Goal: Task Accomplishment & Management: Complete application form

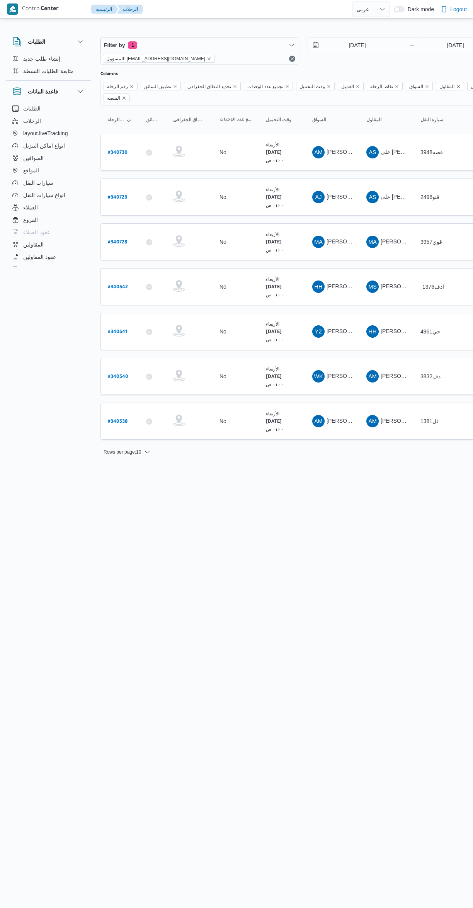
select select "ar"
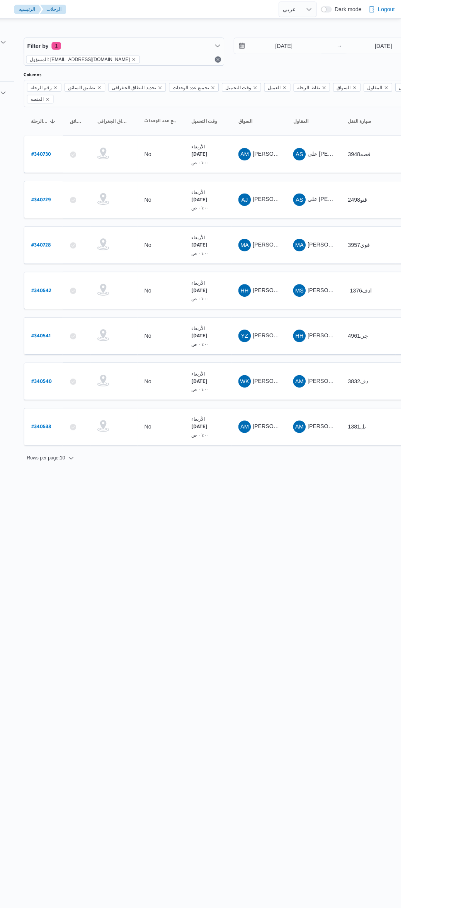
click at [122, 192] on link "# 340729" at bounding box center [117, 197] width 19 height 10
select select "ar"
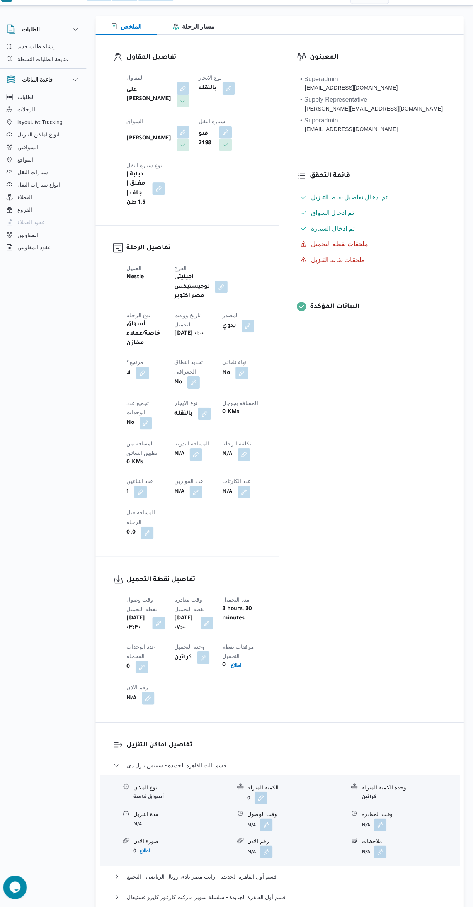
scroll to position [104, 0]
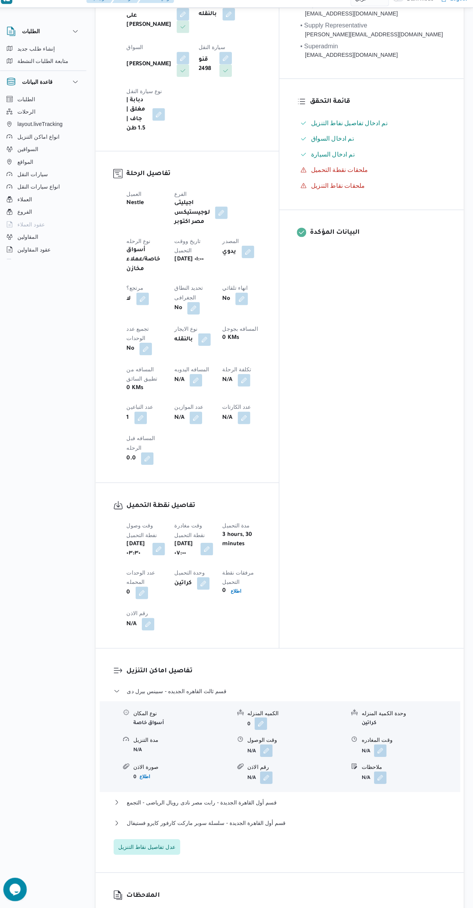
click at [303, 872] on div "الملاحظات N/A" at bounding box center [281, 905] width 363 height 67
click at [318, 818] on button "قسم أول القاهرة الجديدة - سلسلة سوبر ماركت كارفور كايرو فستيفال" at bounding box center [282, 822] width 328 height 9
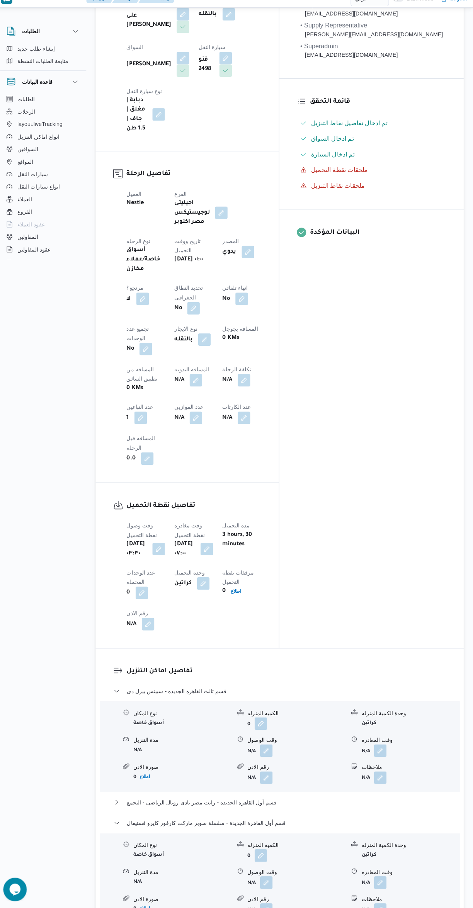
scroll to position [179, 0]
click at [387, 875] on button "button" at bounding box center [381, 881] width 12 height 12
click at [362, 751] on div "وقت المغادره" at bounding box center [361, 748] width 88 height 6
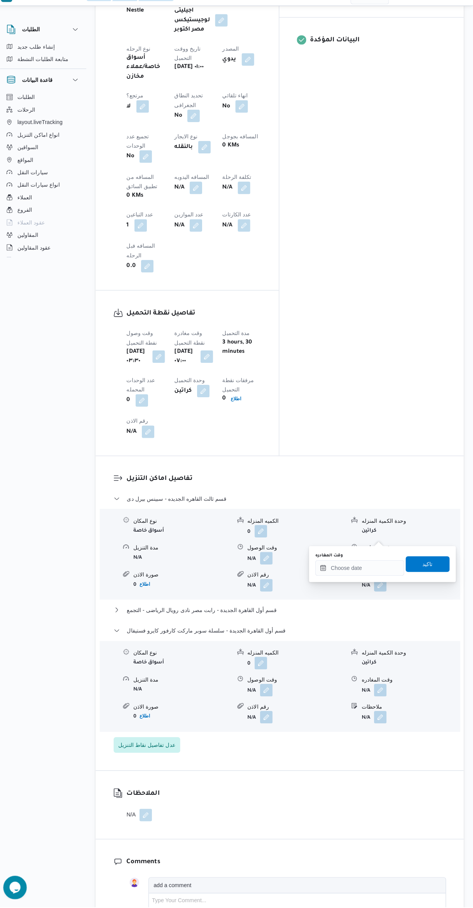
scroll to position [367, 0]
click at [360, 575] on input "وقت المغادره" at bounding box center [361, 572] width 88 height 15
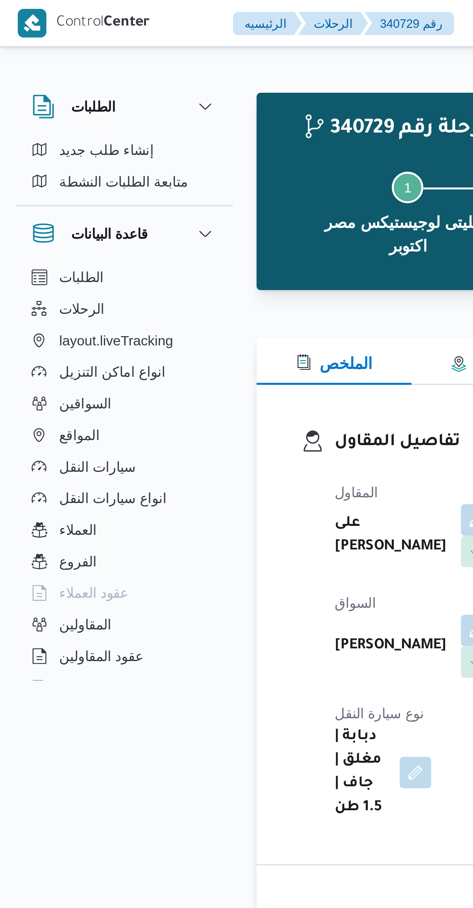
scroll to position [685, 0]
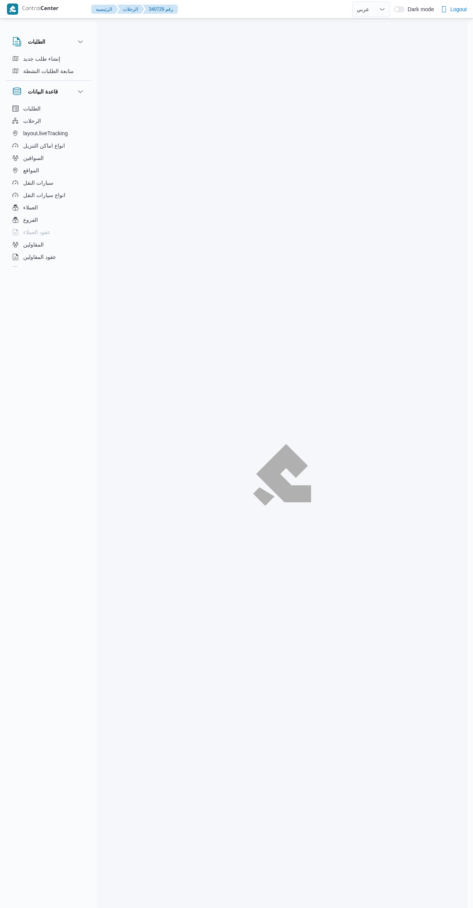
select select "ar"
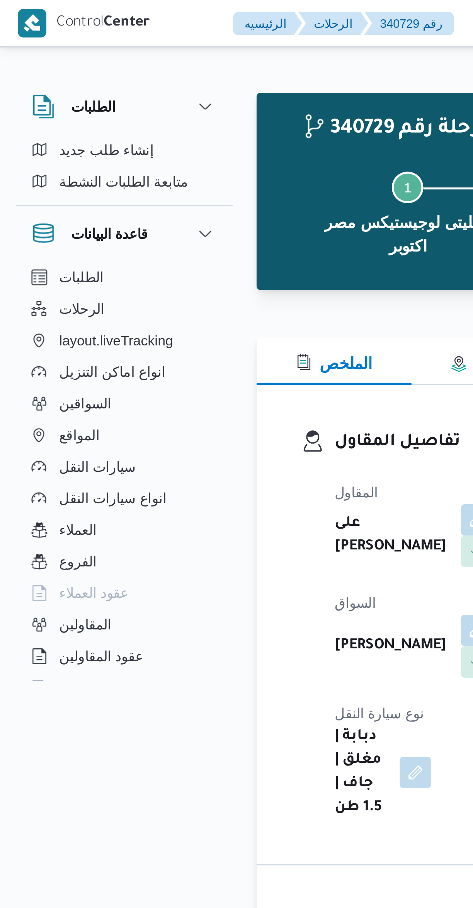
scroll to position [478, 0]
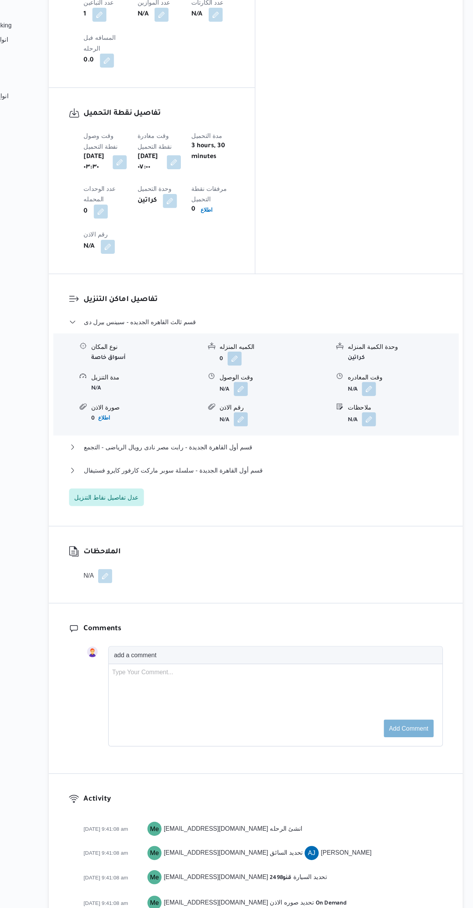
click at [377, 446] on button "button" at bounding box center [381, 452] width 12 height 12
click at [258, 519] on span "قسم أول القاهرة الجديدة - سلسلة سوبر ماركت كارفور كايرو فستيفال" at bounding box center [209, 523] width 157 height 9
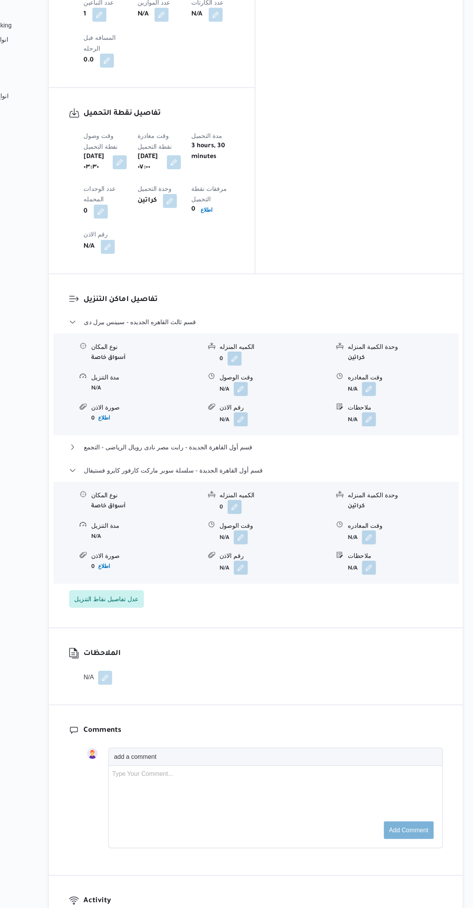
click at [379, 576] on button "button" at bounding box center [381, 582] width 12 height 12
click at [352, 461] on input "وقت المغادره" at bounding box center [361, 461] width 88 height 15
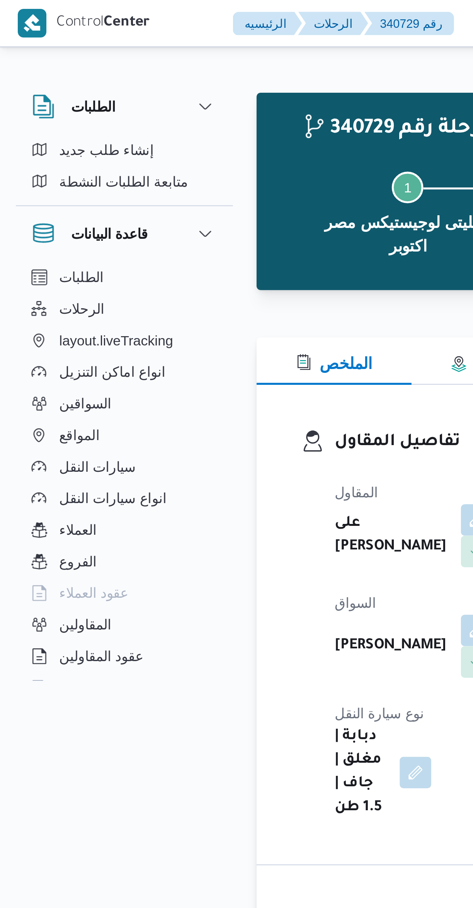
scroll to position [685, 0]
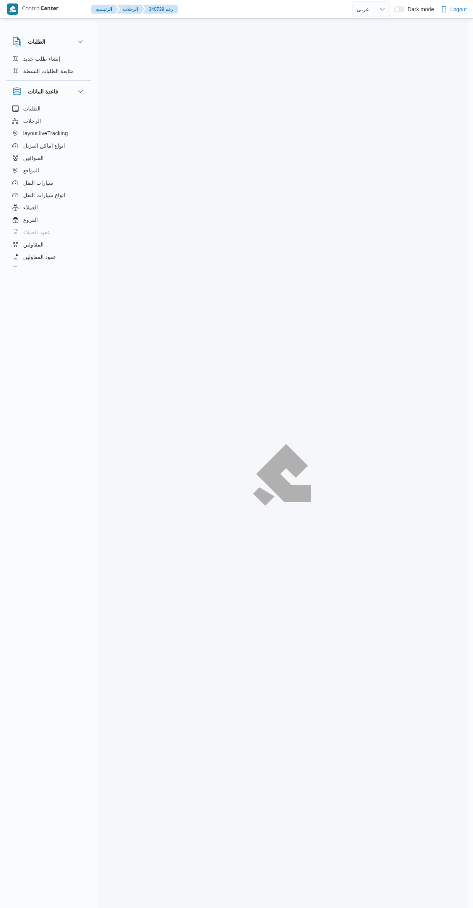
select select "ar"
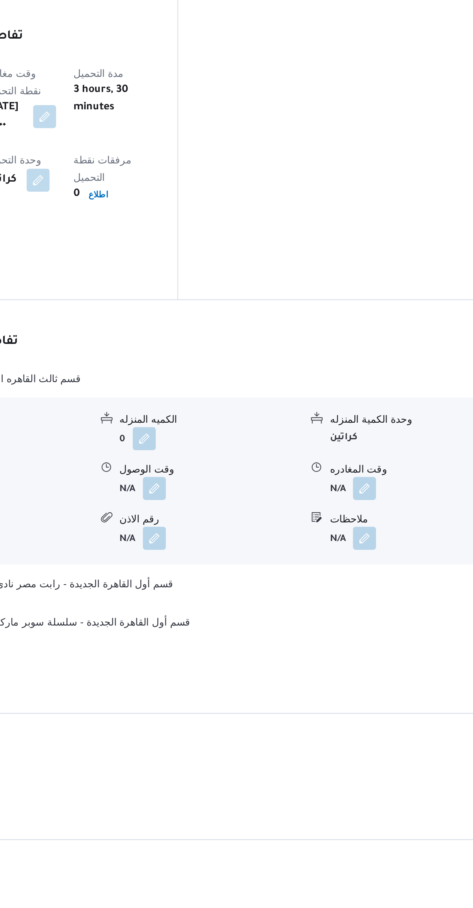
scroll to position [246, 0]
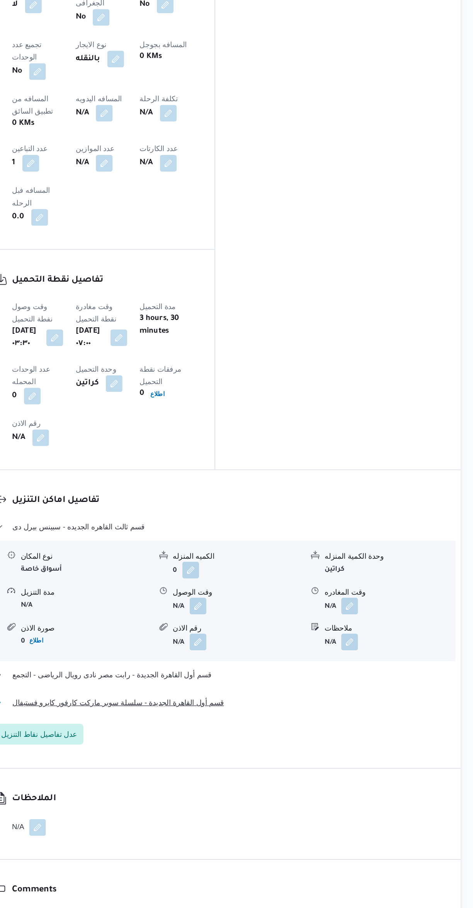
click at [353, 750] on button "قسم أول القاهرة الجديدة - سلسلة سوبر ماركت كارفور كايرو فستيفال" at bounding box center [282, 754] width 328 height 9
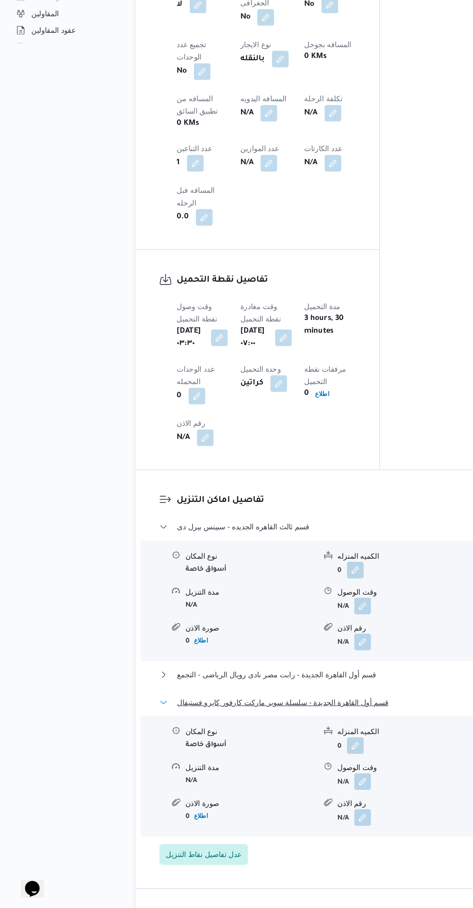
click at [216, 750] on span "قسم أول القاهرة الجديدة - سلسلة سوبر ماركت كارفور كايرو فستيفال" at bounding box center [209, 754] width 157 height 9
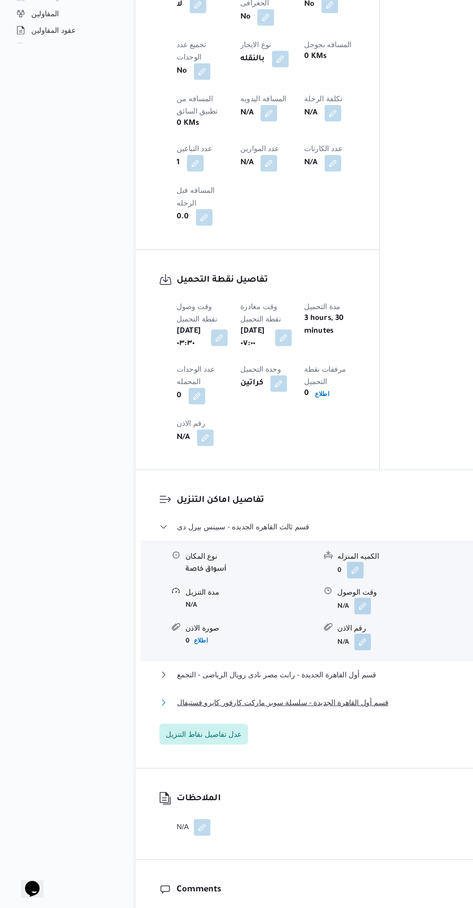
click at [270, 750] on button "قسم أول القاهرة الجديدة - سلسلة سوبر ماركت كارفور كايرو فستيفال" at bounding box center [282, 754] width 328 height 9
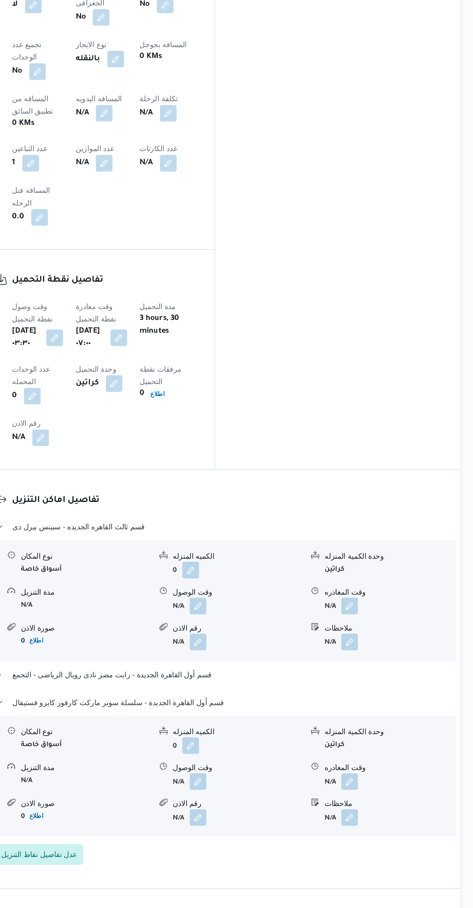
click at [387, 808] on button "button" at bounding box center [381, 814] width 12 height 12
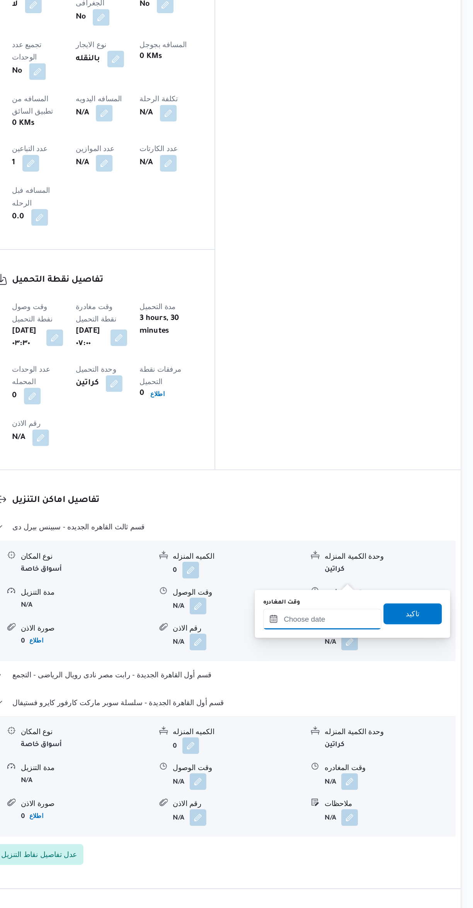
click at [369, 695] on input "وقت المغادره" at bounding box center [361, 692] width 88 height 15
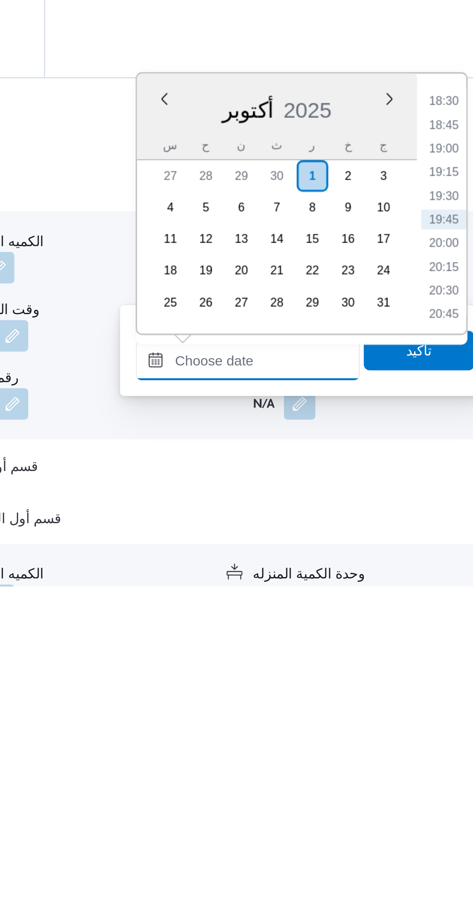
scroll to position [120, 0]
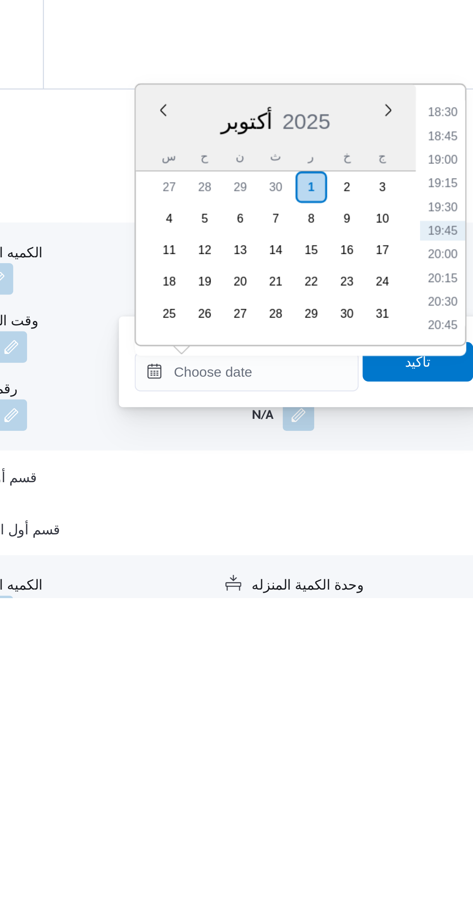
click at [434, 715] on li "18:30" at bounding box center [438, 718] width 18 height 8
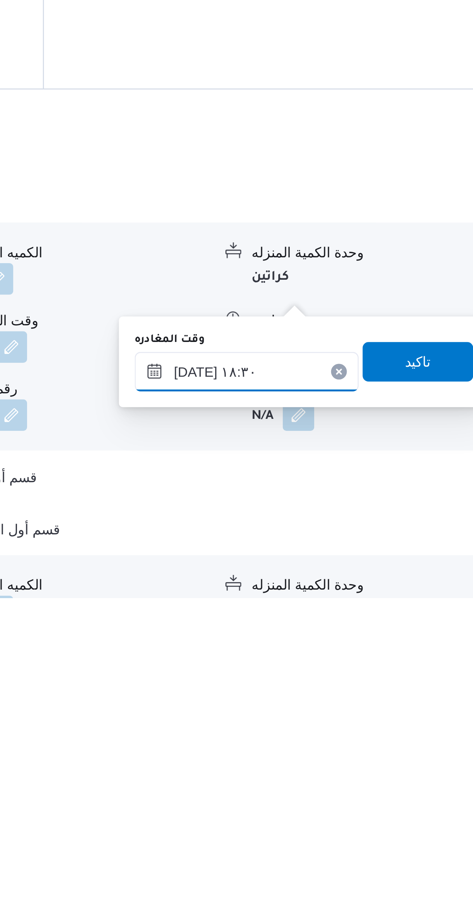
click at [361, 816] on input "٠١/١٠/٢٠٢٥ ١٨:٣٠" at bounding box center [361, 818] width 88 height 15
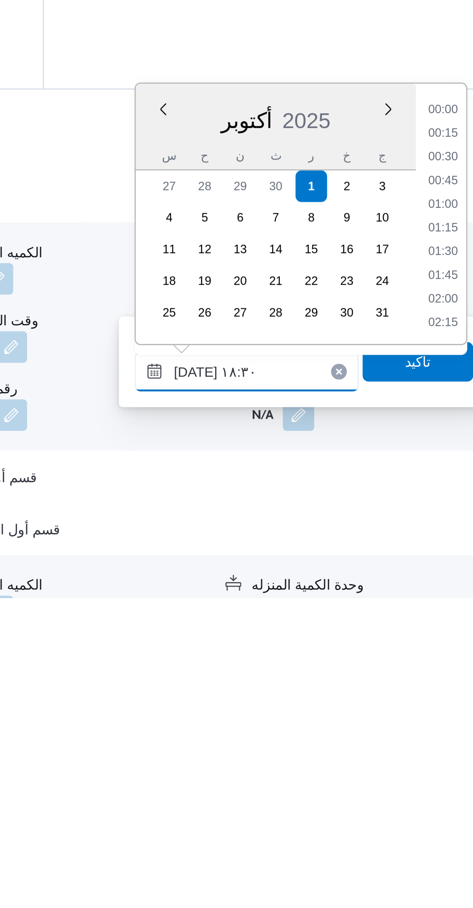
scroll to position [639, 0]
click at [432, 714] on li "17:15" at bounding box center [438, 717] width 18 height 8
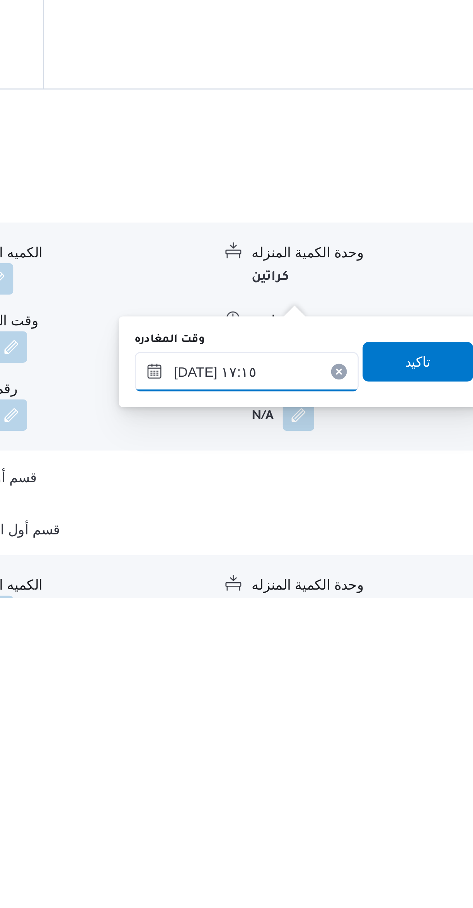
click at [355, 818] on input "٠١/١٠/٢٠٢٥ ١٧:١٥" at bounding box center [361, 818] width 88 height 15
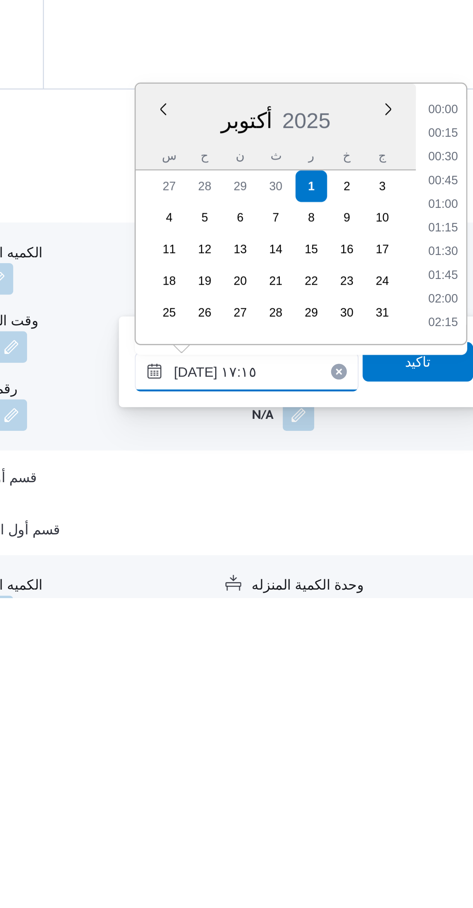
scroll to position [592, 0]
click at [435, 714] on li "16:00" at bounding box center [438, 717] width 18 height 8
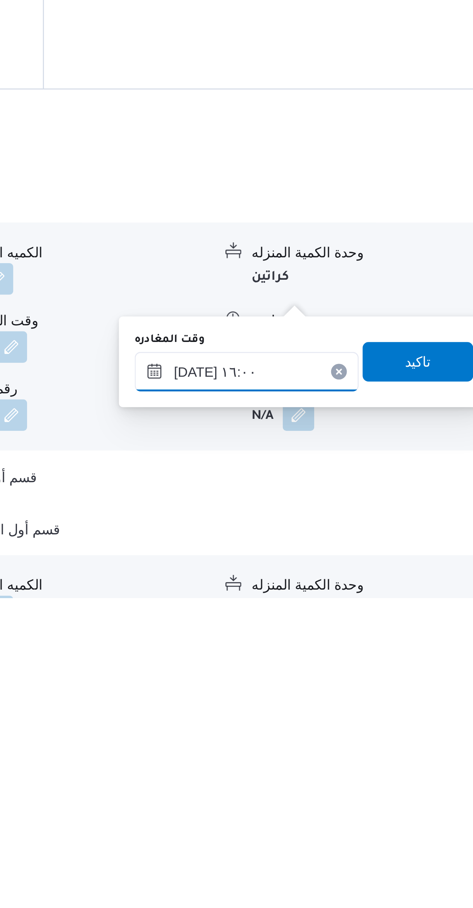
click at [360, 815] on input "٠١/١٠/٢٠٢٥ ١٦:٠٠" at bounding box center [361, 818] width 88 height 15
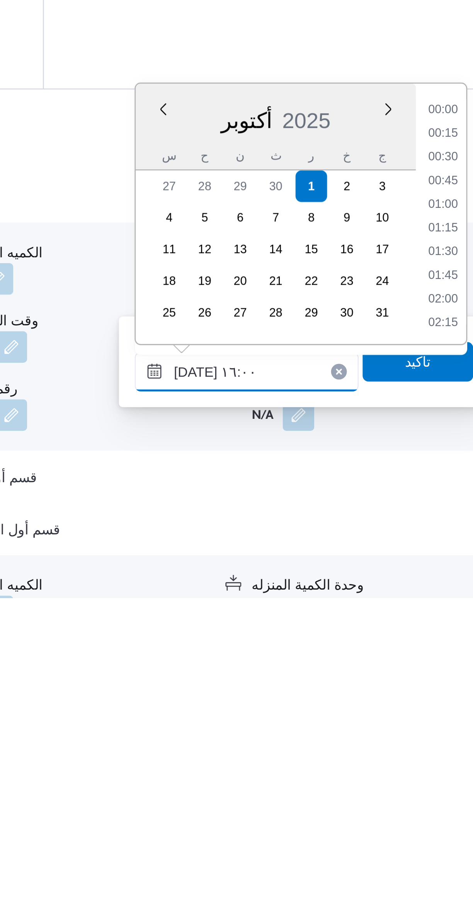
scroll to position [546, 0]
click at [435, 716] on li "14:45" at bounding box center [438, 717] width 18 height 8
type input "٠١/١٠/٢٠٢٥ ١٤:٤٥"
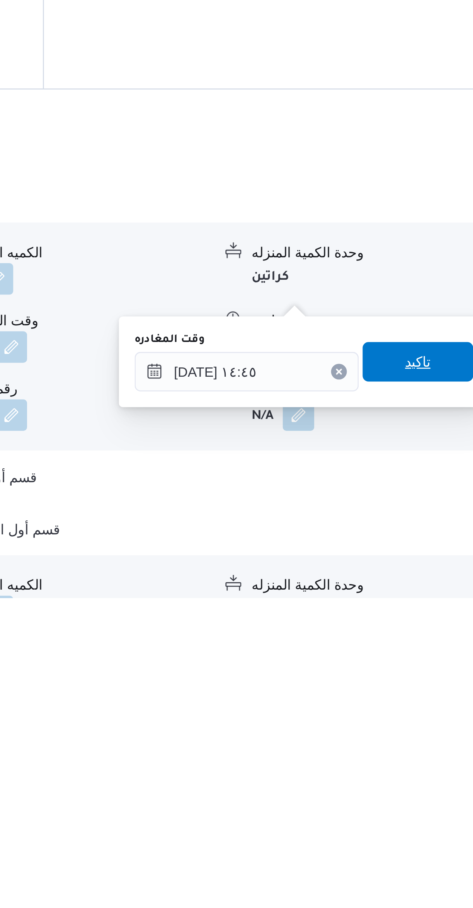
click at [413, 815] on span "تاكيد" at bounding box center [427, 815] width 43 height 15
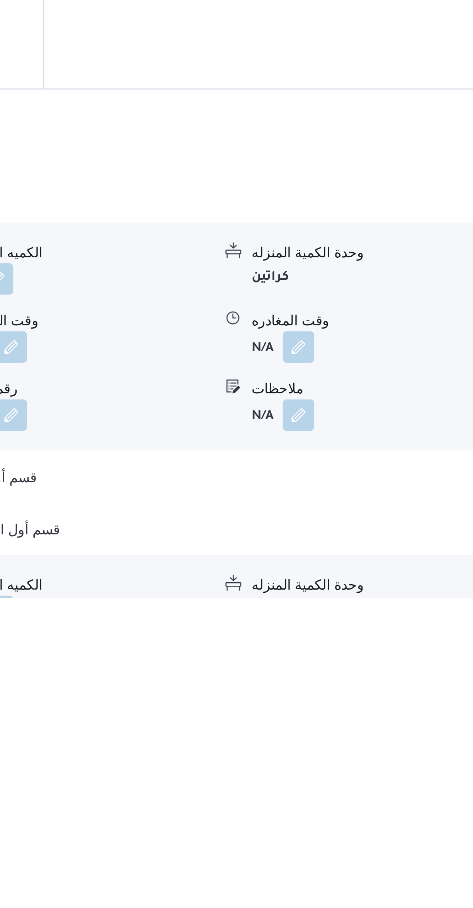
scroll to position [120, 0]
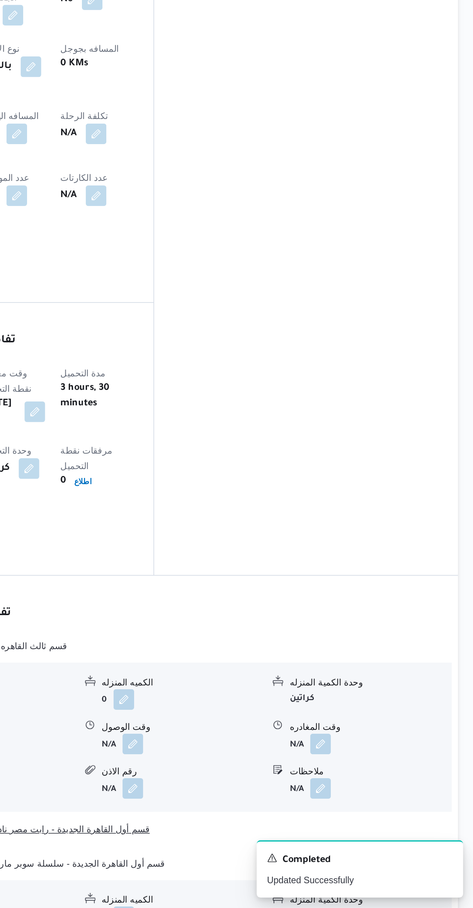
click at [368, 856] on button "قسم أول القاهرة الجديدة - رابت مصر نادى رويال الرياضى - التجمع" at bounding box center [282, 860] width 328 height 9
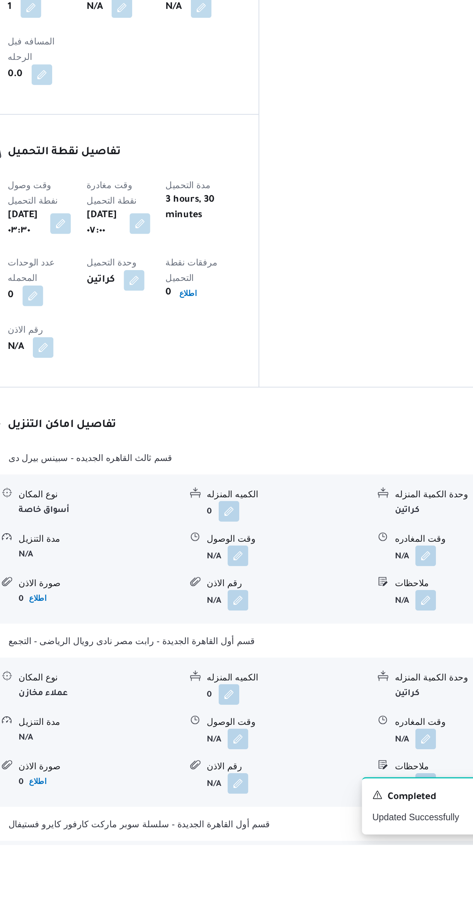
scroll to position [199, 0]
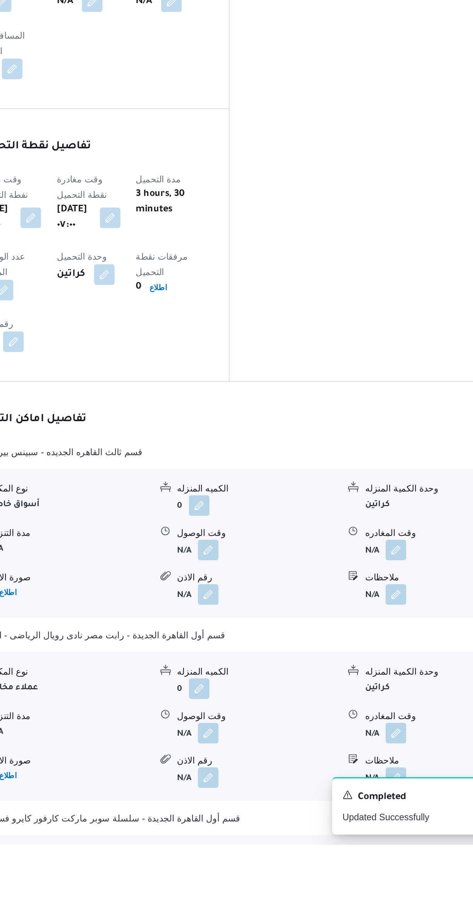
click at [387, 861] on button "button" at bounding box center [381, 867] width 12 height 12
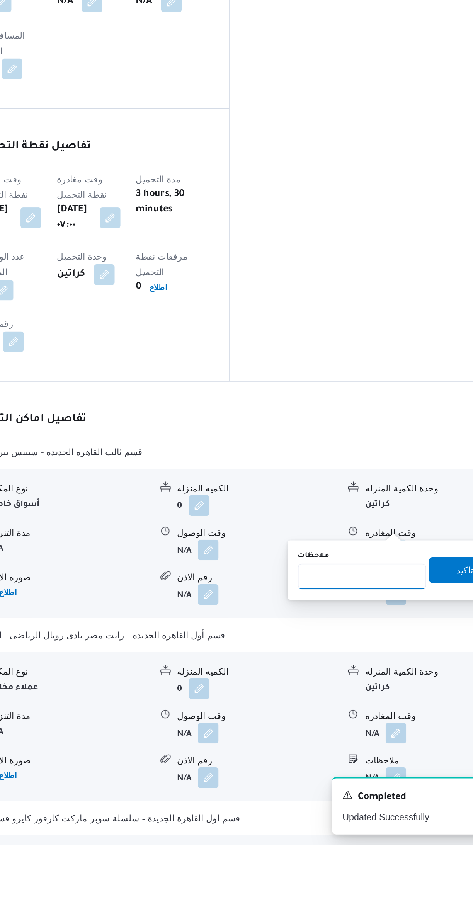
click at [345, 744] on input "ملاحظات" at bounding box center [360, 746] width 77 height 15
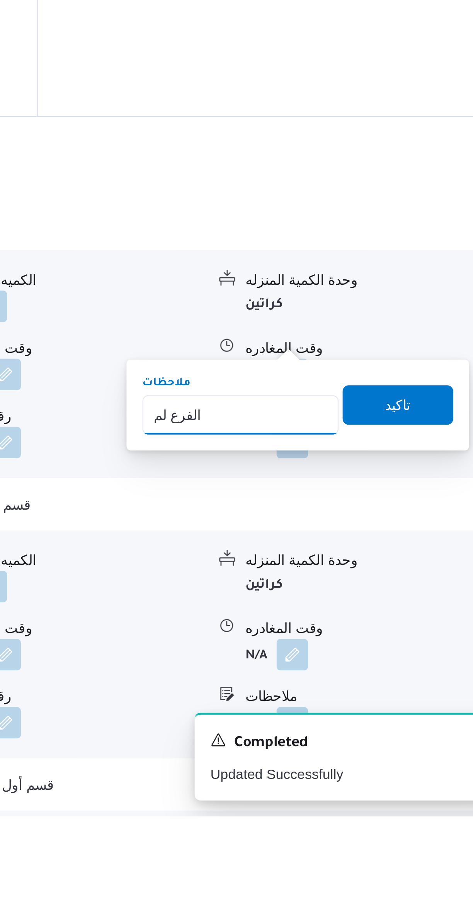
scroll to position [195, 0]
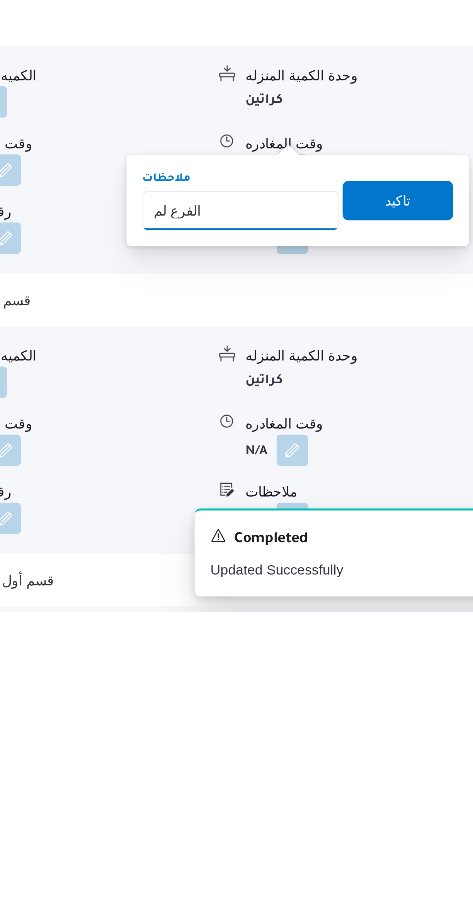
type input "الفرع لم يسلم"
click at [417, 746] on span "تاكيد" at bounding box center [422, 746] width 10 height 9
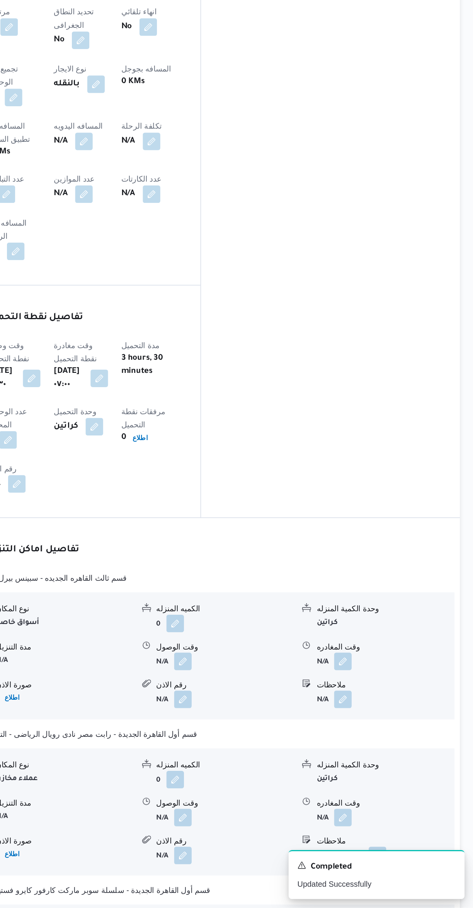
scroll to position [198, 0]
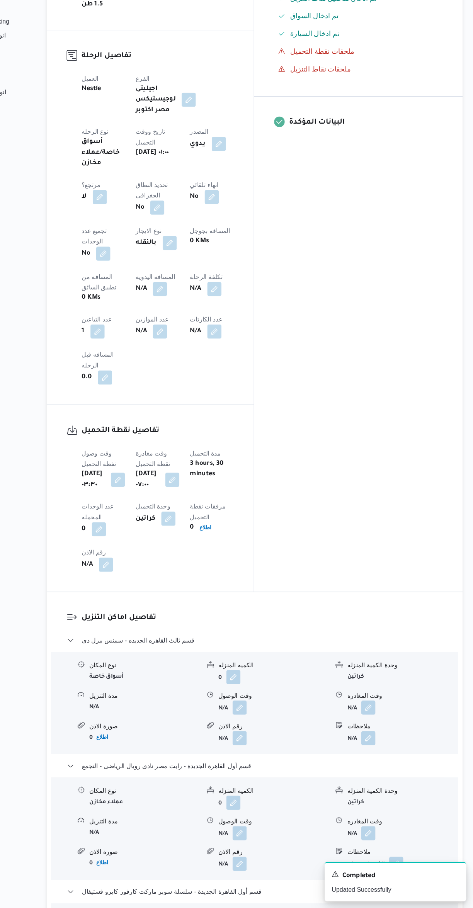
click at [193, 361] on button "button" at bounding box center [199, 367] width 12 height 12
click at [124, 311] on input "المسافه اليدويه" at bounding box center [132, 311] width 77 height 15
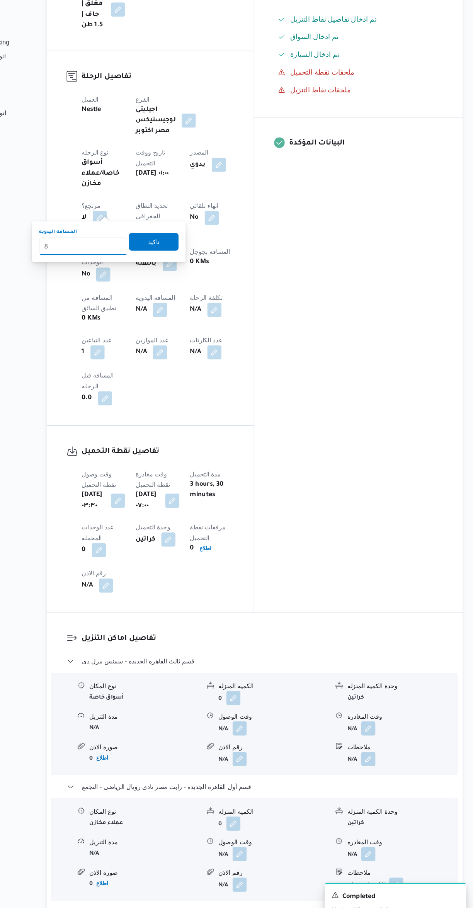
type input "88"
click at [189, 310] on span "تاكيد" at bounding box center [194, 307] width 10 height 9
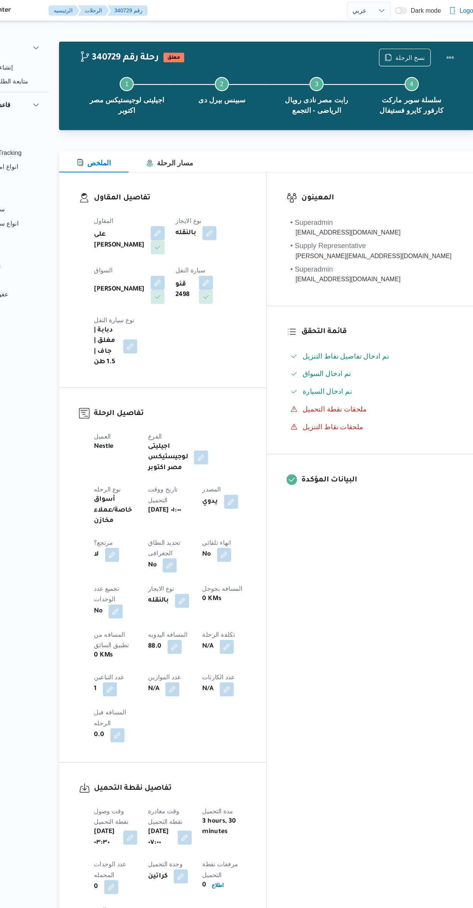
scroll to position [0, 0]
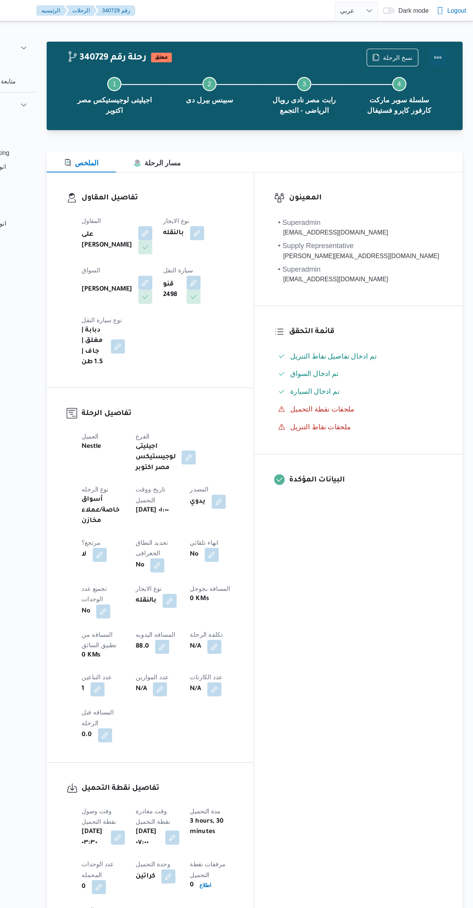
click at [442, 45] on button "Actions" at bounding box center [441, 49] width 15 height 15
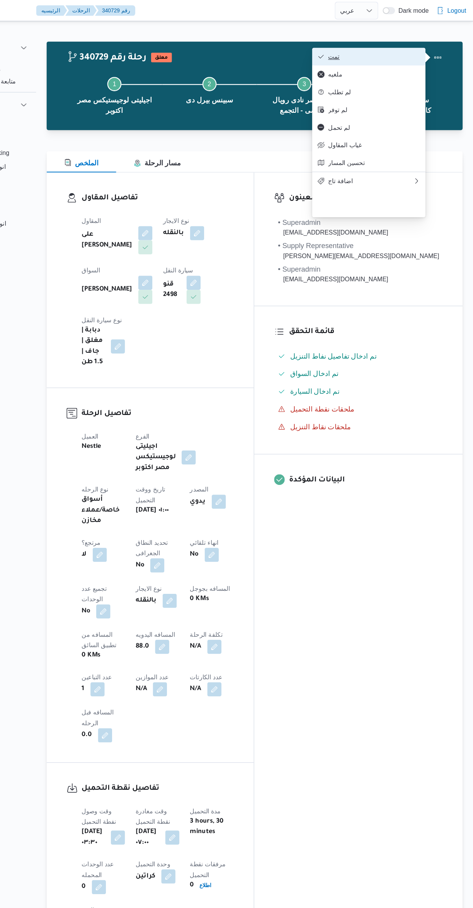
click at [343, 50] on icon "button" at bounding box center [340, 49] width 6 height 6
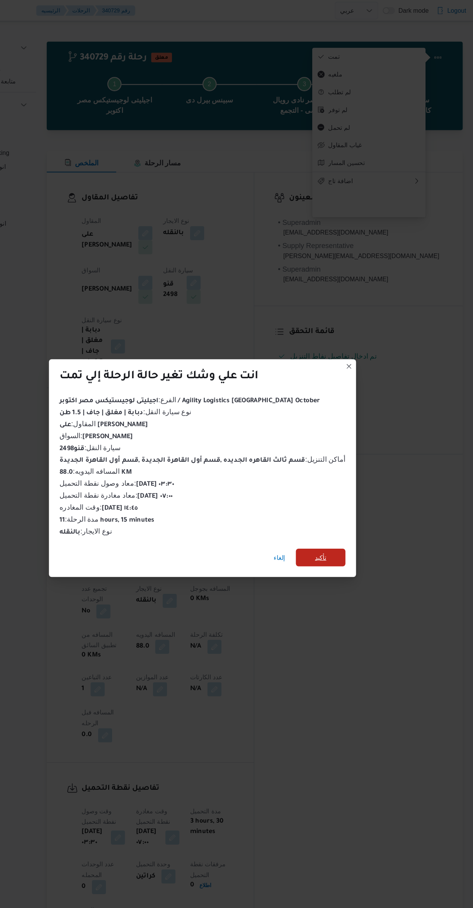
click at [351, 479] on span "تأكيد" at bounding box center [339, 486] width 43 height 15
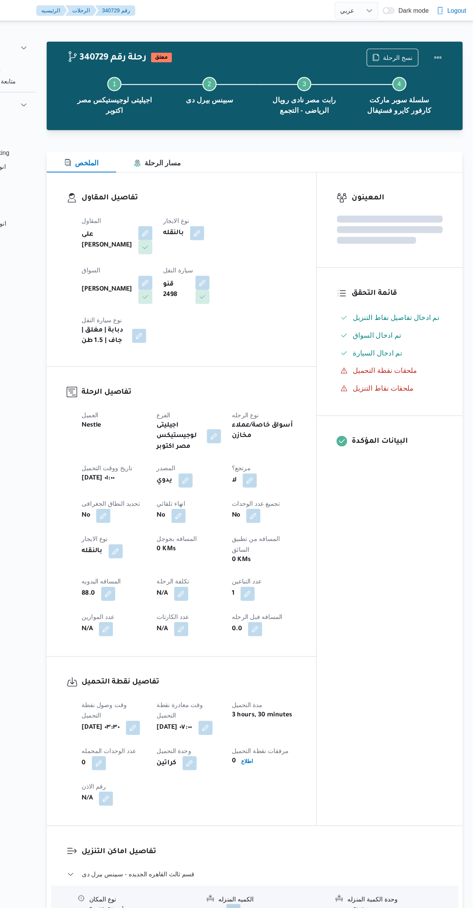
click at [406, 527] on div "المعينون قائمة التحقق تم ادخال تفاصيل نفاط التنزيل تم ادخال السواق تم ادخال الس…" at bounding box center [399, 436] width 127 height 570
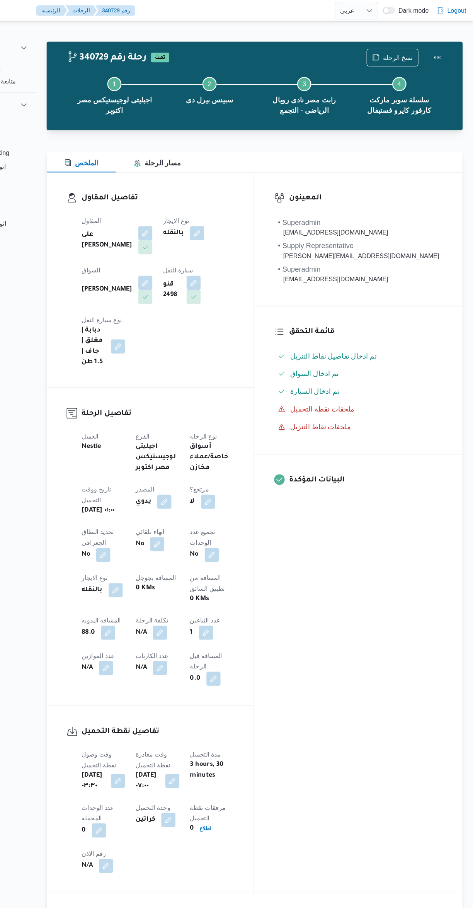
click at [408, 500] on div "المعينون • Superadmin karim.ragab@illa.com.eg • Supply Representative mohamed.s…" at bounding box center [373, 465] width 182 height 629
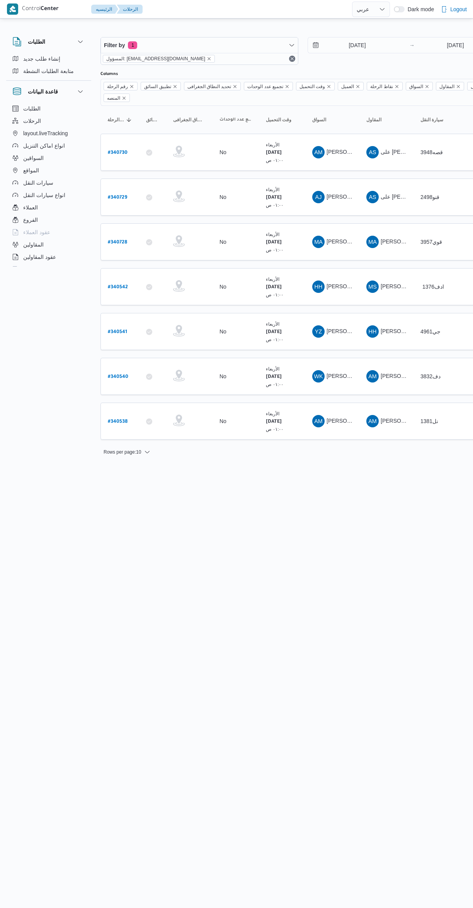
select select "ar"
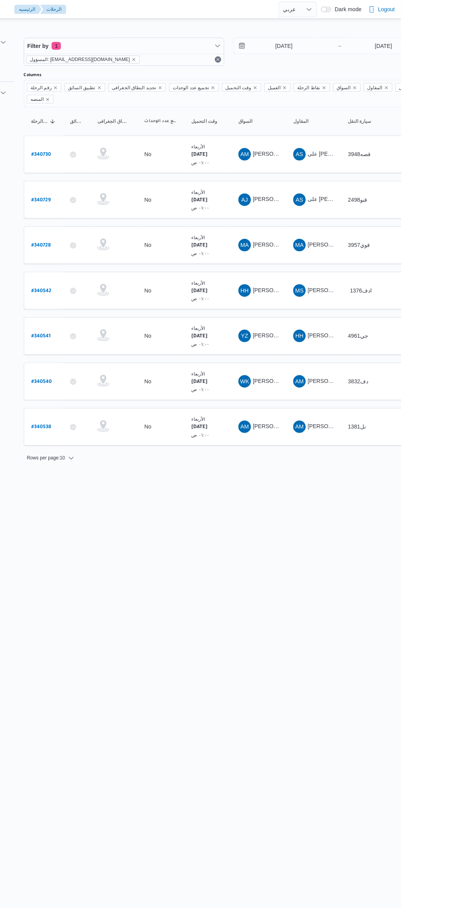
click at [119, 150] on b "# 340730" at bounding box center [118, 152] width 20 height 5
select select "ar"
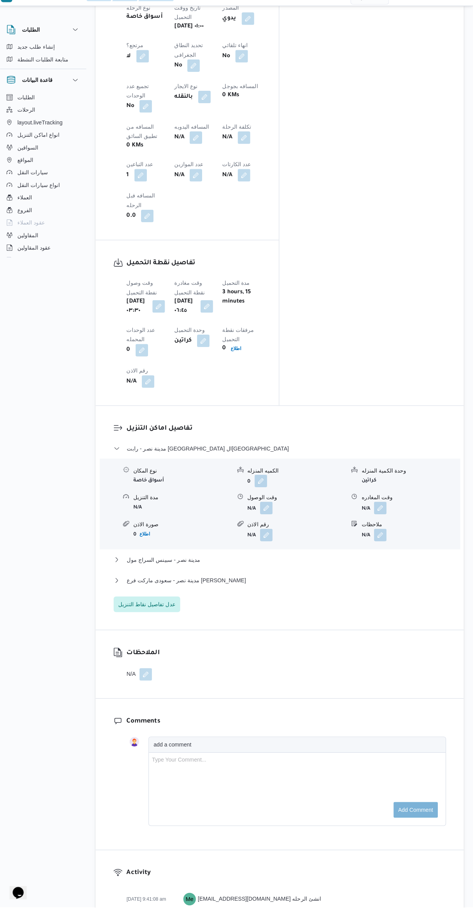
scroll to position [416, 0]
click at [336, 580] on button "مدينة نصر - سعودى ماركت فرع اسماعيل قبانى" at bounding box center [282, 584] width 328 height 9
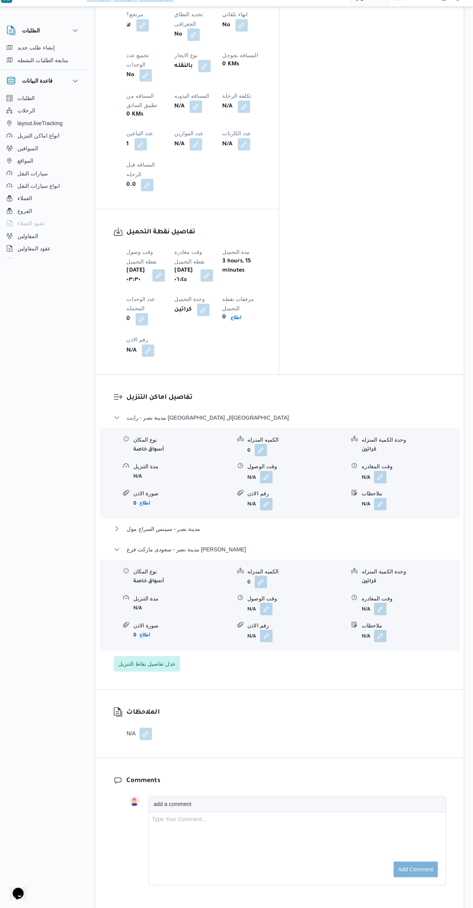
scroll to position [491, 0]
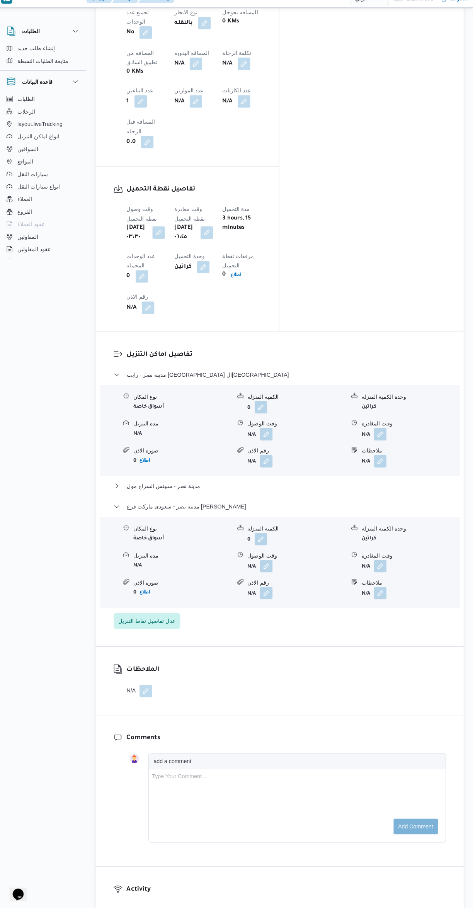
click at [382, 563] on button "button" at bounding box center [381, 569] width 12 height 12
click at [353, 453] on input "وقت المغادره" at bounding box center [361, 454] width 88 height 15
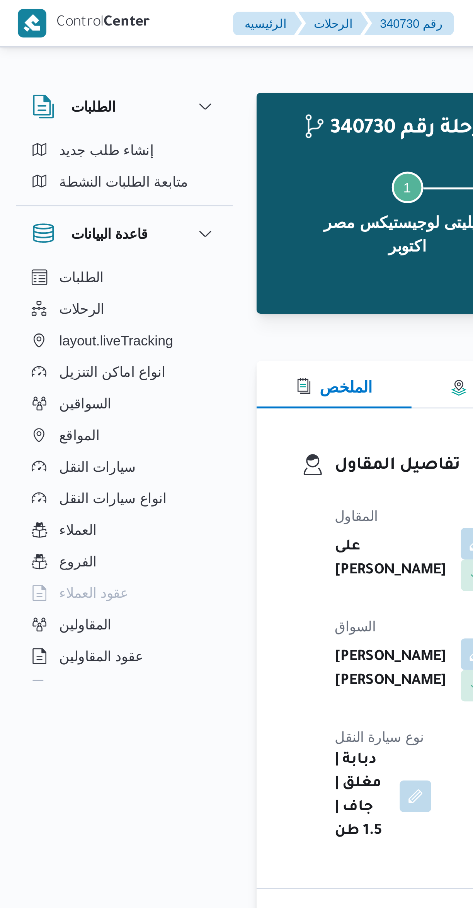
scroll to position [685, 0]
click at [86, 136] on button "layout.liveTracking" at bounding box center [48, 133] width 79 height 12
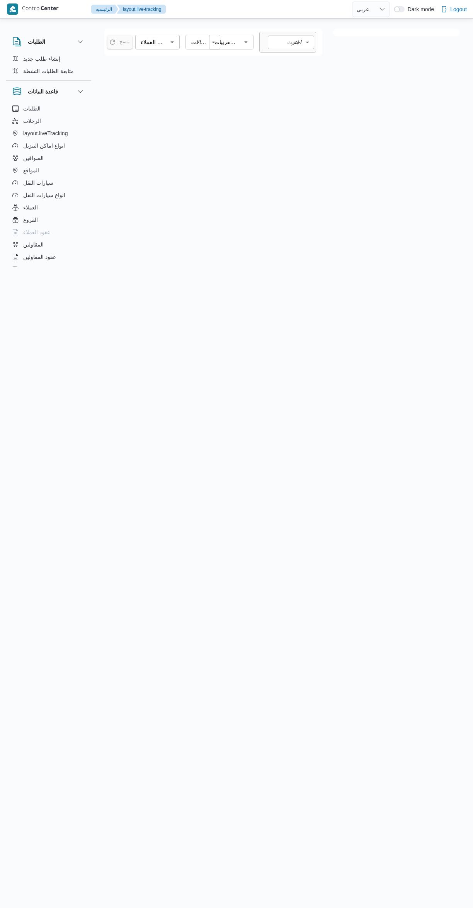
select select "ar"
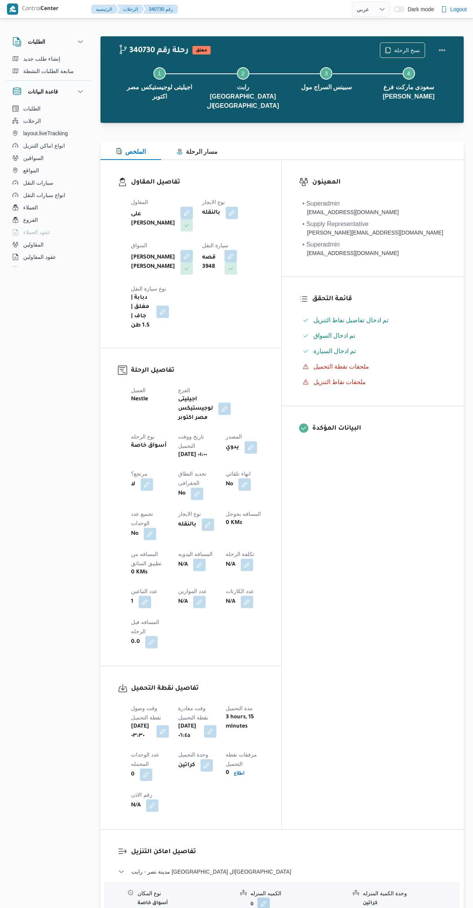
select select "ar"
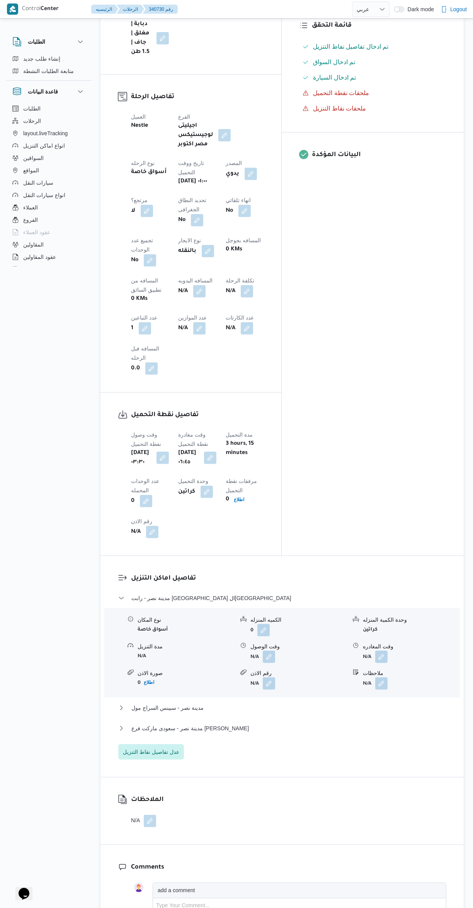
scroll to position [277, 0]
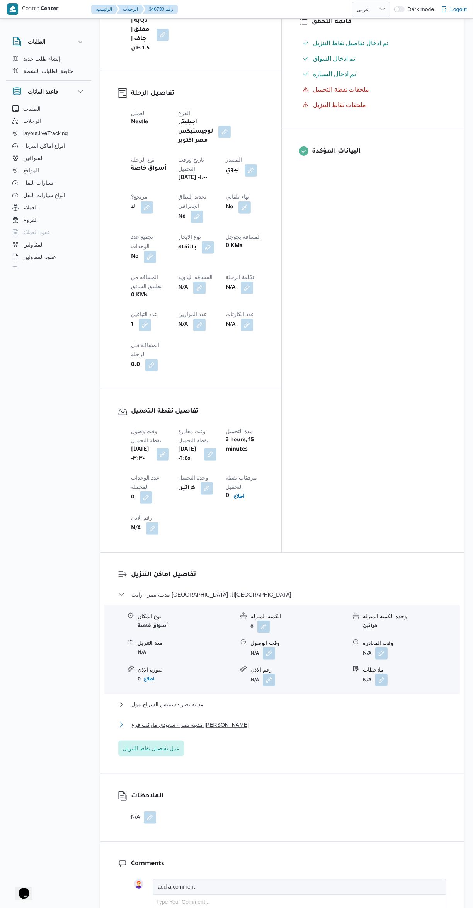
click at [307, 720] on button "مدينة نصر - سعودى ماركت فرع [PERSON_NAME]" at bounding box center [282, 724] width 328 height 9
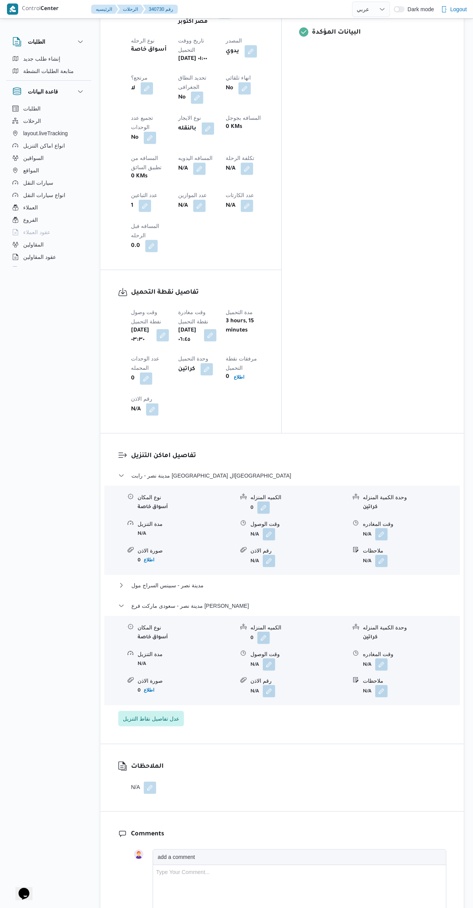
scroll to position [400, 0]
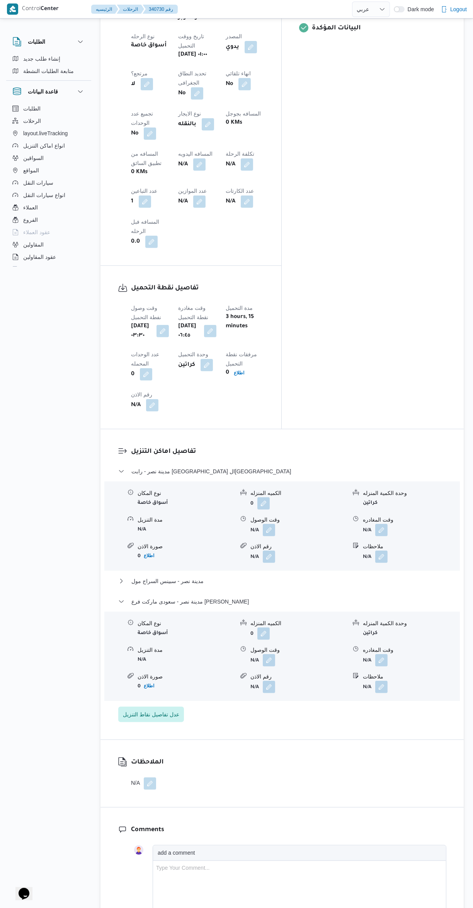
click at [386, 654] on button "button" at bounding box center [381, 660] width 12 height 12
click at [358, 547] on input "وقت المغادره" at bounding box center [361, 545] width 88 height 15
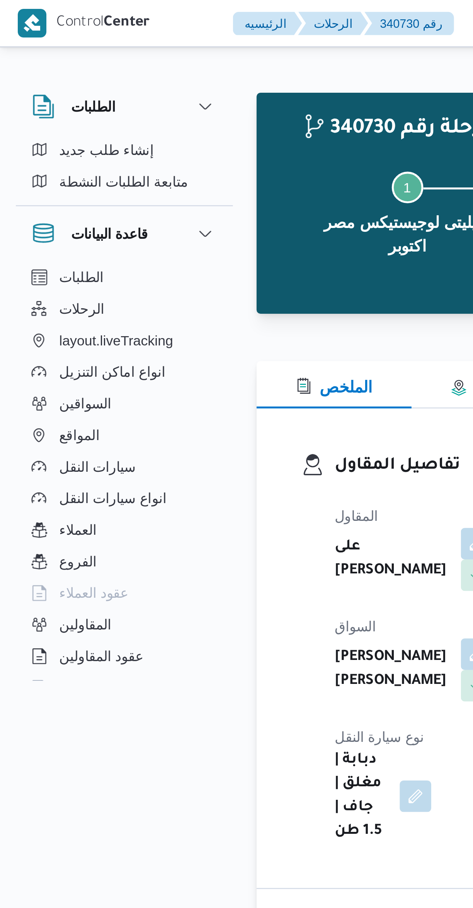
scroll to position [685, 0]
click at [85, 120] on button "الرحلات" at bounding box center [48, 121] width 79 height 12
select select "ar"
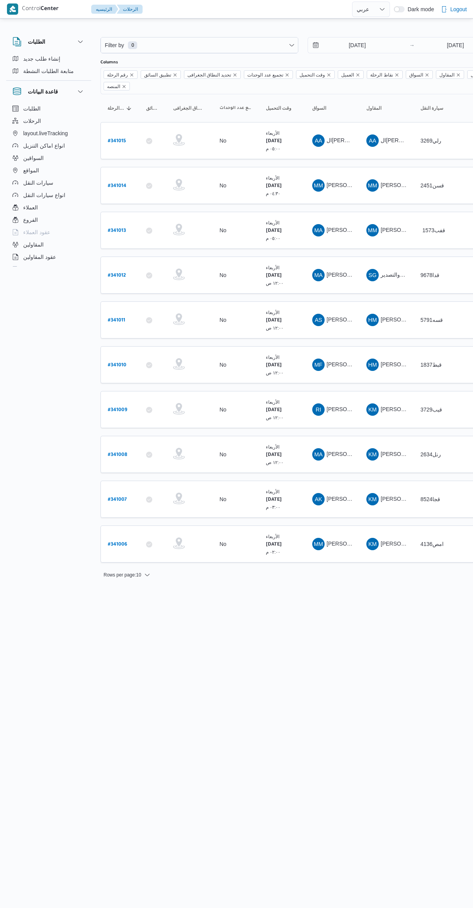
select select "ar"
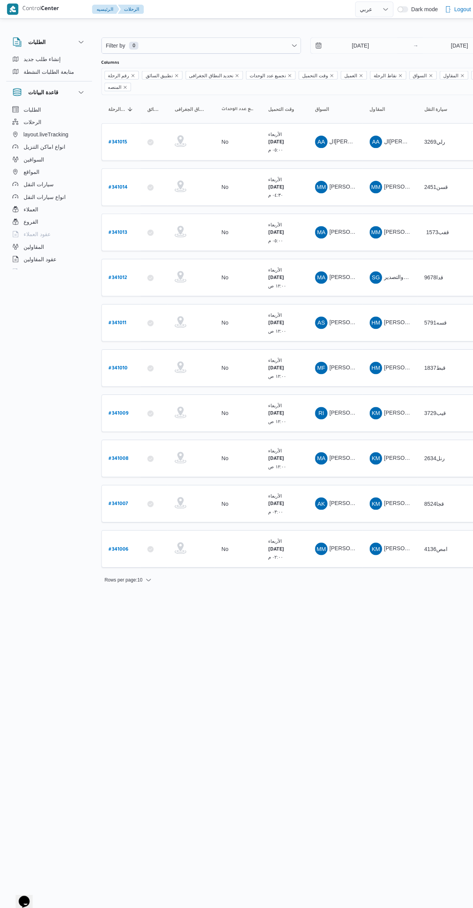
click at [187, 74] on span "تحديد النطاق الجغرافى" at bounding box center [209, 75] width 44 height 8
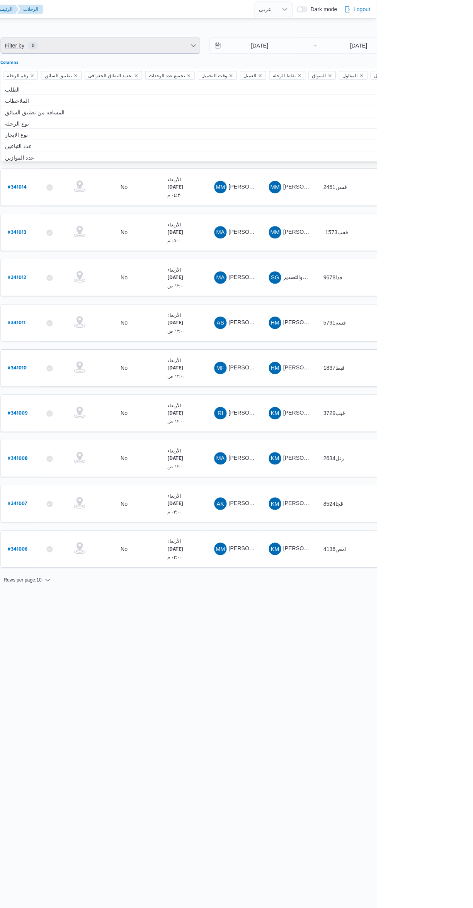
click at [193, 38] on span "Filter by 0" at bounding box center [199, 44] width 197 height 15
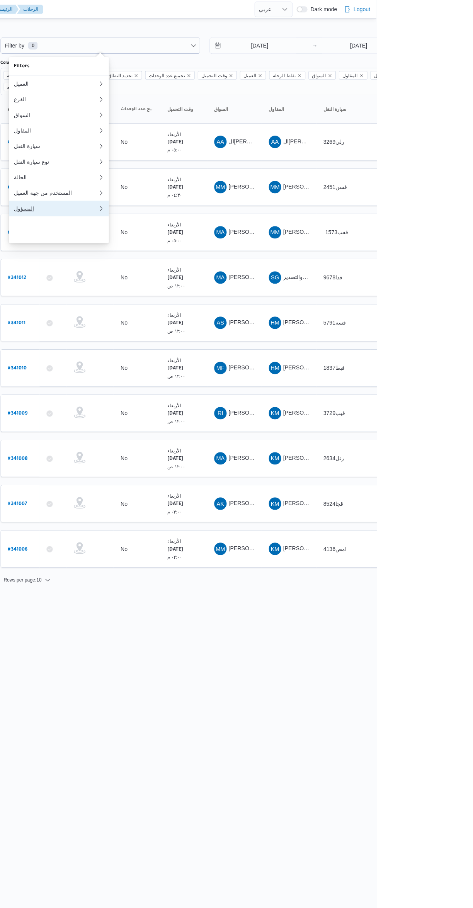
click at [145, 210] on div "المسؤول" at bounding box center [155, 207] width 83 height 6
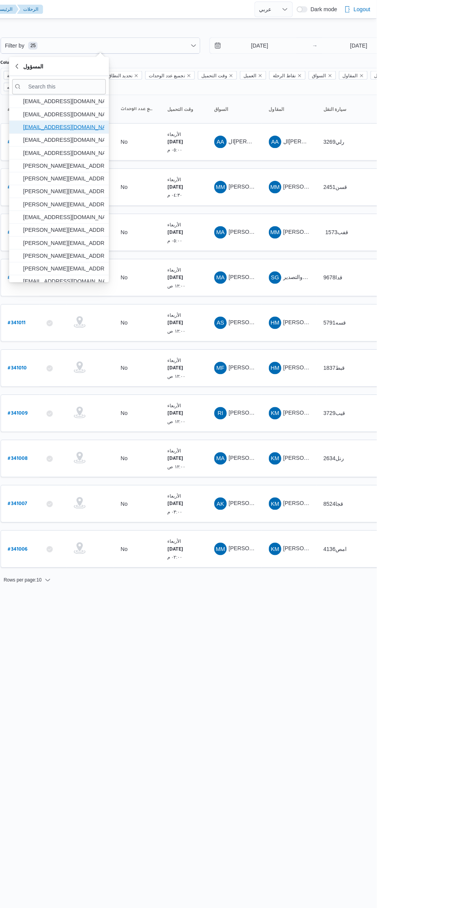
click at [150, 129] on span "mostafa.elrouby@illa.com.eg" at bounding box center [163, 125] width 80 height 9
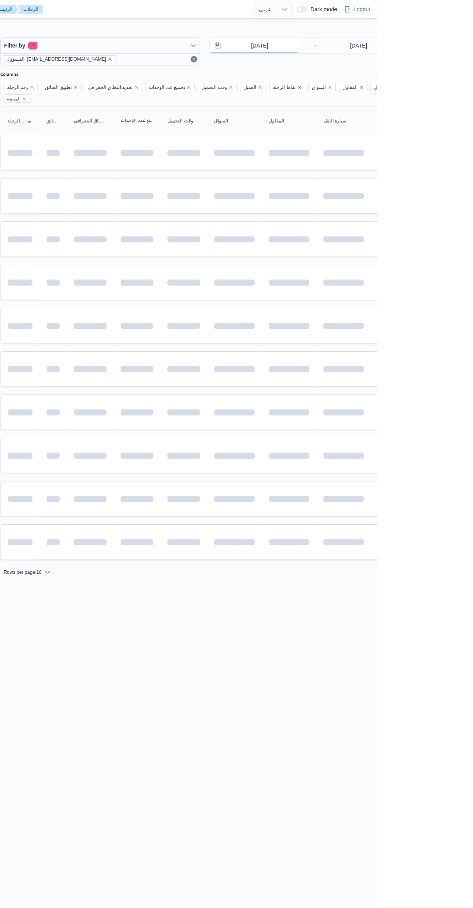
click at [354, 45] on input "24/9/2025" at bounding box center [352, 44] width 88 height 15
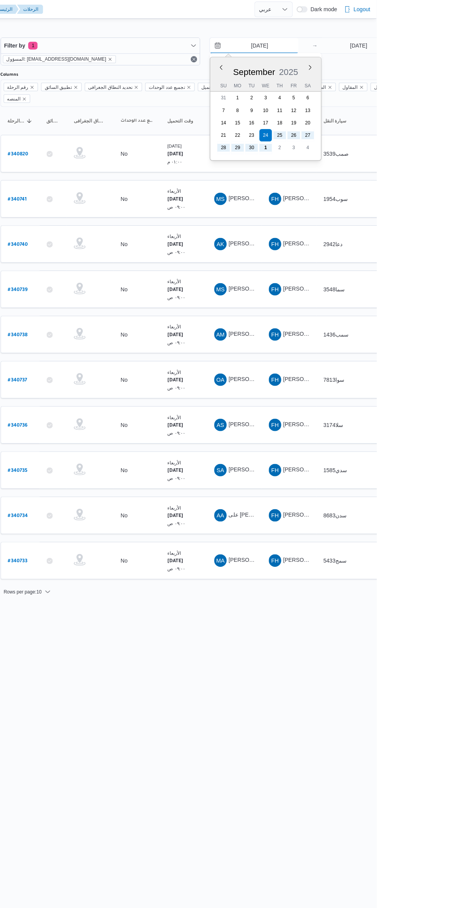
click at [351, 45] on input "24/9/2025" at bounding box center [352, 44] width 88 height 15
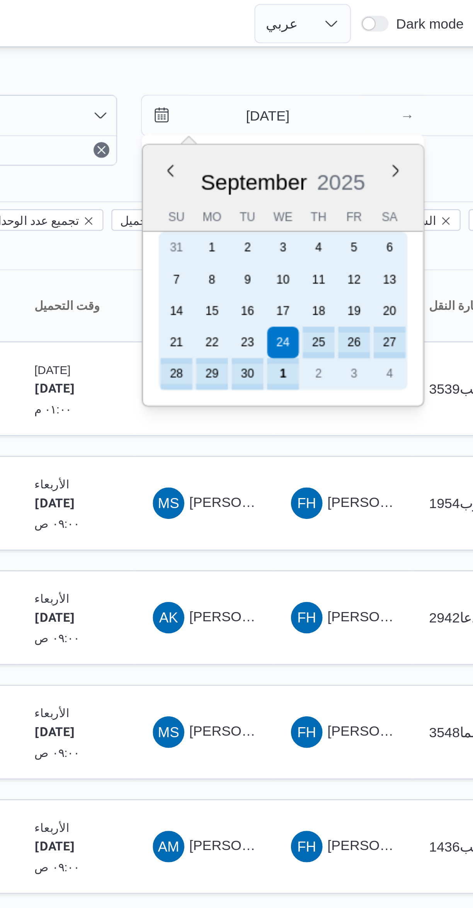
click at [363, 145] on div "1" at bounding box center [363, 146] width 12 height 12
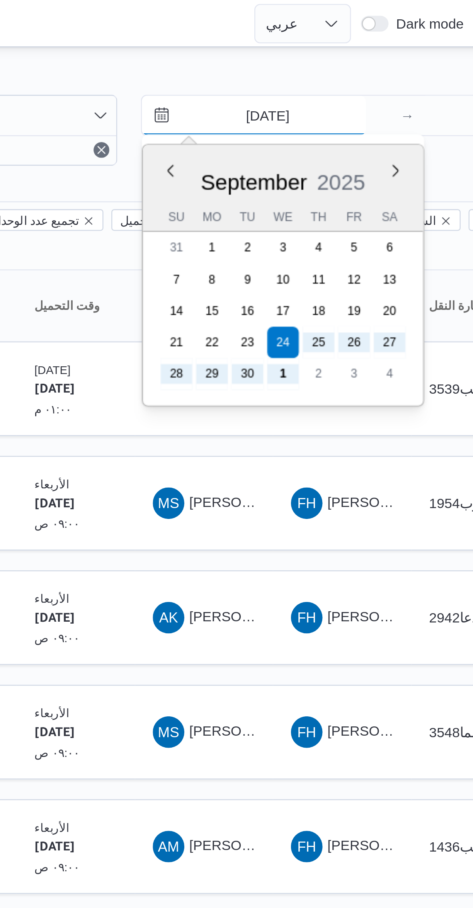
type input "1/10/2025"
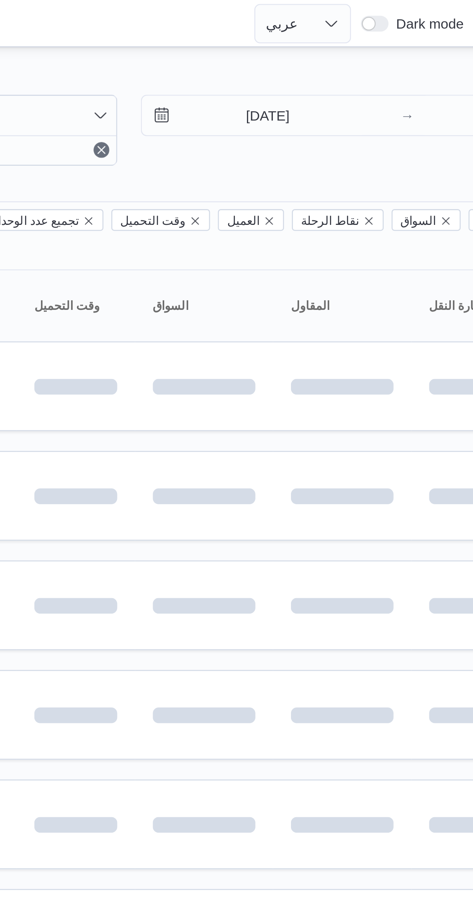
click at [330, 23] on div "Filter by 1 المسؤول: mostafa.elrouby@illa.com.eg 1/10/2025 → 1/10/2025 Group By…" at bounding box center [231, 300] width 473 height 561
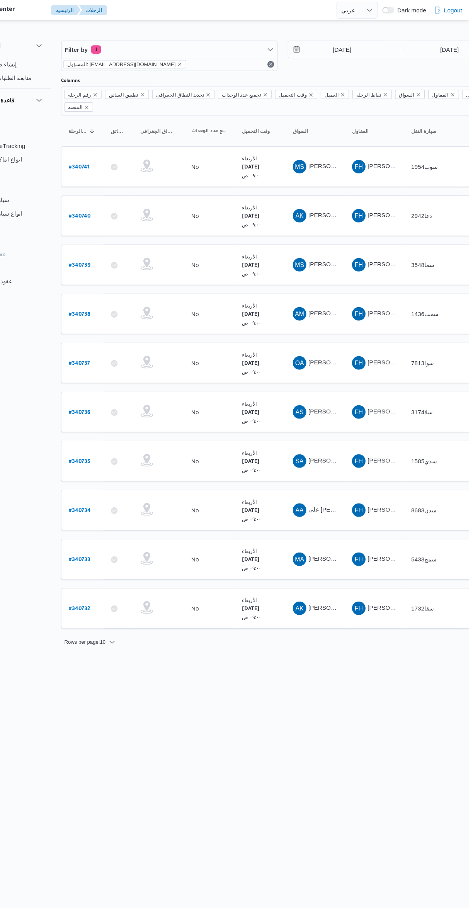
click at [118, 550] on link "# 340732" at bounding box center [117, 555] width 19 height 10
select select "ar"
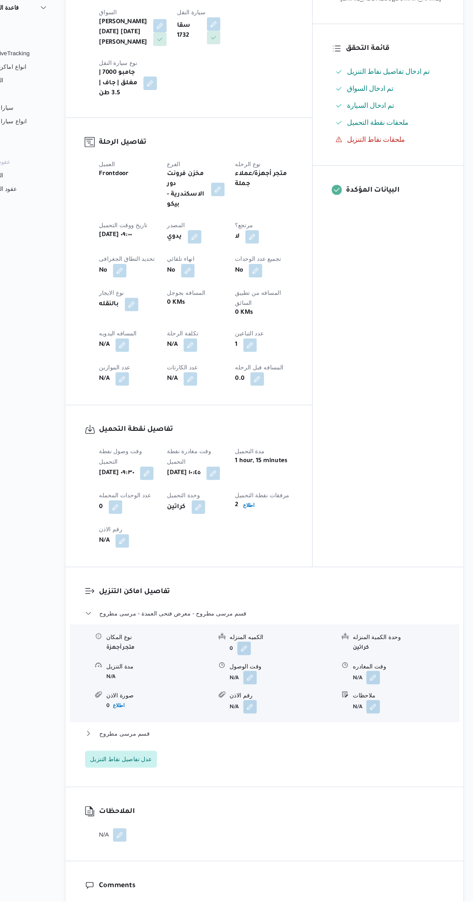
click at [385, 697] on button "button" at bounding box center [381, 703] width 12 height 12
click at [358, 696] on input "وقت المغادره" at bounding box center [361, 696] width 88 height 15
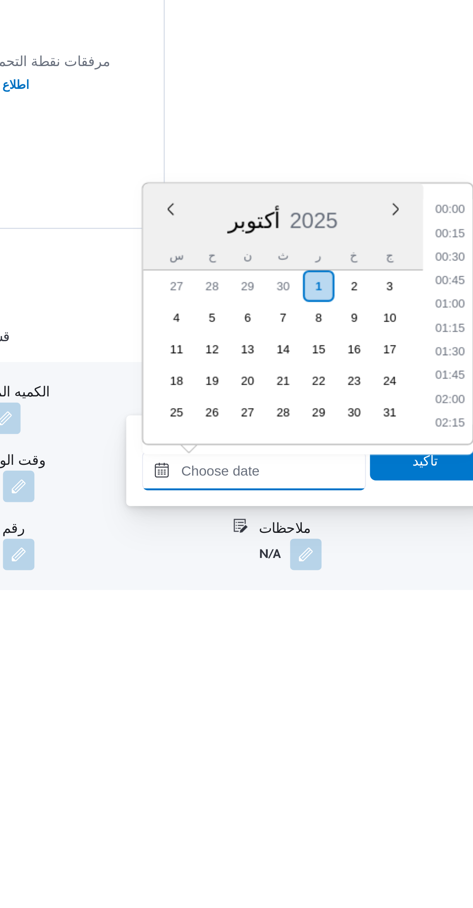
scroll to position [685, 0]
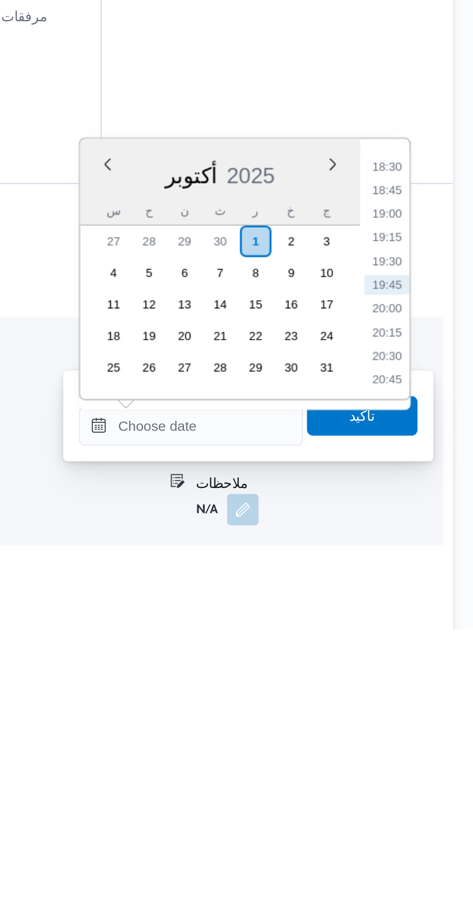
click at [437, 727] on li "18:30" at bounding box center [438, 727] width 18 height 8
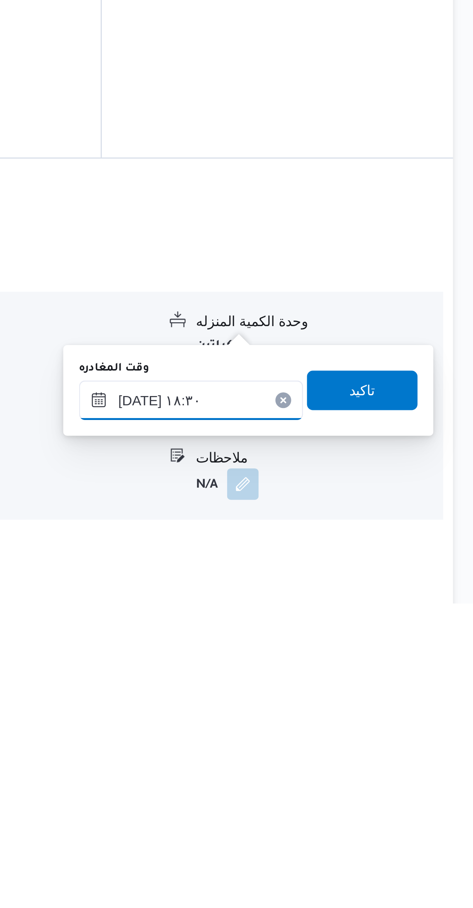
click at [364, 825] on input "٠١/١٠/٢٠٢٥ ١٨:٣٠" at bounding box center [361, 827] width 88 height 15
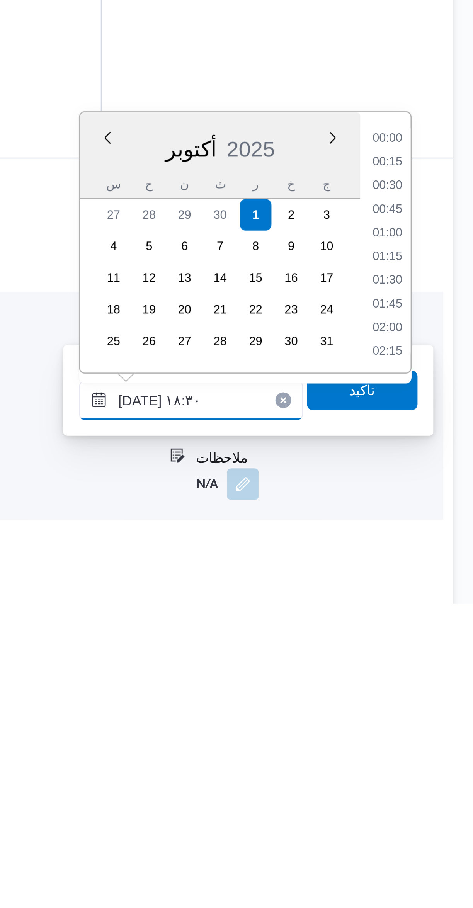
scroll to position [639, 0]
click at [434, 741] on li "17:45" at bounding box center [438, 745] width 18 height 8
type input "٠١/١٠/٢٠٢٥ ١٧:٤٥"
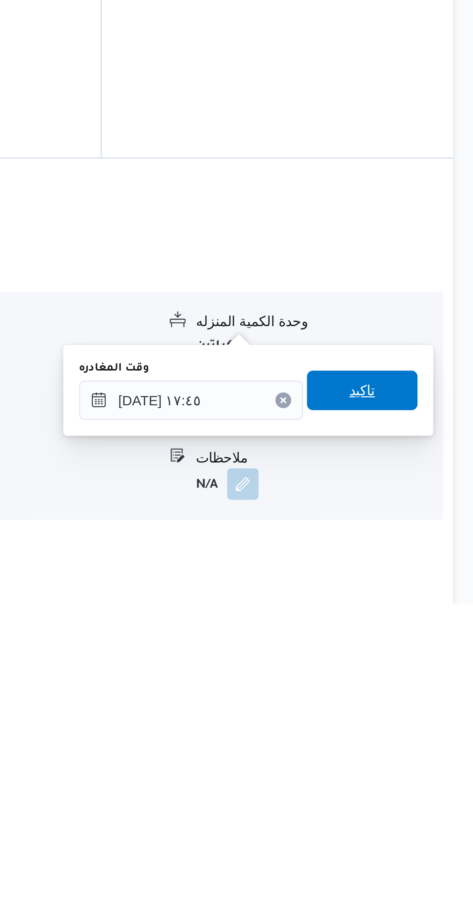
click at [415, 825] on span "تاكيد" at bounding box center [427, 823] width 43 height 15
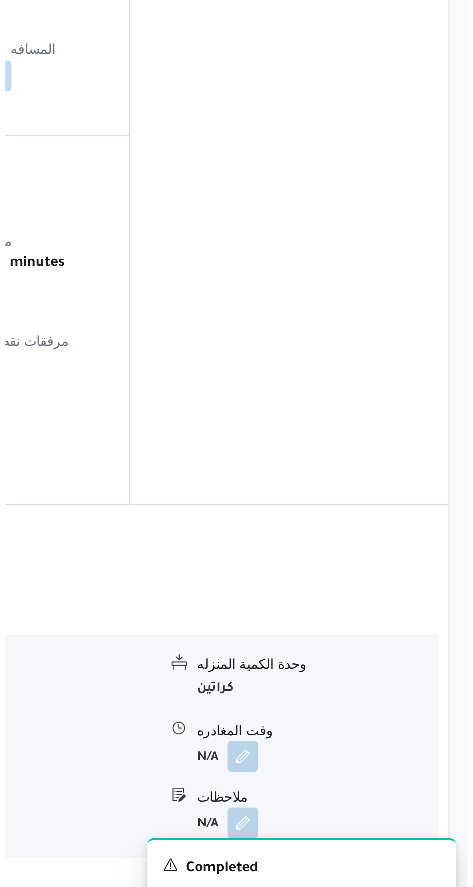
scroll to position [0, 0]
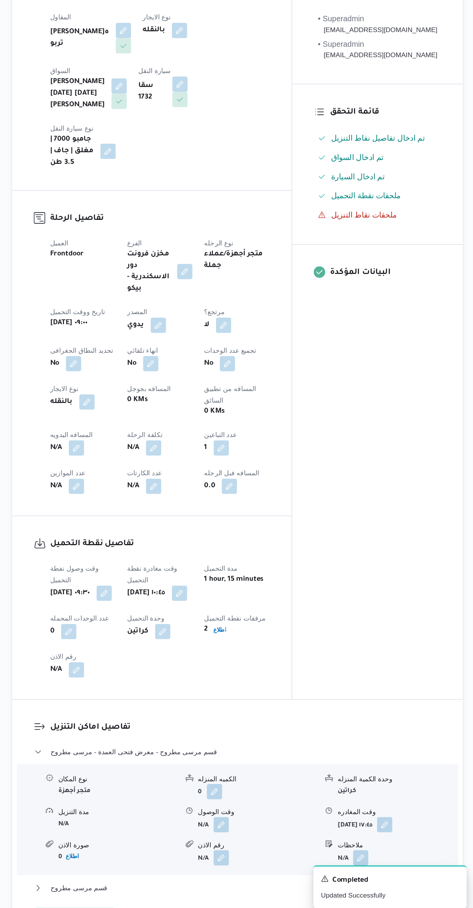
click at [148, 524] on button "button" at bounding box center [152, 530] width 12 height 12
click at [130, 525] on input "المسافه اليدويه" at bounding box center [132, 527] width 77 height 15
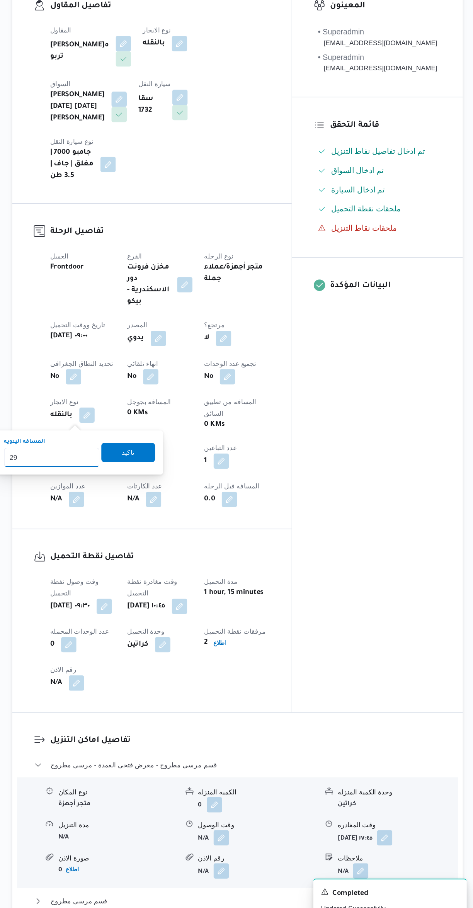
type input "295"
click at [177, 521] on span "تاكيد" at bounding box center [193, 523] width 43 height 15
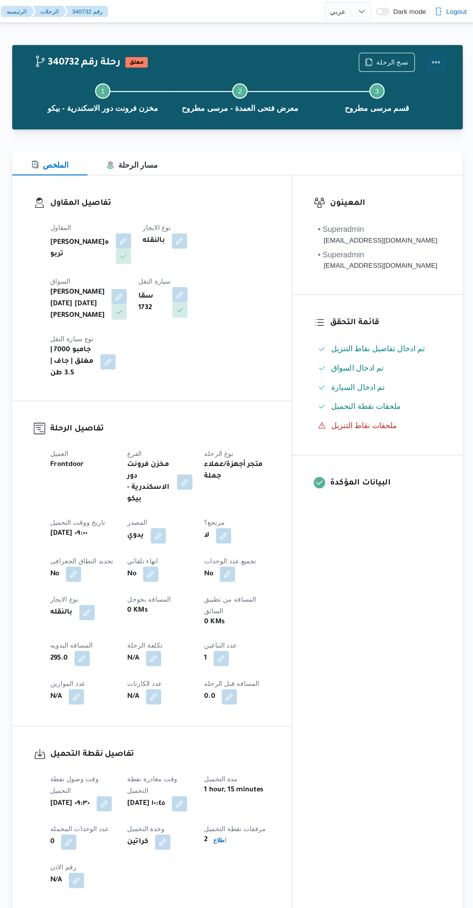
click at [446, 43] on button "Actions" at bounding box center [441, 49] width 15 height 15
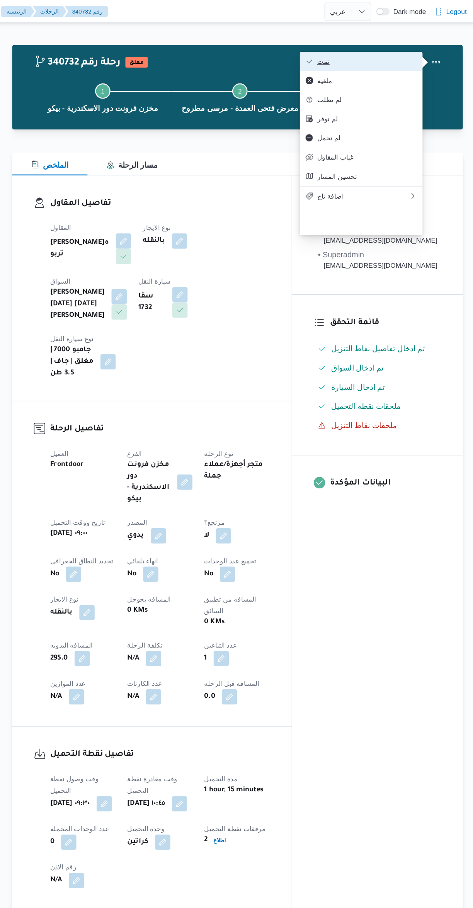
click at [340, 51] on icon "button" at bounding box center [340, 49] width 6 height 6
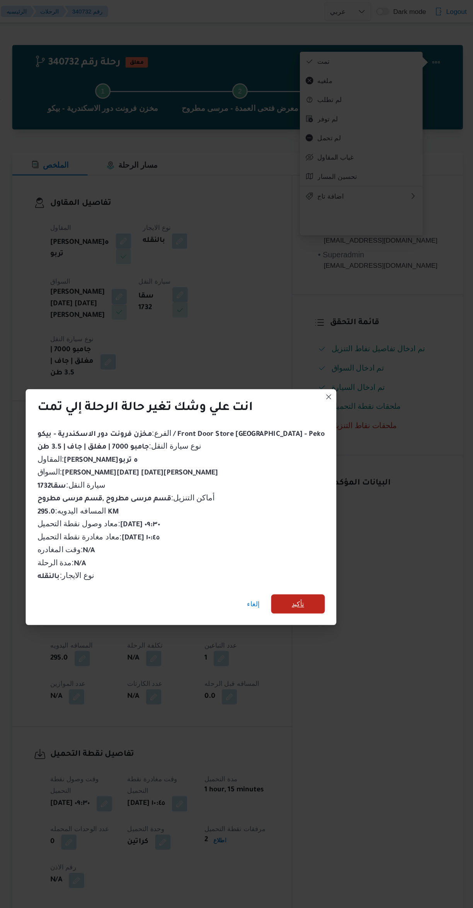
click at [334, 479] on span "تأكيد" at bounding box center [330, 486] width 43 height 15
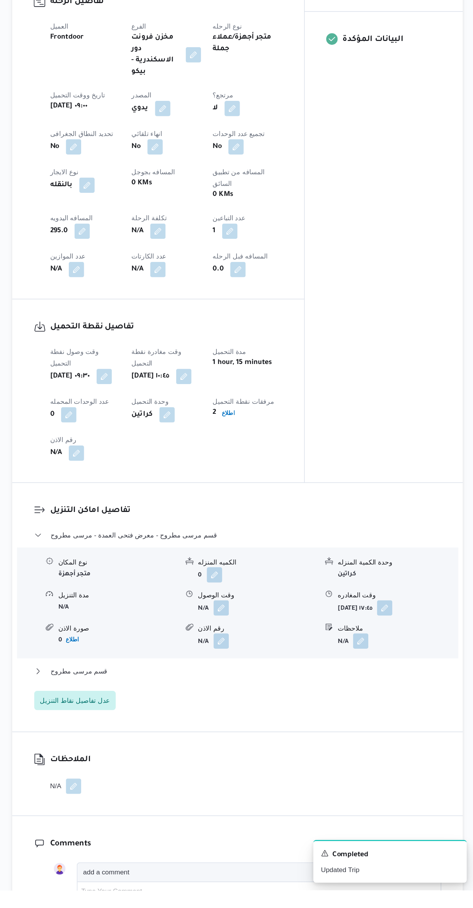
scroll to position [157, 0]
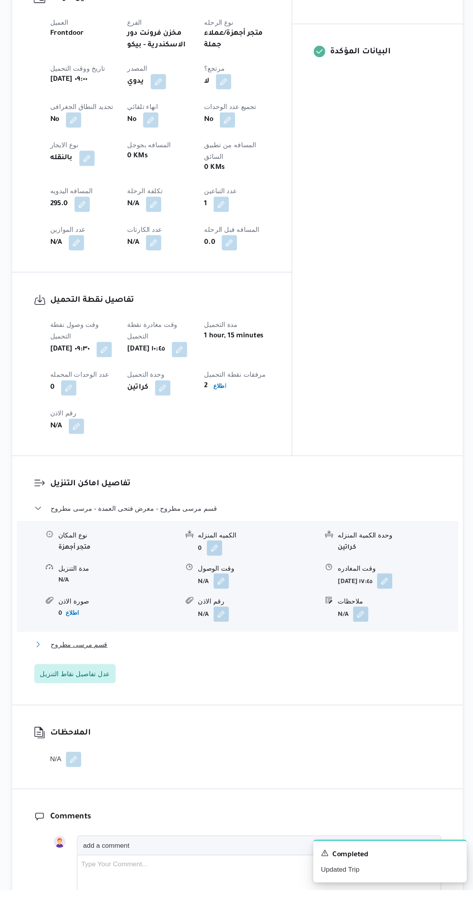
click at [302, 705] on button "قسم مرسى مطروح" at bounding box center [282, 709] width 328 height 9
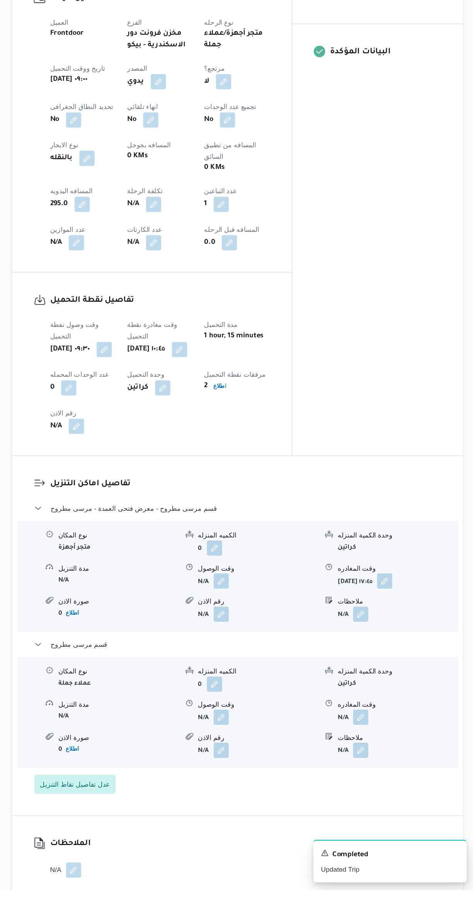
click at [383, 762] on button "button" at bounding box center [381, 768] width 12 height 12
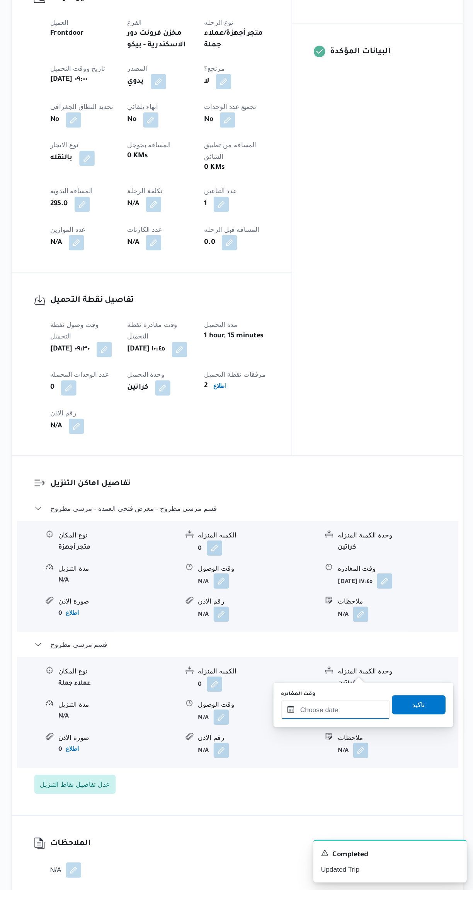
click at [354, 761] on input "وقت المغادره" at bounding box center [361, 761] width 88 height 15
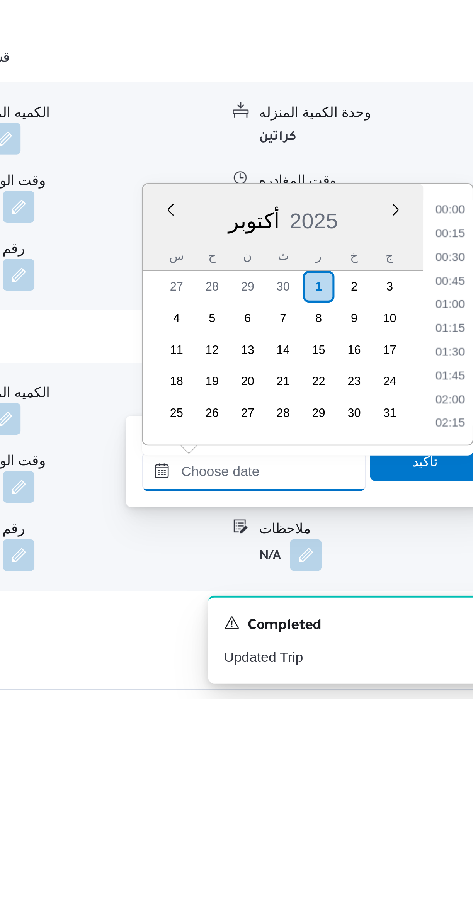
scroll to position [685, 0]
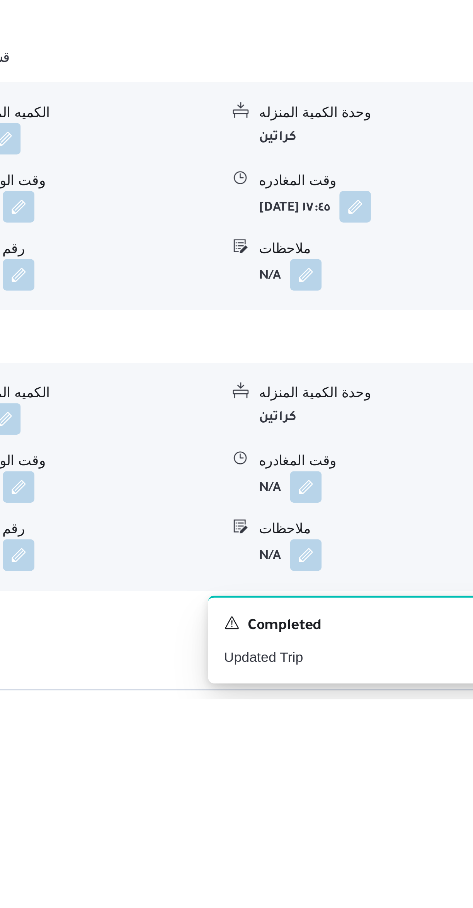
click at [291, 845] on form "N/A" at bounding box center [298, 851] width 97 height 12
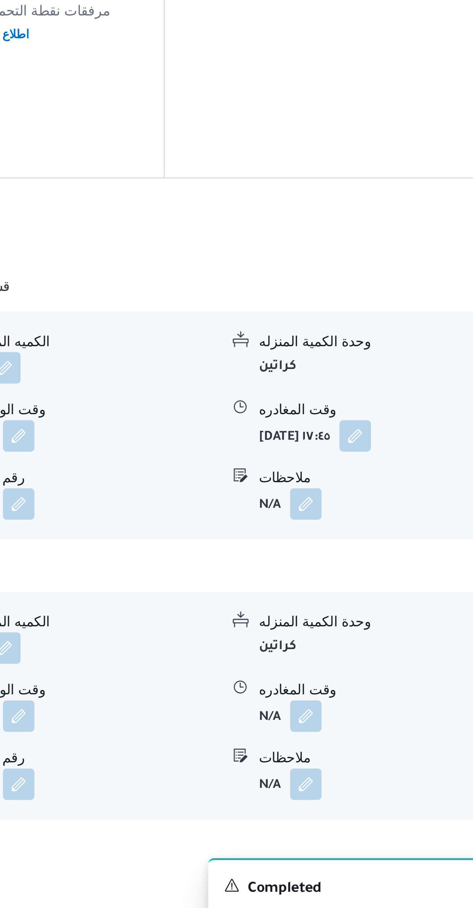
click at [383, 805] on button "button" at bounding box center [381, 811] width 12 height 12
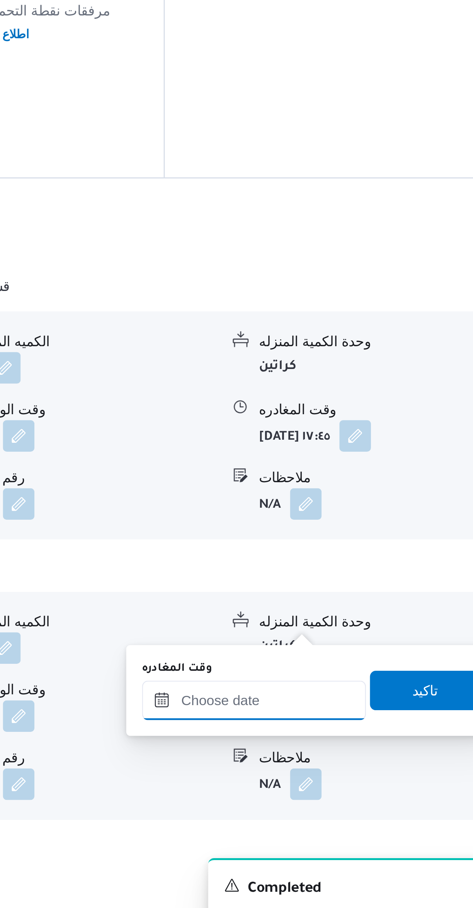
click at [363, 805] on input "وقت المغادره" at bounding box center [361, 804] width 88 height 15
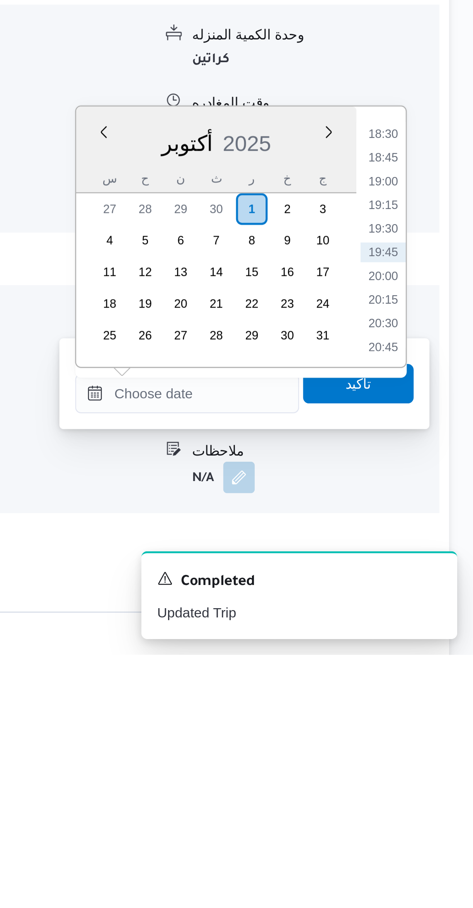
click at [434, 703] on li "18:30" at bounding box center [438, 704] width 18 height 8
type input "٠١/١٠/٢٠٢٥ ١٨:٣٠"
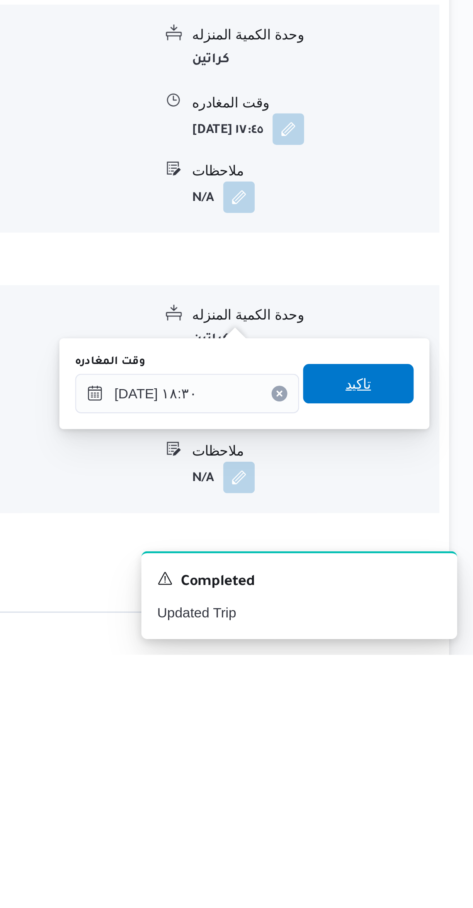
click at [415, 802] on span "تاكيد" at bounding box center [427, 801] width 43 height 15
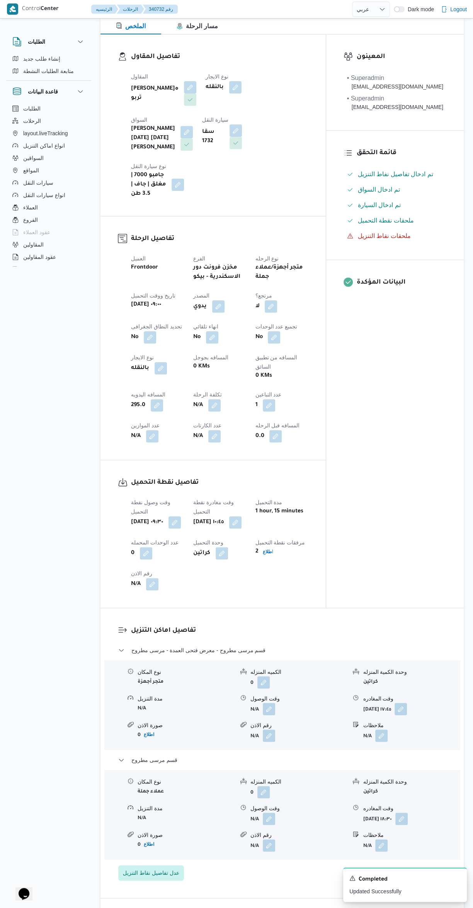
scroll to position [0, 0]
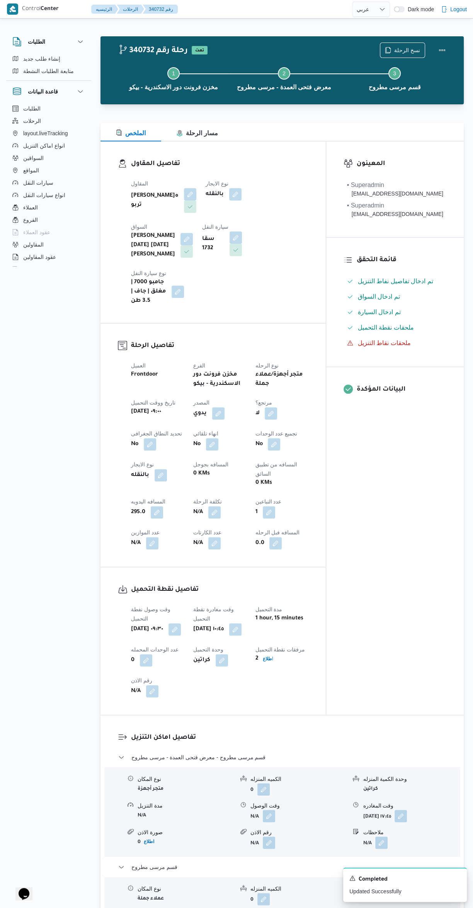
select select "ar"
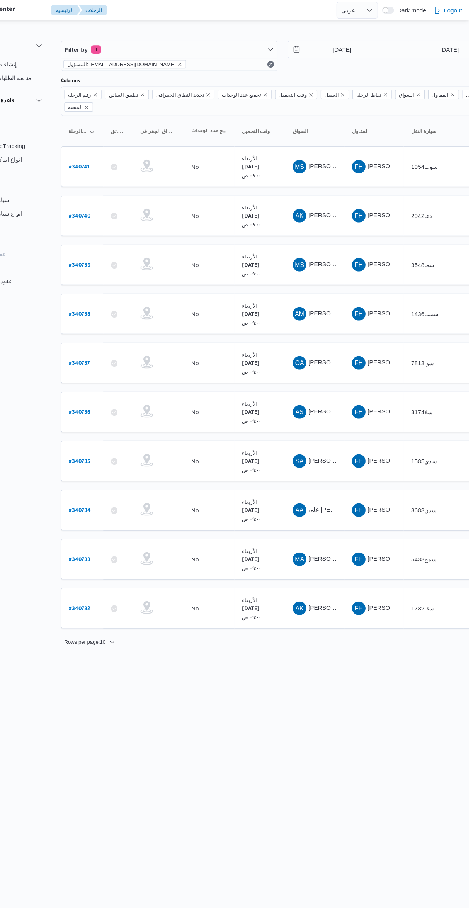
click at [119, 509] on b "# 340733" at bounding box center [117, 511] width 19 height 5
select select "ar"
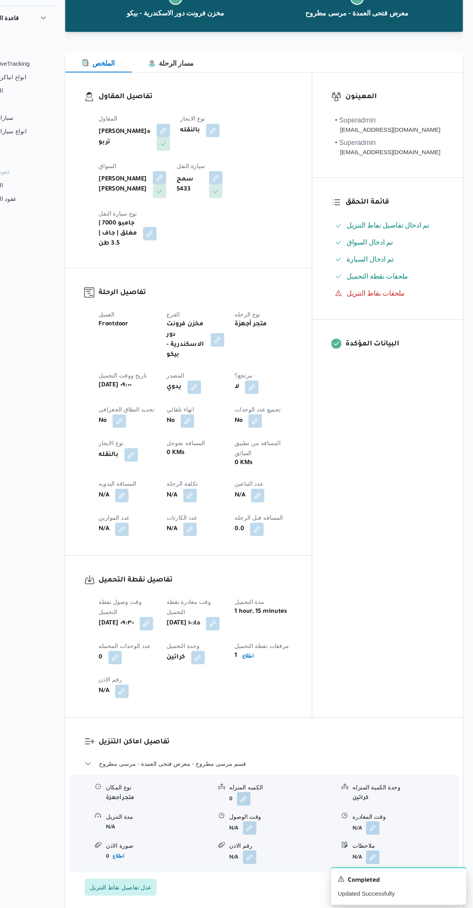
click at [152, 521] on button "button" at bounding box center [152, 527] width 12 height 12
click at [130, 527] on input "المسافه اليدويه" at bounding box center [132, 527] width 77 height 15
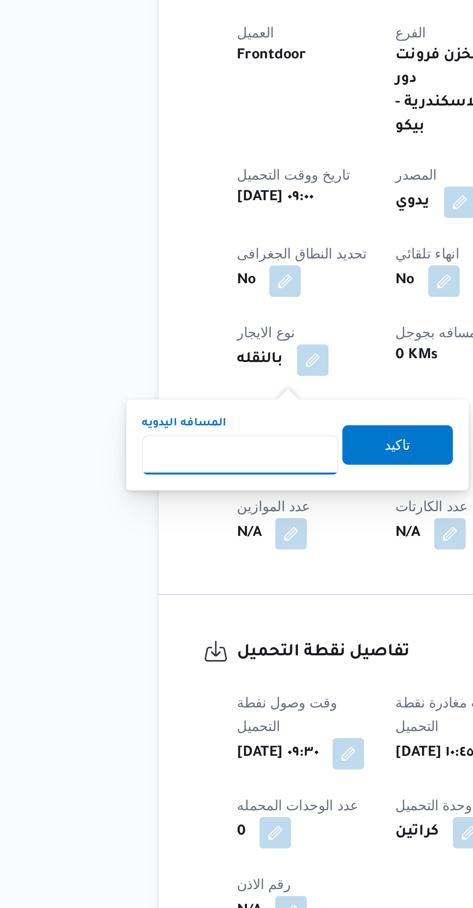
scroll to position [13, 0]
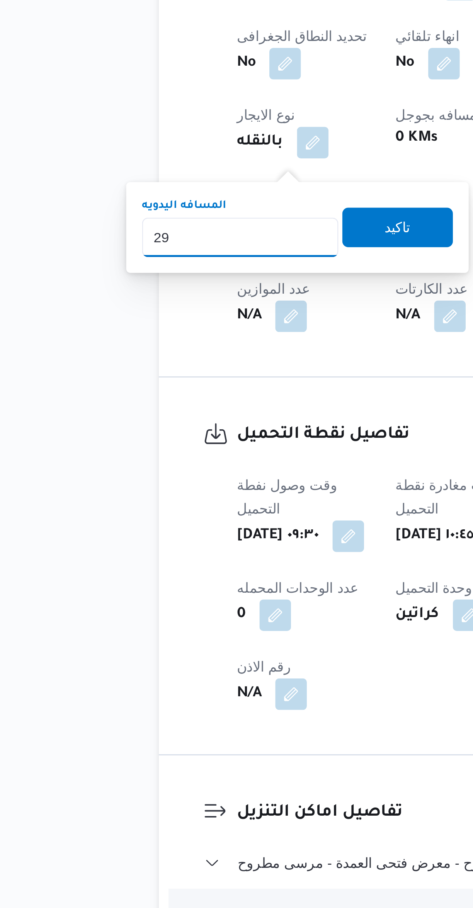
type input "295"
click at [180, 512] on span "تاكيد" at bounding box center [193, 510] width 43 height 15
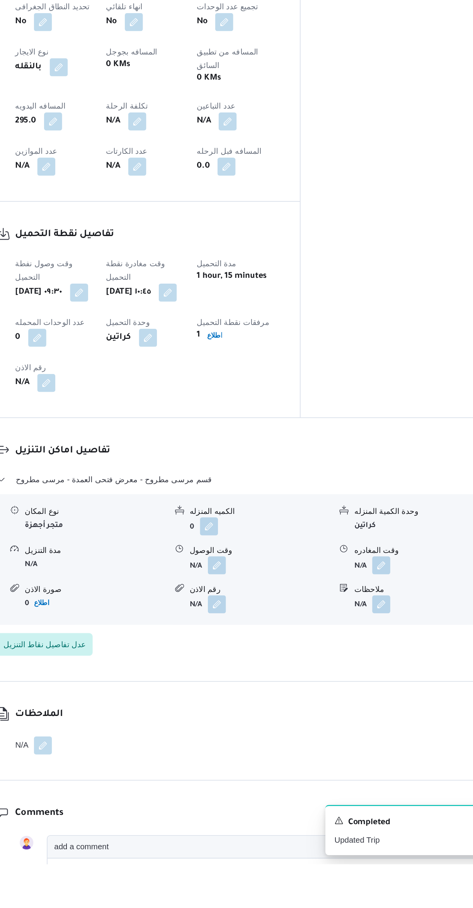
scroll to position [131, 0]
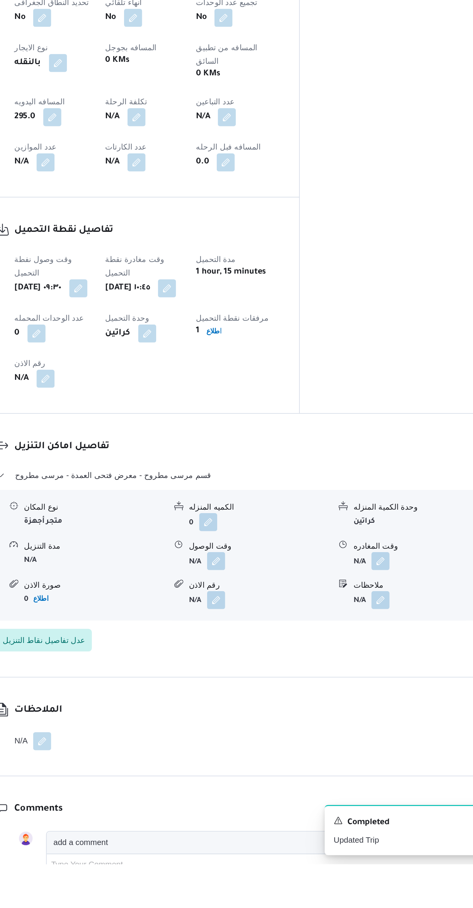
click at [384, 694] on button "button" at bounding box center [381, 700] width 12 height 12
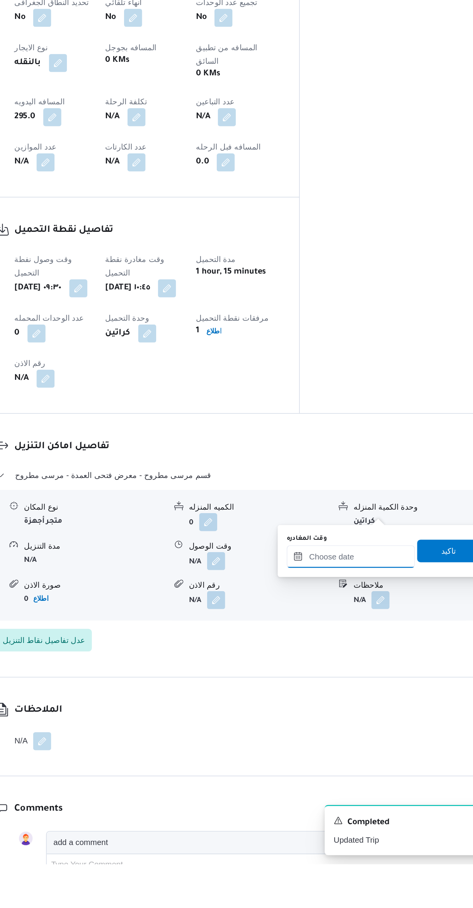
click at [357, 697] on input "وقت المغادره" at bounding box center [361, 696] width 88 height 15
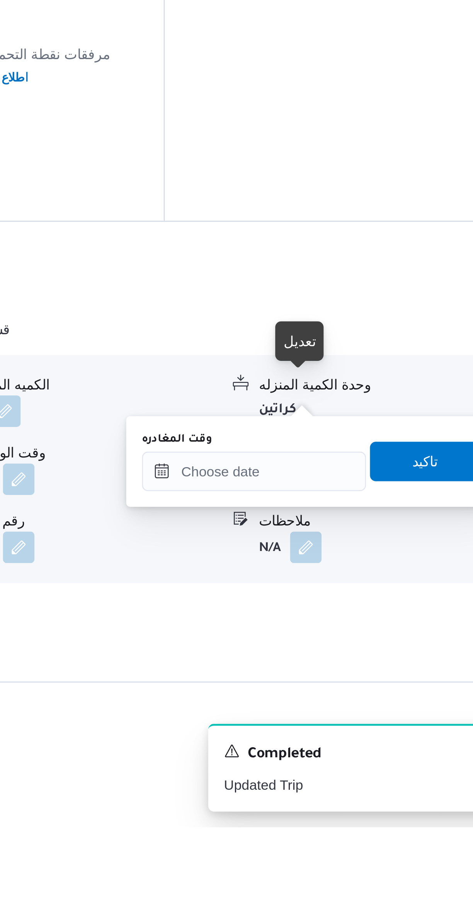
scroll to position [60, 0]
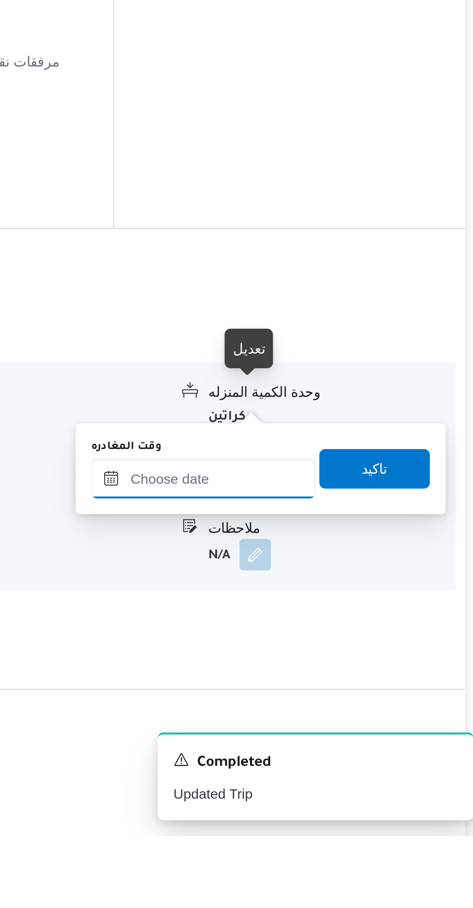
click at [361, 764] on input "وقت المغادره" at bounding box center [361, 767] width 88 height 15
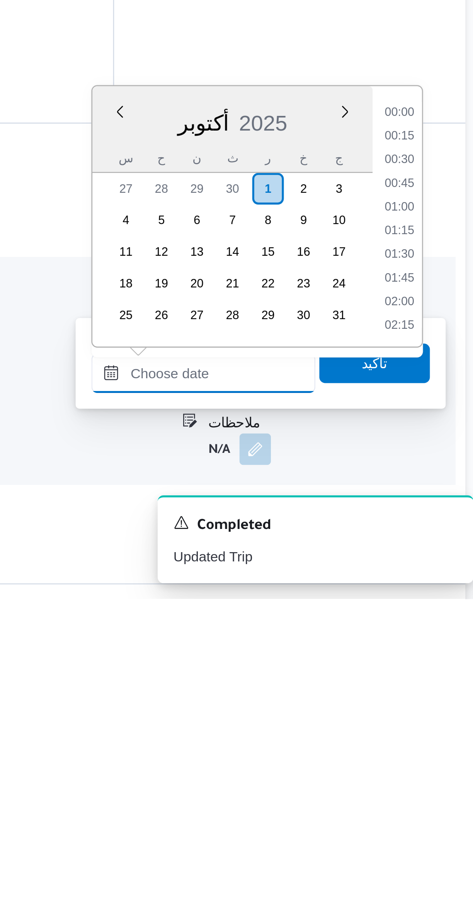
scroll to position [685, 0]
click at [436, 718] on li "18:30" at bounding box center [438, 718] width 18 height 8
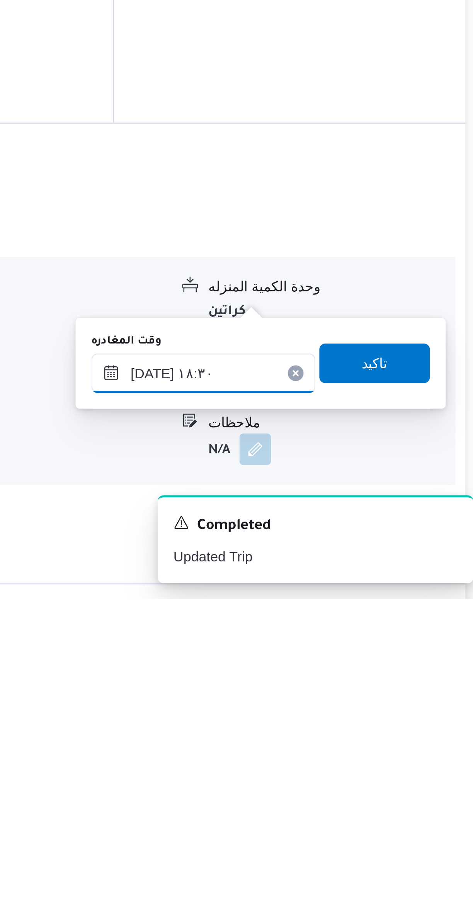
click at [365, 821] on input "٠١/١٠/٢٠٢٥ ١٨:٣٠" at bounding box center [361, 818] width 88 height 15
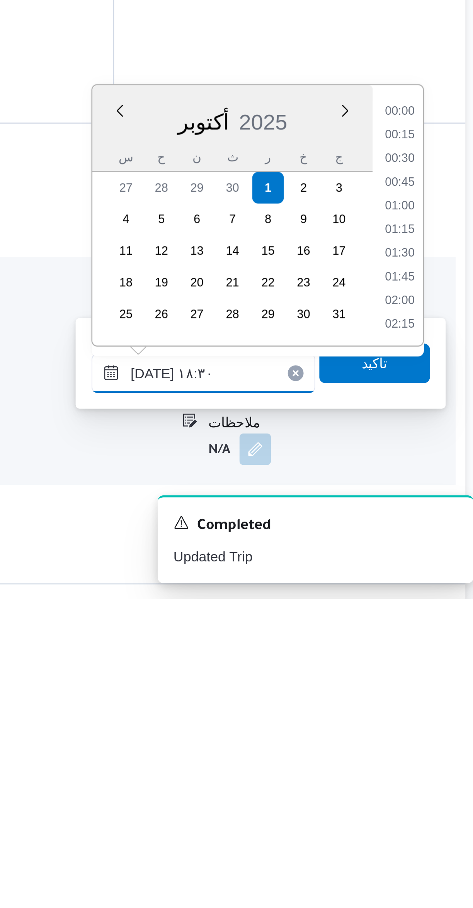
scroll to position [639, 0]
click at [436, 717] on li "17:15" at bounding box center [438, 717] width 18 height 8
type input "٠١/١٠/٢٠٢٥ ١٧:١٥"
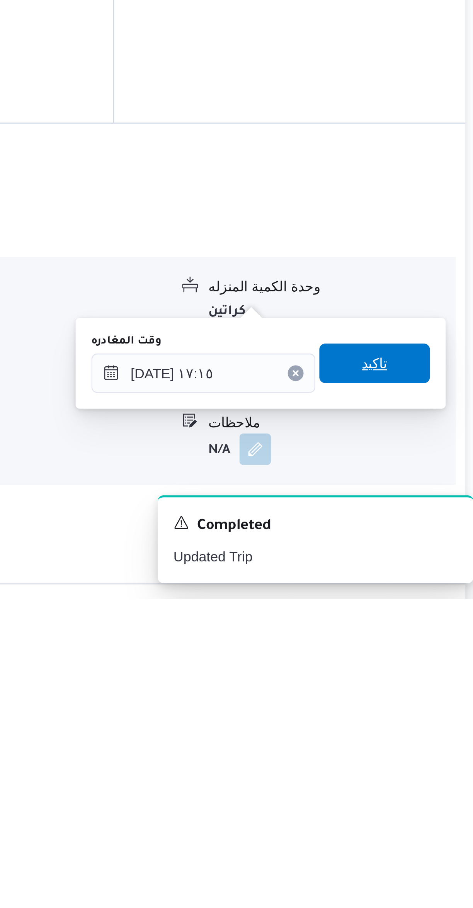
click at [409, 814] on span "تاكيد" at bounding box center [427, 815] width 43 height 15
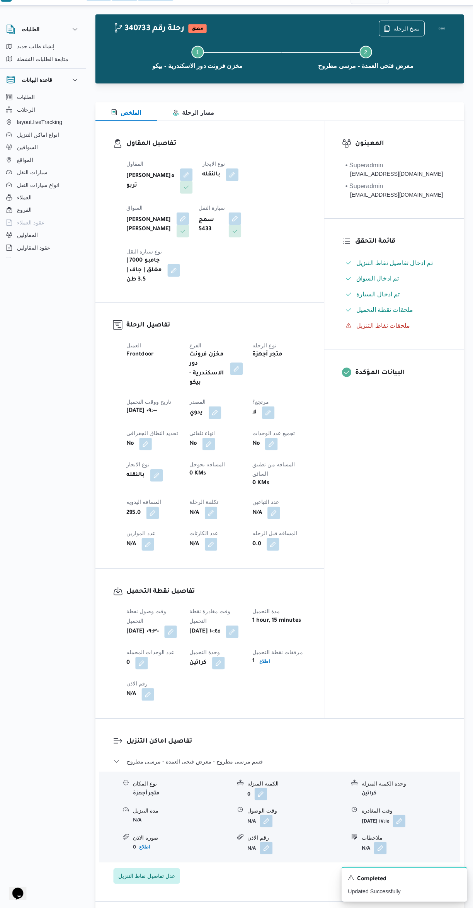
scroll to position [0, 0]
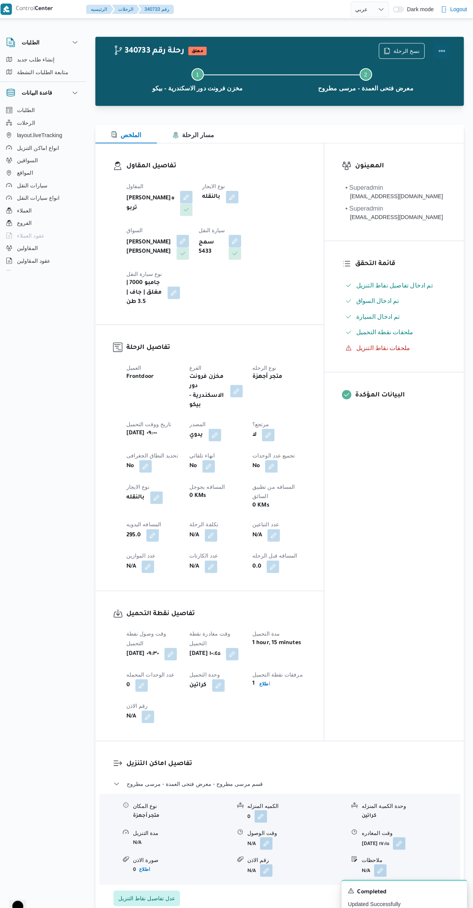
click at [439, 50] on button "Actions" at bounding box center [441, 49] width 15 height 15
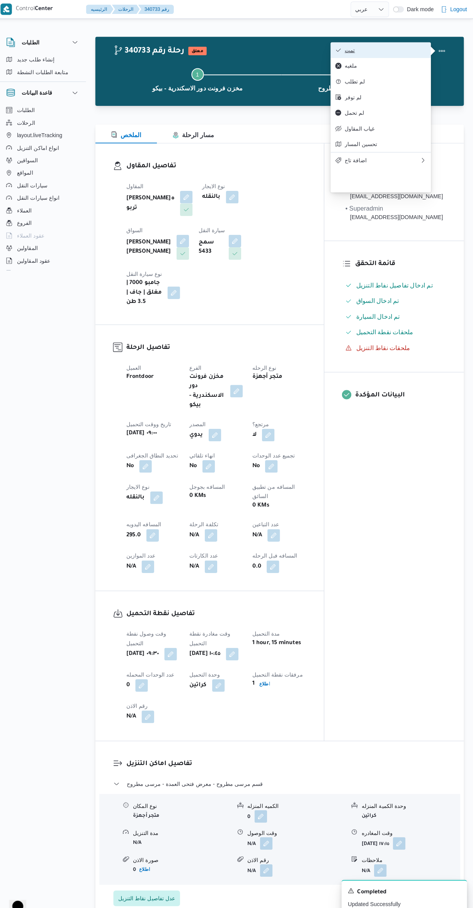
click at [337, 49] on icon "button" at bounding box center [340, 49] width 6 height 6
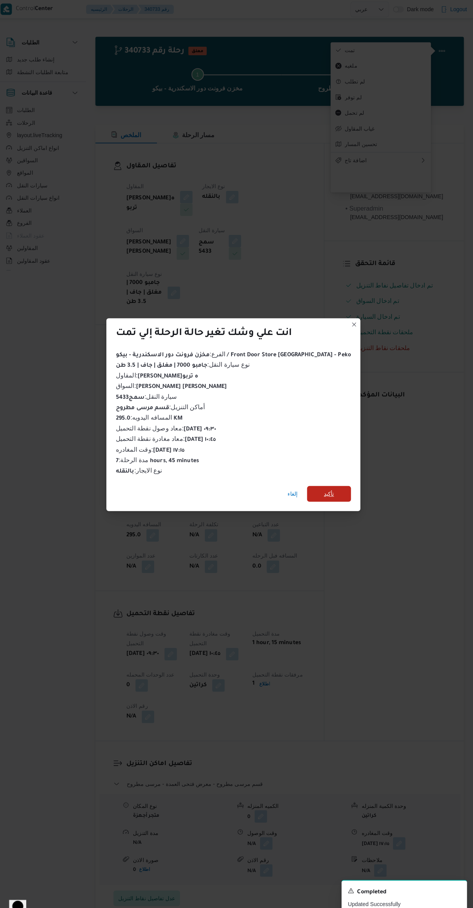
click at [331, 484] on span "تأكيد" at bounding box center [330, 486] width 43 height 15
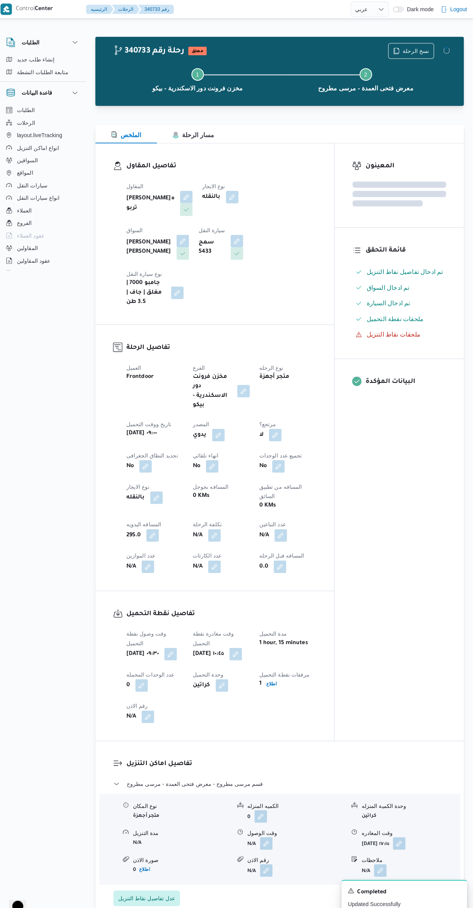
click at [386, 526] on div "المعينون قائمة التحقق تم ادخال تفاصيل نفاط التنزيل تم ادخال السواق تم ادخال الس…" at bounding box center [399, 435] width 127 height 589
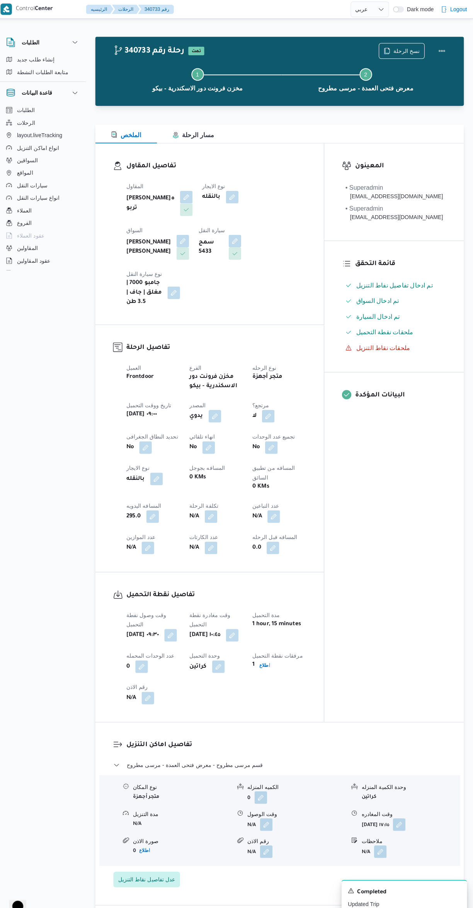
select select "ar"
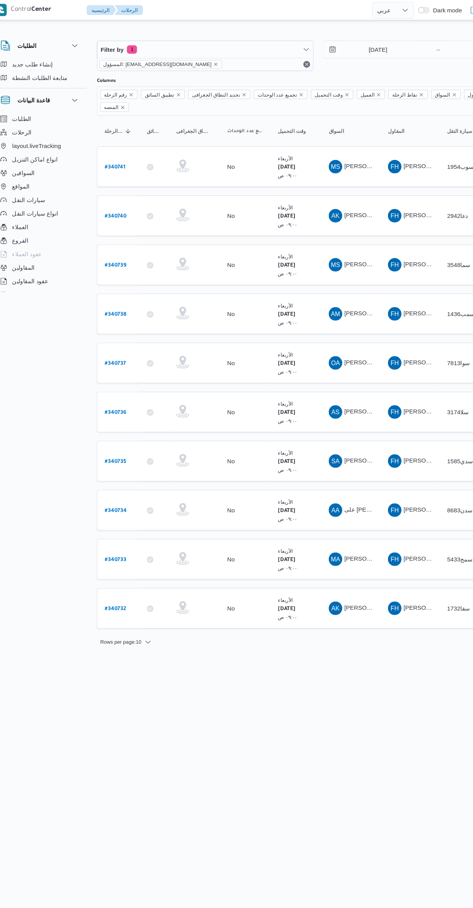
click at [120, 464] on b "# 340734" at bounding box center [118, 466] width 20 height 5
select select "ar"
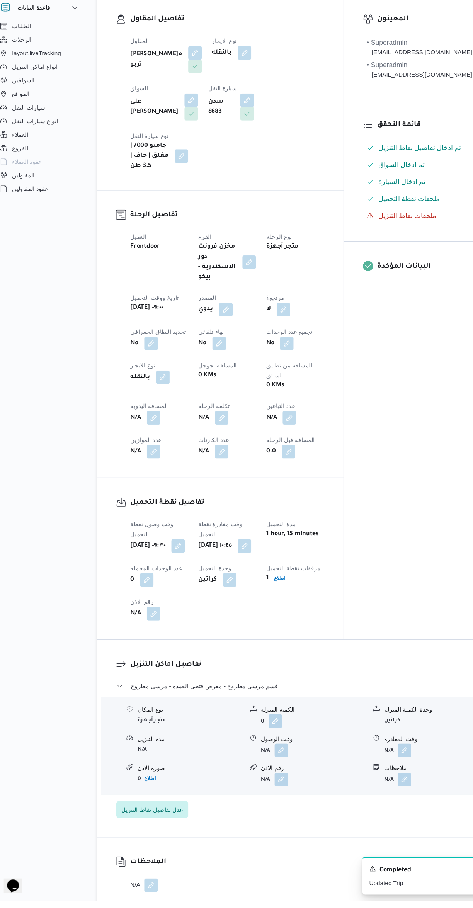
scroll to position [62, 0]
click at [151, 460] on button "button" at bounding box center [152, 466] width 12 height 12
click at [126, 465] on input "المسافه اليدويه" at bounding box center [132, 465] width 77 height 15
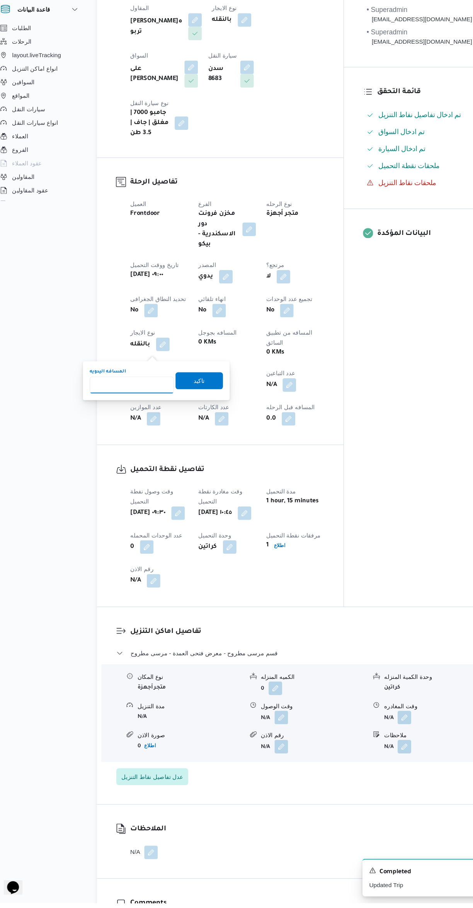
scroll to position [0, 0]
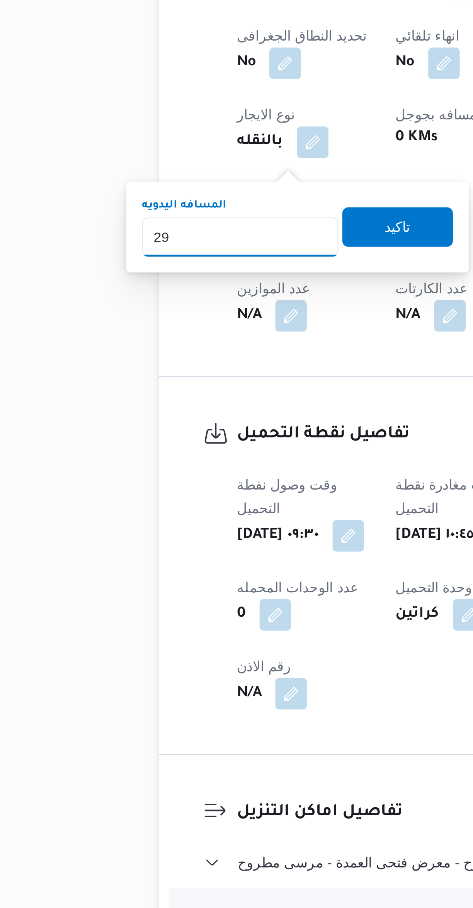
type input "295"
click at [181, 527] on span "تاكيد" at bounding box center [193, 523] width 43 height 15
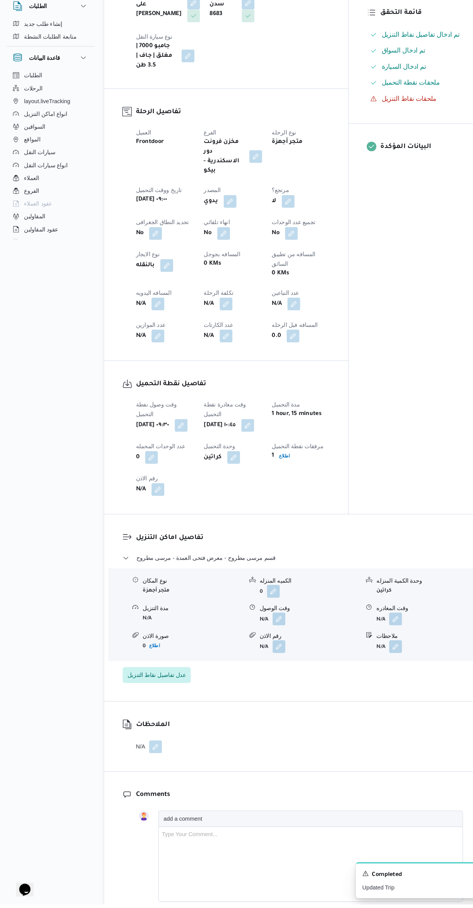
scroll to position [199, 0]
click at [384, 626] on button "button" at bounding box center [381, 632] width 12 height 12
click at [347, 628] on input "وقت المغادره" at bounding box center [361, 628] width 88 height 15
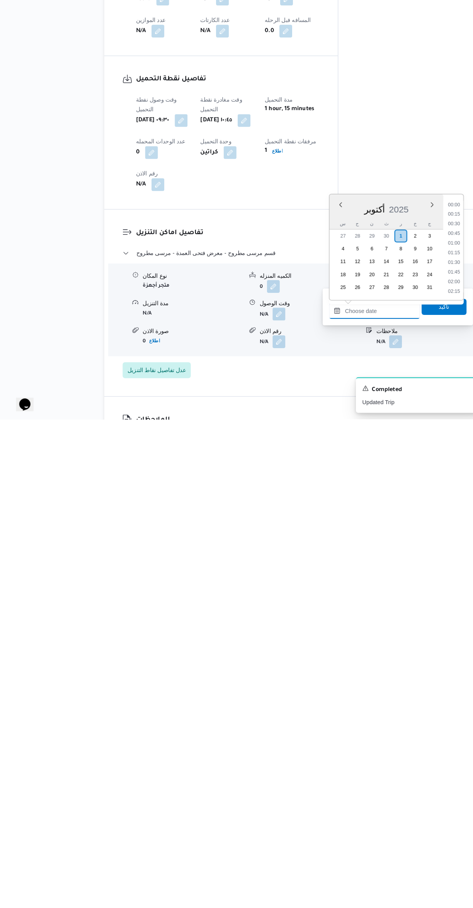
scroll to position [25, 0]
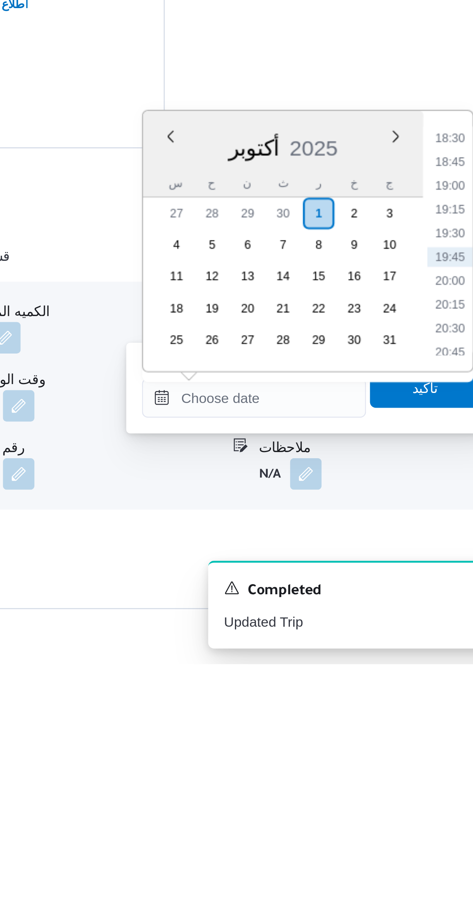
click at [431, 701] on li "18:30" at bounding box center [438, 702] width 18 height 8
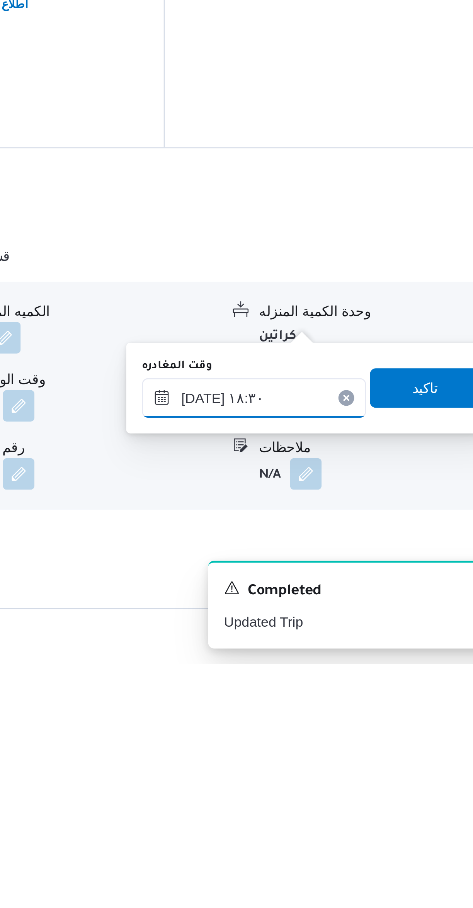
click at [358, 799] on input "٠١/١٠/٢٠٢٥ ١٨:٣٠" at bounding box center [361, 803] width 88 height 15
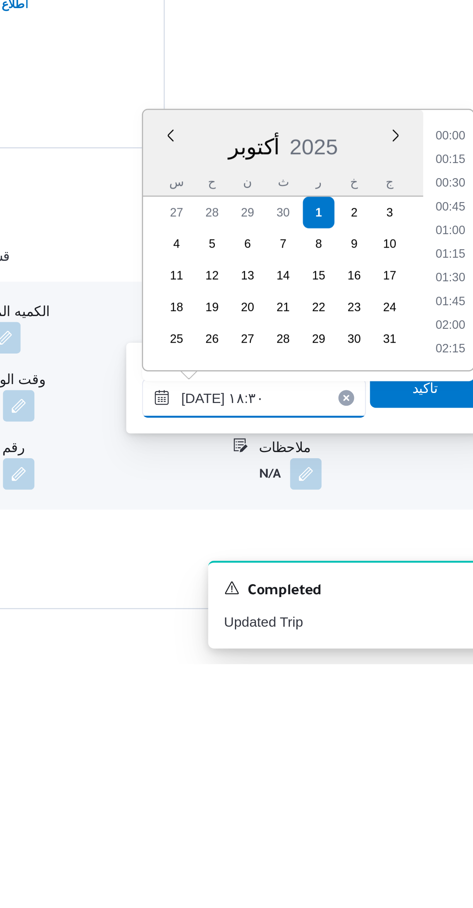
scroll to position [639, 0]
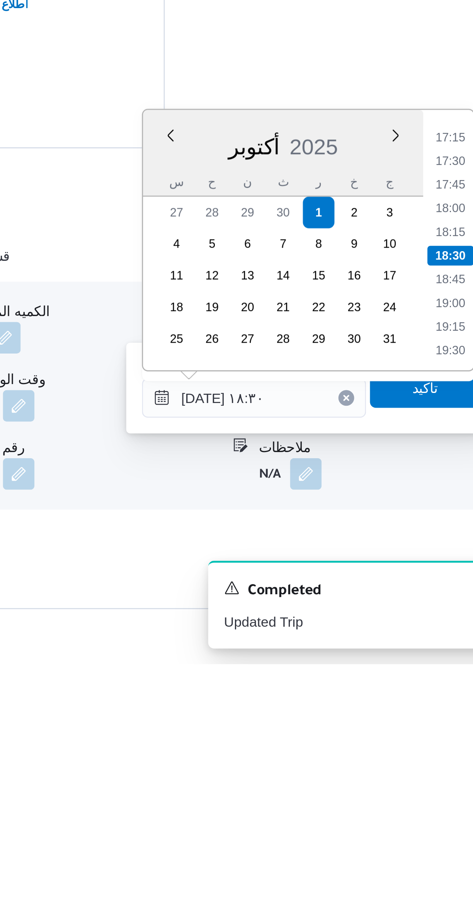
click at [429, 700] on li "17:15" at bounding box center [438, 701] width 18 height 8
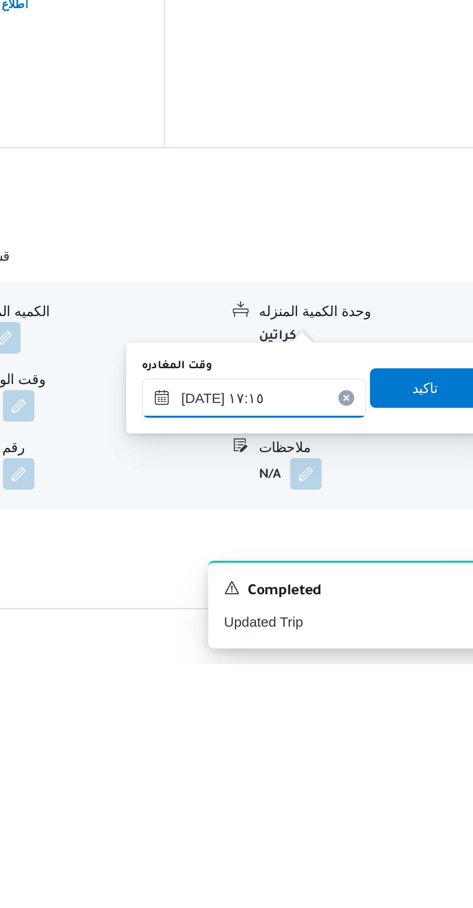
click at [359, 798] on input "٠١/١٠/٢٠٢٥ ١٧:١٥" at bounding box center [361, 803] width 88 height 15
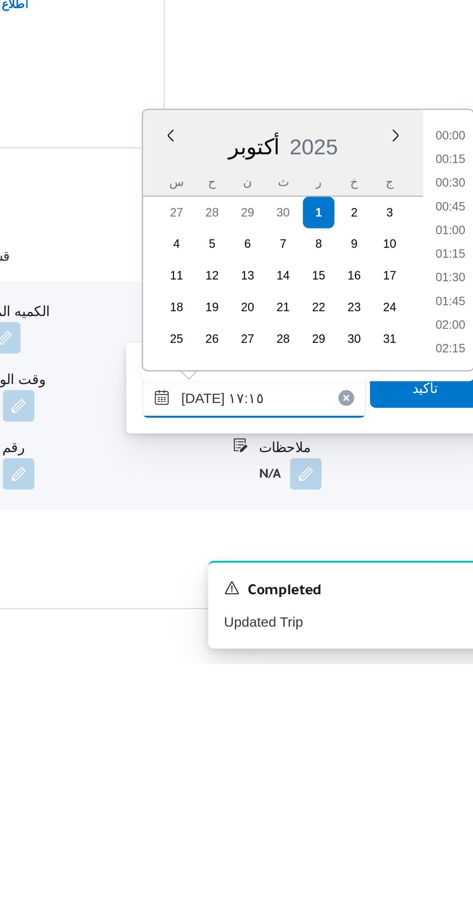
scroll to position [592, 0]
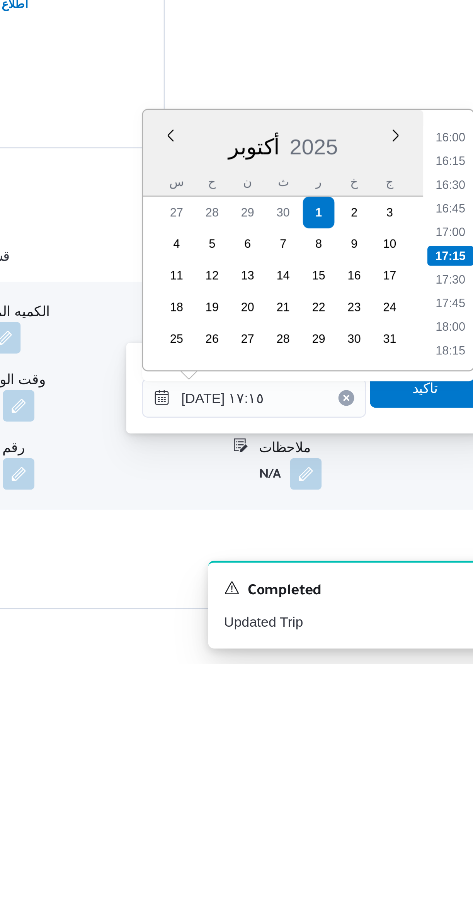
click at [431, 719] on li "16:30" at bounding box center [438, 720] width 18 height 8
type input "٠١/١٠/٢٠٢٥ ١٦:٣٠"
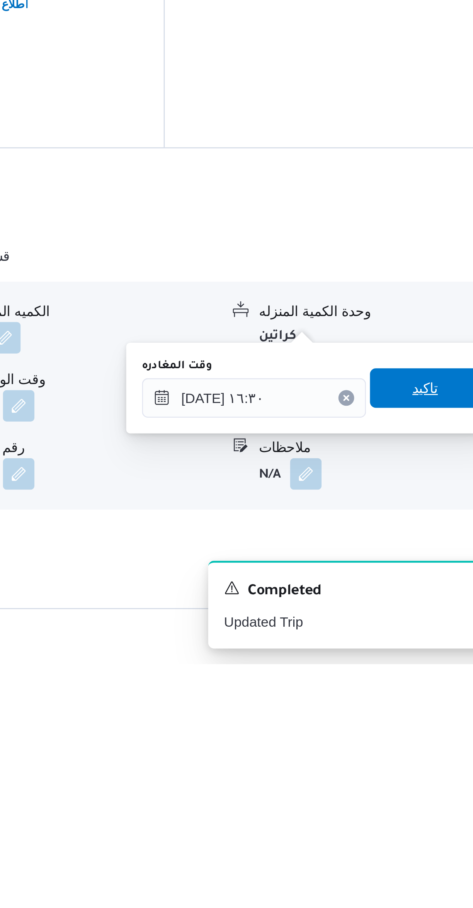
click at [409, 800] on span "تاكيد" at bounding box center [427, 799] width 43 height 15
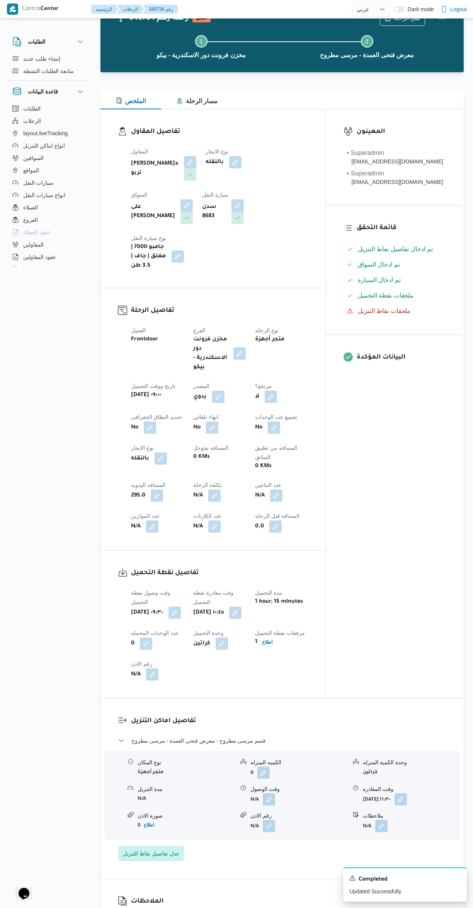
scroll to position [0, 0]
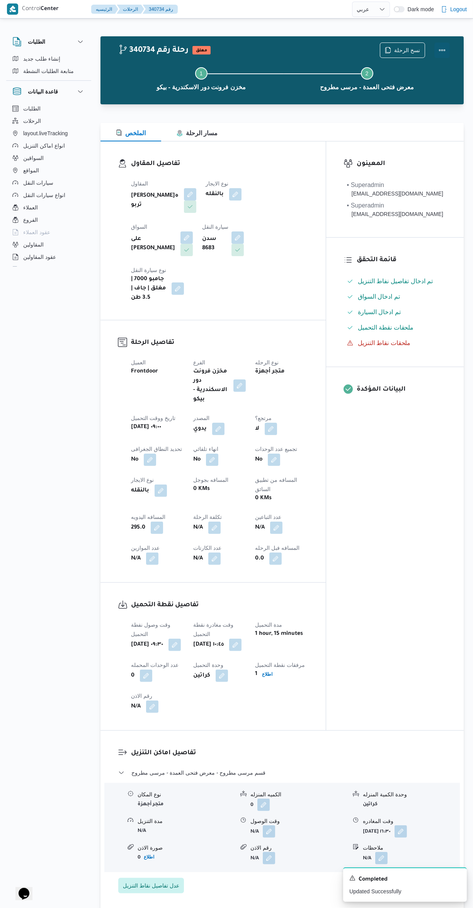
click at [442, 51] on button "Actions" at bounding box center [441, 49] width 15 height 15
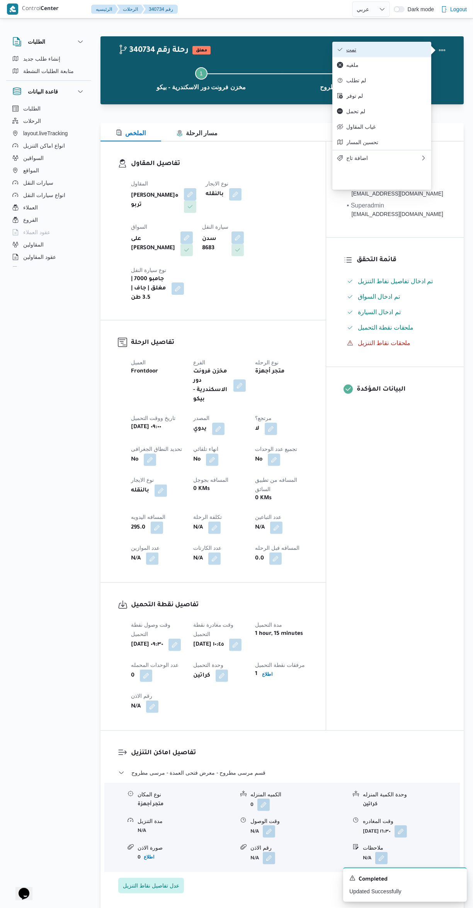
click at [340, 51] on icon "button" at bounding box center [340, 49] width 6 height 6
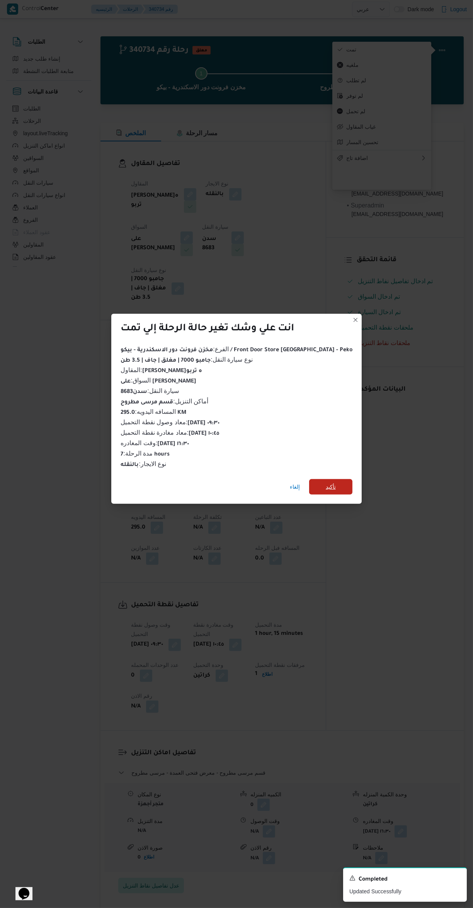
click at [331, 487] on span "تأكيد" at bounding box center [330, 486] width 43 height 15
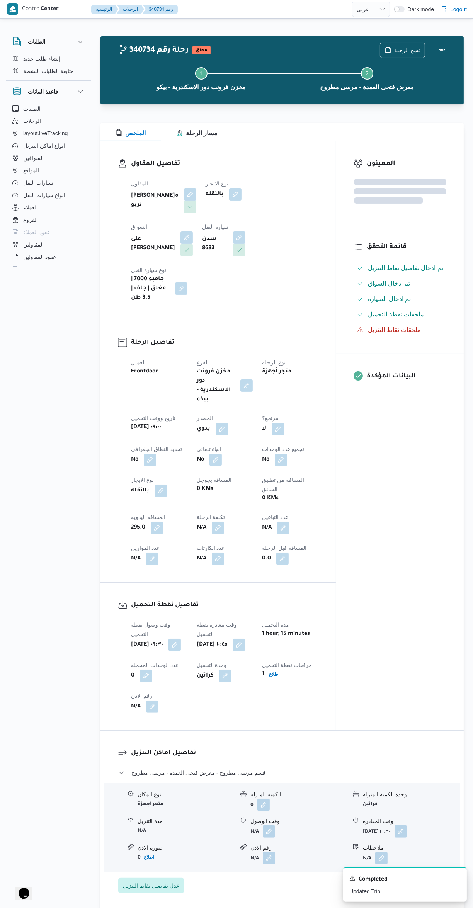
click at [369, 551] on div "المعينون قائمة التحقق تم ادخال تفاصيل نفاط التنزيل تم ادخال السواق تم ادخال الس…" at bounding box center [399, 435] width 127 height 589
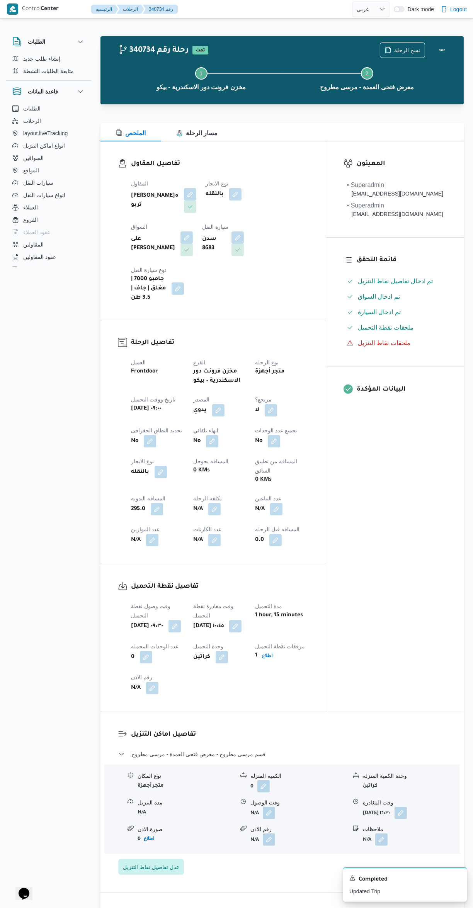
select select "ar"
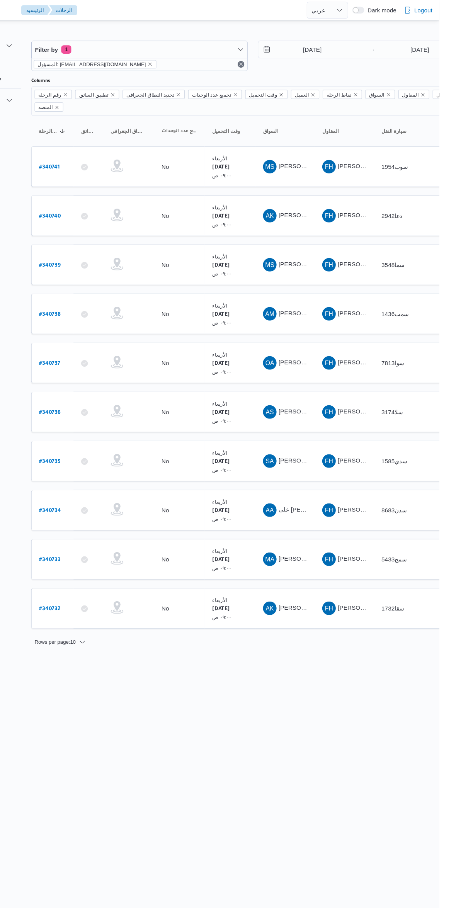
click at [119, 419] on b "# 340735" at bounding box center [117, 421] width 19 height 5
select select "ar"
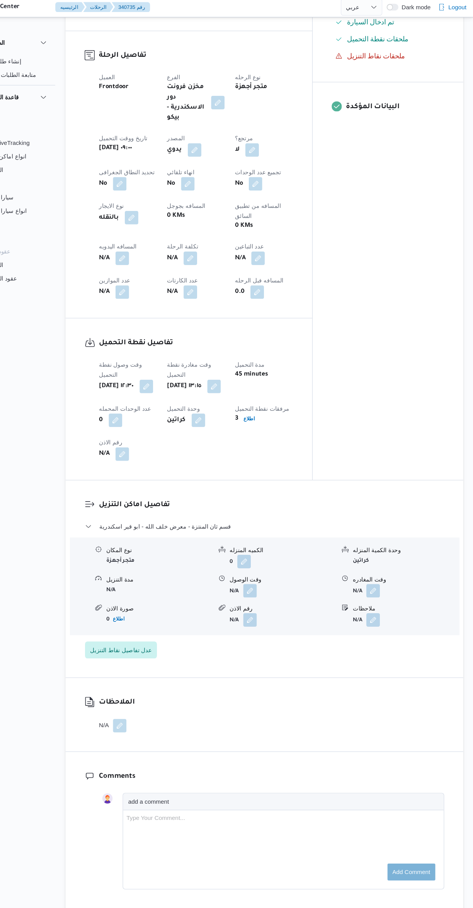
click at [385, 536] on button "button" at bounding box center [381, 542] width 12 height 12
click at [350, 537] on input "وقت المغادره" at bounding box center [361, 538] width 88 height 15
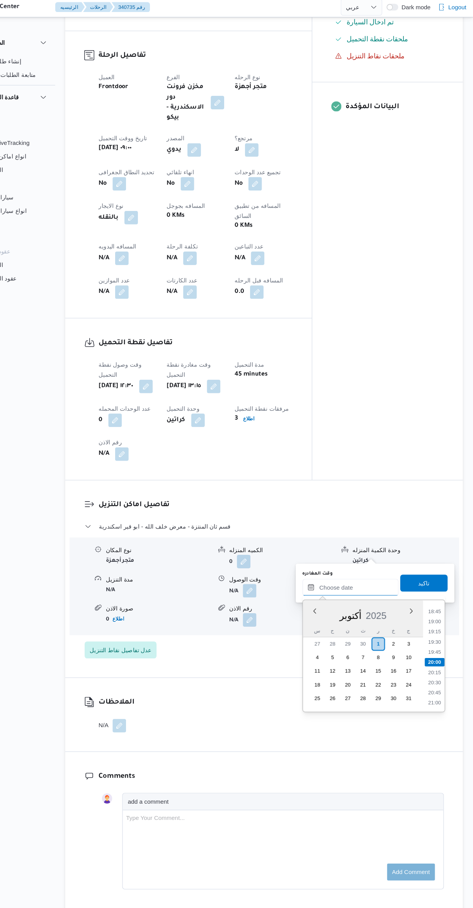
scroll to position [39, 0]
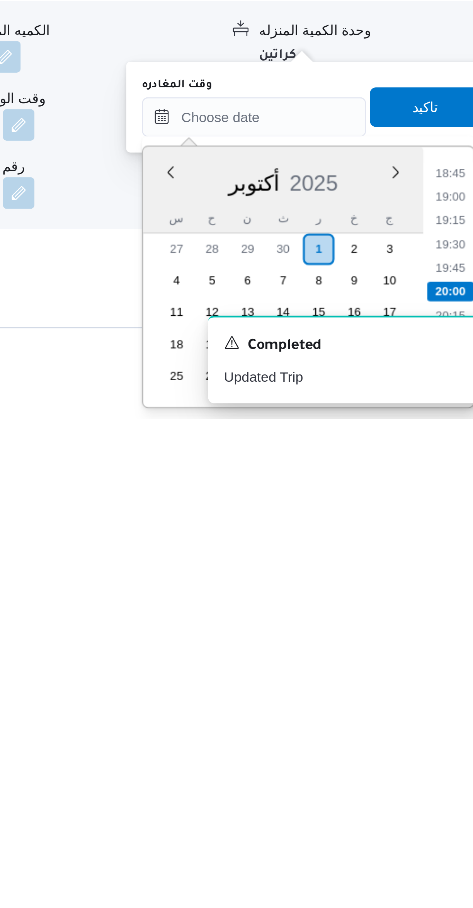
click at [433, 808] on li "18:45" at bounding box center [438, 812] width 18 height 8
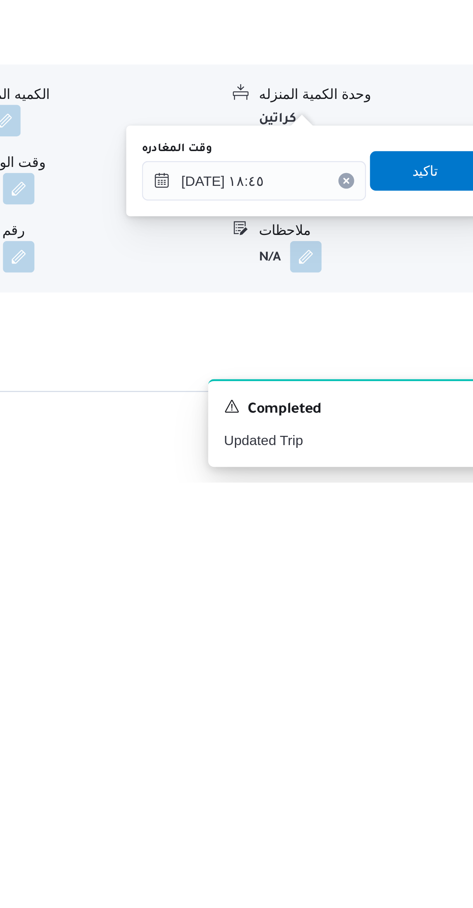
click at [357, 769] on div "You are in a dialog. To close this dialog, hit escape. وقت المغادره ٠١/١٠/٢٠٢٥ …" at bounding box center [383, 786] width 145 height 36
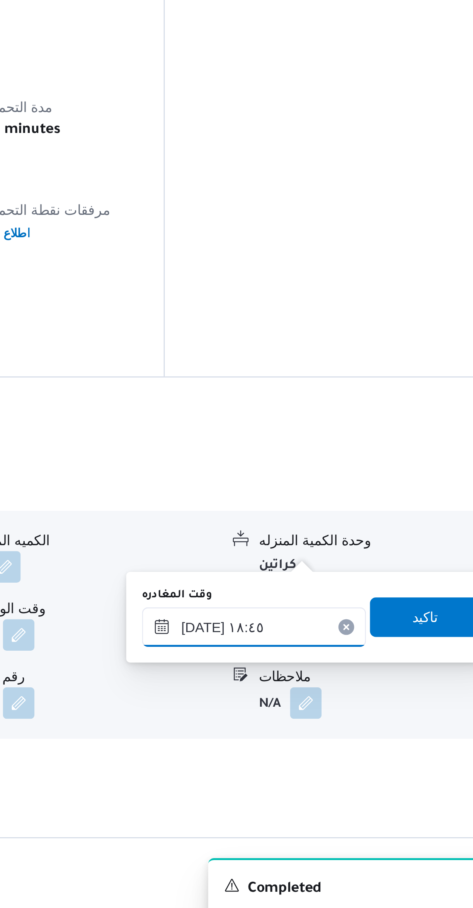
click at [370, 777] on input "٠١/١٠/٢٠٢٥ ١٨:٤٥" at bounding box center [361, 776] width 88 height 15
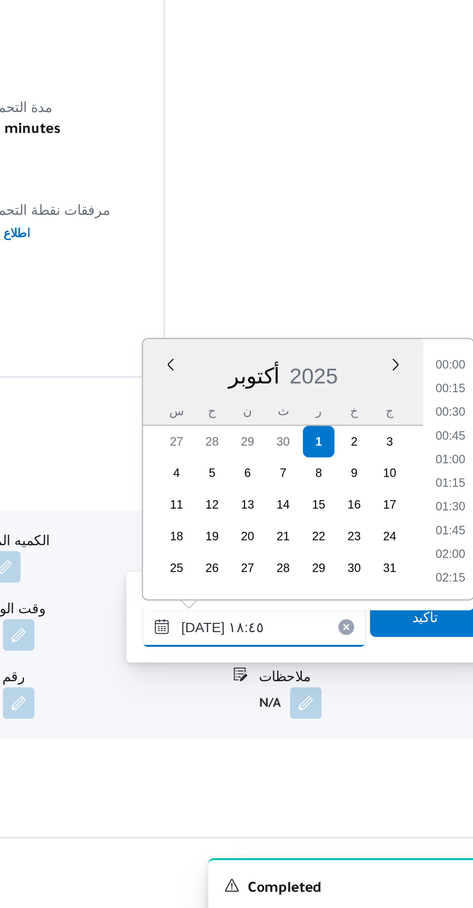
scroll to position [0, 0]
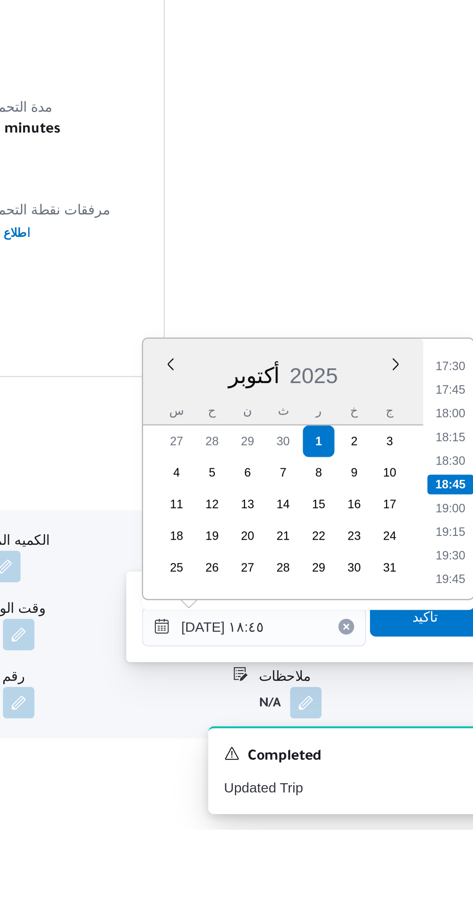
click at [429, 724] on li "17:30" at bounding box center [438, 726] width 18 height 8
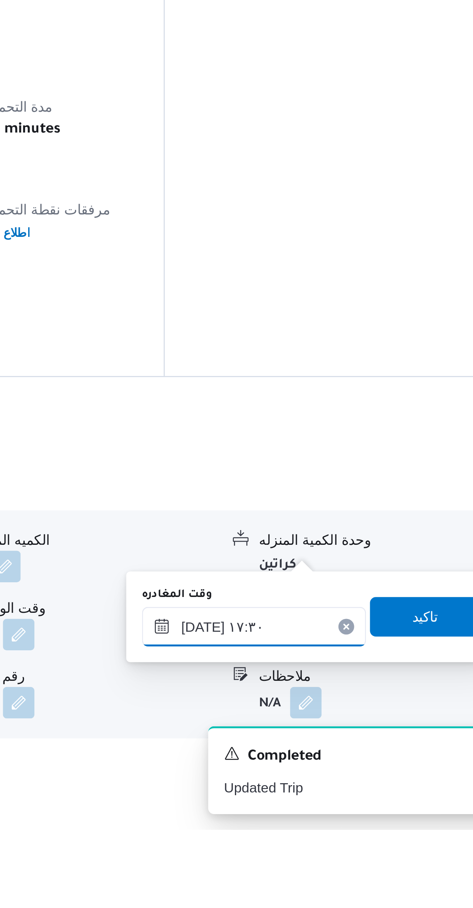
scroll to position [14, 0]
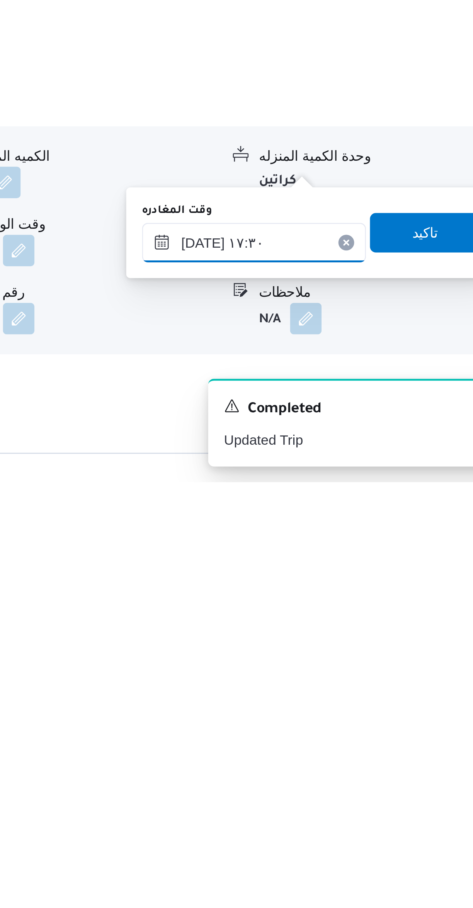
click at [358, 816] on input "٠١/١٠/٢٠٢٥ ١٧:٣٠" at bounding box center [361, 813] width 88 height 15
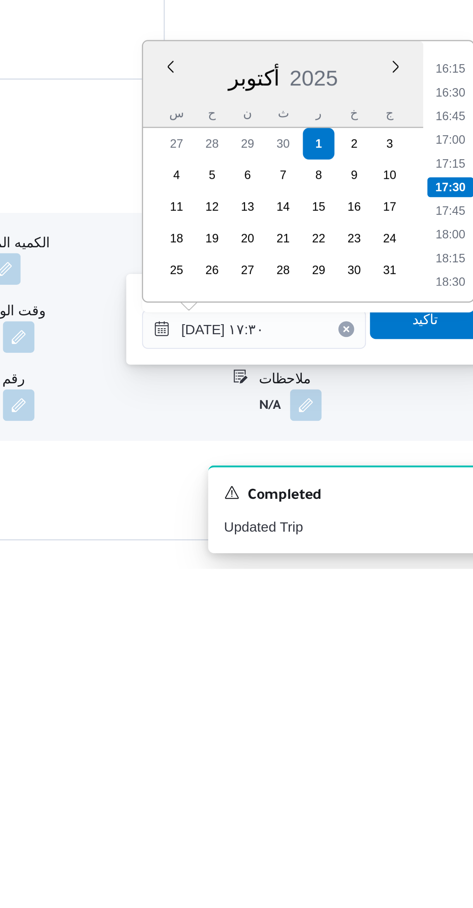
click at [435, 712] on li "16:15" at bounding box center [438, 712] width 18 height 8
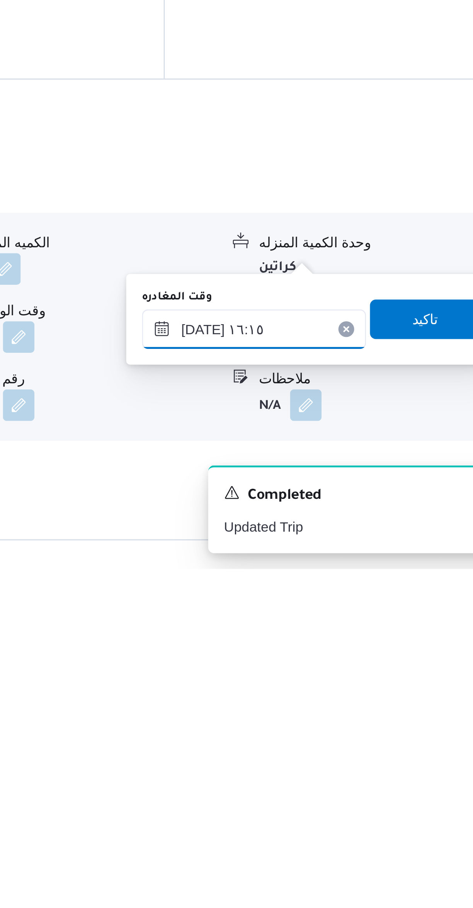
click at [355, 817] on input "٠١/١٠/٢٠٢٥ ١٦:١٥" at bounding box center [361, 813] width 88 height 15
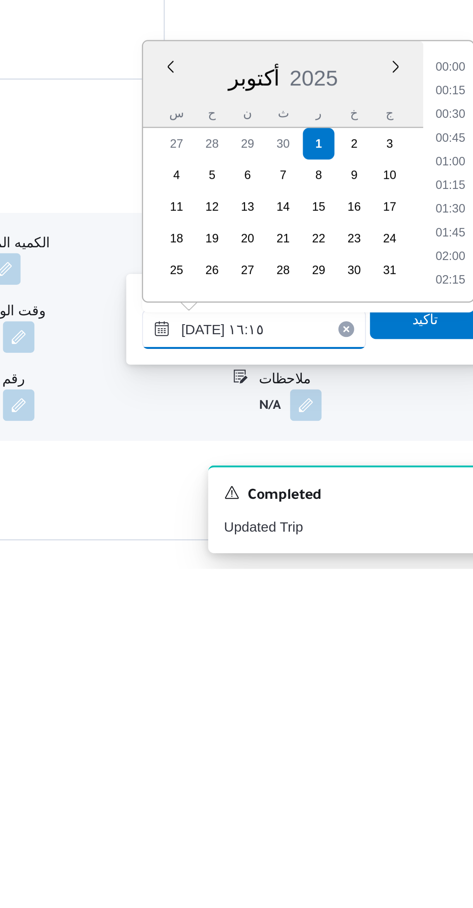
scroll to position [555, 0]
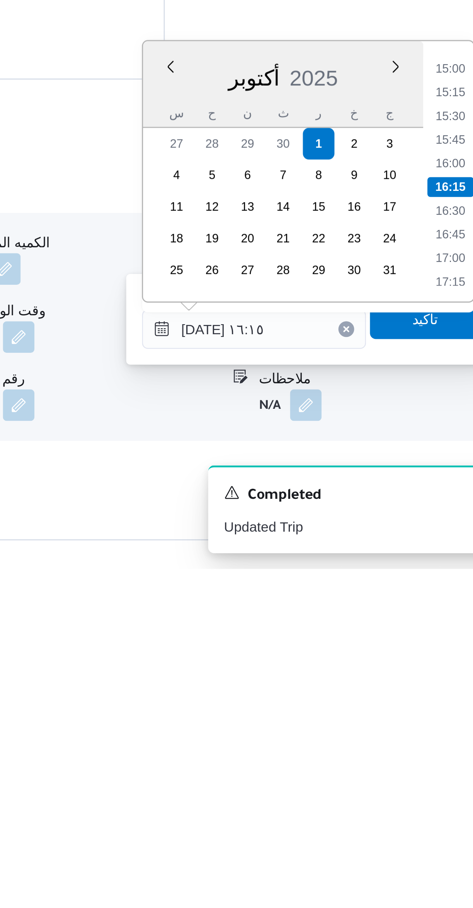
click at [433, 712] on li "15:00" at bounding box center [438, 712] width 18 height 8
type input "٠١/١٠/٢٠٢٥ ١٥:٠٠"
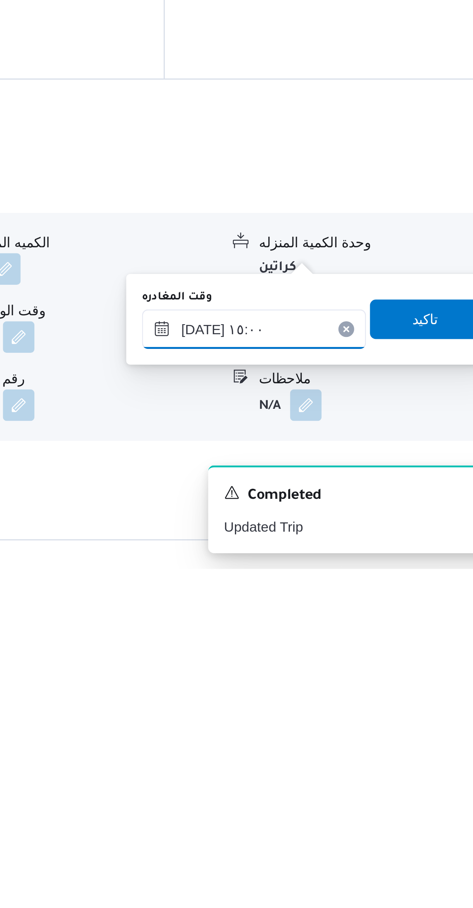
click at [358, 816] on input "٠١/١٠/٢٠٢٥ ١٥:٠٠" at bounding box center [361, 813] width 88 height 15
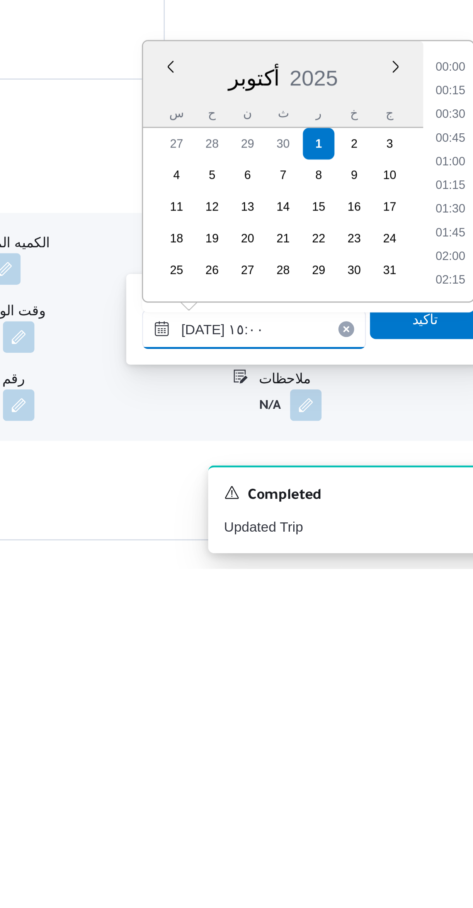
scroll to position [509, 0]
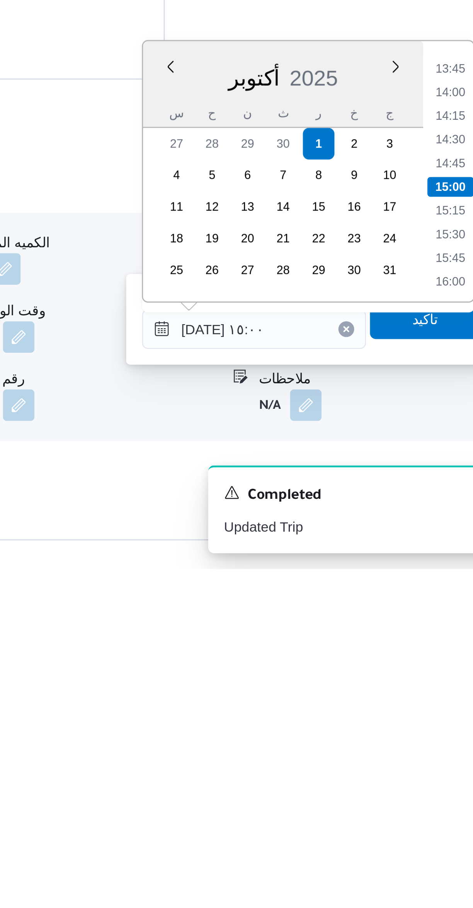
click at [434, 756] on li "15:00" at bounding box center [438, 758] width 18 height 8
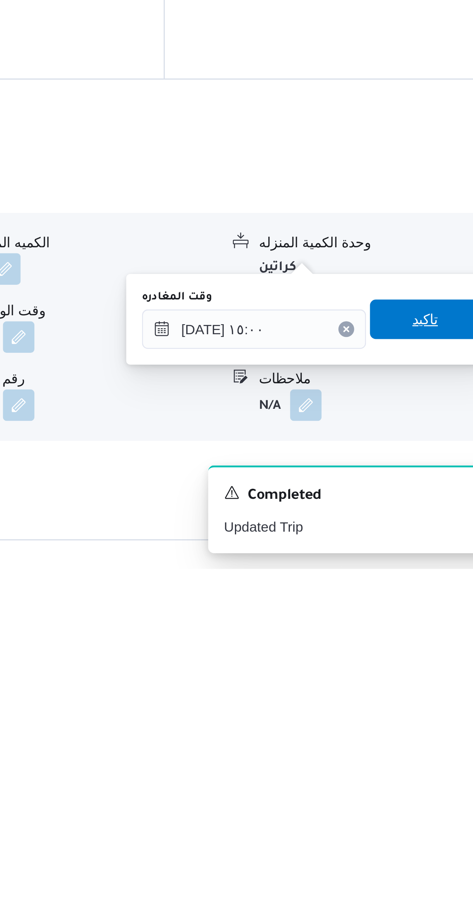
click at [412, 811] on span "تاكيد" at bounding box center [427, 809] width 43 height 15
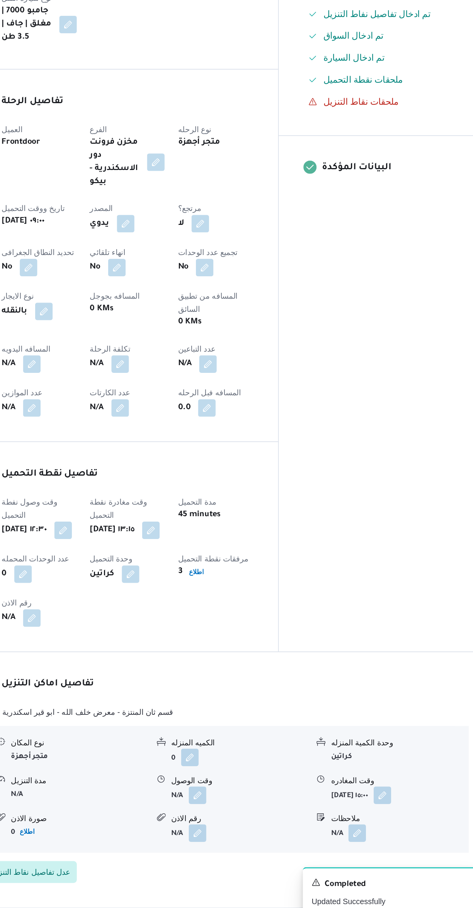
scroll to position [15, 0]
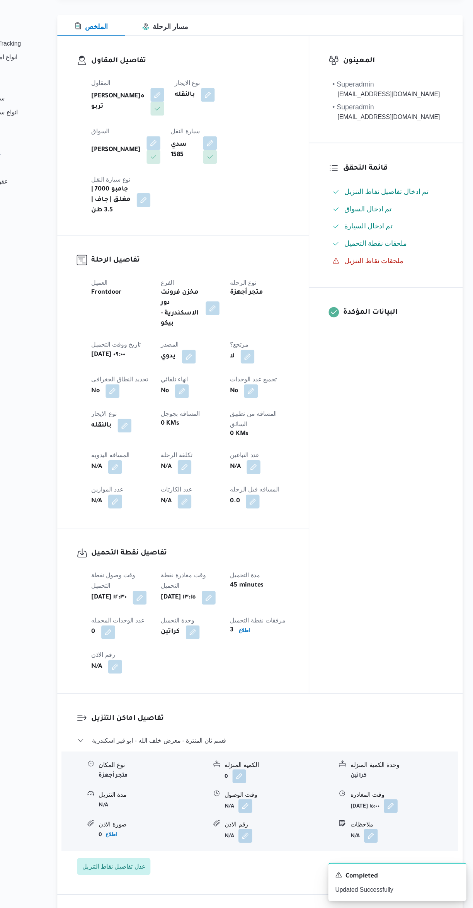
click at [149, 507] on button "button" at bounding box center [152, 513] width 12 height 12
click at [125, 514] on input "المسافه اليدويه" at bounding box center [132, 512] width 77 height 15
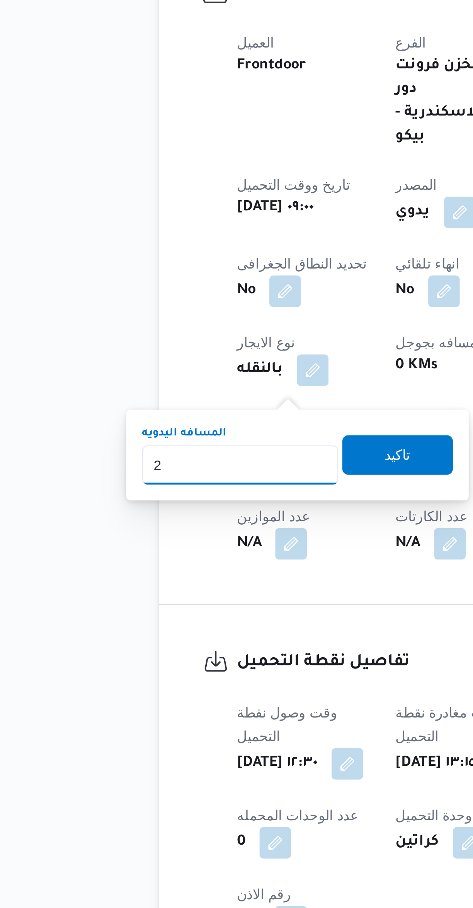
scroll to position [14, 0]
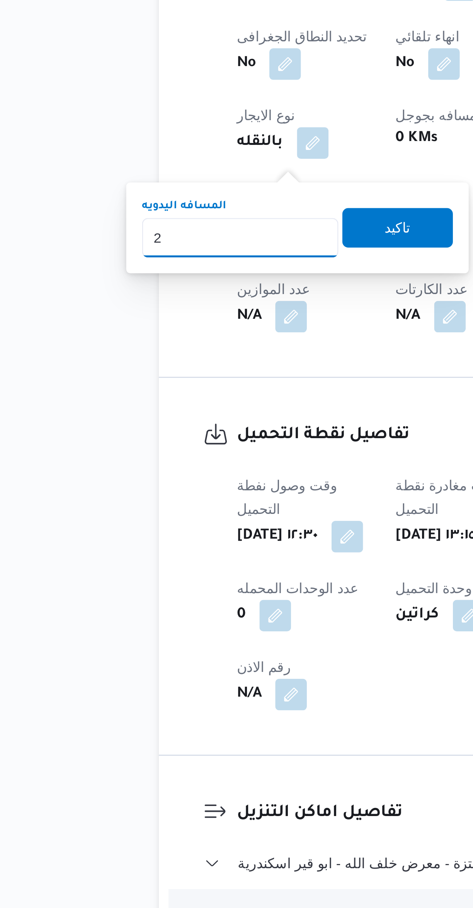
type input "27"
click at [180, 508] on span "تاكيد" at bounding box center [193, 509] width 43 height 15
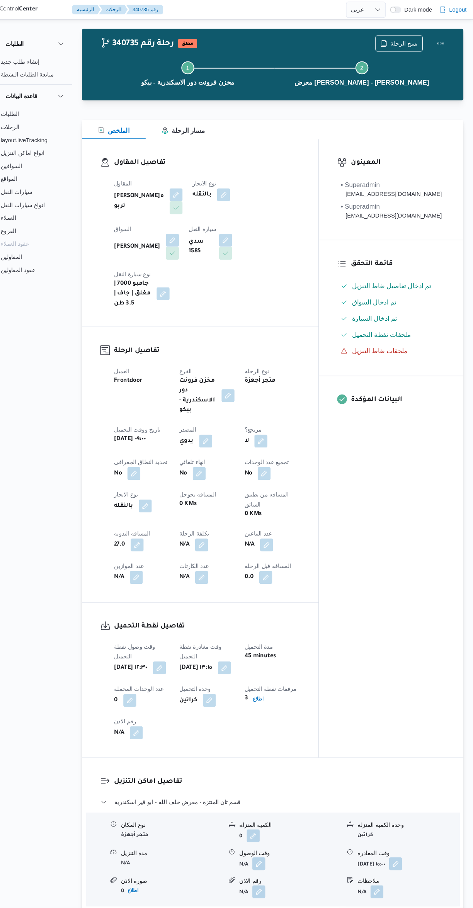
scroll to position [0, 0]
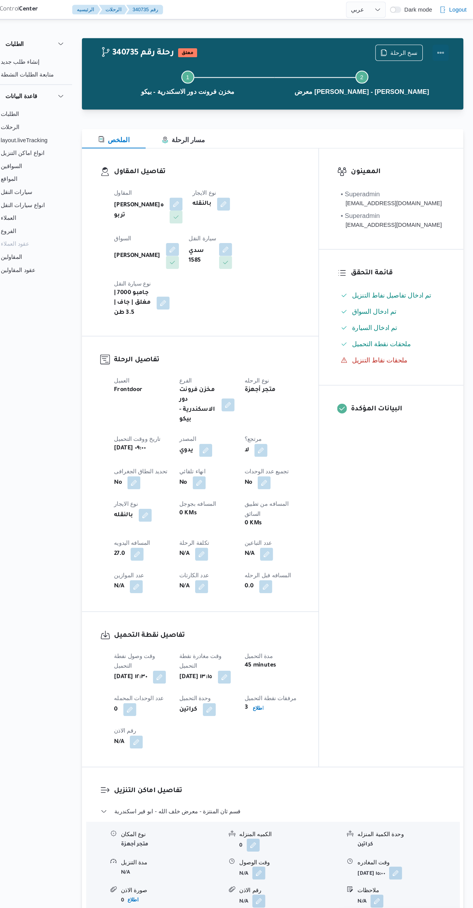
click at [437, 47] on button "Actions" at bounding box center [441, 49] width 15 height 15
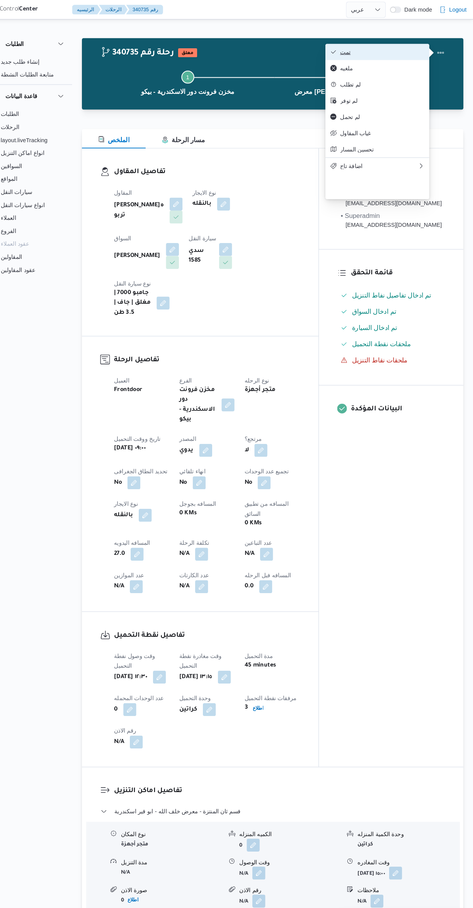
click at [340, 51] on icon "button" at bounding box center [340, 49] width 6 height 6
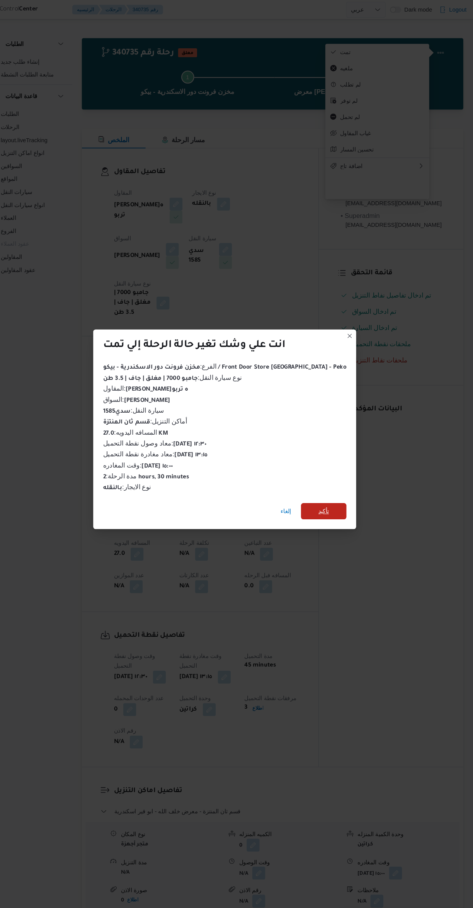
click at [327, 484] on span "تأكيد" at bounding box center [330, 486] width 43 height 15
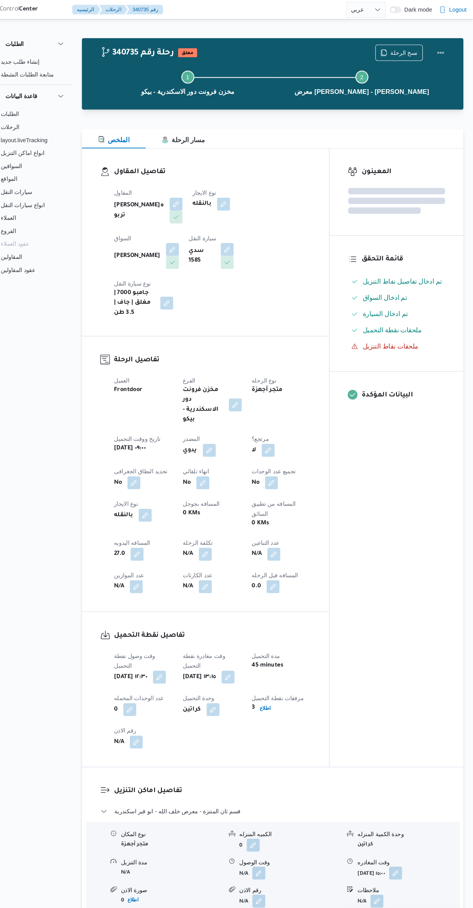
click at [388, 546] on div "المعينون قائمة التحقق تم ادخال تفاصيل نفاط التنزيل تم ادخال السواق تم ادخال الس…" at bounding box center [399, 435] width 127 height 589
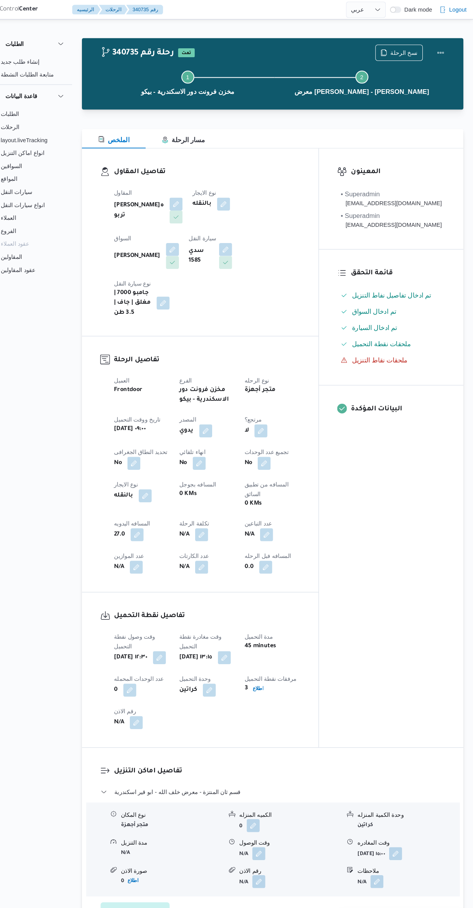
select select "ar"
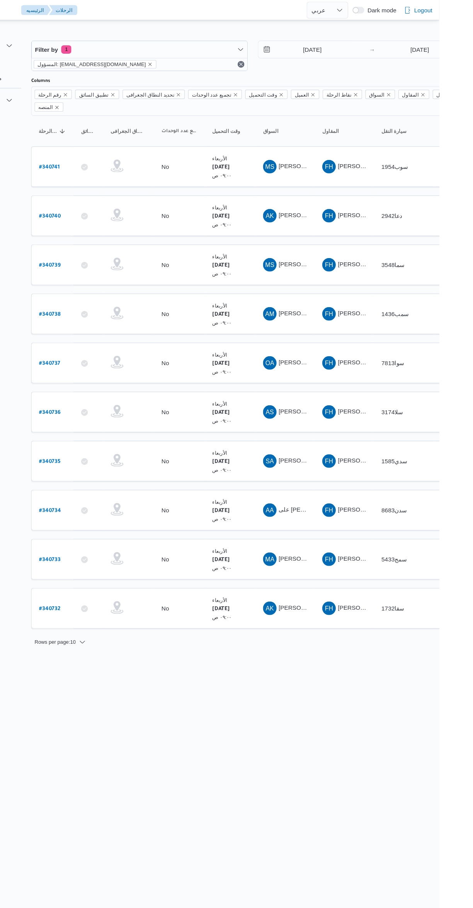
click at [123, 374] on b "# 340736" at bounding box center [117, 376] width 19 height 5
select select "ar"
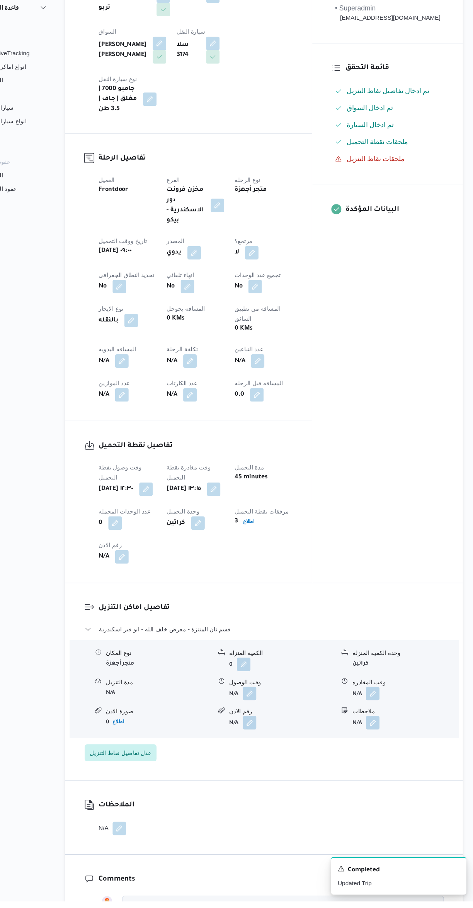
scroll to position [181, 0]
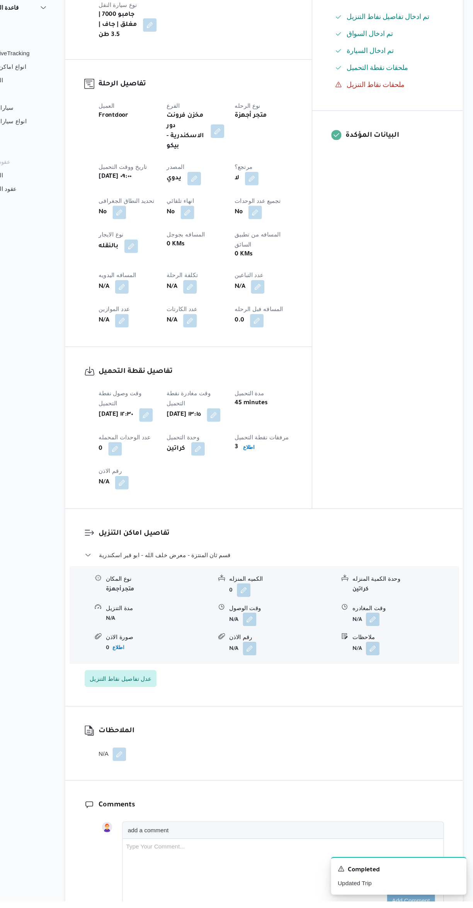
click at [386, 644] on button "button" at bounding box center [381, 650] width 12 height 12
click at [356, 646] on input "وقت المغادره" at bounding box center [361, 646] width 88 height 15
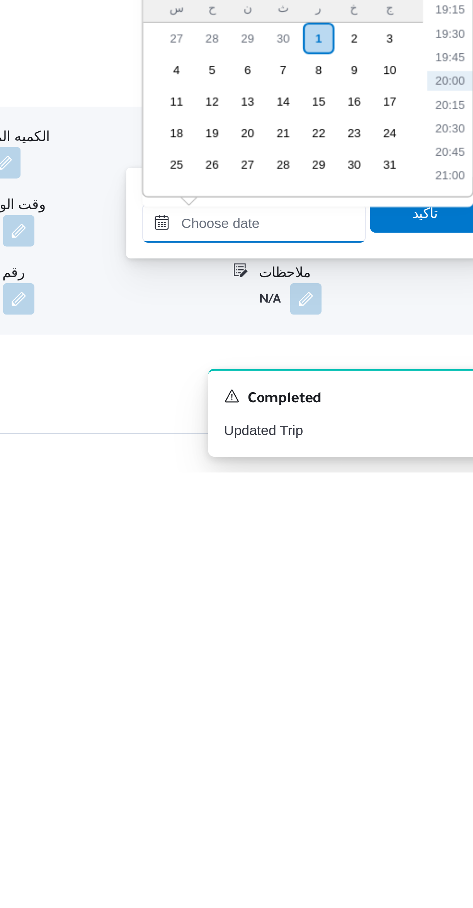
scroll to position [18, 0]
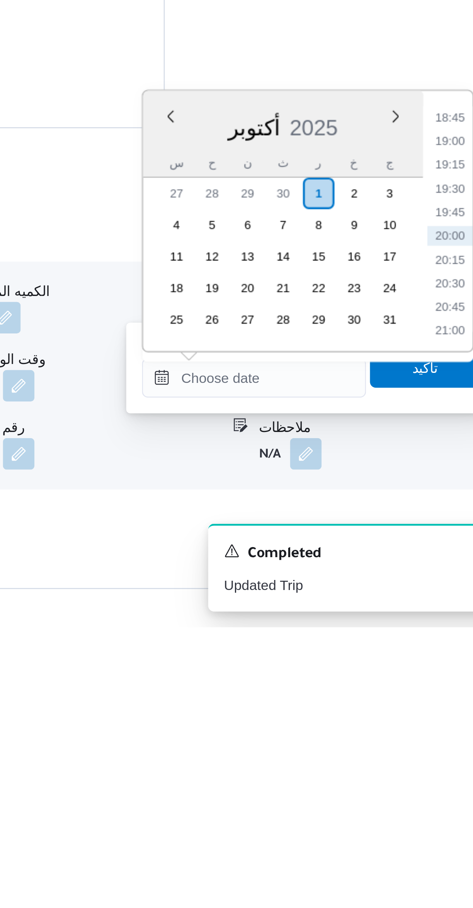
click at [433, 711] on li "18:45" at bounding box center [438, 708] width 18 height 8
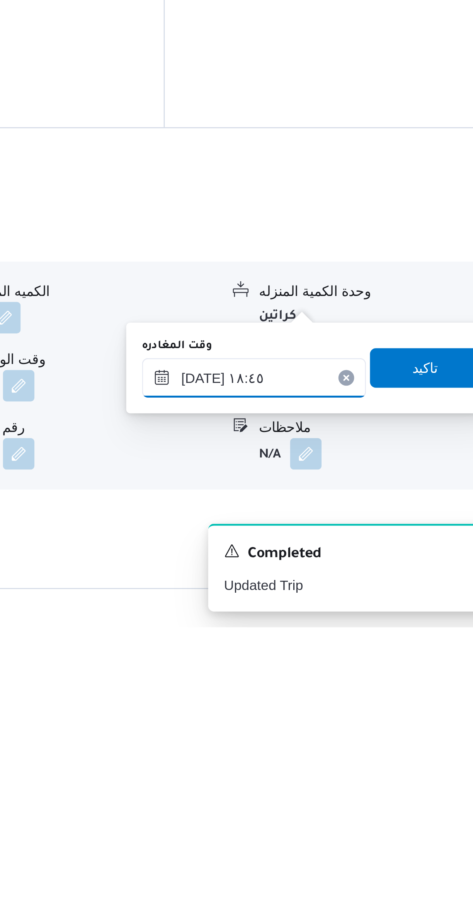
click at [351, 806] on input "٠١/١٠/٢٠٢٥ ١٨:٤٥" at bounding box center [361, 809] width 88 height 15
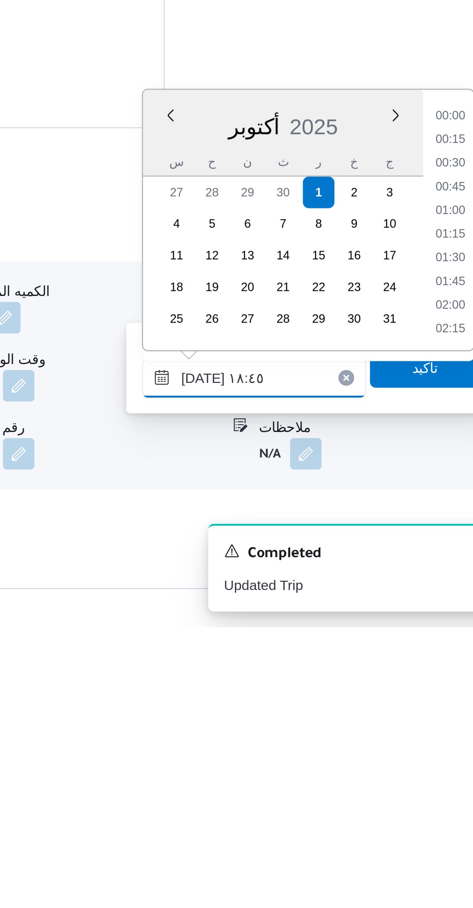
scroll to position [648, 0]
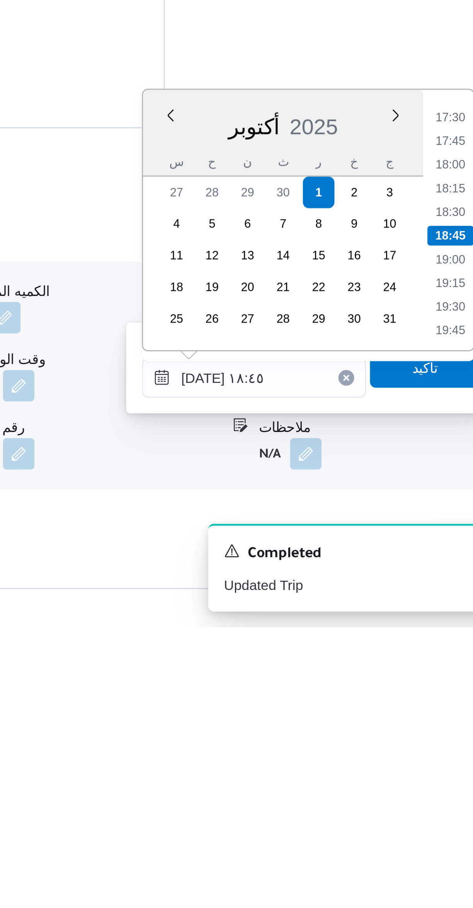
click at [432, 709] on li "17:30" at bounding box center [438, 708] width 18 height 8
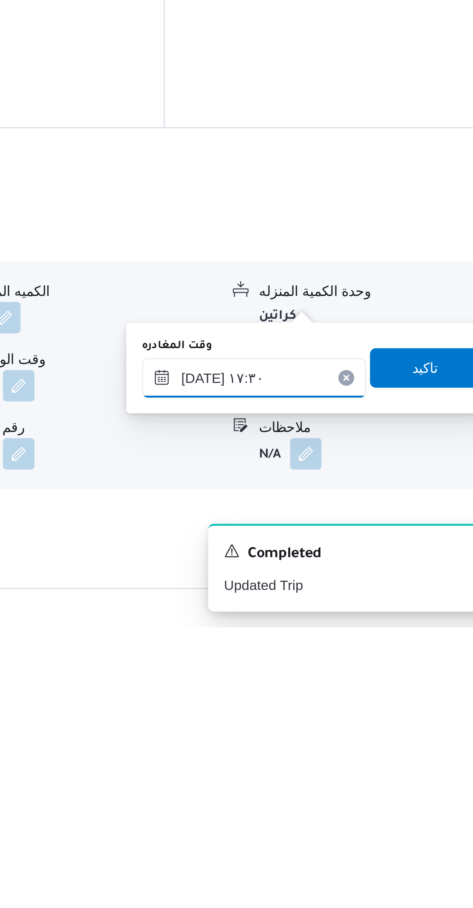
click at [356, 810] on input "٠١/١٠/٢٠٢٥ ١٧:٣٠" at bounding box center [361, 809] width 88 height 15
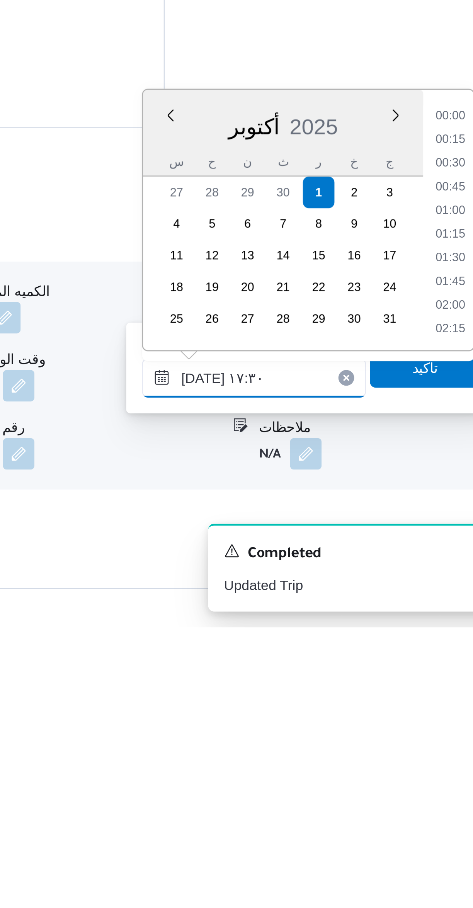
scroll to position [602, 0]
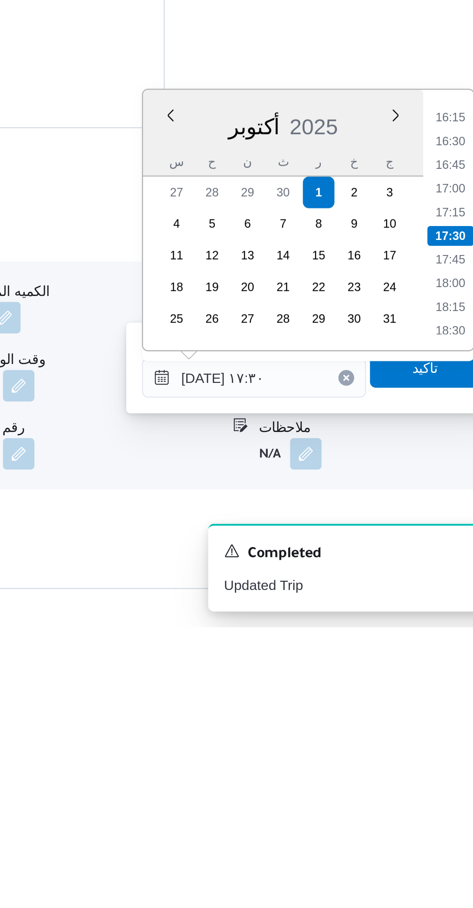
click at [435, 706] on li "16:15" at bounding box center [438, 708] width 18 height 8
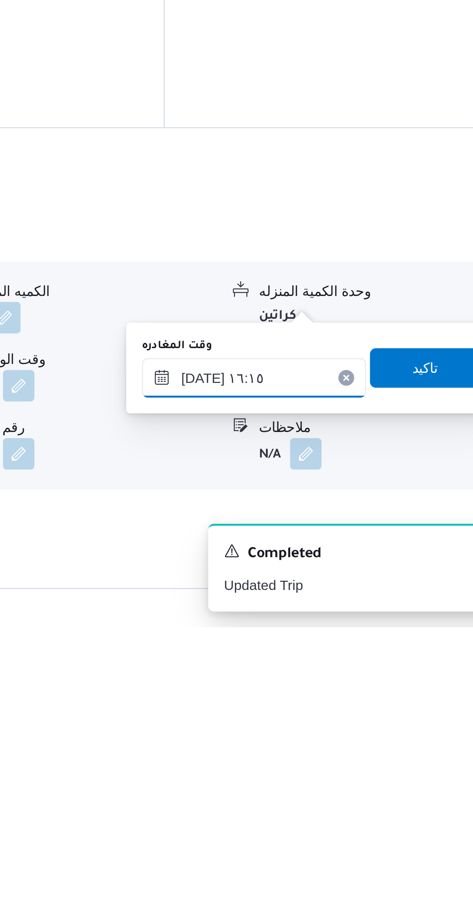
click at [359, 809] on input "٠١/١٠/٢٠٢٥ ١٦:١٥" at bounding box center [361, 809] width 88 height 15
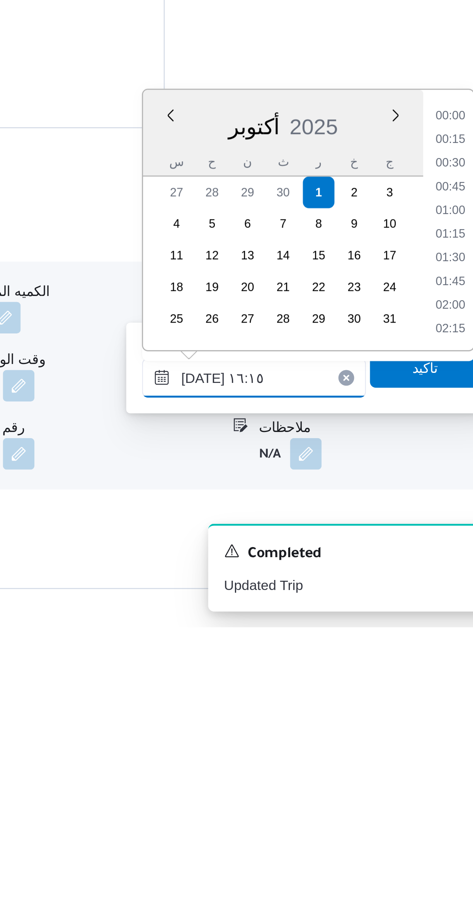
scroll to position [555, 0]
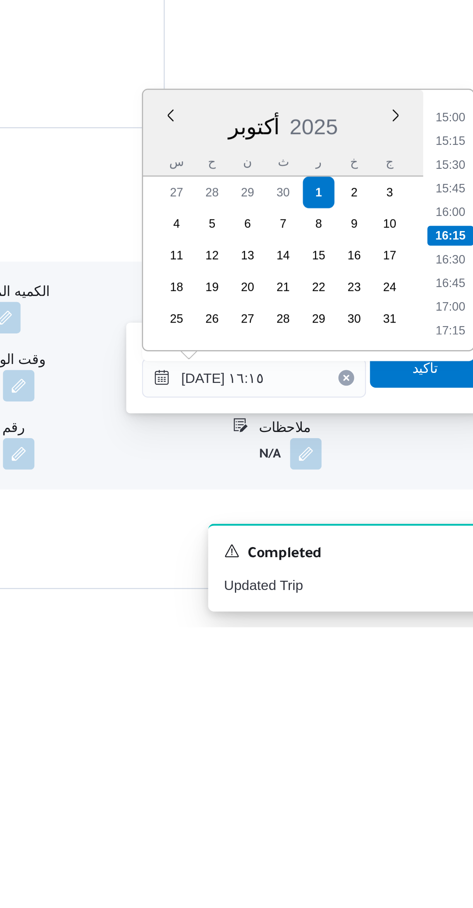
click at [434, 723] on li "15:30" at bounding box center [438, 727] width 18 height 8
type input "٠١/١٠/٢٠٢٥ ١٥:٣٠"
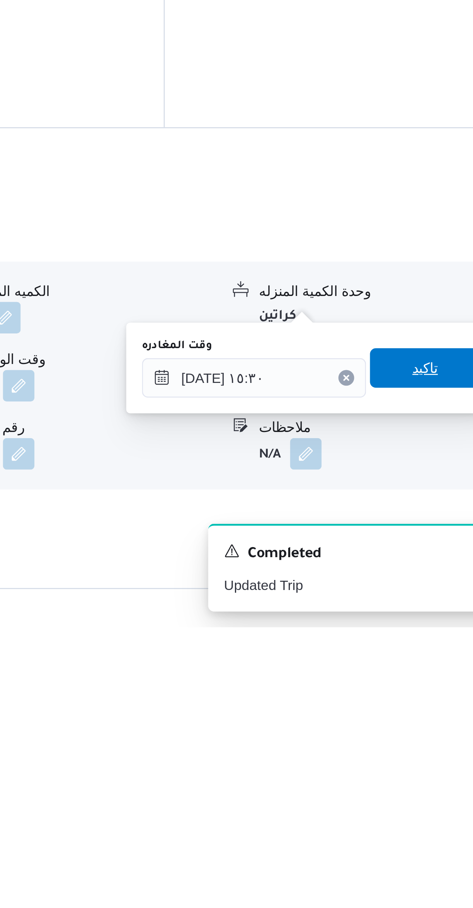
click at [423, 805] on span "تاكيد" at bounding box center [428, 805] width 10 height 9
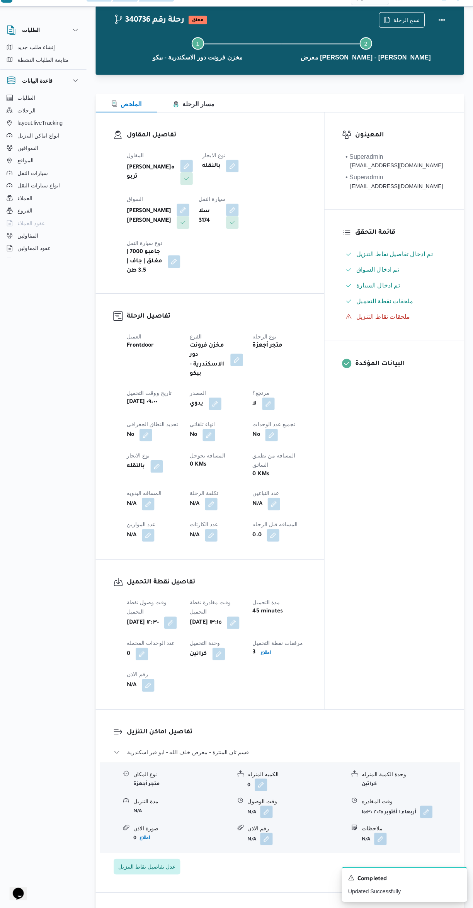
click at [153, 503] on button "button" at bounding box center [152, 509] width 12 height 12
click at [117, 506] on input "المسافه اليدويه" at bounding box center [132, 508] width 77 height 15
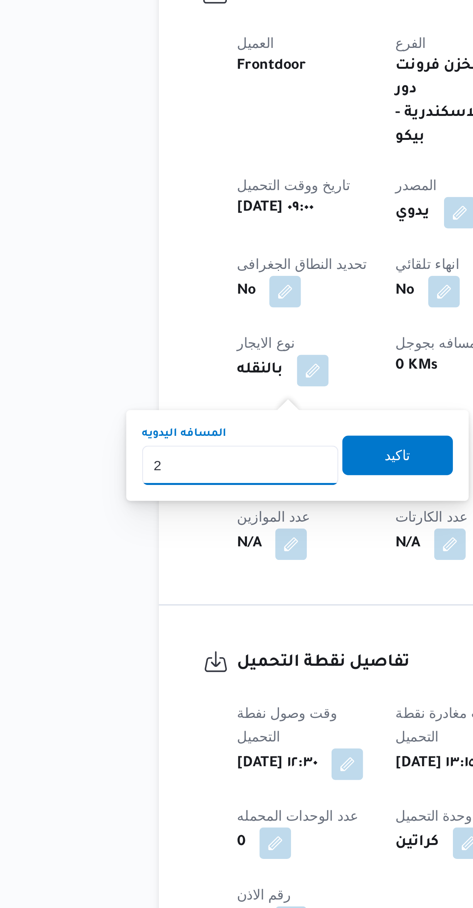
scroll to position [19, 0]
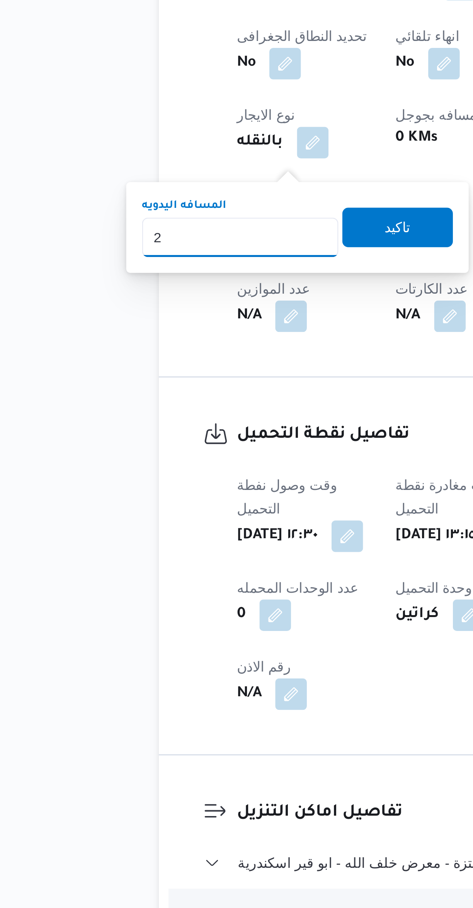
type input "27"
click at [182, 507] on span "تاكيد" at bounding box center [193, 504] width 43 height 15
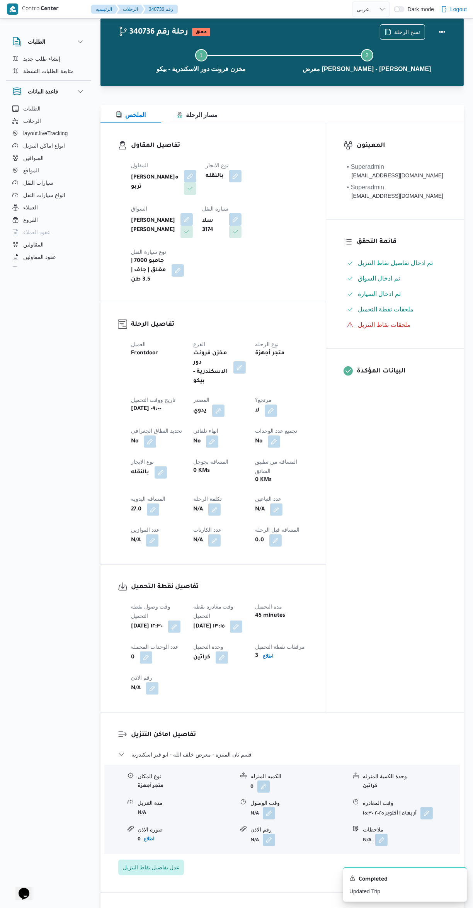
scroll to position [0, 0]
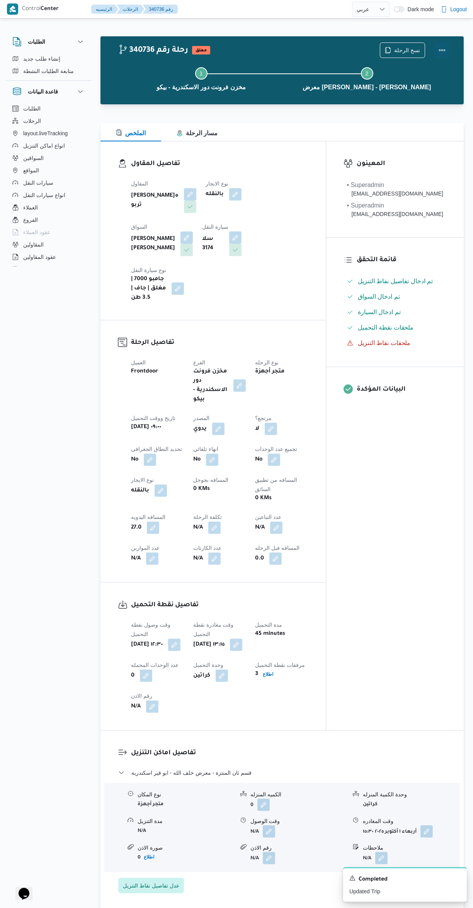
click at [438, 45] on button "Actions" at bounding box center [441, 49] width 15 height 15
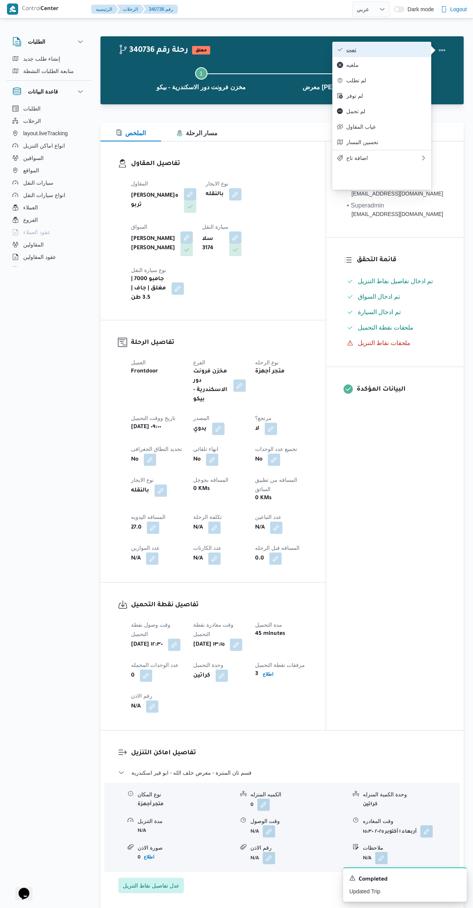
click at [340, 51] on icon "button" at bounding box center [340, 49] width 6 height 6
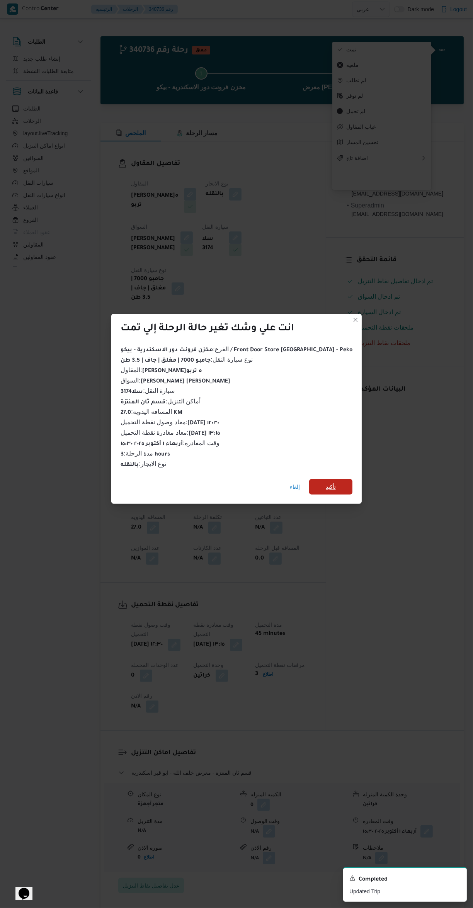
click at [327, 479] on span "تأكيد" at bounding box center [330, 486] width 43 height 15
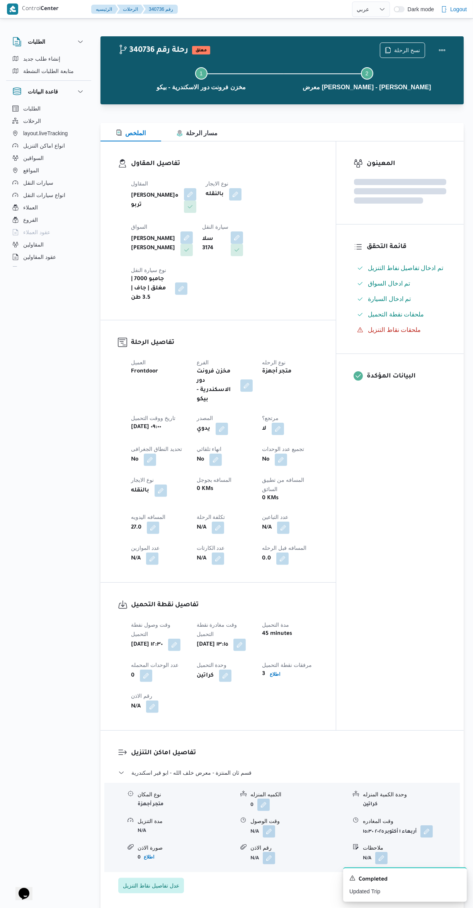
click at [393, 563] on div "المعينون قائمة التحقق تم ادخال تفاصيل نفاط التنزيل تم ادخال السواق تم ادخال الس…" at bounding box center [399, 435] width 127 height 589
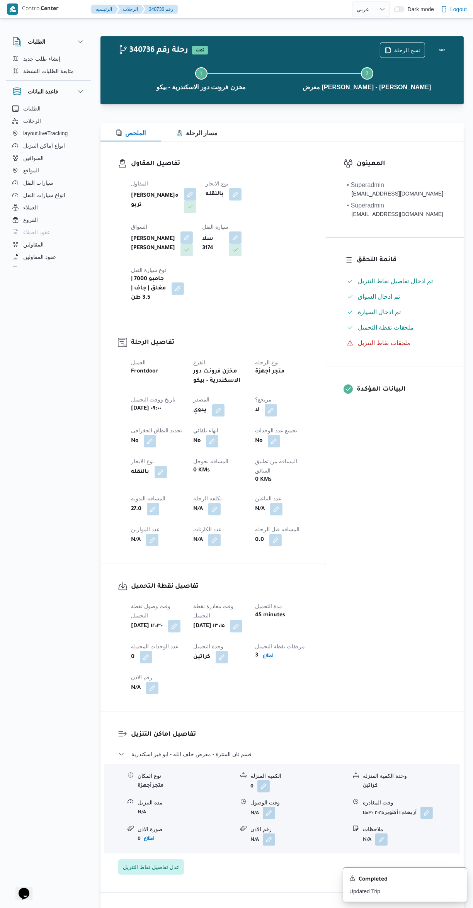
select select "ar"
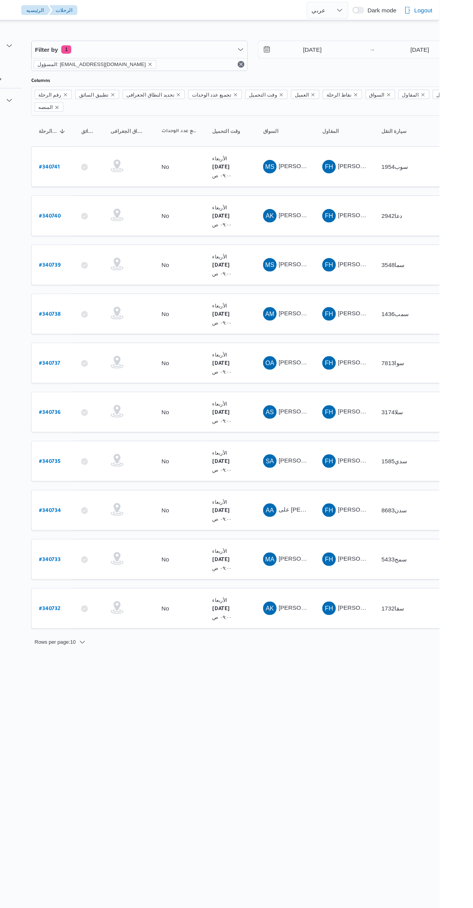
click at [109, 329] on b "# 340737" at bounding box center [117, 331] width 19 height 5
select select "ar"
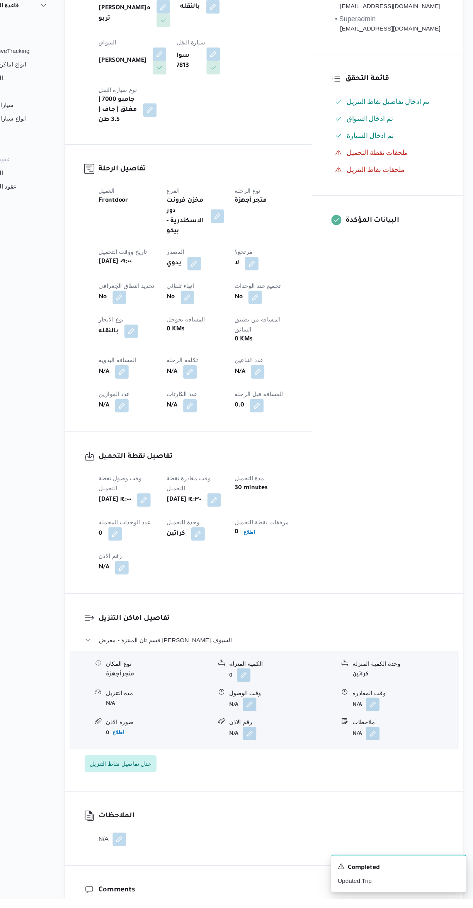
scroll to position [111, 0]
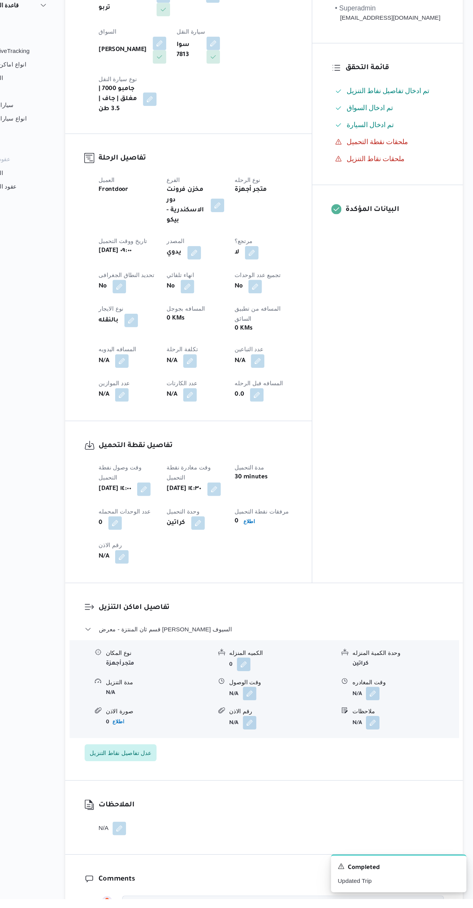
click at [387, 714] on button "button" at bounding box center [381, 720] width 12 height 12
click at [350, 716] on input "وقت المغادره" at bounding box center [361, 716] width 88 height 15
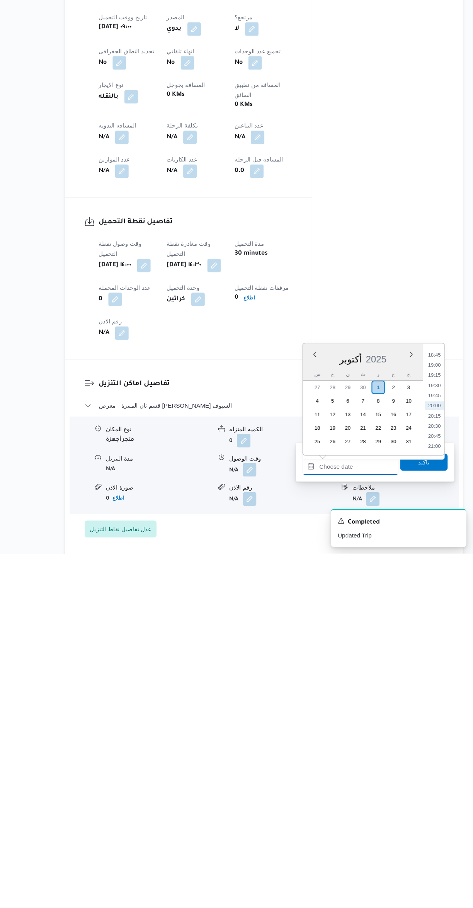
scroll to position [0, 0]
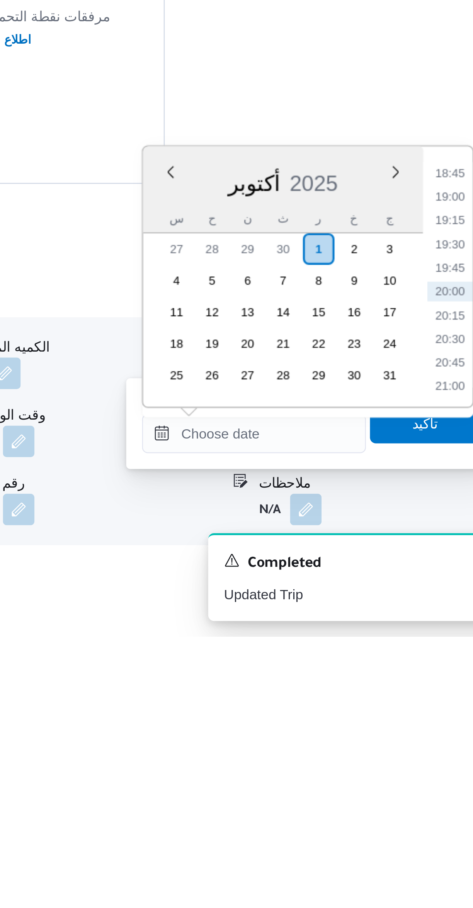
click at [431, 725] on li "18:45" at bounding box center [438, 726] width 18 height 8
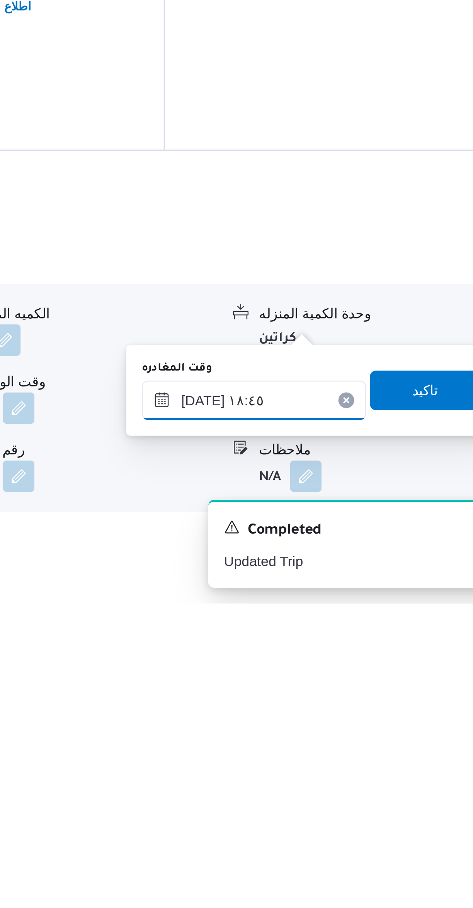
click at [362, 826] on input "٠١/١٠/٢٠٢٥ ١٨:٤٥" at bounding box center [361, 827] width 88 height 15
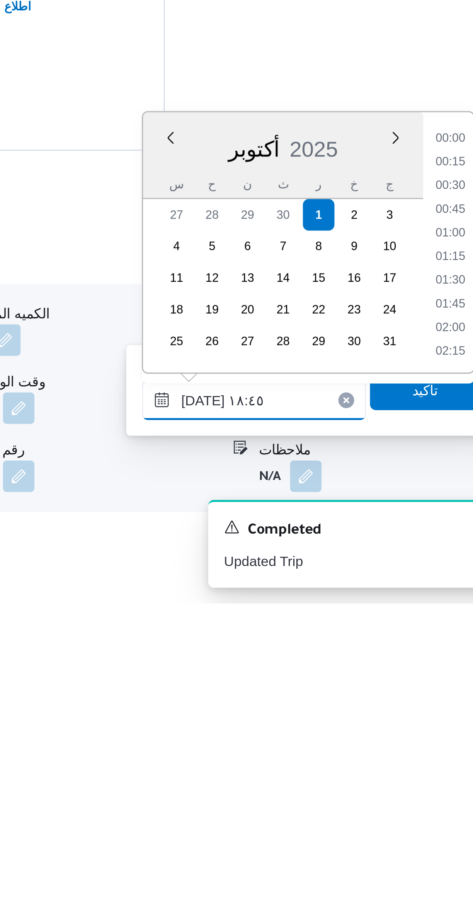
scroll to position [648, 0]
click at [433, 725] on li "17:30" at bounding box center [438, 726] width 18 height 8
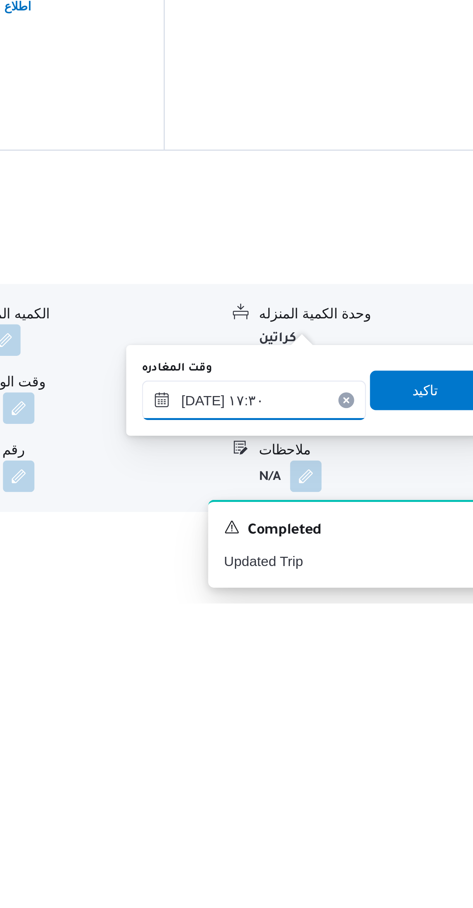
click at [360, 826] on input "٠١/١٠/٢٠٢٥ ١٧:٣٠" at bounding box center [361, 827] width 88 height 15
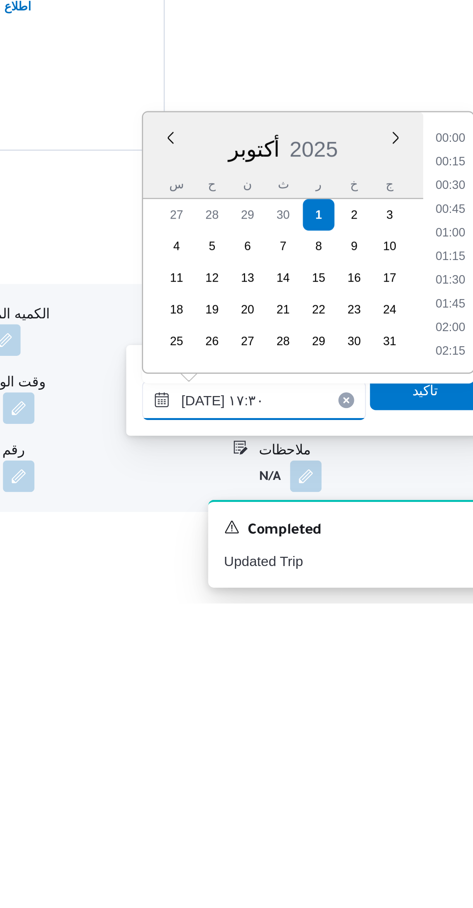
scroll to position [602, 0]
click at [432, 724] on li "16:15" at bounding box center [438, 726] width 18 height 8
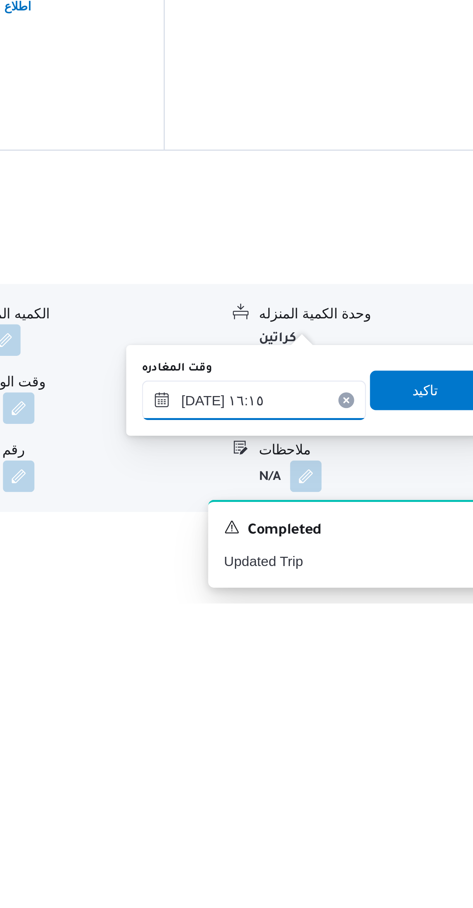
click at [356, 826] on input "٠١/١٠/٢٠٢٥ ١٦:١٥" at bounding box center [361, 827] width 88 height 15
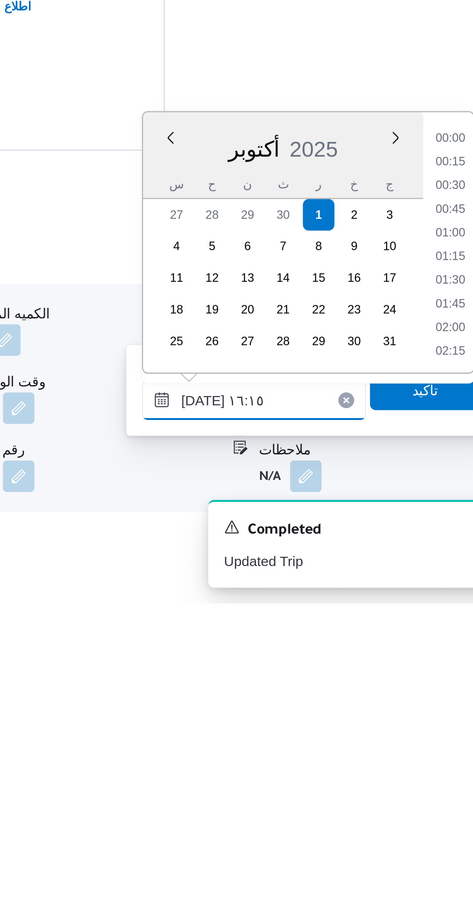
scroll to position [555, 0]
click at [433, 759] on li "16:00" at bounding box center [438, 763] width 18 height 8
type input "٠١/١٠/٢٠٢٥ ١٦:٠٠"
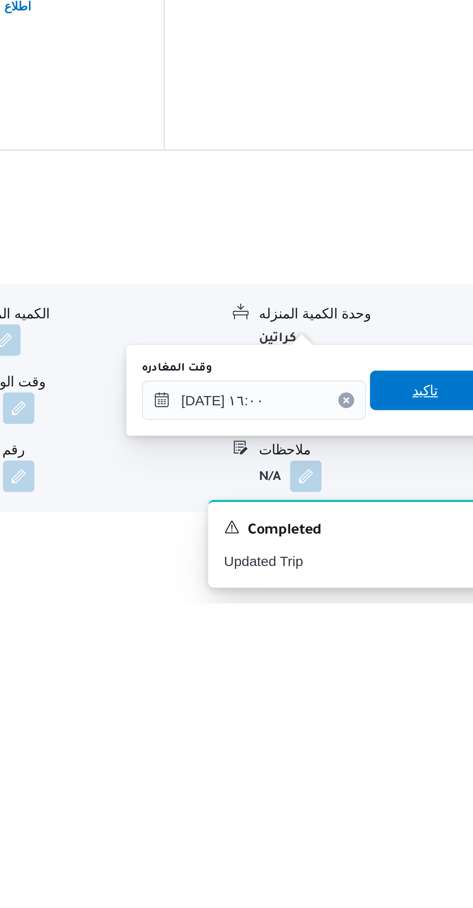
click at [411, 821] on span "تاكيد" at bounding box center [427, 823] width 43 height 15
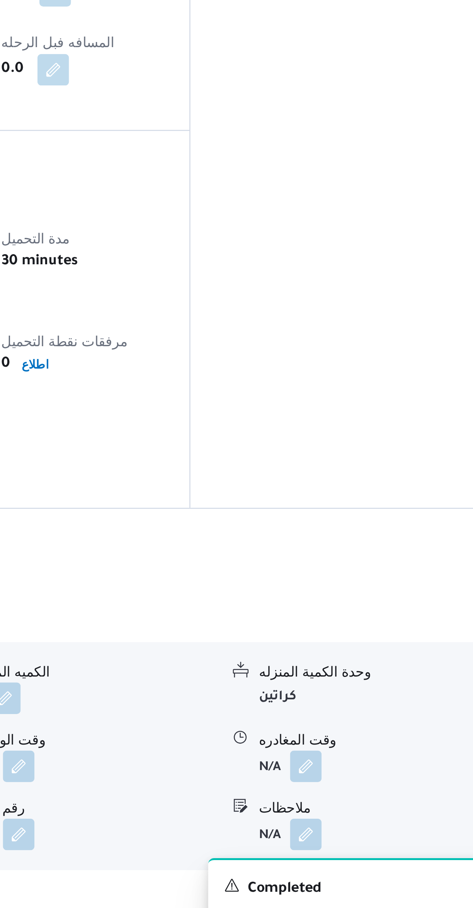
scroll to position [0, 0]
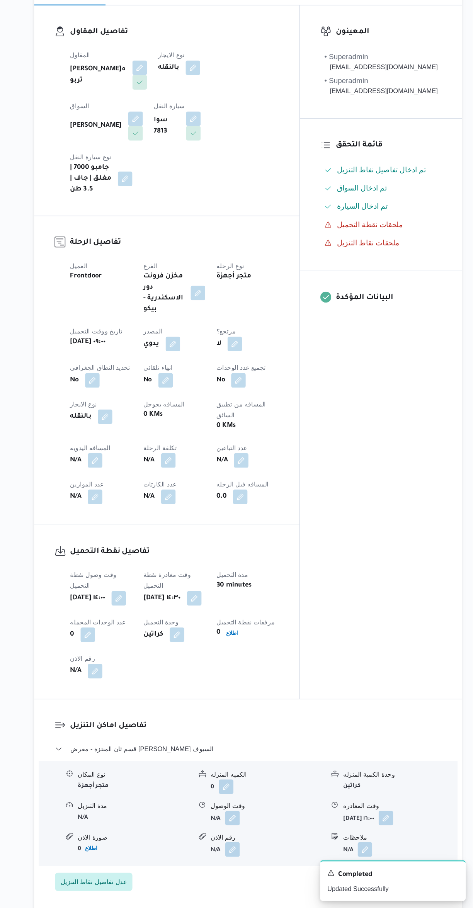
click at [153, 521] on button "button" at bounding box center [152, 527] width 12 height 12
click at [124, 527] on input "المسافه اليدويه" at bounding box center [132, 527] width 77 height 15
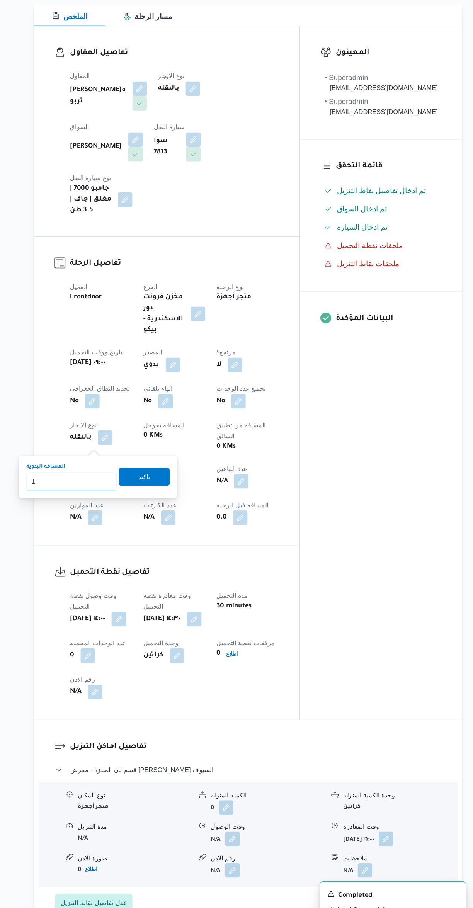
type input "17"
click at [189, 524] on span "تاكيد" at bounding box center [194, 523] width 10 height 9
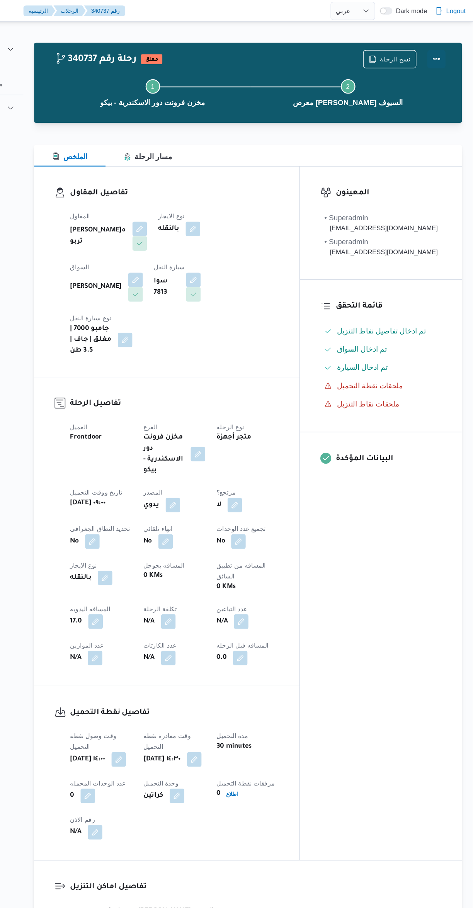
click at [446, 44] on button "Actions" at bounding box center [441, 49] width 15 height 15
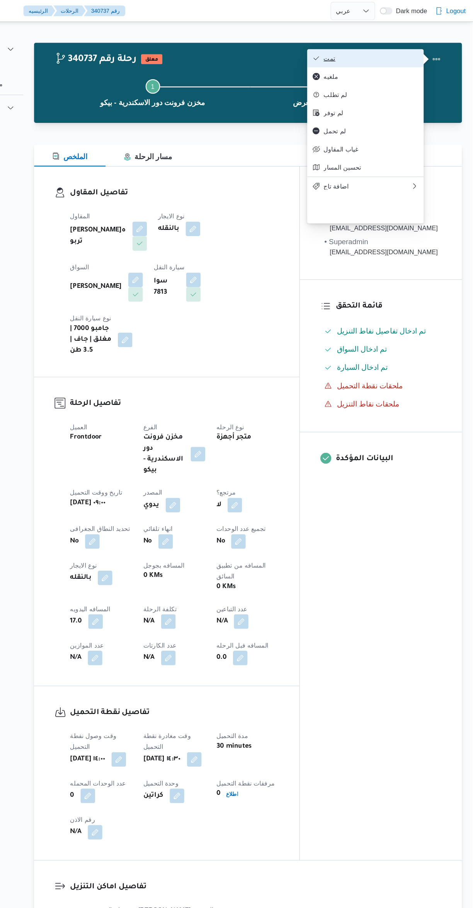
click at [340, 51] on icon "button" at bounding box center [340, 49] width 6 height 6
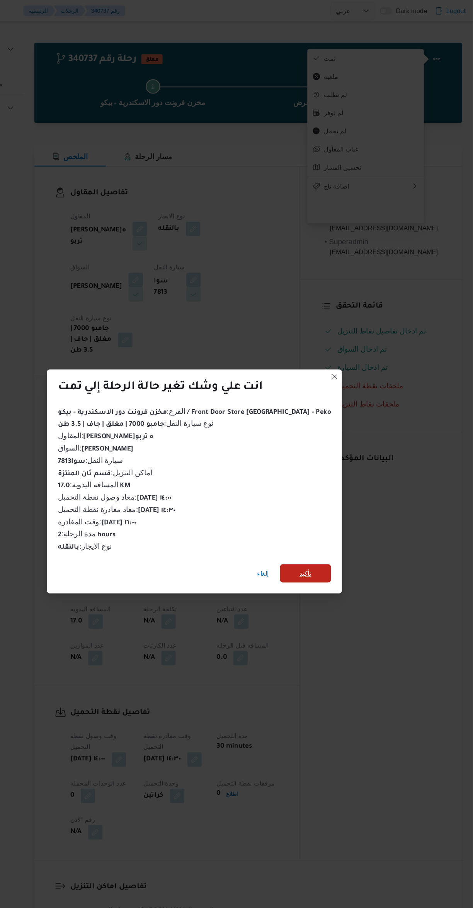
click at [332, 482] on span "تأكيد" at bounding box center [330, 486] width 43 height 15
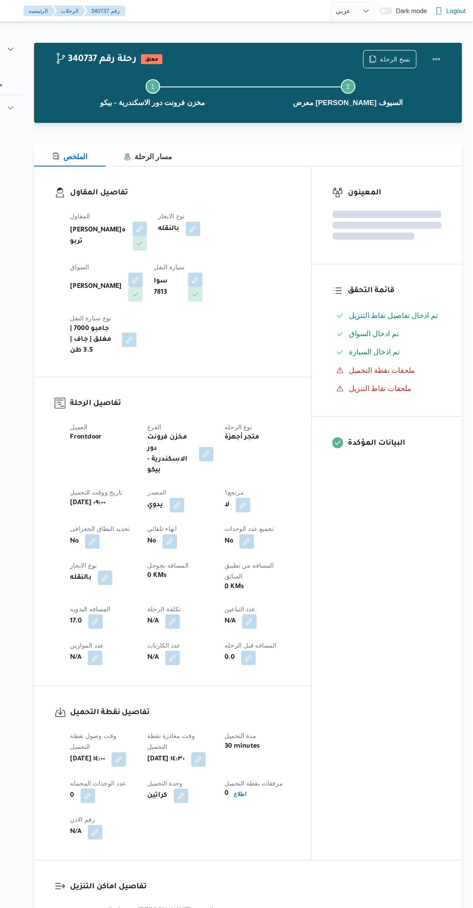
click at [382, 488] on div "المعينون قائمة التحقق تم ادخال تفاصيل نفاط التنزيل تم ادخال السواق تم ادخال الس…" at bounding box center [399, 435] width 127 height 589
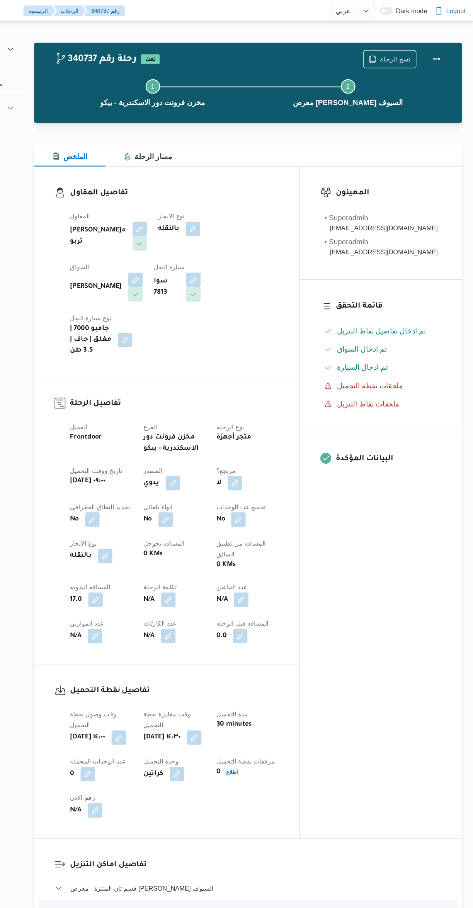
select select "ar"
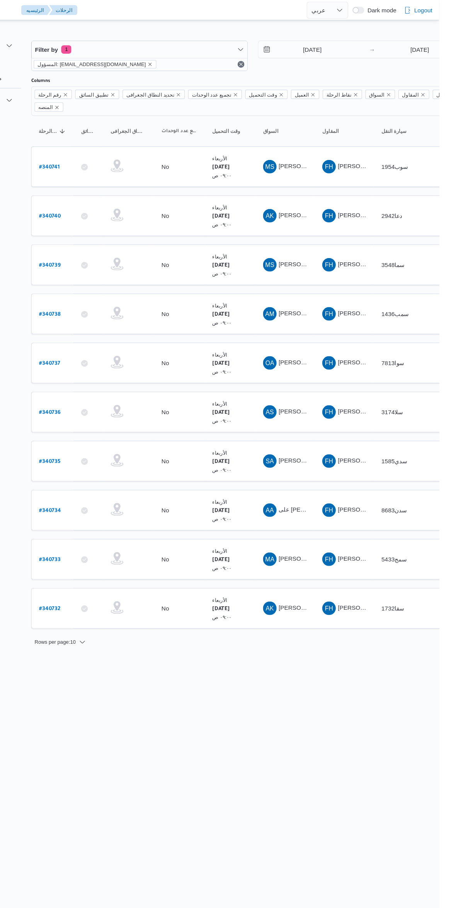
click at [117, 285] on b "# 340738" at bounding box center [117, 287] width 19 height 5
select select "ar"
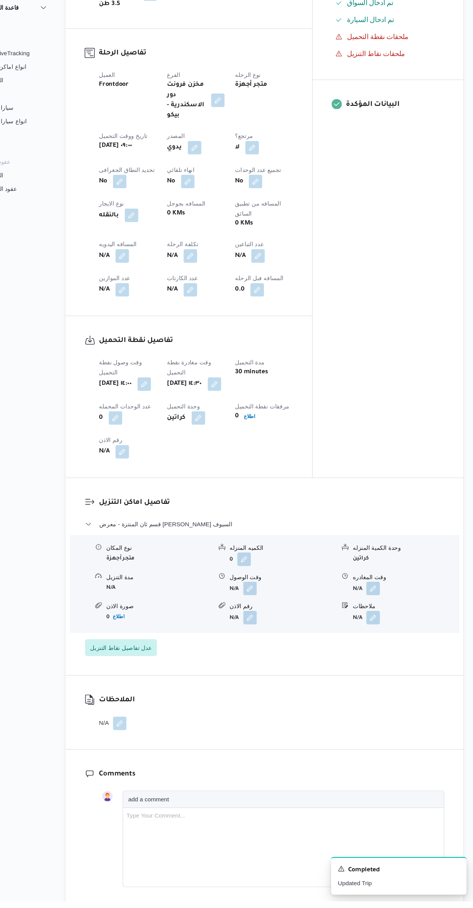
click at [382, 616] on button "button" at bounding box center [381, 622] width 12 height 12
click at [356, 618] on input "وقت المغادره" at bounding box center [361, 618] width 88 height 15
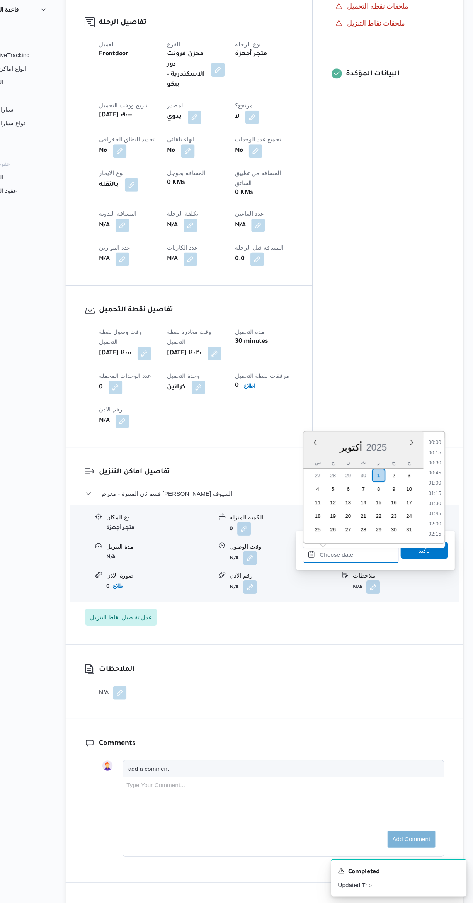
scroll to position [695, 0]
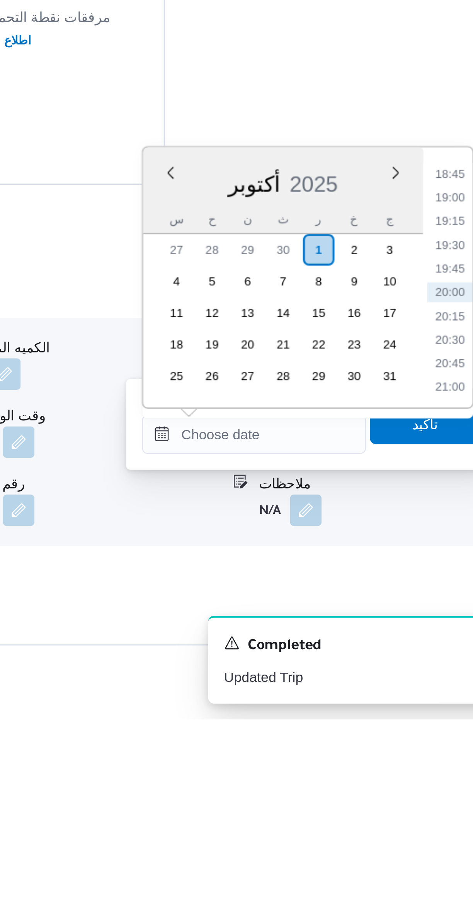
click at [434, 694] on li "18:45" at bounding box center [438, 694] width 18 height 8
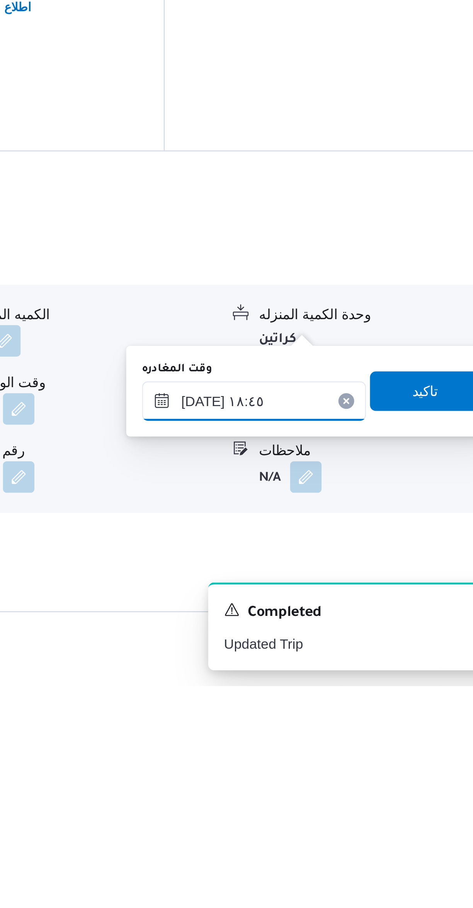
click at [358, 793] on input "٠١/١٠/٢٠٢٥ ١٨:٤٥" at bounding box center [361, 795] width 88 height 15
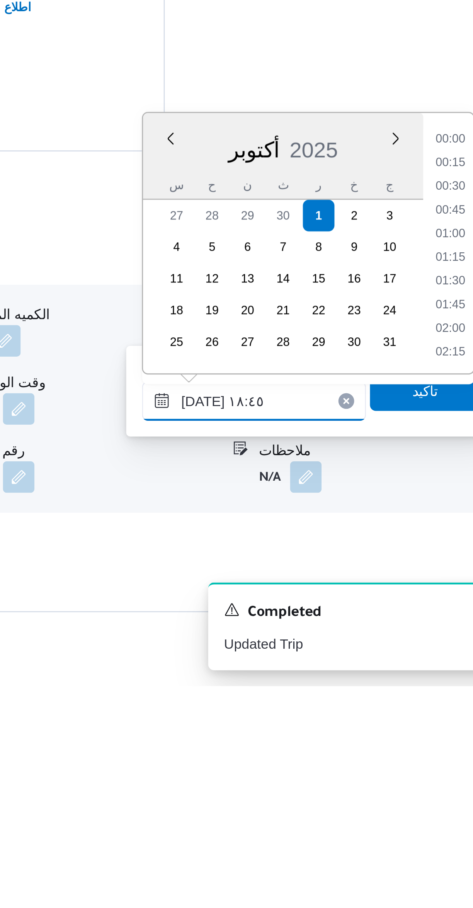
scroll to position [648, 0]
click at [433, 695] on li "17:30" at bounding box center [438, 694] width 18 height 8
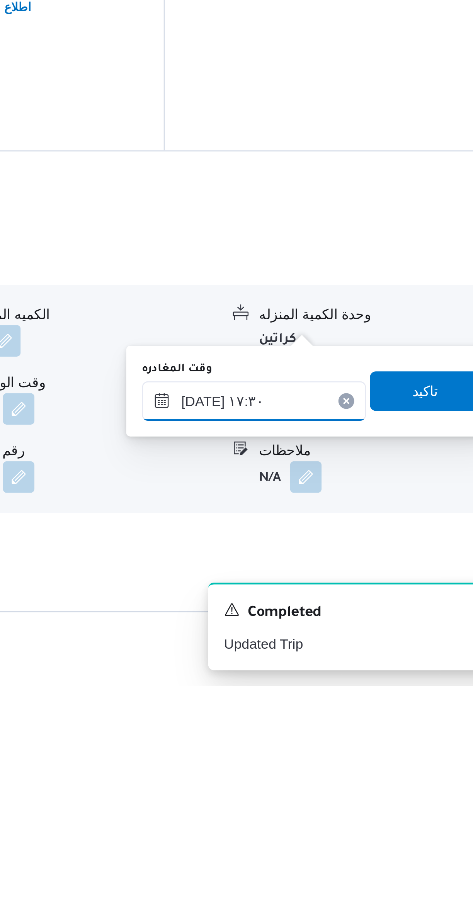
click at [357, 794] on input "٠١/١٠/٢٠٢٥ ١٧:٣٠" at bounding box center [361, 795] width 88 height 15
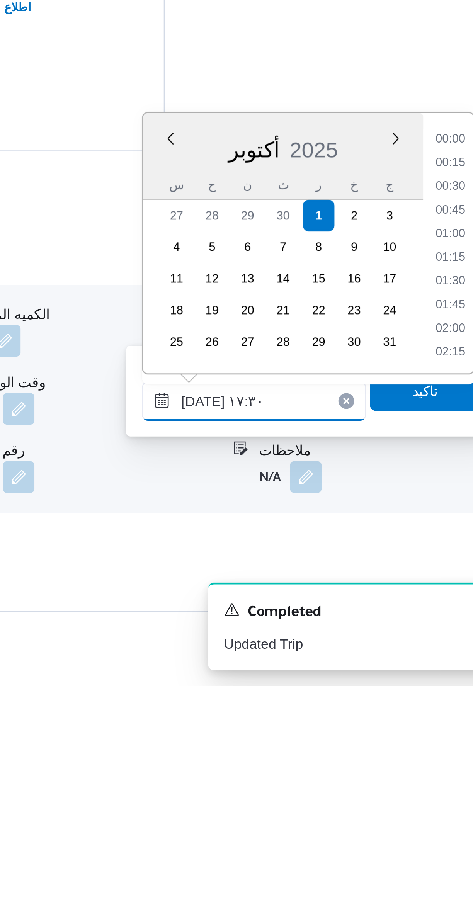
scroll to position [602, 0]
click at [431, 697] on li "16:15" at bounding box center [438, 694] width 18 height 8
type input "٠١/١٠/٢٠٢٥ ١٦:١٥"
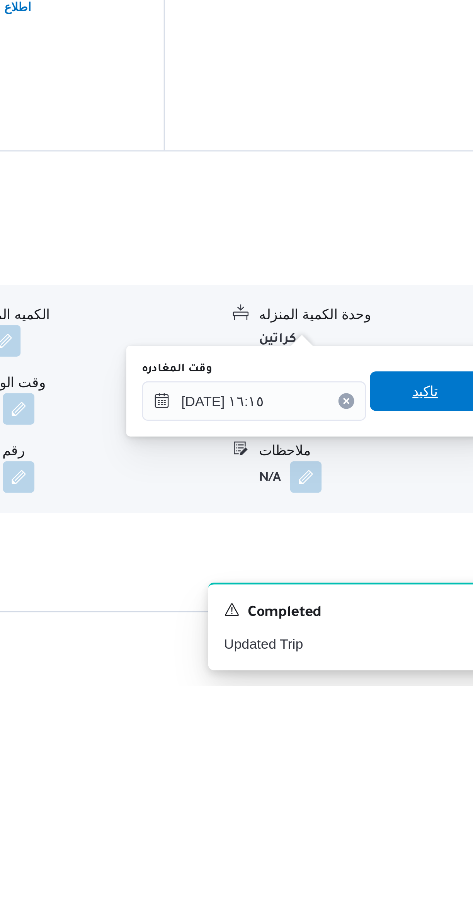
click at [409, 791] on span "تاكيد" at bounding box center [427, 791] width 43 height 15
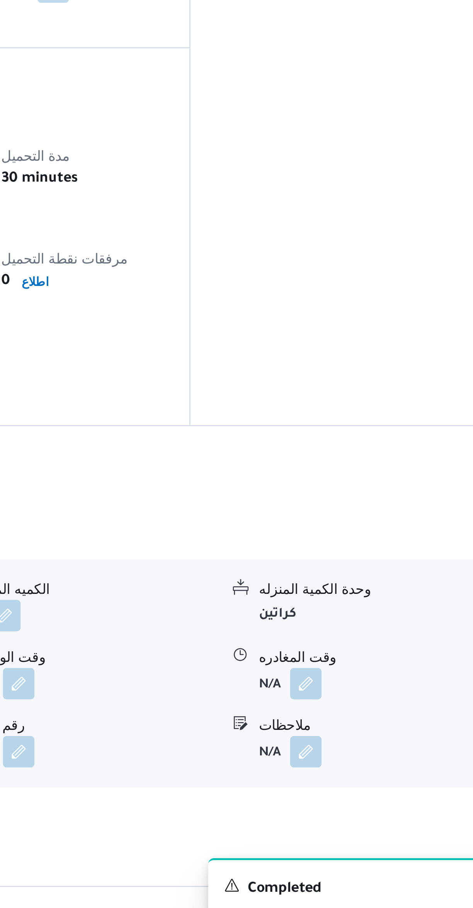
scroll to position [32, 0]
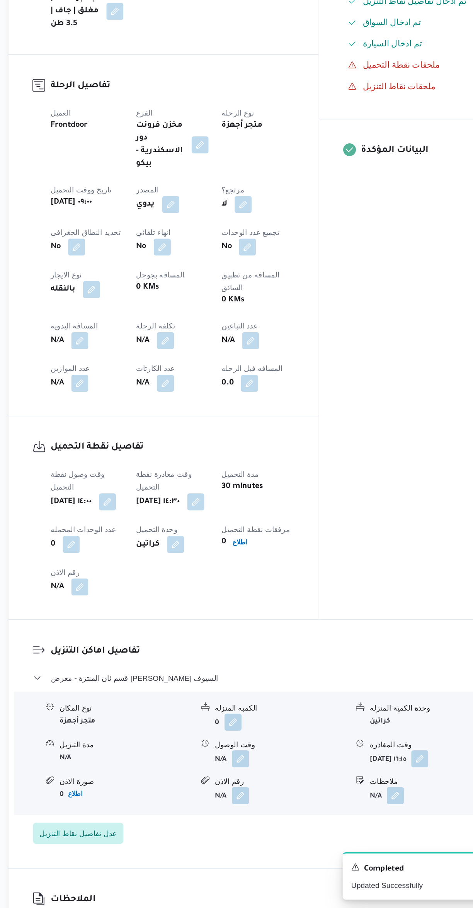
click at [146, 489] on span at bounding box center [150, 495] width 16 height 12
click at [151, 489] on button "button" at bounding box center [152, 495] width 12 height 12
click at [124, 482] on label "المسافه اليدويه" at bounding box center [110, 483] width 33 height 6
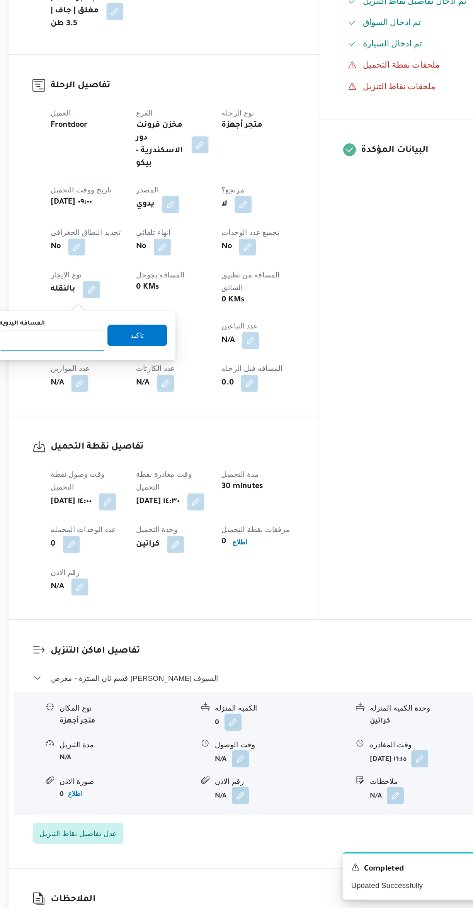
click at [124, 488] on input "المسافه اليدويه" at bounding box center [132, 495] width 77 height 15
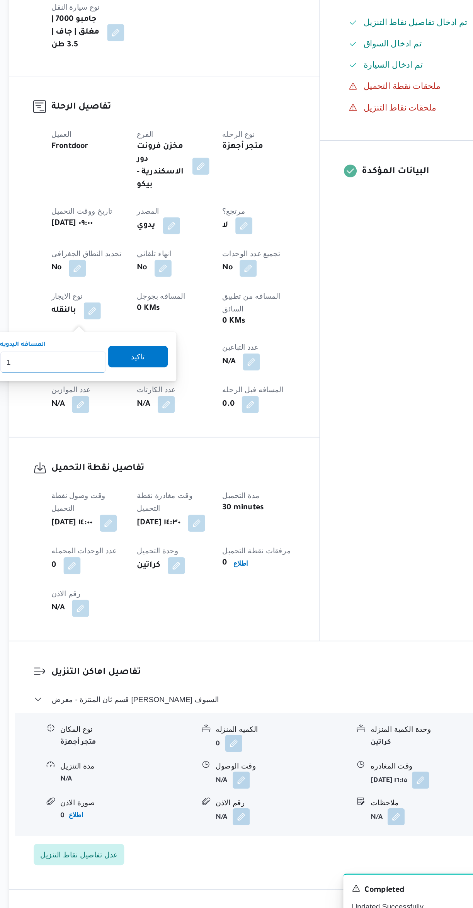
type input "17"
click at [175, 488] on span "تاكيد" at bounding box center [193, 491] width 43 height 15
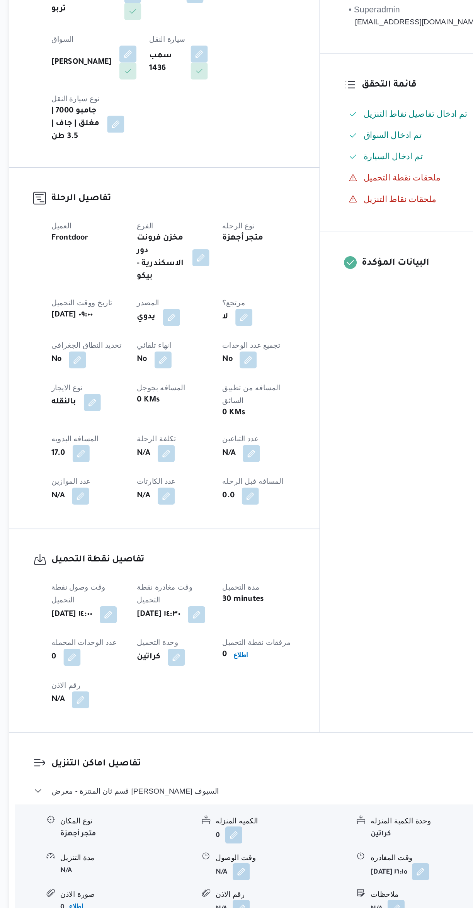
scroll to position [32, 0]
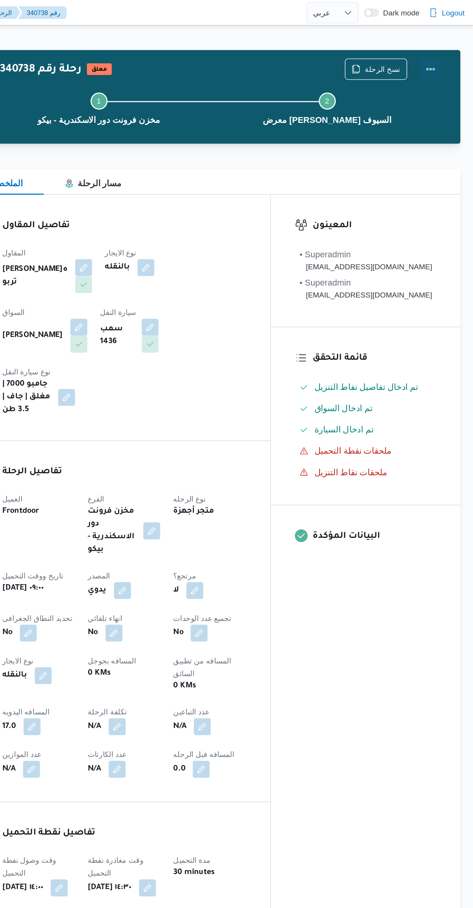
click at [446, 54] on button "Actions" at bounding box center [441, 49] width 15 height 15
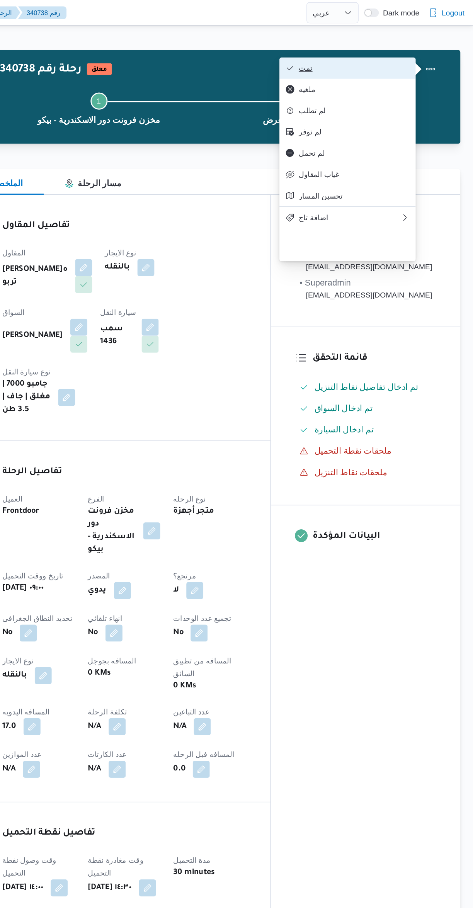
click at [341, 49] on icon "button" at bounding box center [340, 49] width 6 height 6
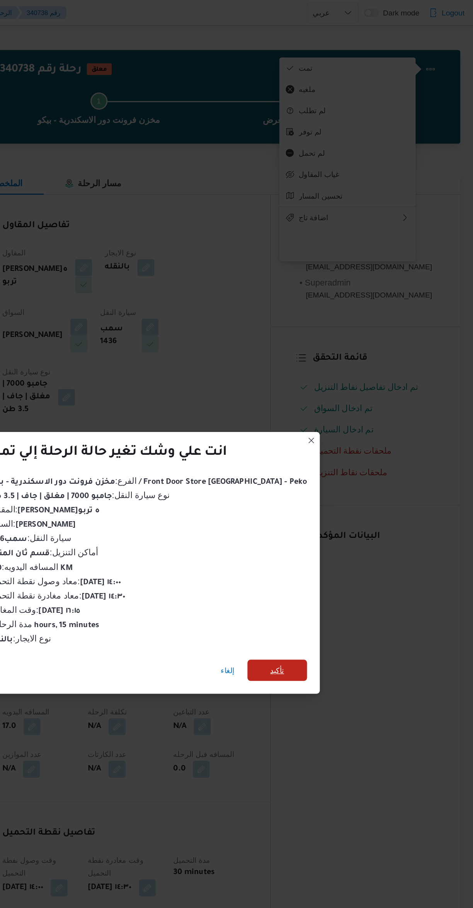
click at [336, 481] on span "تأكيد" at bounding box center [330, 486] width 43 height 15
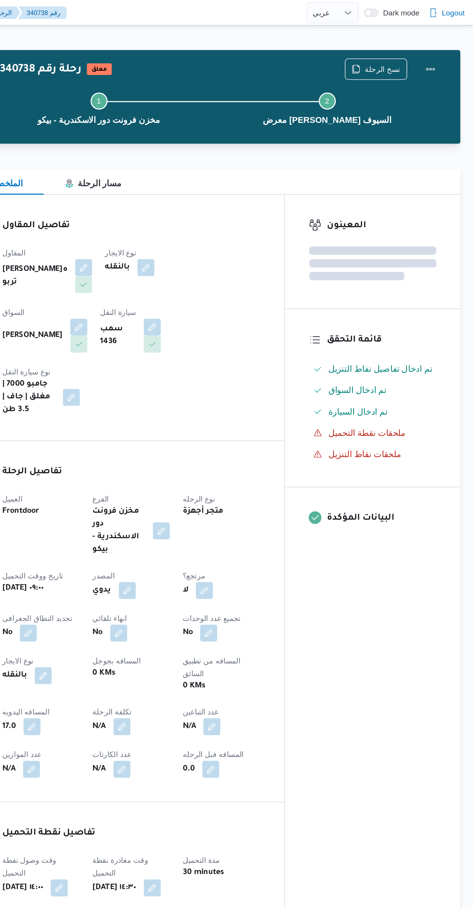
click at [404, 465] on div "المعينون قائمة التحقق تم ادخال تفاصيل نفاط التنزيل تم ادخال السواق تم ادخال الس…" at bounding box center [399, 435] width 127 height 589
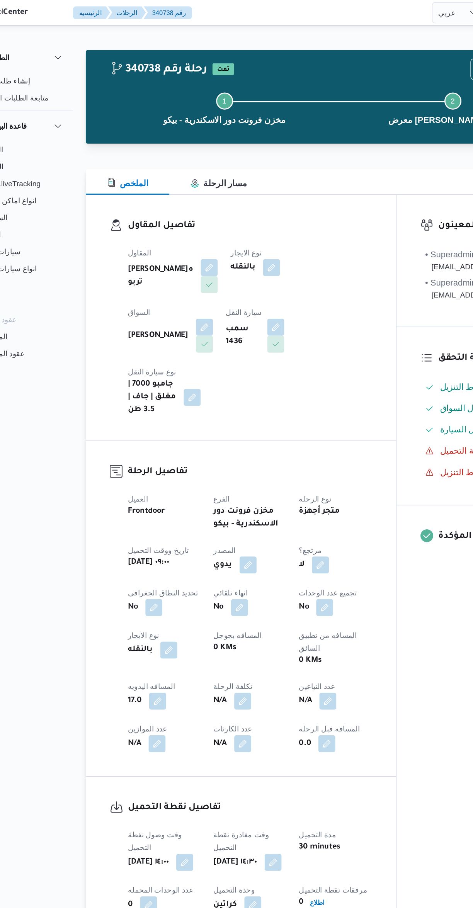
select select "ar"
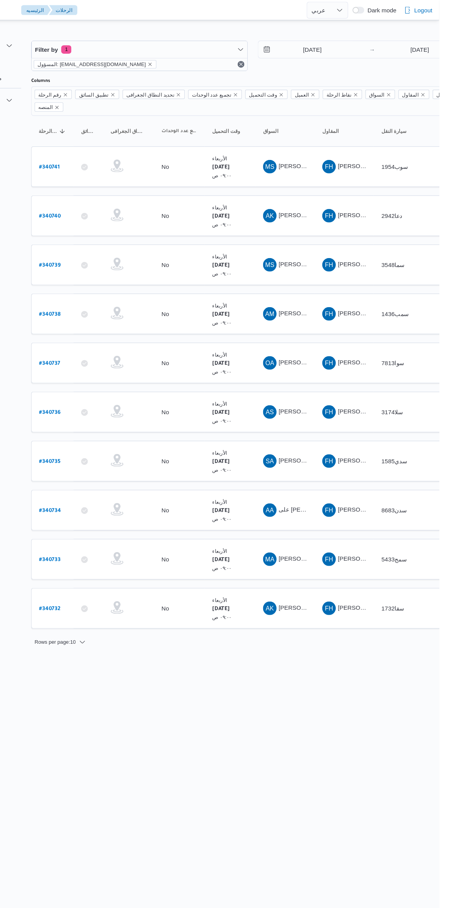
click at [122, 240] on b "# 340739" at bounding box center [117, 242] width 19 height 5
select select "ar"
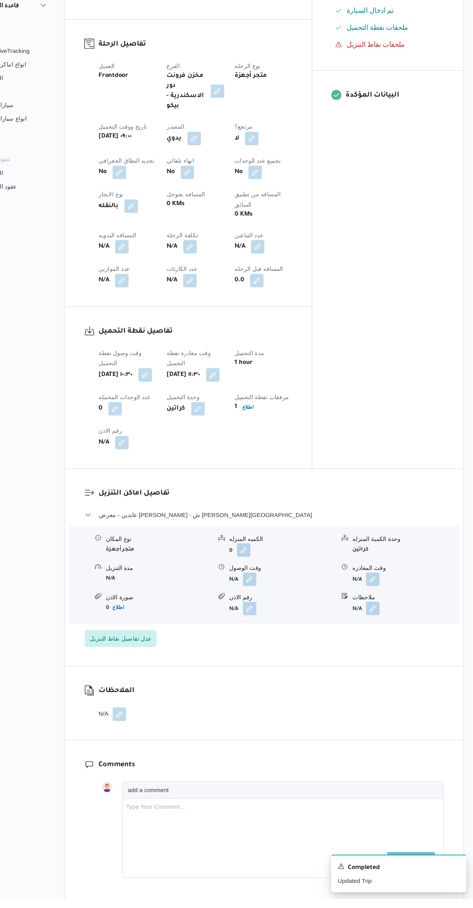
scroll to position [252, 0]
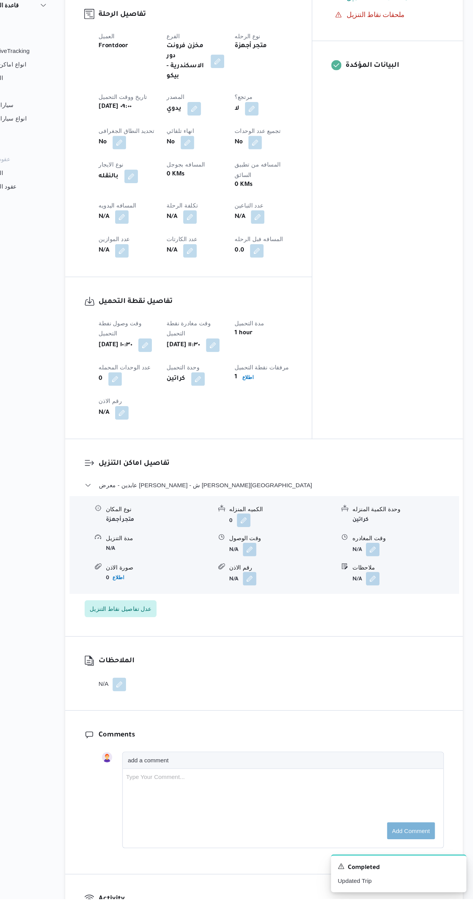
click at [382, 582] on button "button" at bounding box center [381, 588] width 12 height 12
click at [356, 576] on input "وقت المغادره" at bounding box center [361, 575] width 88 height 15
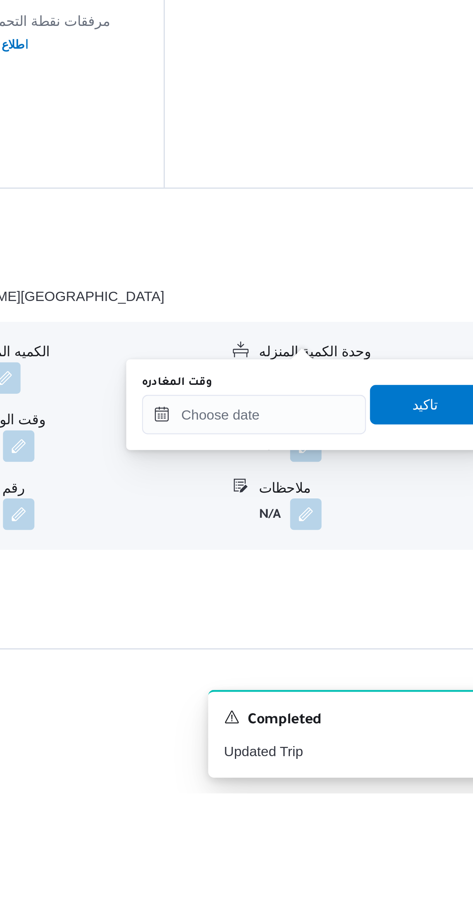
scroll to position [75, 0]
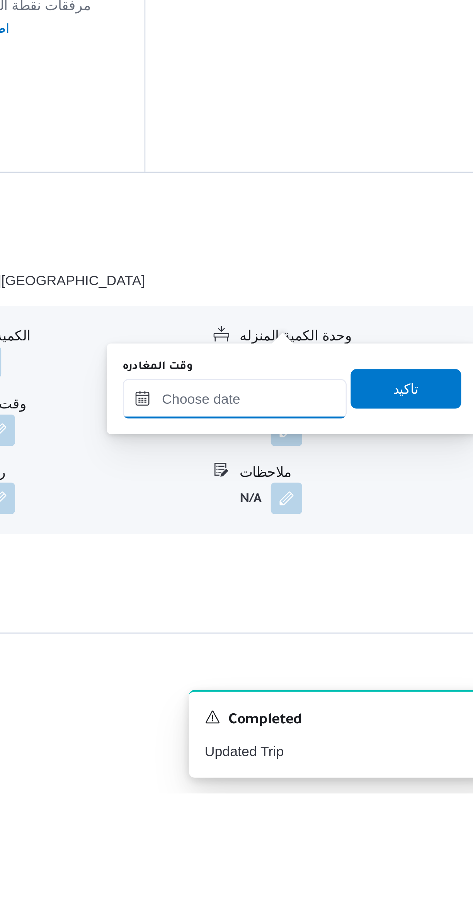
click at [356, 753] on input "وقت المغادره" at bounding box center [361, 752] width 88 height 15
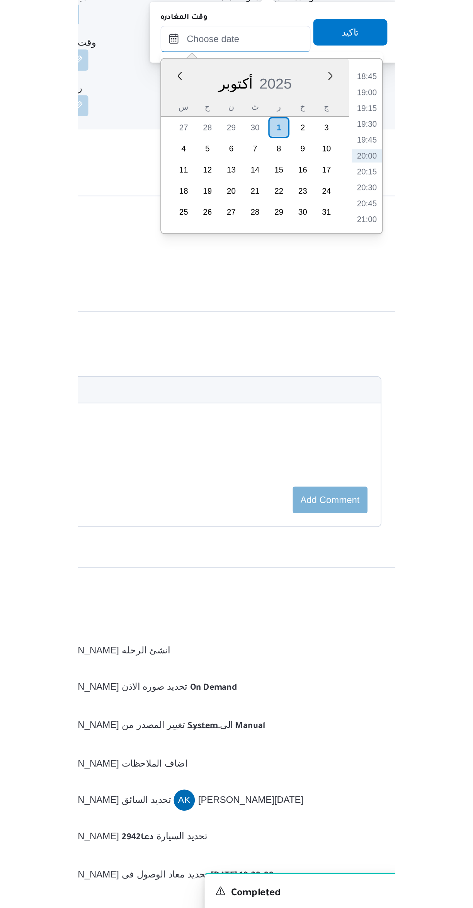
scroll to position [62, 0]
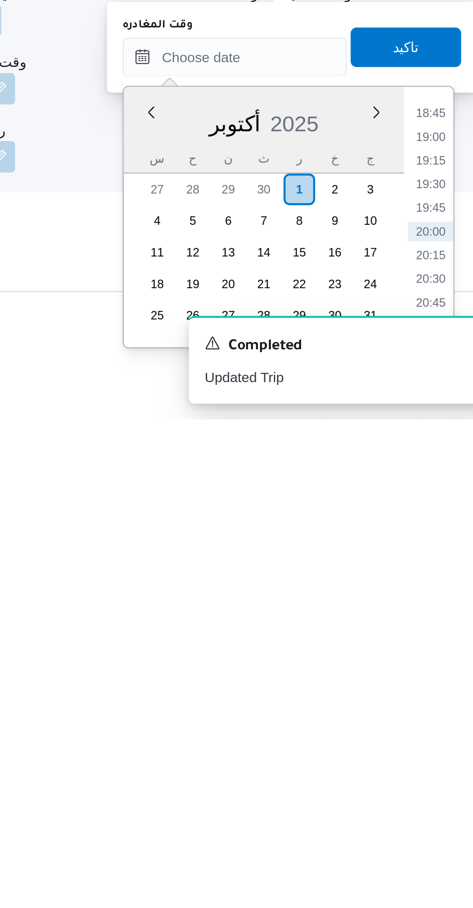
click at [431, 786] on li "18:45" at bounding box center [438, 788] width 18 height 8
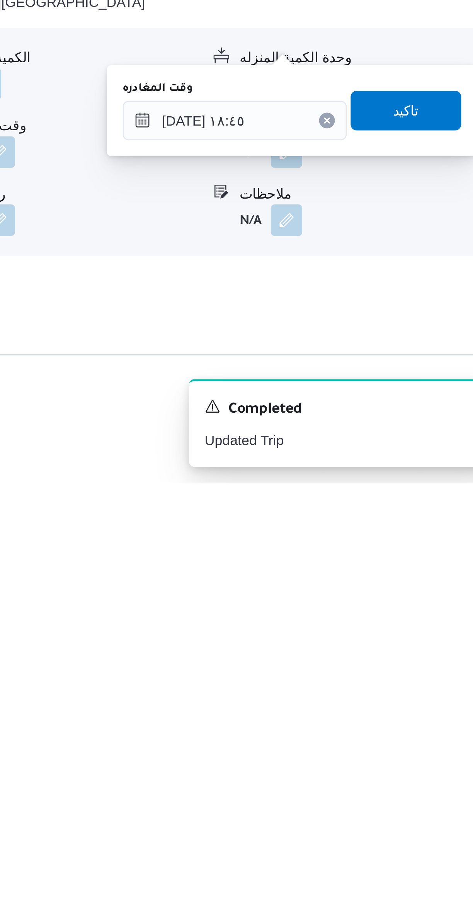
click at [360, 745] on div "You are in a dialog. To close this dialog, hit escape. وقت المغادره ٠١/١٠/٢٠٢٥ …" at bounding box center [383, 762] width 145 height 36
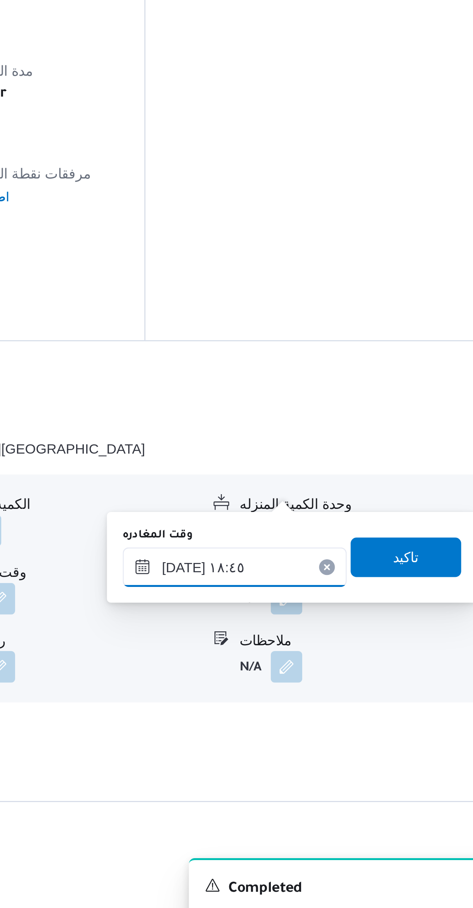
click at [372, 751] on input "٠١/١٠/٢٠٢٥ ١٨:٤٥" at bounding box center [361, 752] width 88 height 15
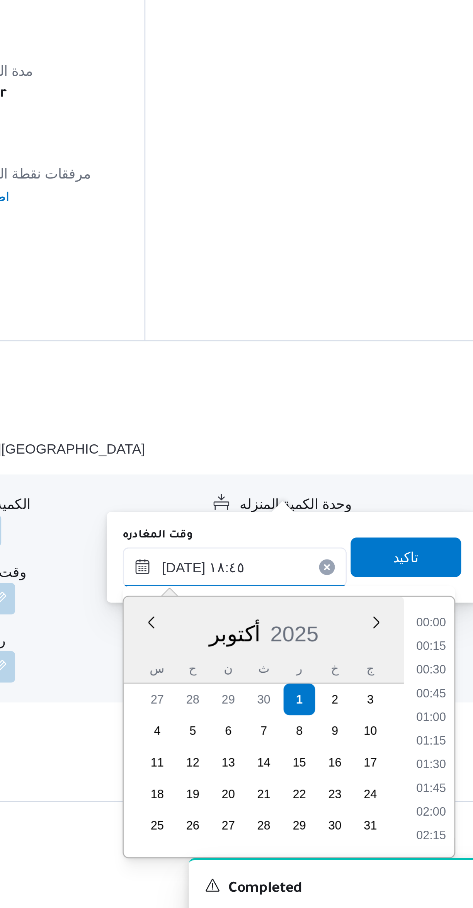
scroll to position [0, 0]
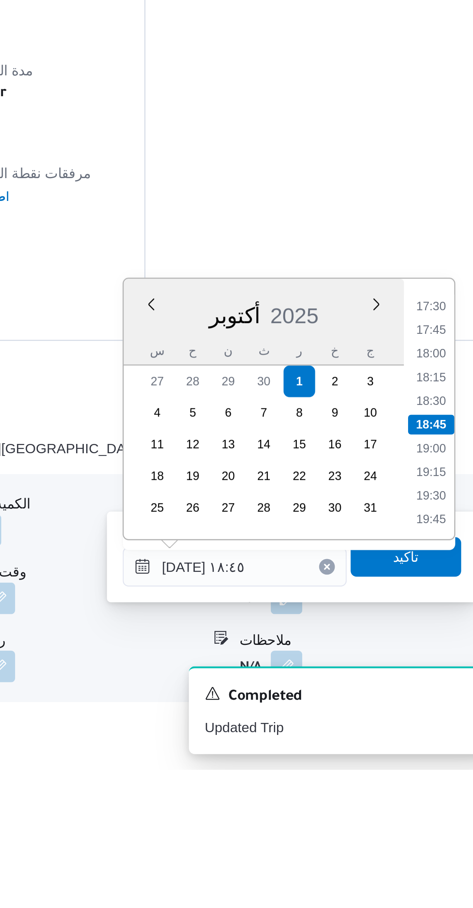
click at [436, 761] on li "18:30" at bounding box center [438, 763] width 18 height 8
type input "٠١/١٠/٢٠٢٥ ١٨:٣٠"
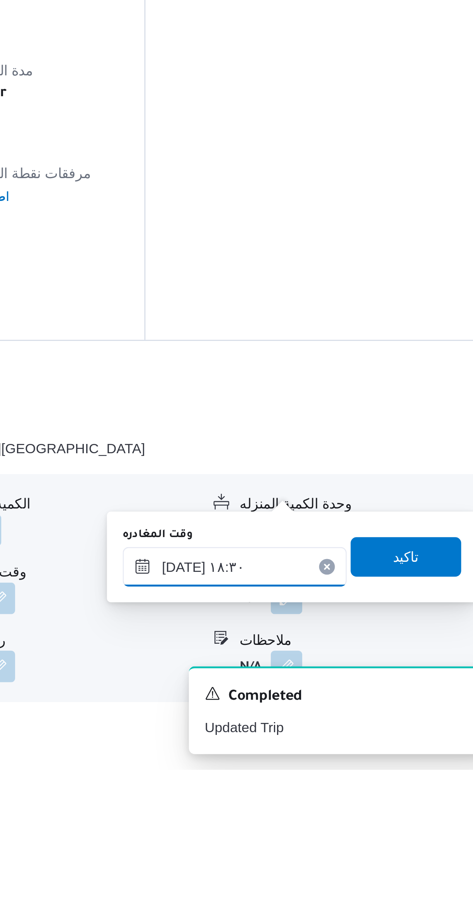
scroll to position [14, 0]
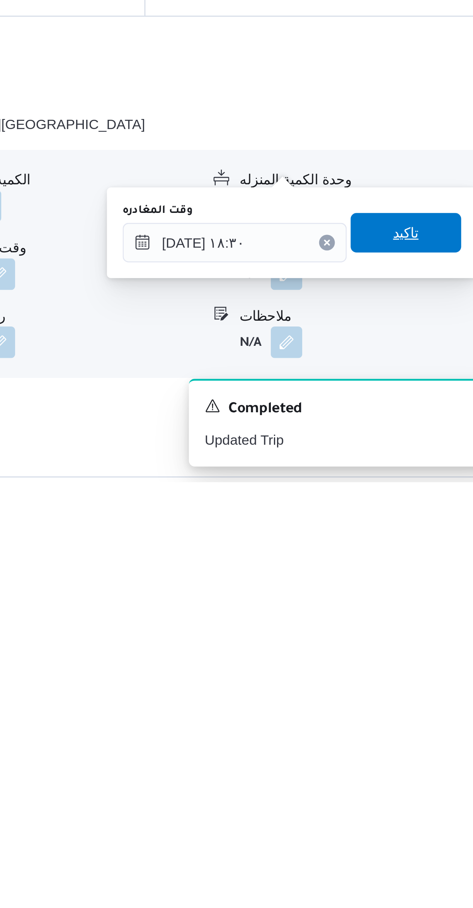
click at [410, 812] on span "تاكيد" at bounding box center [427, 809] width 43 height 15
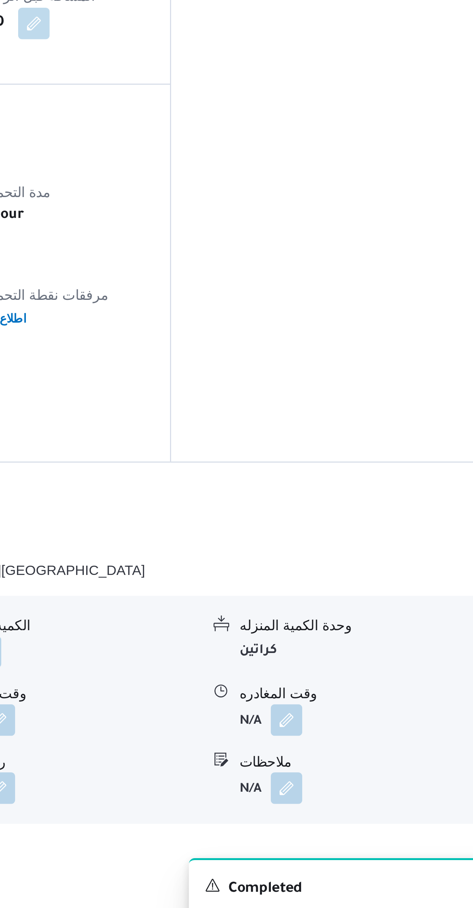
scroll to position [27, 0]
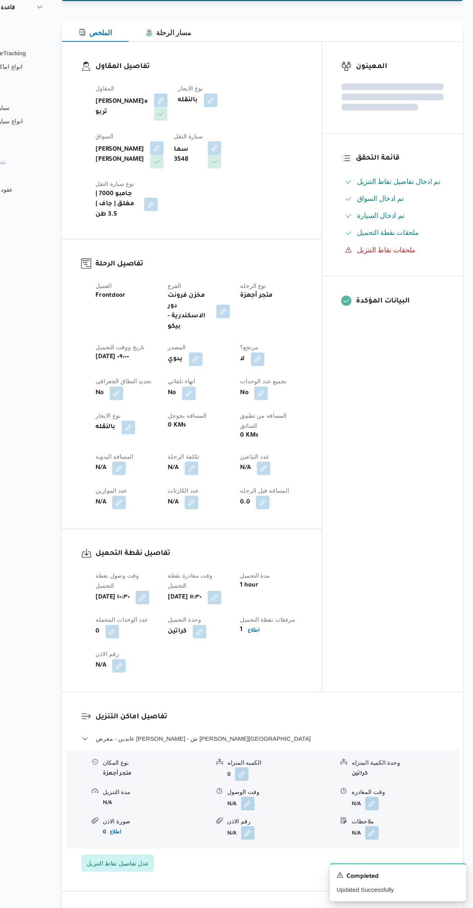
click at [152, 503] on button "button" at bounding box center [152, 509] width 12 height 12
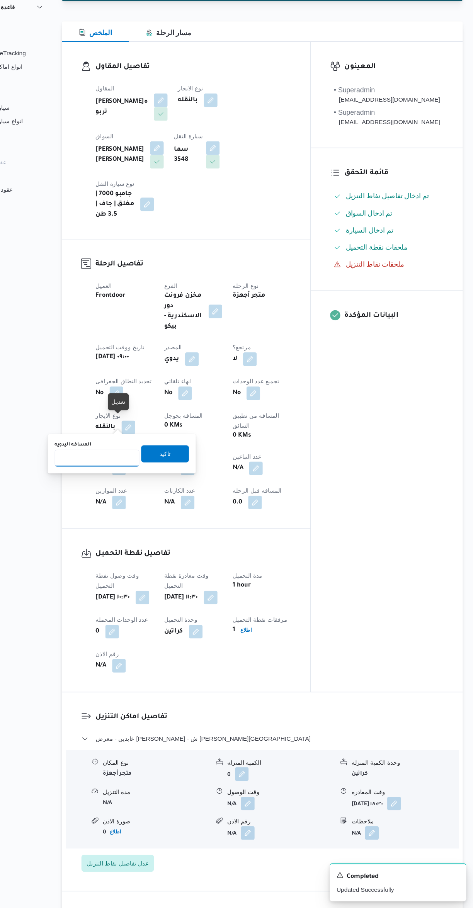
click at [121, 500] on input "المسافه اليدويه" at bounding box center [132, 499] width 77 height 15
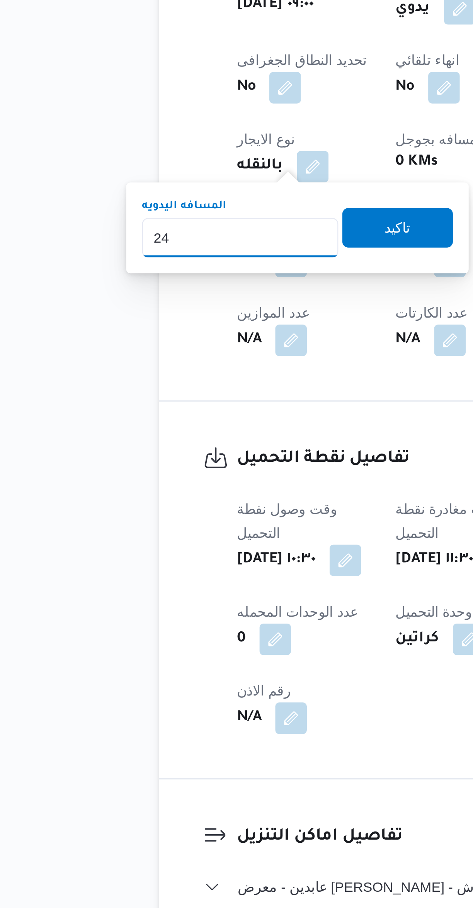
type input "240"
click at [178, 498] on span "تاكيد" at bounding box center [193, 496] width 43 height 15
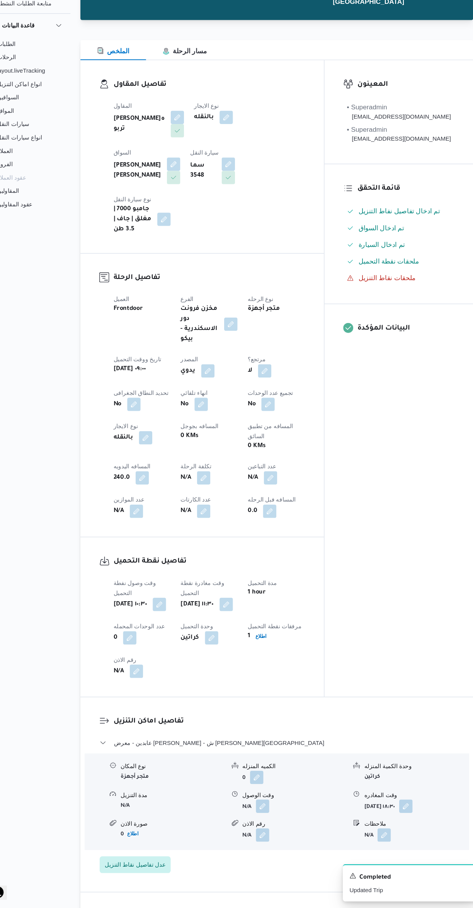
scroll to position [0, 0]
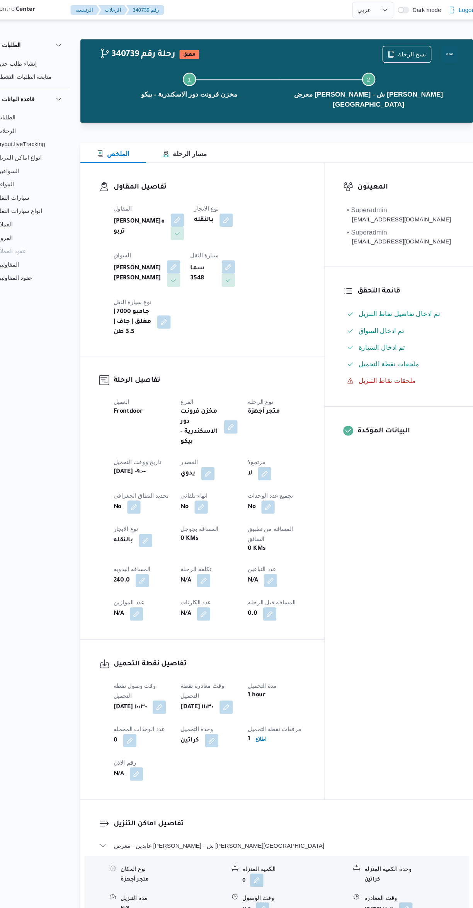
click at [434, 48] on button "Actions" at bounding box center [441, 49] width 15 height 15
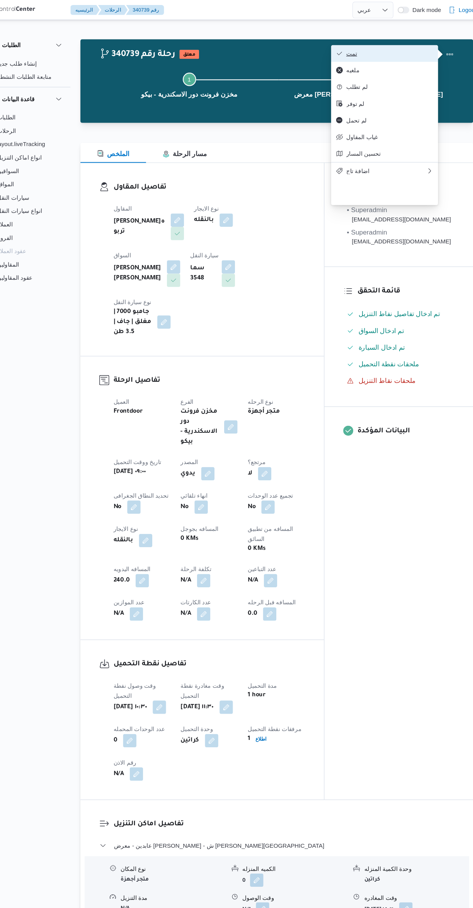
click at [338, 51] on icon "button" at bounding box center [340, 49] width 5 height 3
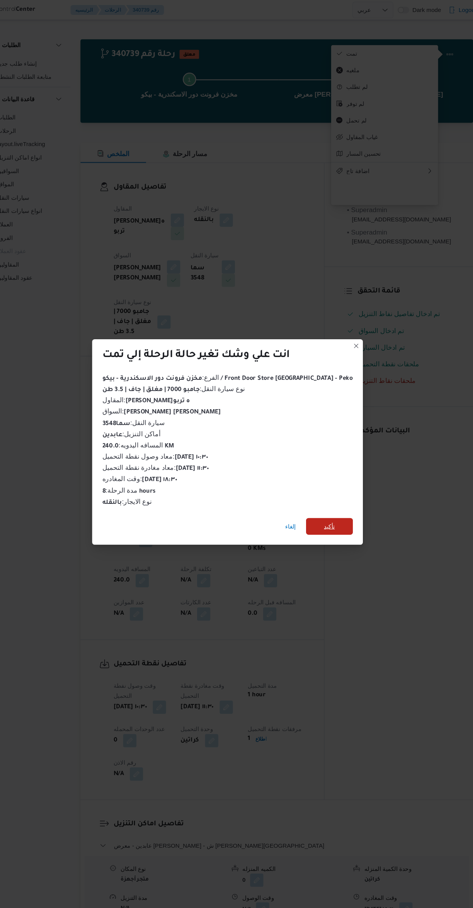
click at [327, 487] on span "تأكيد" at bounding box center [330, 486] width 43 height 15
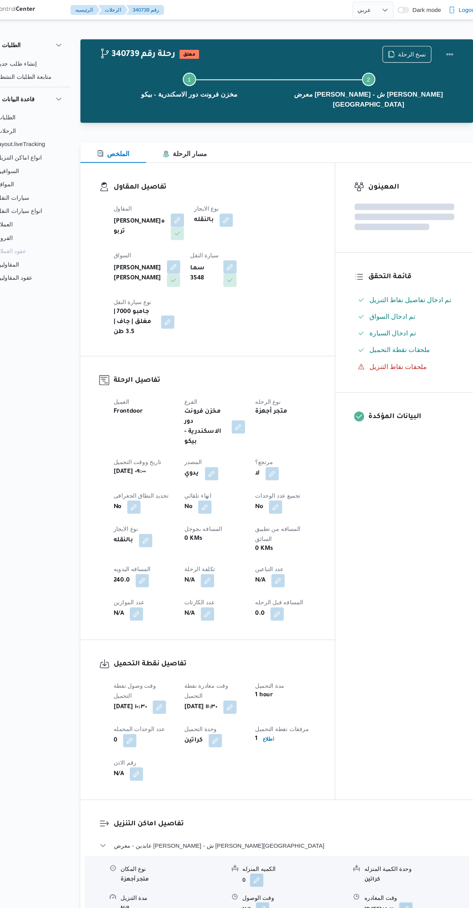
click at [397, 512] on div "المعينون قائمة التحقق تم ادخال تفاصيل نفاط التنزيل تم ادخال السواق تم ادخال الس…" at bounding box center [399, 445] width 127 height 589
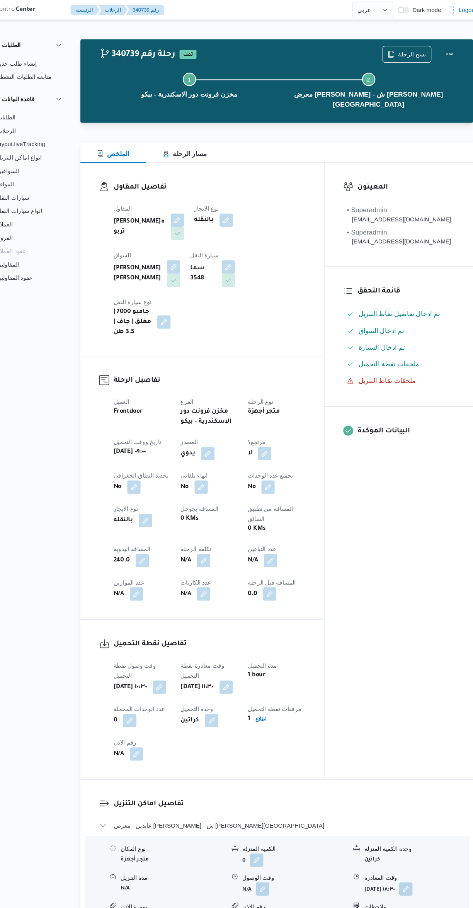
select select "ar"
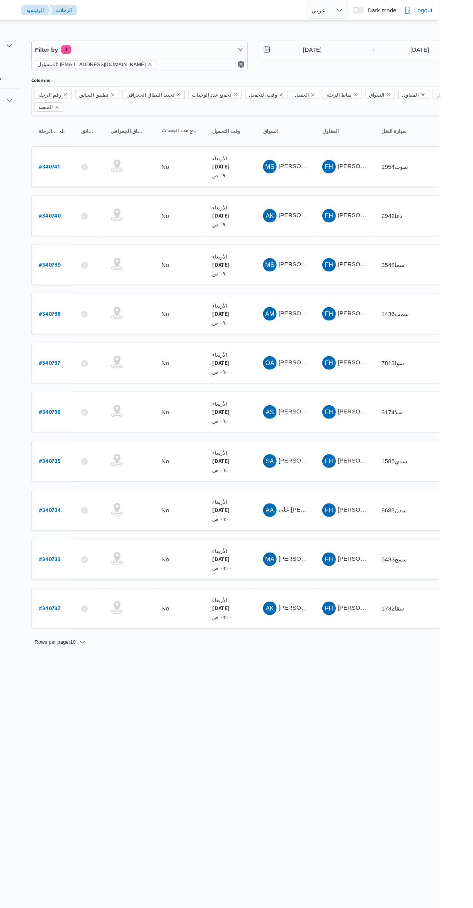
click at [119, 195] on b "# 340740" at bounding box center [118, 197] width 20 height 5
select select "ar"
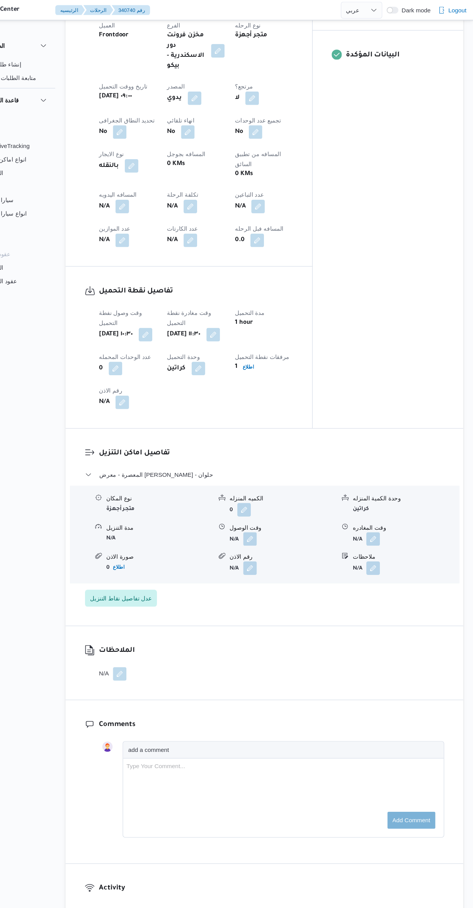
click at [382, 486] on button "button" at bounding box center [381, 492] width 12 height 12
click at [367, 487] on input "وقت المغادره" at bounding box center [361, 488] width 88 height 15
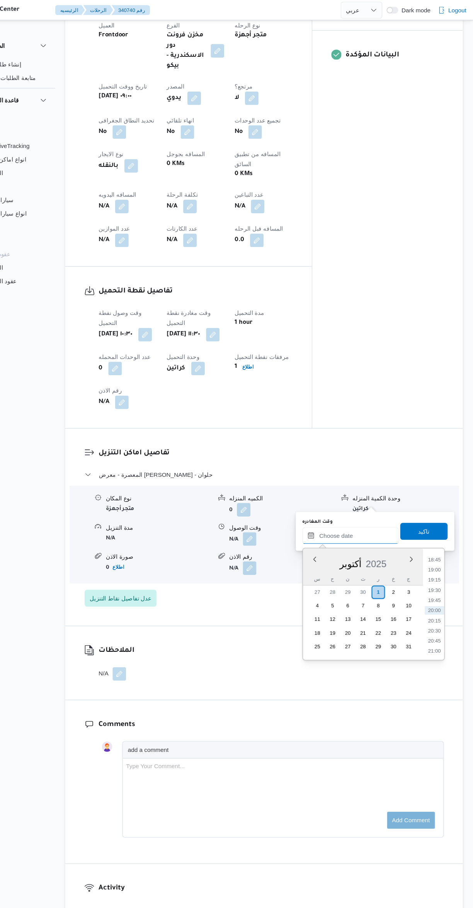
scroll to position [39, 0]
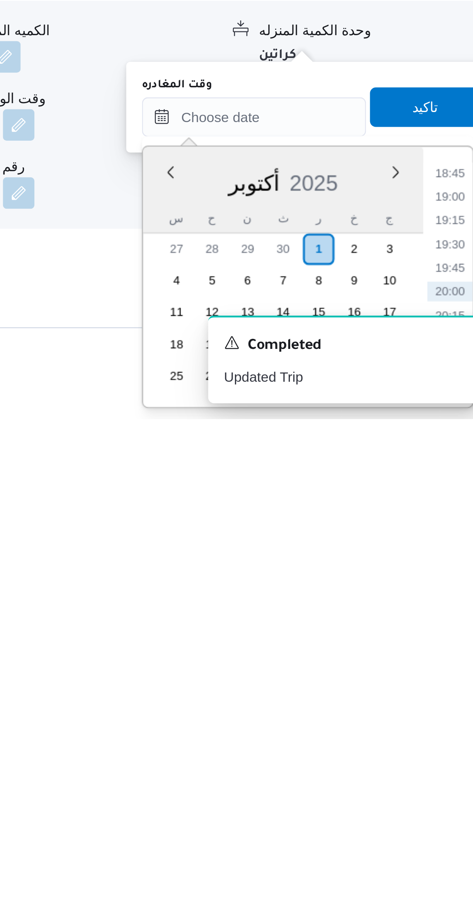
click at [431, 813] on li "18:45" at bounding box center [438, 812] width 18 height 8
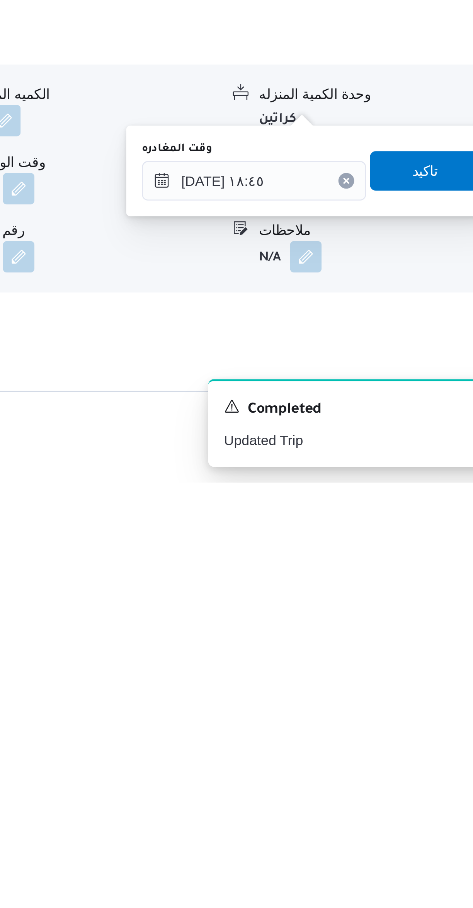
click at [355, 769] on div "You are in a dialog. To close this dialog, hit escape. وقت المغادره ٠١/١٠/٢٠٢٥ …" at bounding box center [383, 786] width 145 height 36
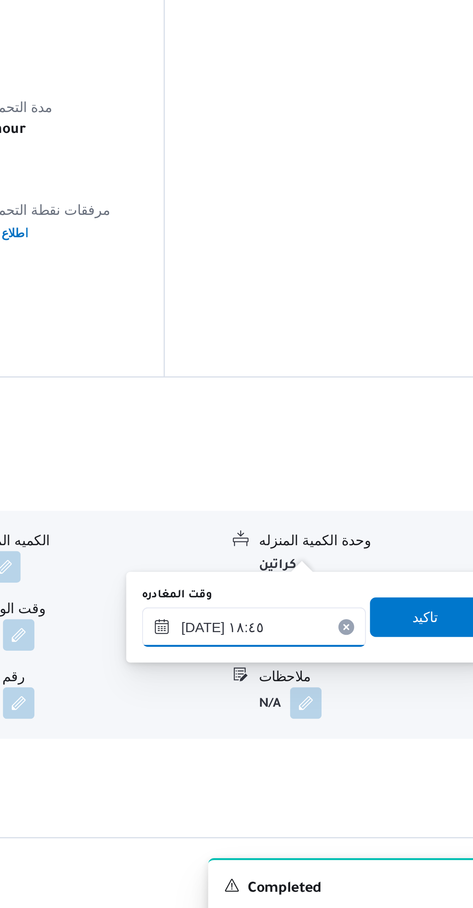
click at [366, 779] on input "٠١/١٠/٢٠٢٥ ١٨:٤٥" at bounding box center [361, 776] width 88 height 15
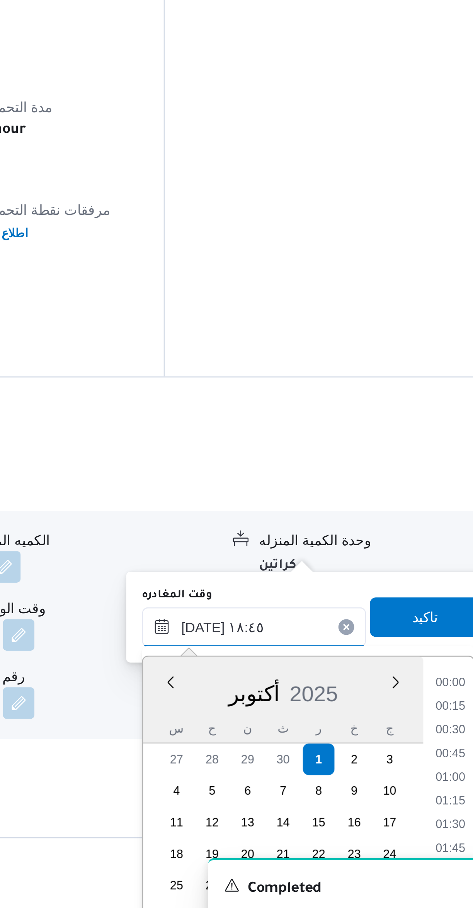
scroll to position [0, 0]
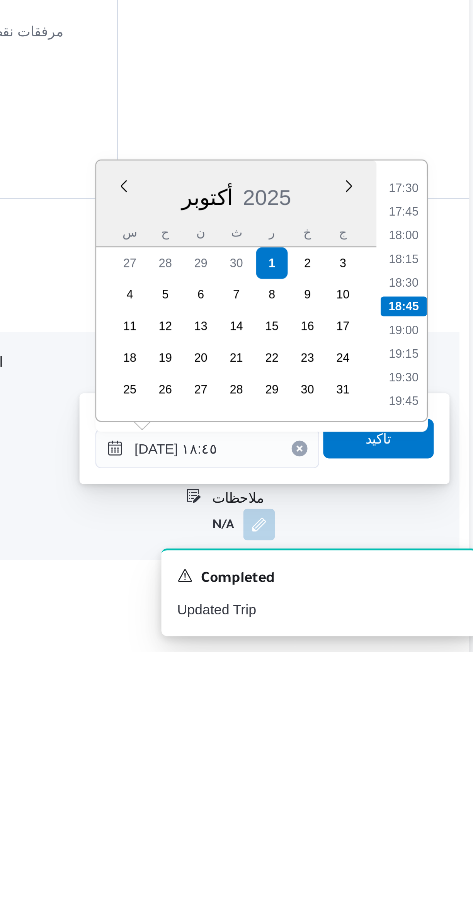
click at [435, 744] on li "18:00" at bounding box center [438, 745] width 18 height 8
type input "٠١/١٠/٢٠٢٥ ١٨:٠٠"
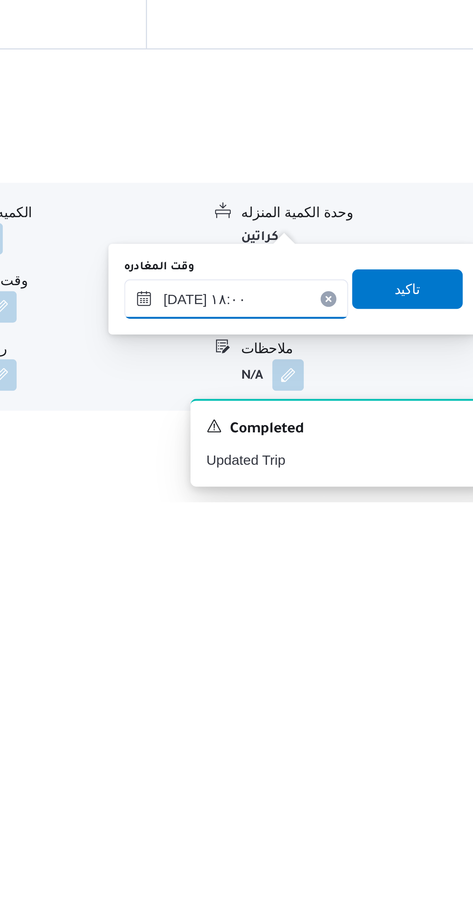
scroll to position [2, 0]
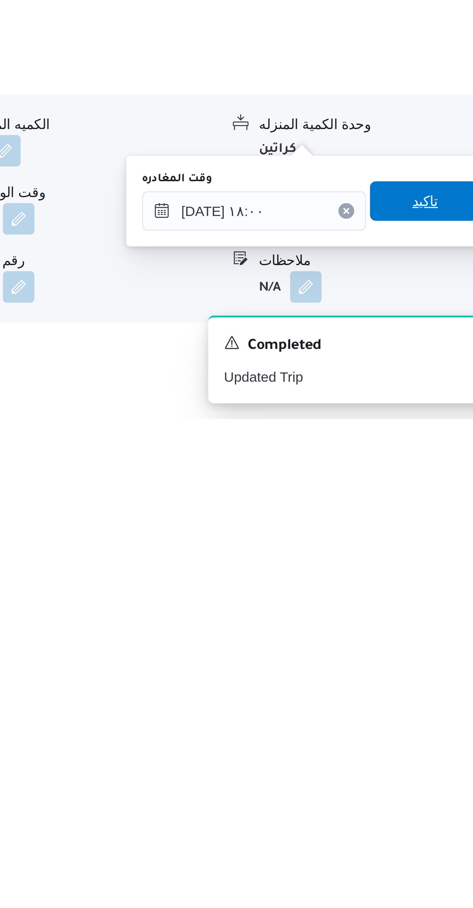
click at [414, 825] on span "تاكيد" at bounding box center [427, 821] width 43 height 15
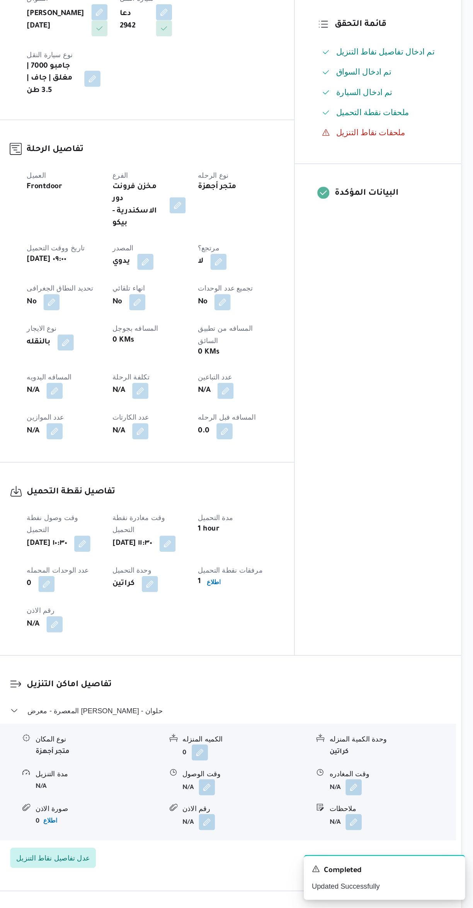
scroll to position [16, 0]
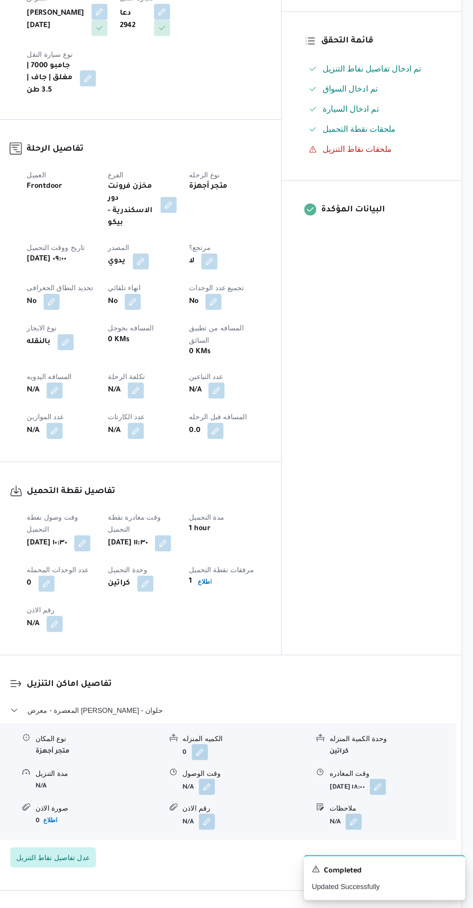
click at [406, 809] on button "button" at bounding box center [400, 815] width 12 height 12
click at [397, 666] on div "المعينون • Superadmin mostafa.emad@illa.com.eg • Superadmin mostafa.elrouby@ill…" at bounding box center [394, 419] width 137 height 589
click at [147, 505] on button "button" at bounding box center [152, 511] width 12 height 12
click at [134, 511] on input "المسافه اليدويه" at bounding box center [132, 511] width 77 height 15
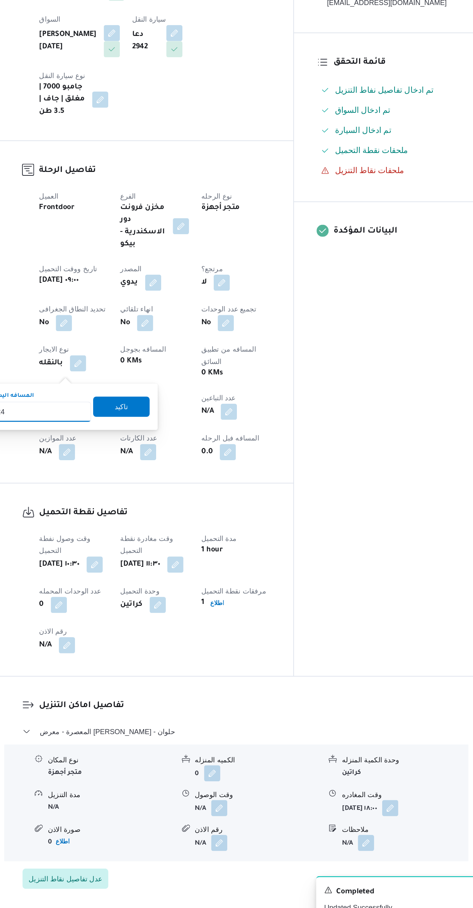
type input "240"
click at [180, 504] on span "تاكيد" at bounding box center [193, 507] width 43 height 15
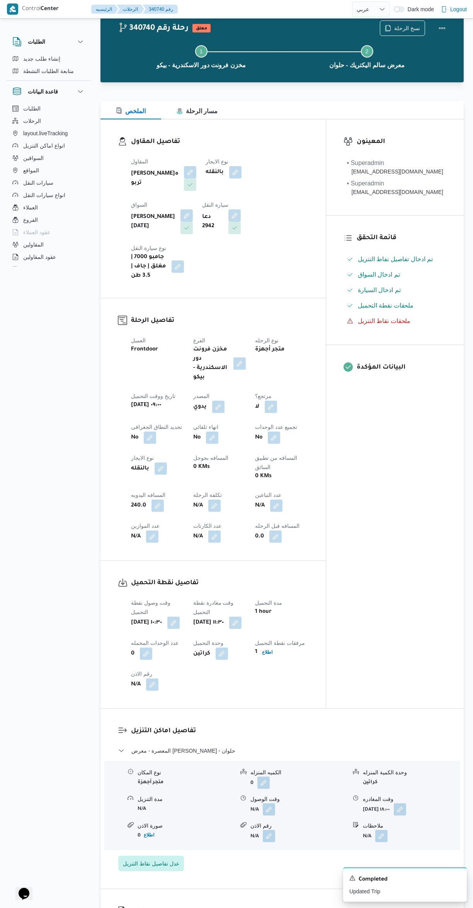
scroll to position [0, 0]
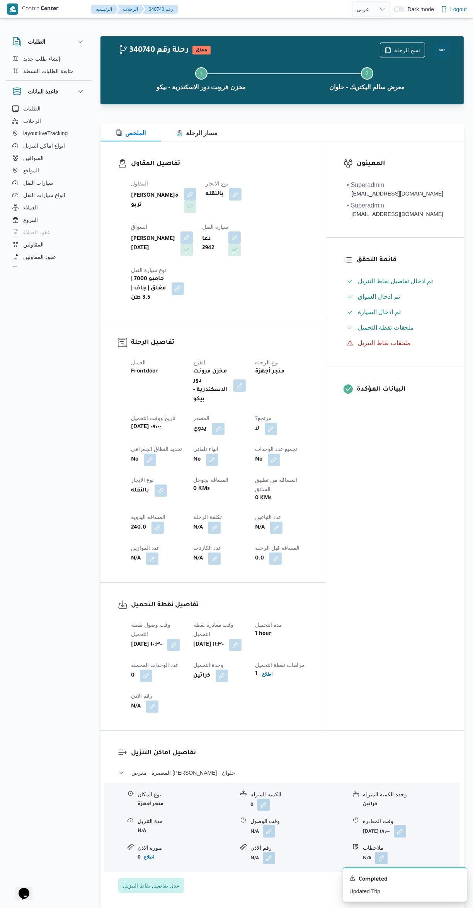
click at [439, 50] on button "Actions" at bounding box center [441, 49] width 15 height 15
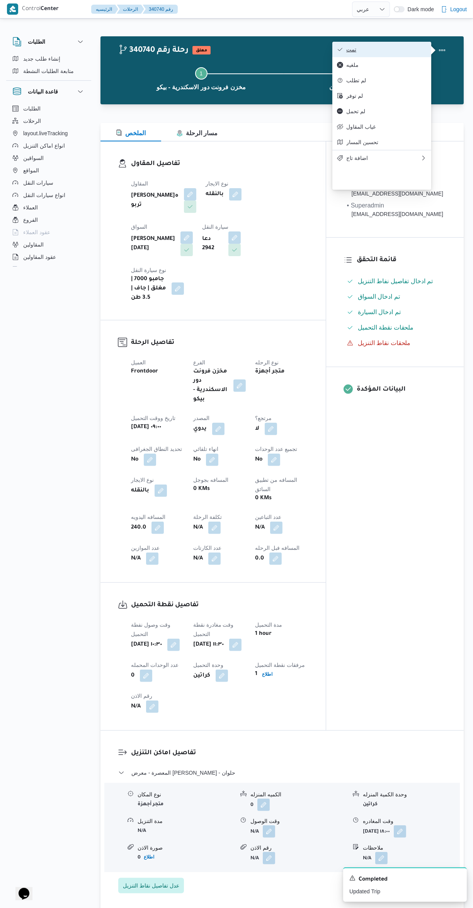
click at [340, 51] on icon "button" at bounding box center [340, 49] width 6 height 6
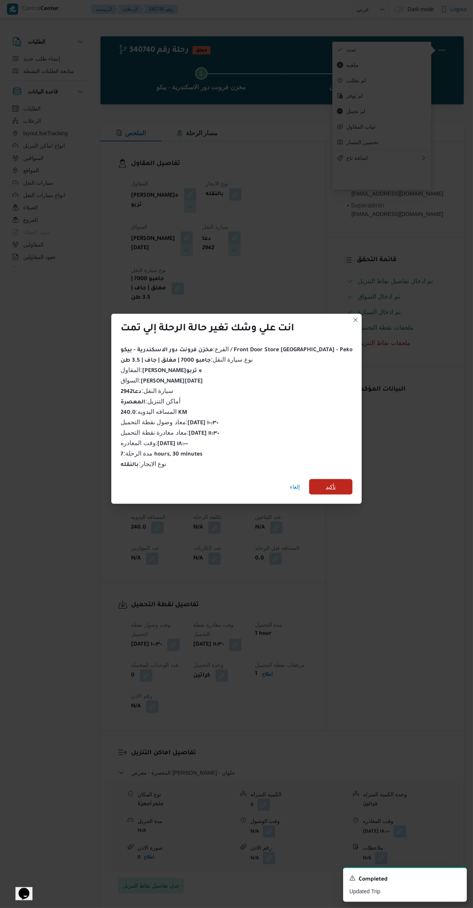
click at [337, 482] on span "تأكيد" at bounding box center [330, 486] width 43 height 15
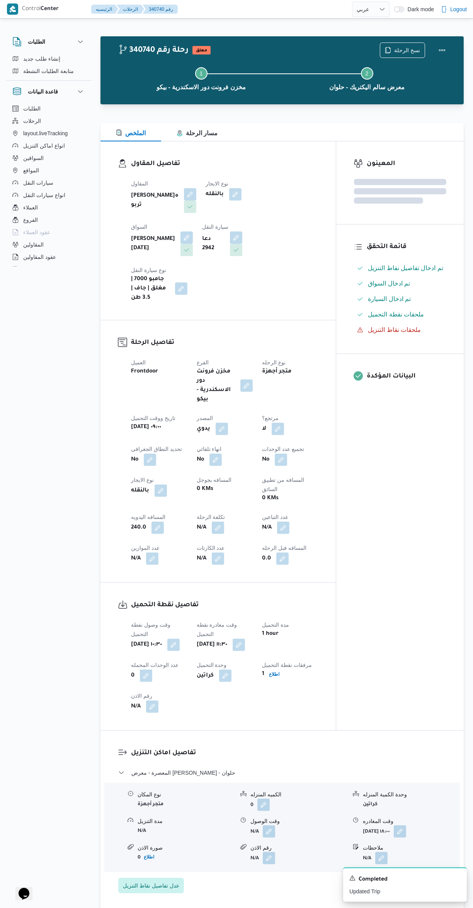
click at [391, 546] on div "المعينون قائمة التحقق تم ادخال تفاصيل نفاط التنزيل تم ادخال السواق تم ادخال الس…" at bounding box center [399, 435] width 127 height 589
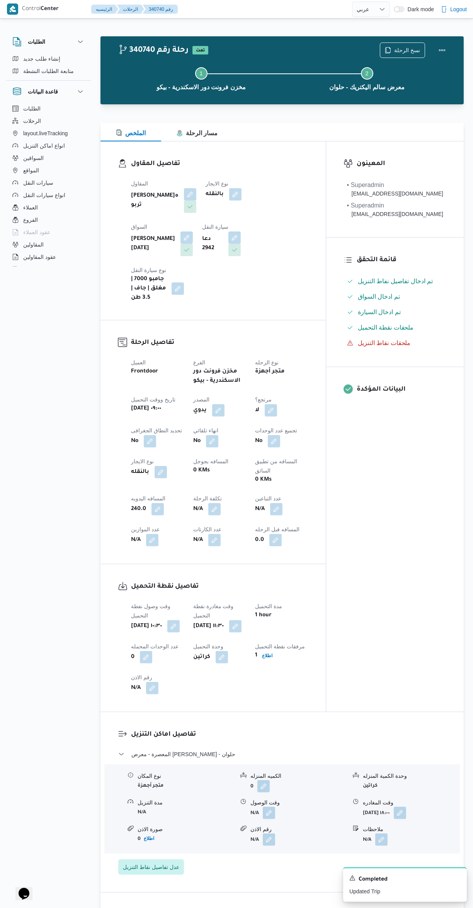
select select "ar"
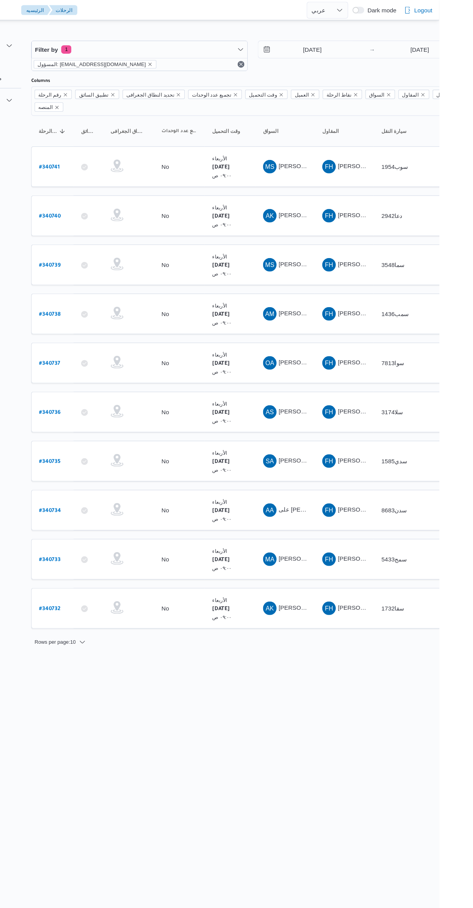
click at [121, 150] on b "# 340741" at bounding box center [117, 152] width 19 height 5
select select "ar"
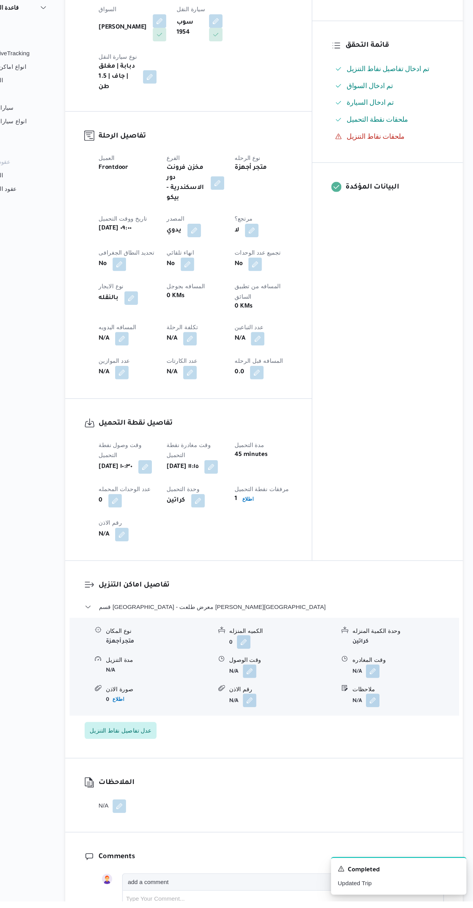
scroll to position [143, 0]
click at [382, 691] on button "button" at bounding box center [381, 697] width 12 height 12
click at [358, 681] on input "وقت المغادره" at bounding box center [361, 681] width 88 height 15
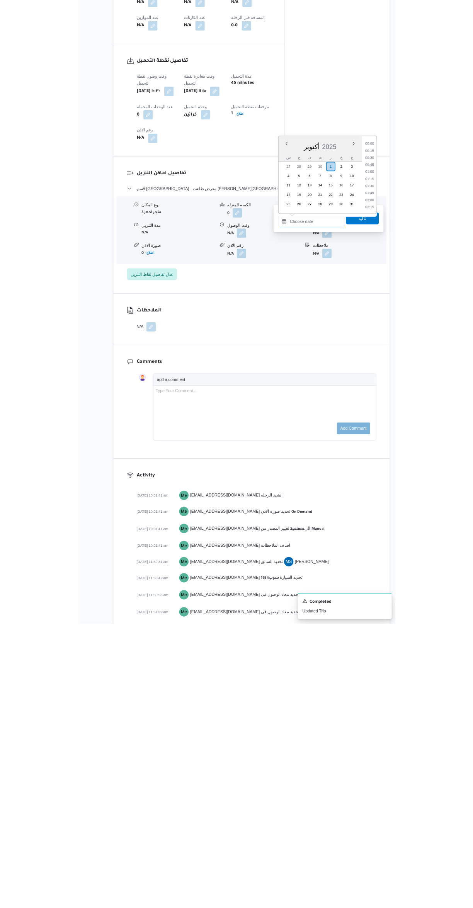
scroll to position [695, 0]
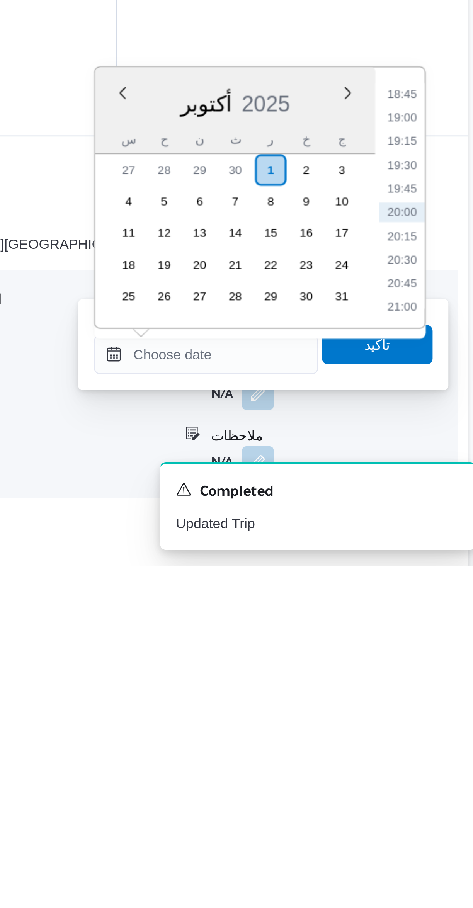
click at [434, 723] on li "18:45" at bounding box center [438, 723] width 18 height 8
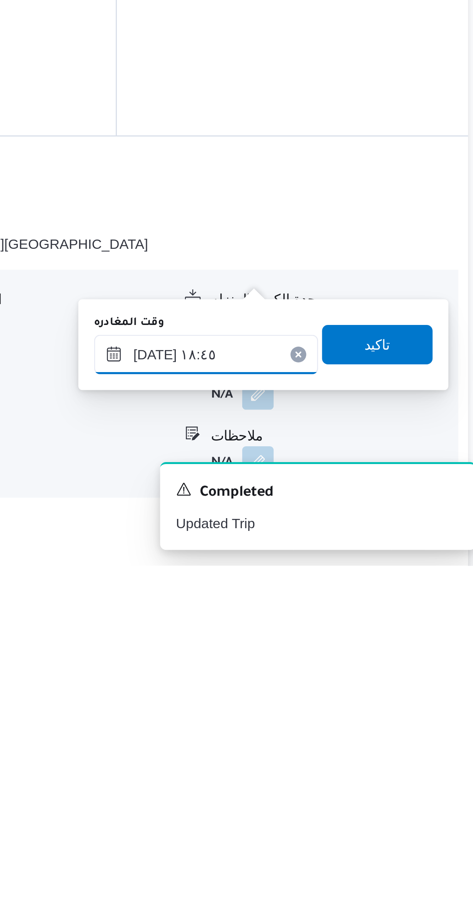
click at [356, 826] on input "٠١/١٠/٢٠٢٥ ١٨:٤٥" at bounding box center [361, 824] width 88 height 15
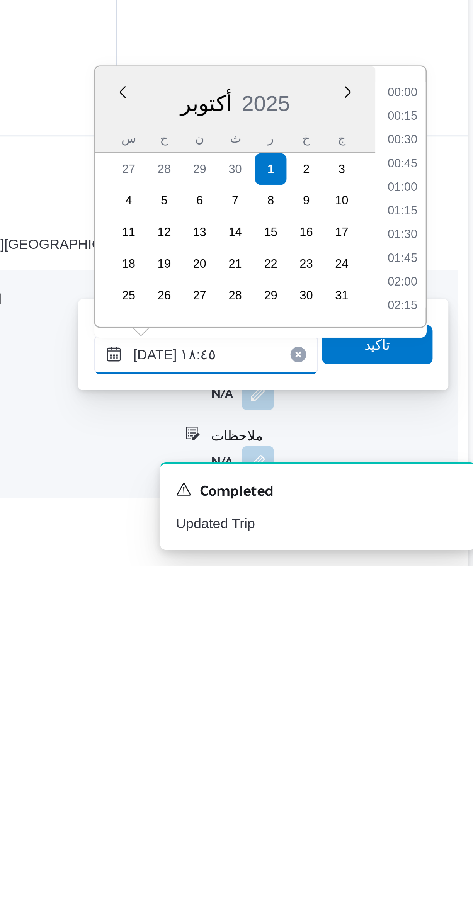
scroll to position [648, 0]
click at [434, 723] on li "17:30" at bounding box center [438, 723] width 18 height 8
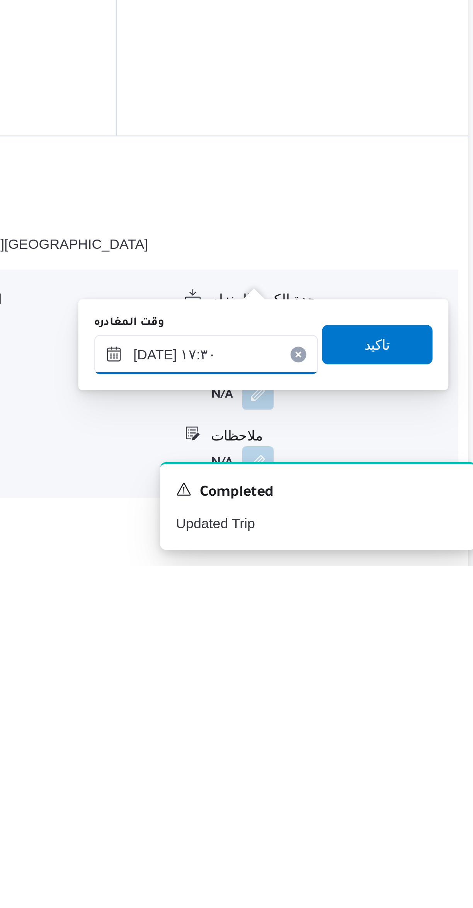
click at [356, 828] on input "٠١/١٠/٢٠٢٥ ١٧:٣٠" at bounding box center [361, 824] width 88 height 15
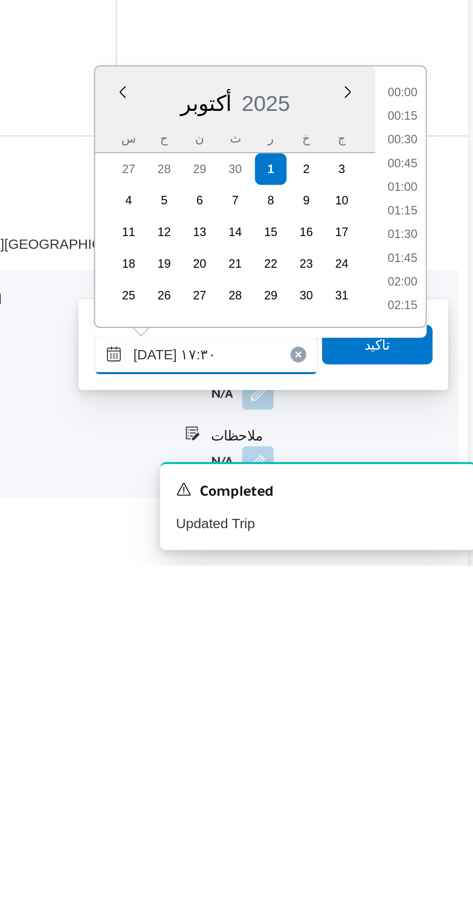
scroll to position [602, 0]
click at [436, 720] on li "16:15" at bounding box center [438, 723] width 18 height 8
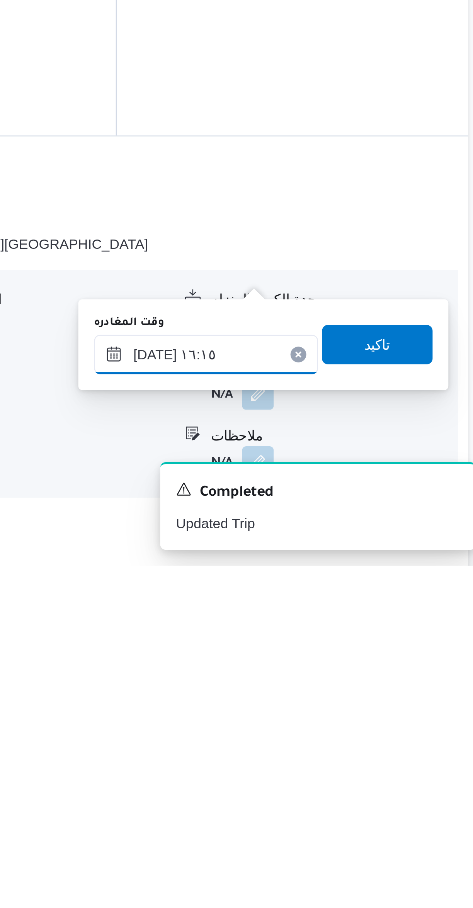
click at [361, 828] on input "٠١/١٠/٢٠٢٥ ١٦:١٥" at bounding box center [361, 824] width 88 height 15
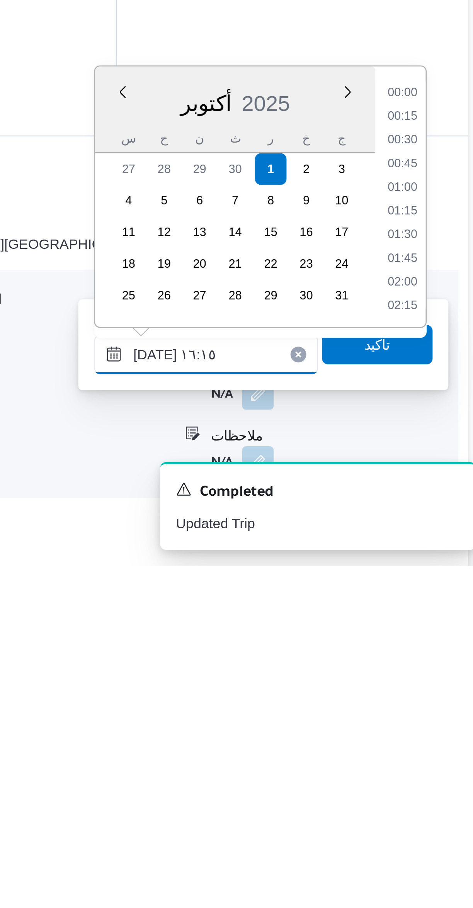
scroll to position [555, 0]
click at [434, 724] on li "15:00" at bounding box center [438, 723] width 18 height 8
type input "٠١/١٠/٢٠٢٥ ١٥:٠٠"
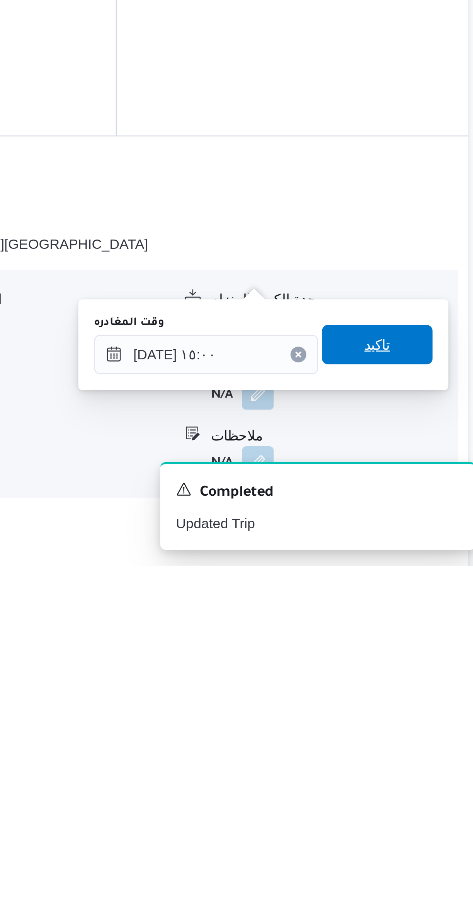
click at [408, 824] on span "تاكيد" at bounding box center [427, 820] width 43 height 15
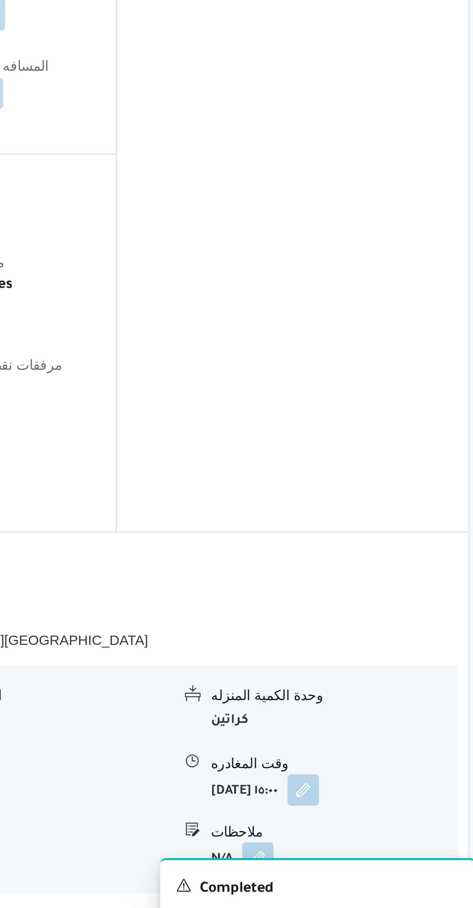
scroll to position [0, 0]
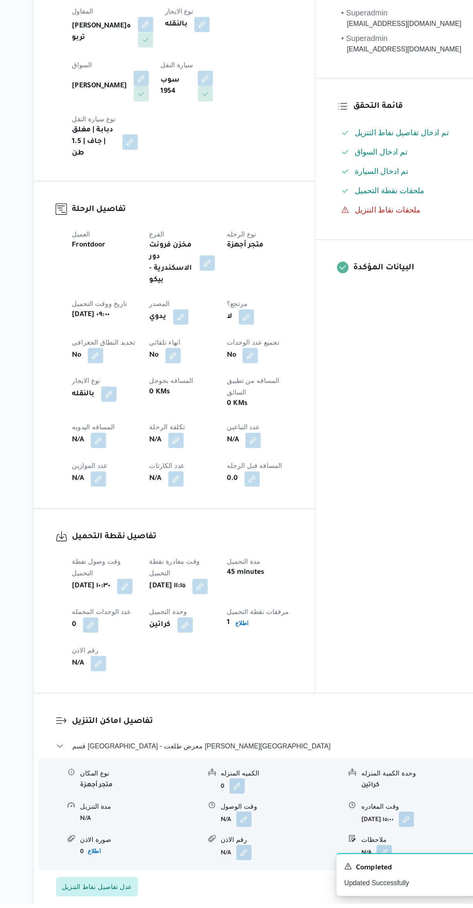
click at [149, 530] on button "button" at bounding box center [152, 536] width 12 height 12
click at [126, 526] on input "المسافه اليدويه" at bounding box center [132, 523] width 77 height 15
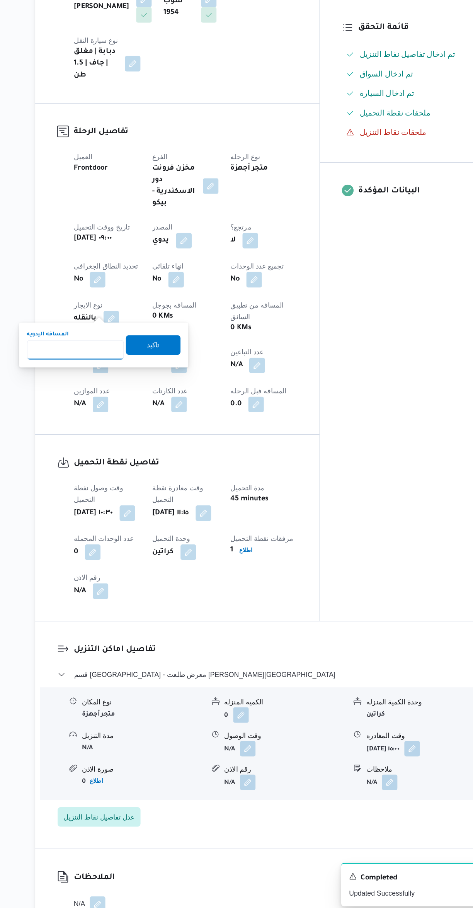
scroll to position [64, 0]
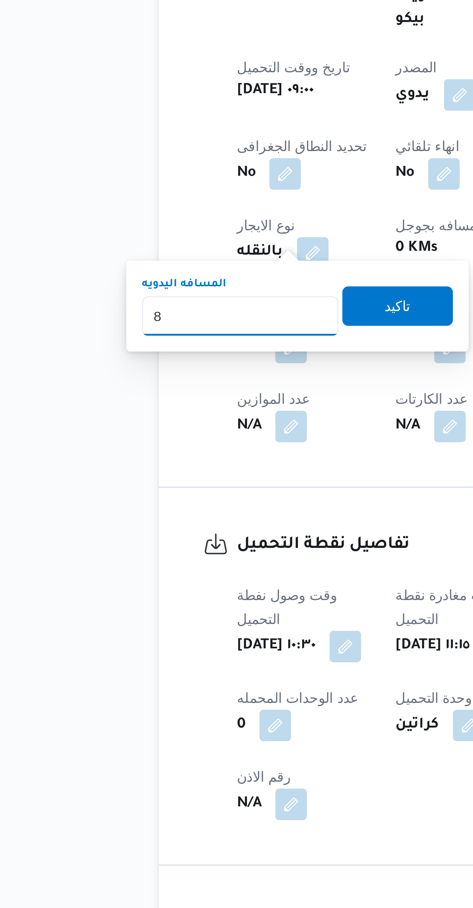
type input "88"
click at [175, 459] on span "تاكيد" at bounding box center [193, 456] width 43 height 15
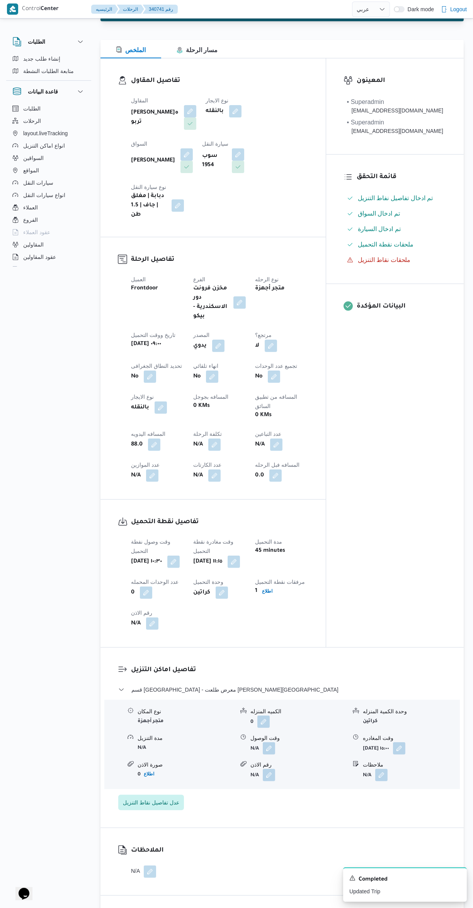
scroll to position [0, 0]
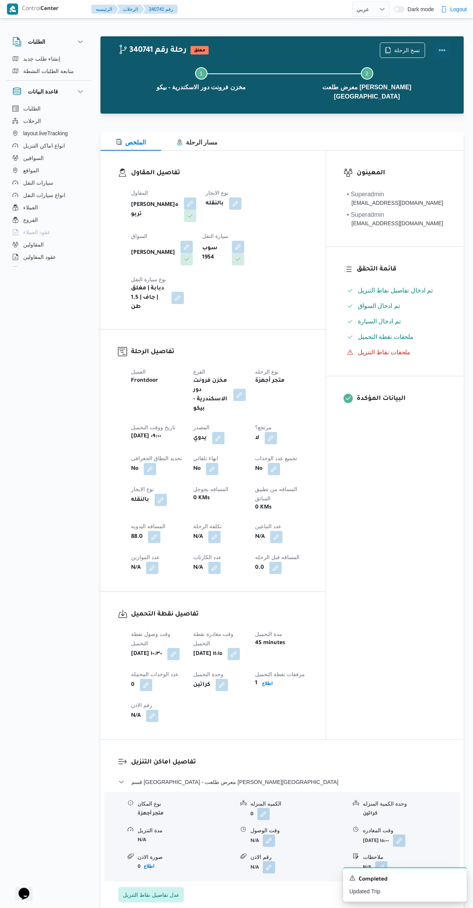
click at [440, 55] on button "Actions" at bounding box center [441, 49] width 15 height 15
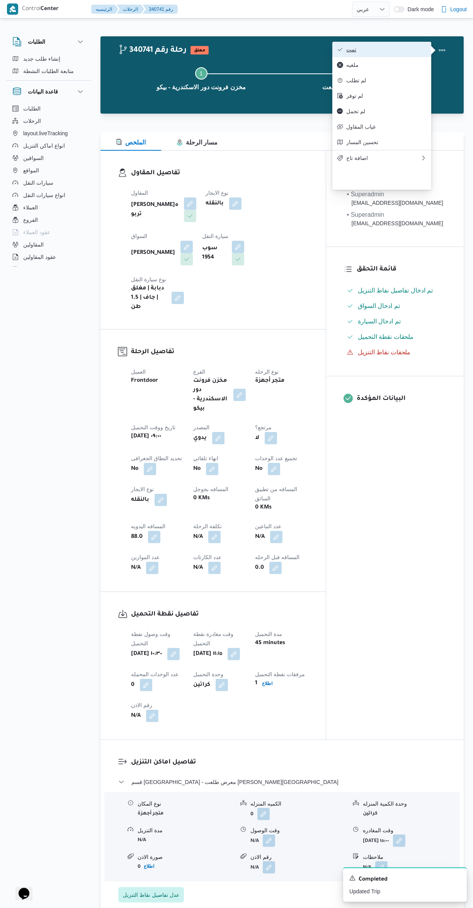
click at [340, 51] on icon "button" at bounding box center [340, 49] width 6 height 6
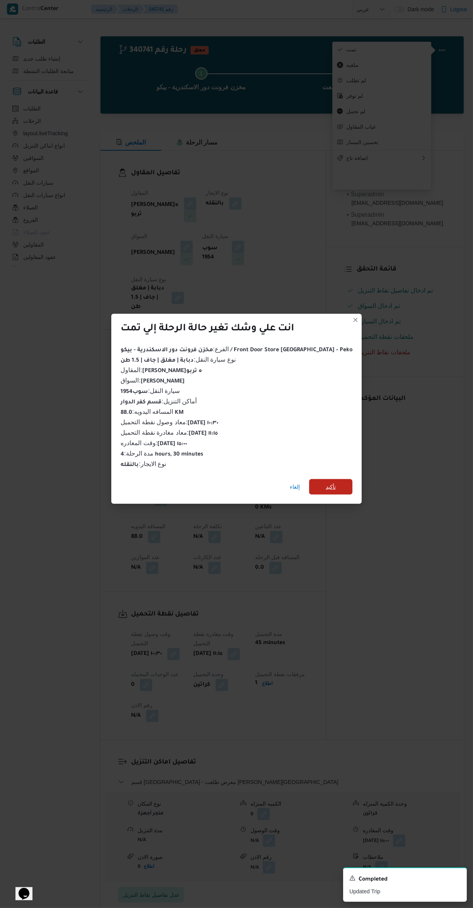
click at [327, 485] on span "تأكيد" at bounding box center [330, 486] width 43 height 15
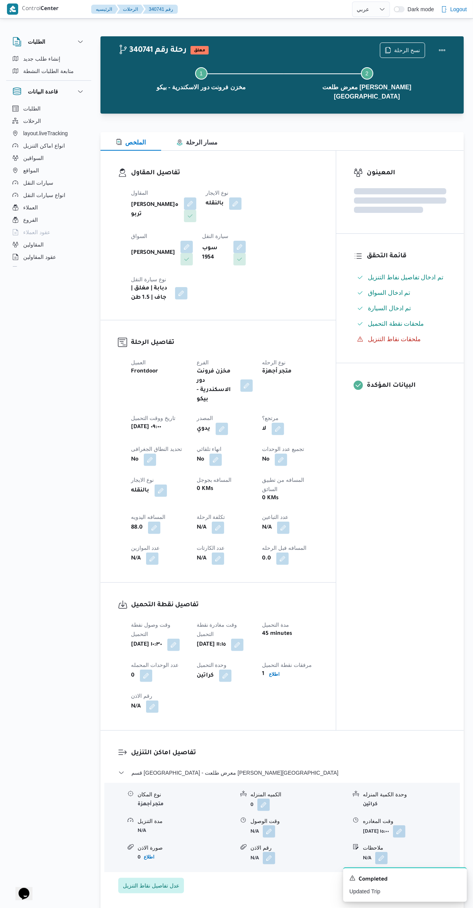
click at [397, 535] on div "المعينون قائمة التحقق تم ادخال تفاصيل نفاط التنزيل تم ادخال السواق تم ادخال الس…" at bounding box center [399, 440] width 127 height 579
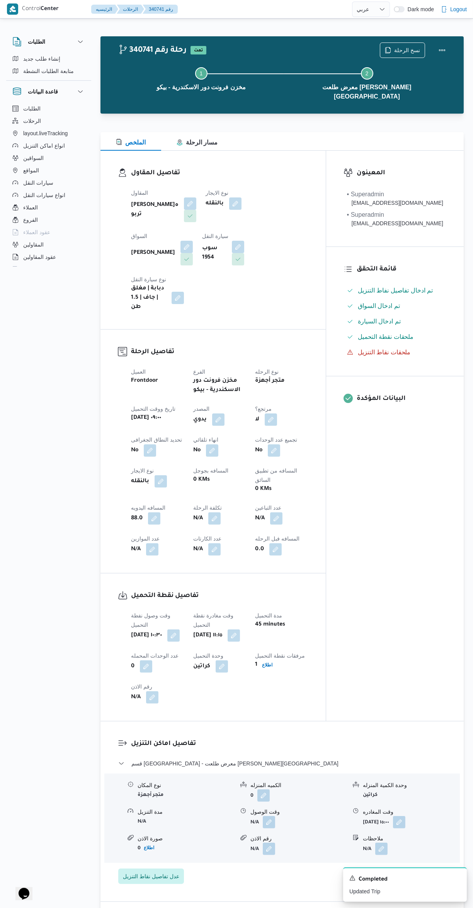
select select "ar"
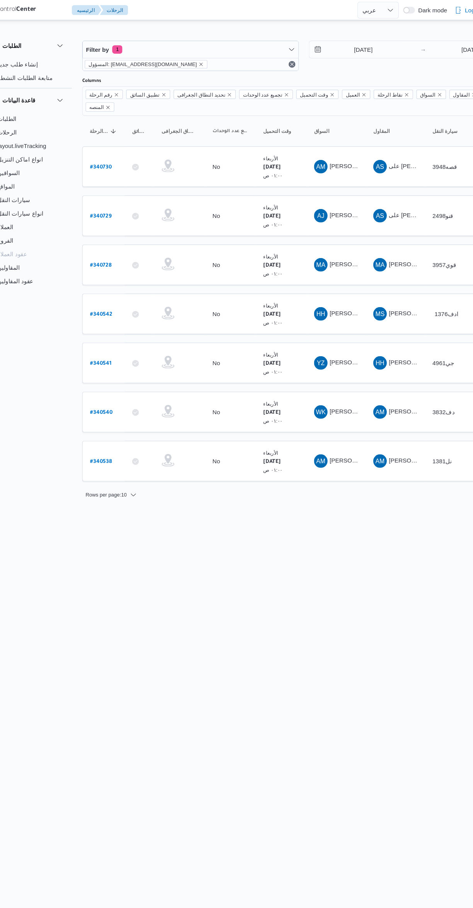
click at [119, 374] on b "# 340540" at bounding box center [118, 376] width 20 height 5
select select "ar"
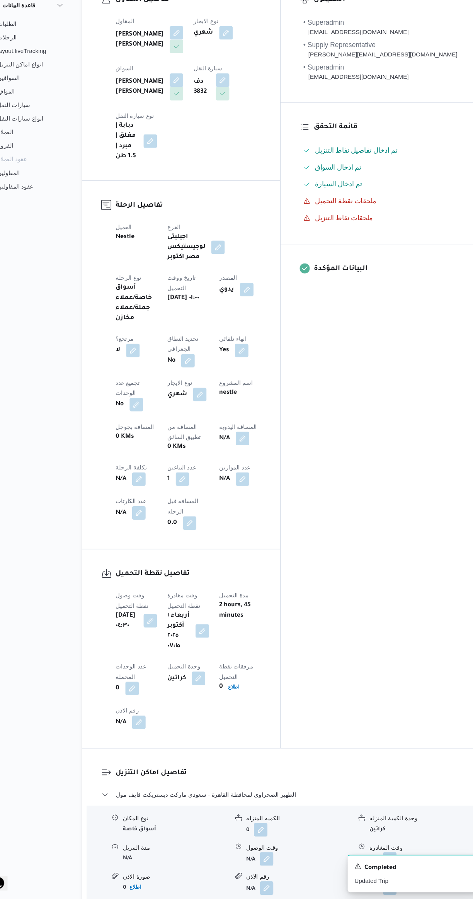
scroll to position [171, 0]
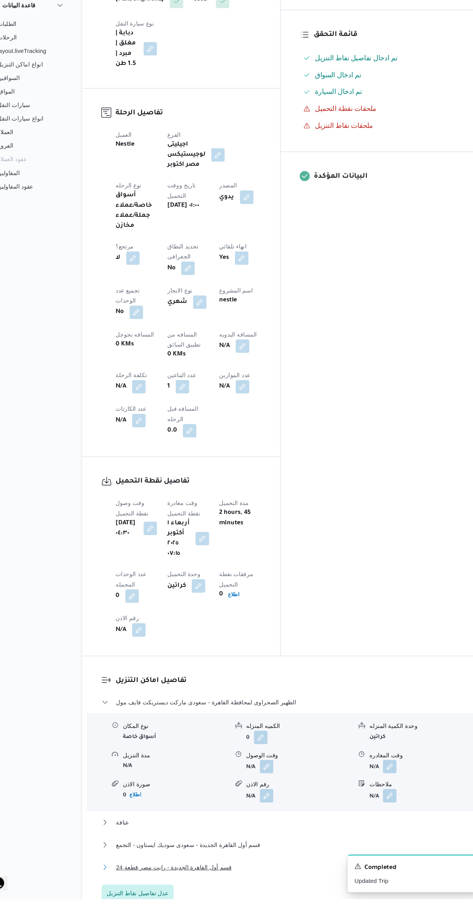
click at [300, 874] on button "قسم أول القاهرة الجديدة - رابت مصر قطعة 24" at bounding box center [282, 878] width 328 height 9
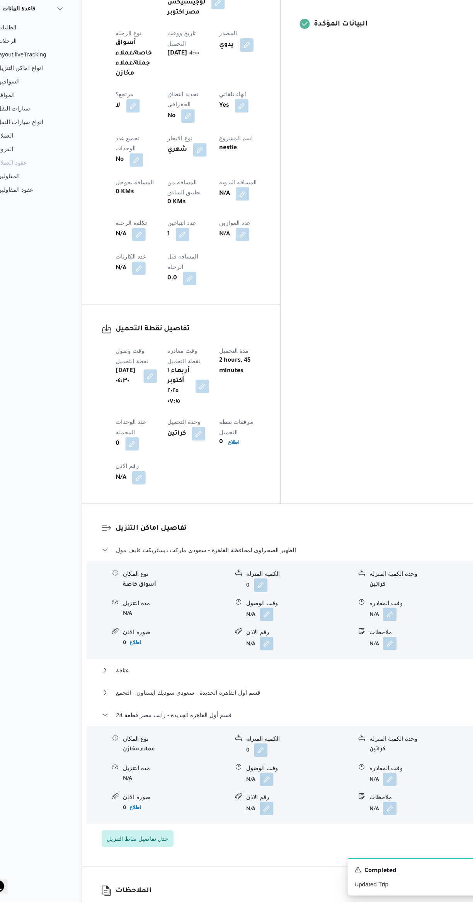
scroll to position [385, 0]
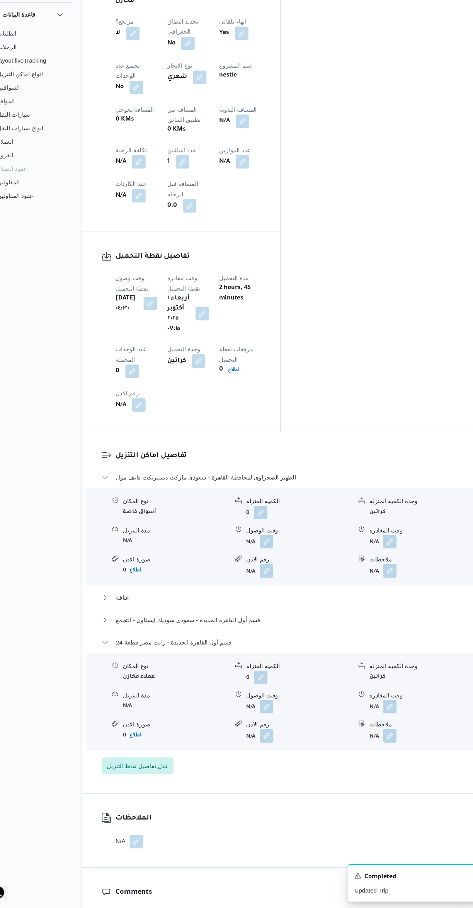
click at [387, 717] on button "button" at bounding box center [381, 723] width 12 height 12
click at [360, 608] on input "وقت المغادره" at bounding box center [361, 605] width 88 height 15
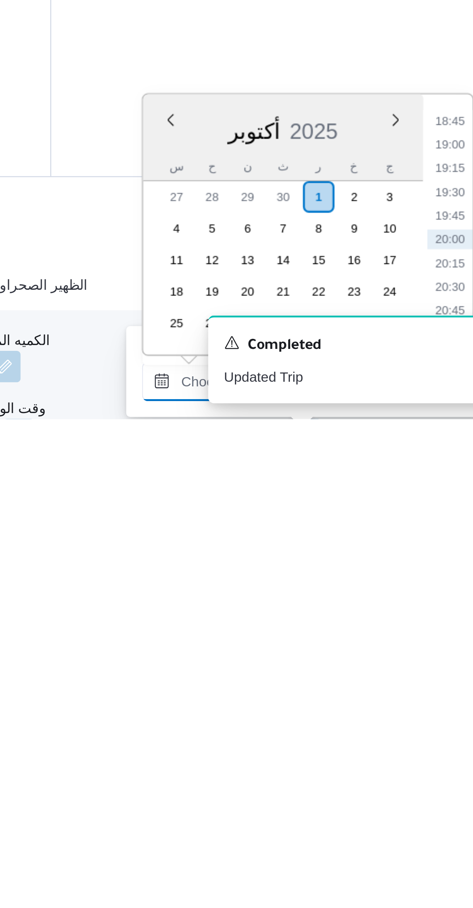
scroll to position [44, 0]
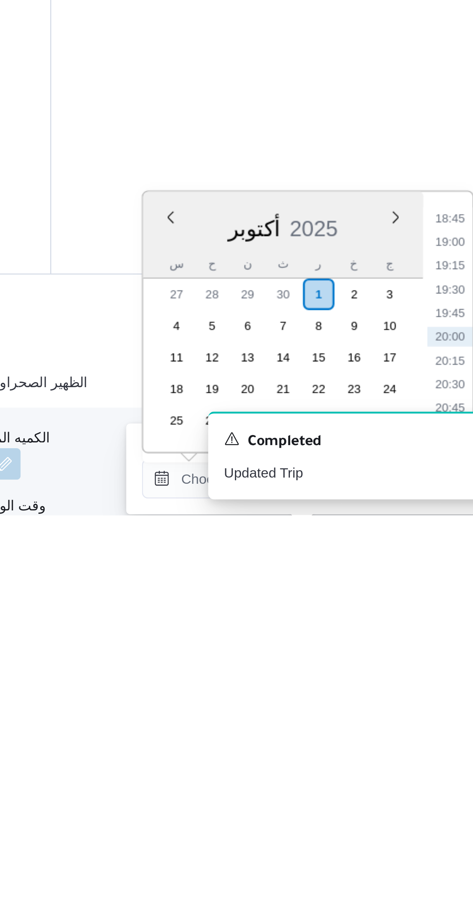
click at [430, 791] on li "18:45" at bounding box center [438, 791] width 18 height 8
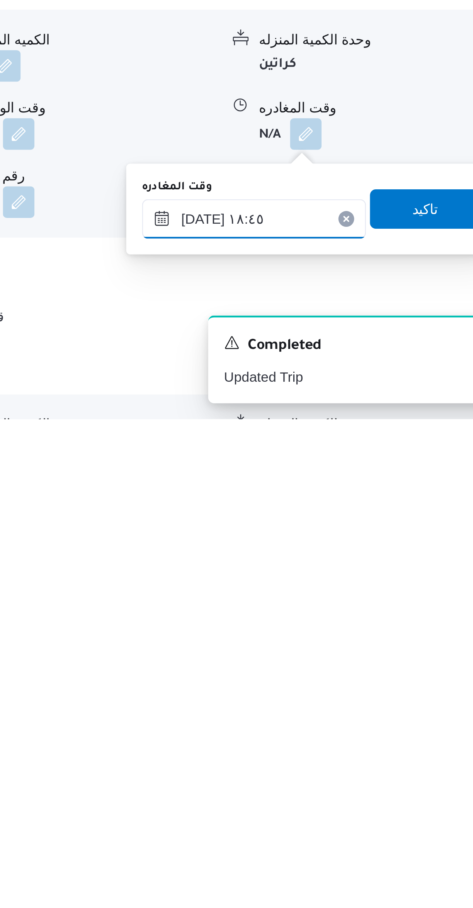
scroll to position [165, 0]
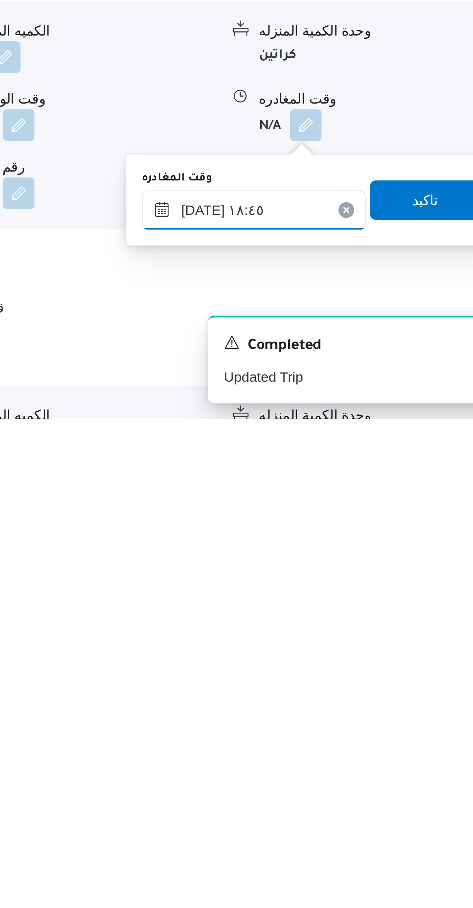
click at [360, 828] on input "٠١/١٠/٢٠٢٥ ١٨:٤٥" at bounding box center [361, 825] width 88 height 15
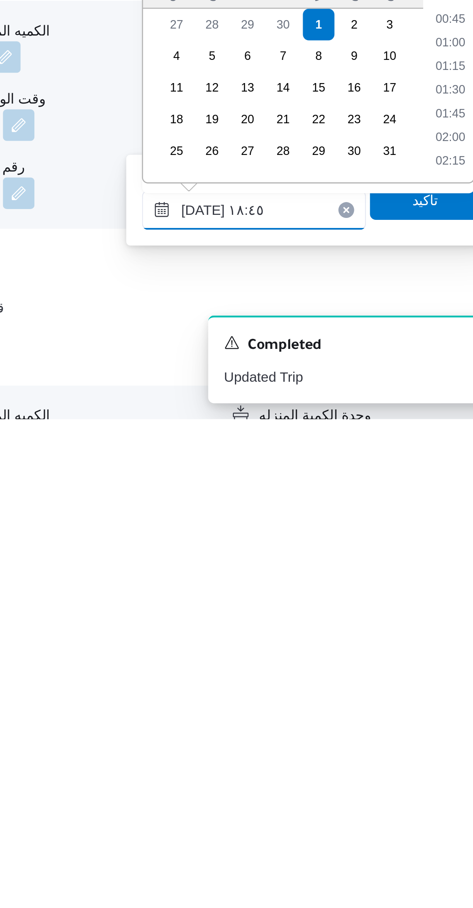
scroll to position [648, 0]
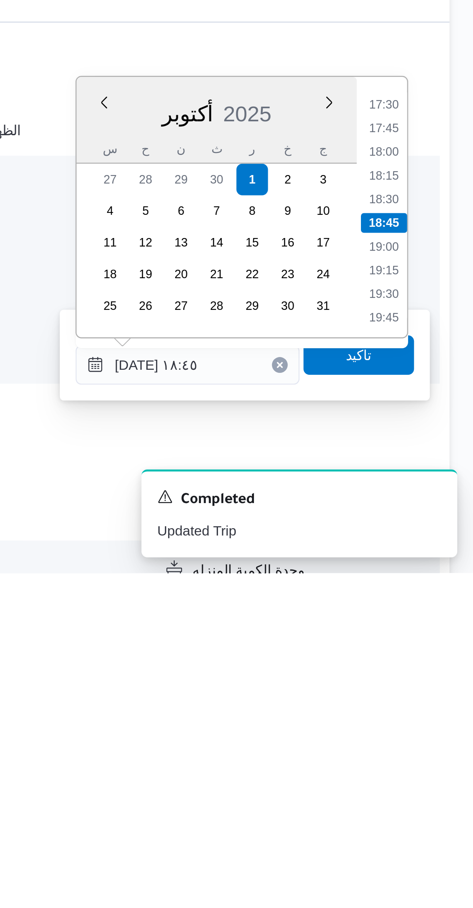
click at [434, 730] on li "17:45" at bounding box center [438, 734] width 18 height 8
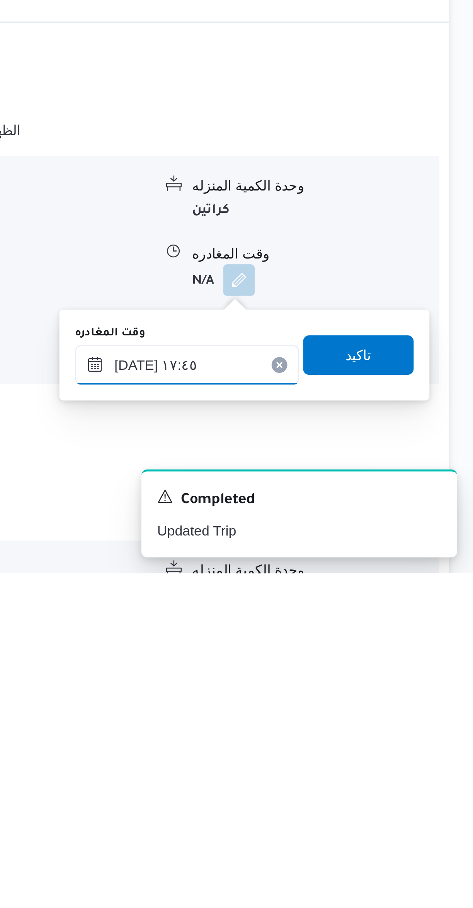
click at [350, 825] on input "٠١/١٠/٢٠٢٥ ١٧:٤٥" at bounding box center [361, 825] width 88 height 15
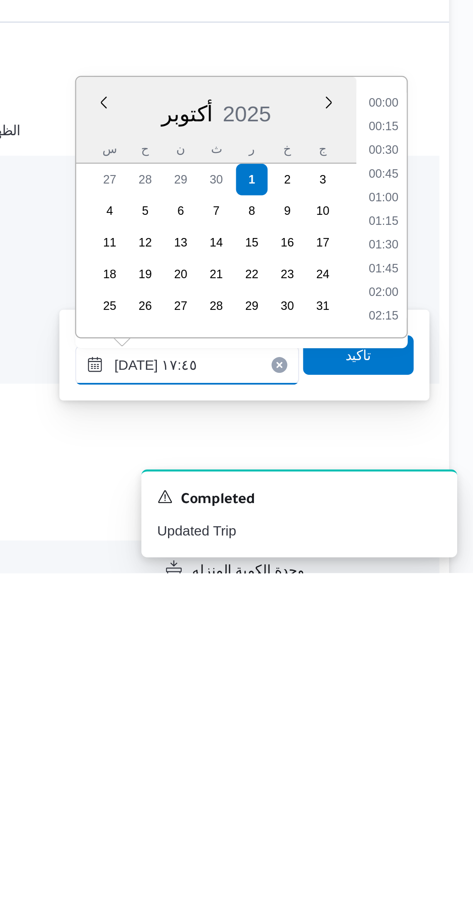
scroll to position [611, 0]
click at [433, 722] on li "16:30" at bounding box center [438, 724] width 18 height 8
type input "٠١/١٠/٢٠٢٥ ١٦:٣٠"
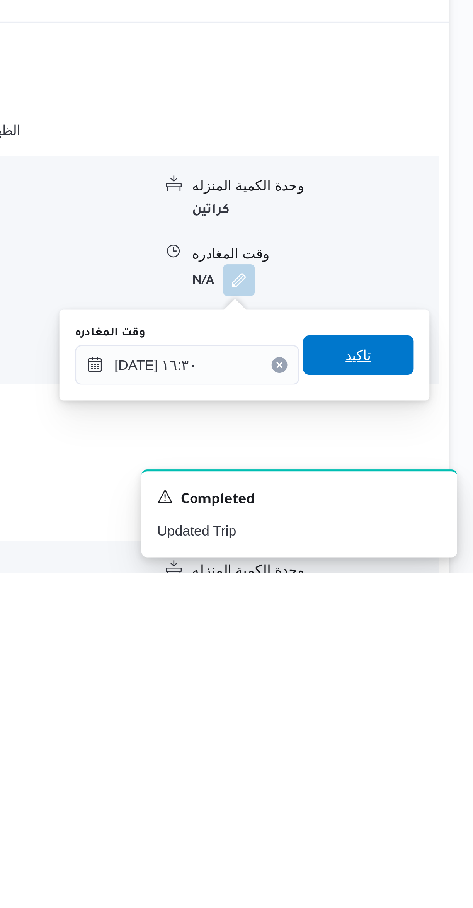
click at [410, 822] on span "تاكيد" at bounding box center [427, 821] width 43 height 15
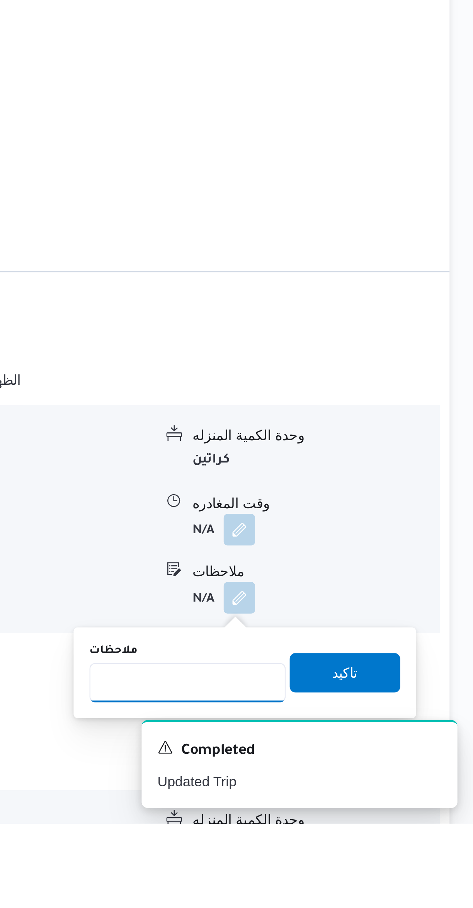
click at [368, 852] on input "ملاحظات" at bounding box center [360, 852] width 77 height 15
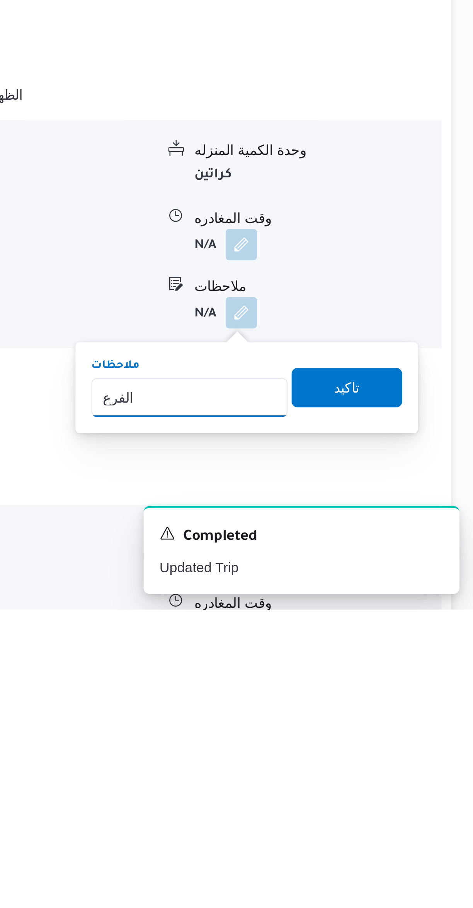
scroll to position [193, 0]
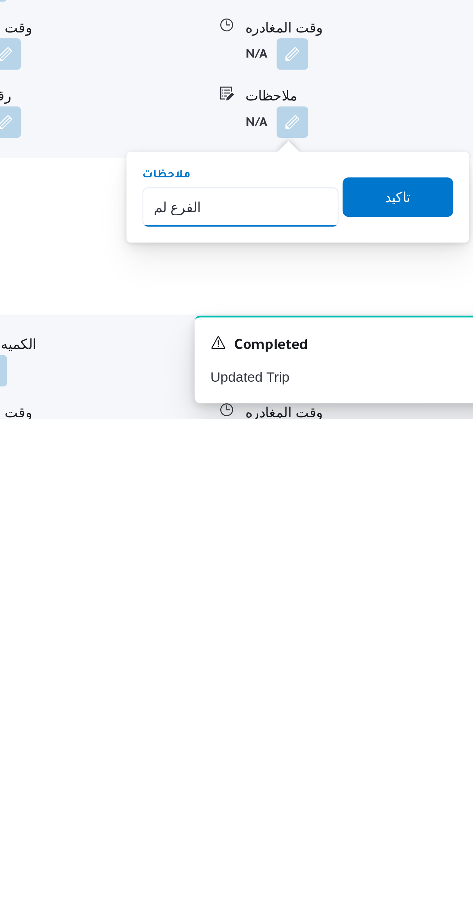
type input "الفرع لم يسلم"
click at [407, 819] on span "تاكيد" at bounding box center [422, 820] width 43 height 15
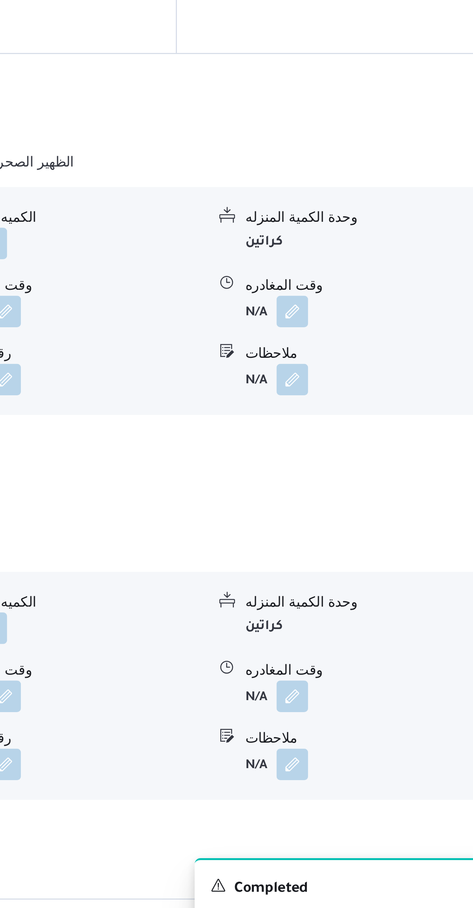
scroll to position [210, 0]
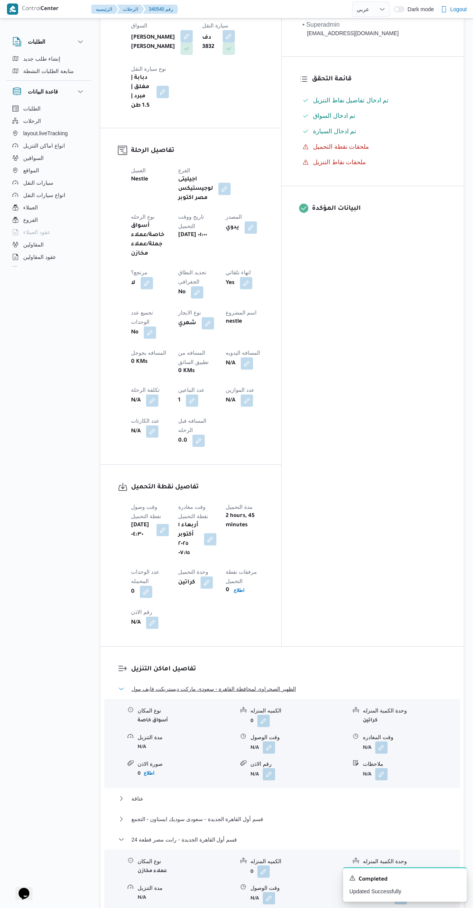
click at [316, 684] on button "الظهير الصحراوى لمحافظة القاهرة - سعودى ماركت ديستريكت فايف مول" at bounding box center [282, 688] width 328 height 9
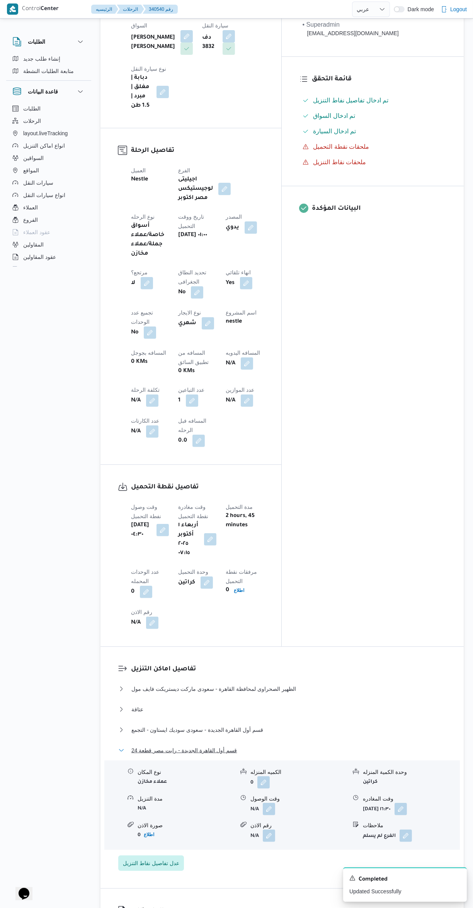
click at [322, 745] on button "قسم أول القاهرة الجديدة - رابت مصر قطعة 24" at bounding box center [282, 749] width 328 height 9
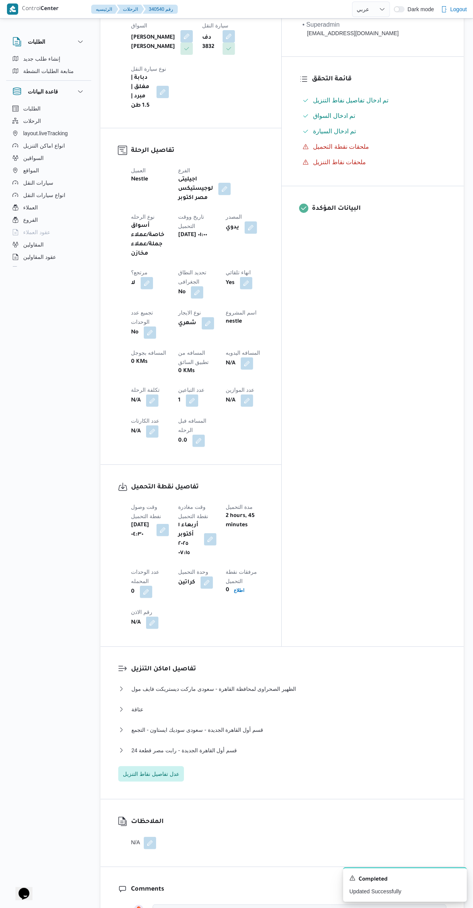
click at [241, 357] on button "button" at bounding box center [247, 363] width 12 height 12
click at [180, 298] on input "المسافه اليدويه" at bounding box center [200, 298] width 77 height 15
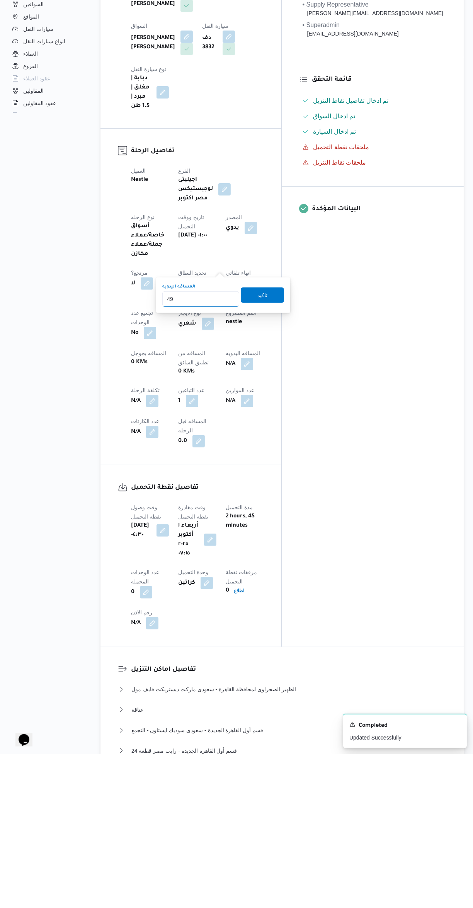
type input "495"
click at [244, 446] on span "تاكيد" at bounding box center [262, 448] width 43 height 15
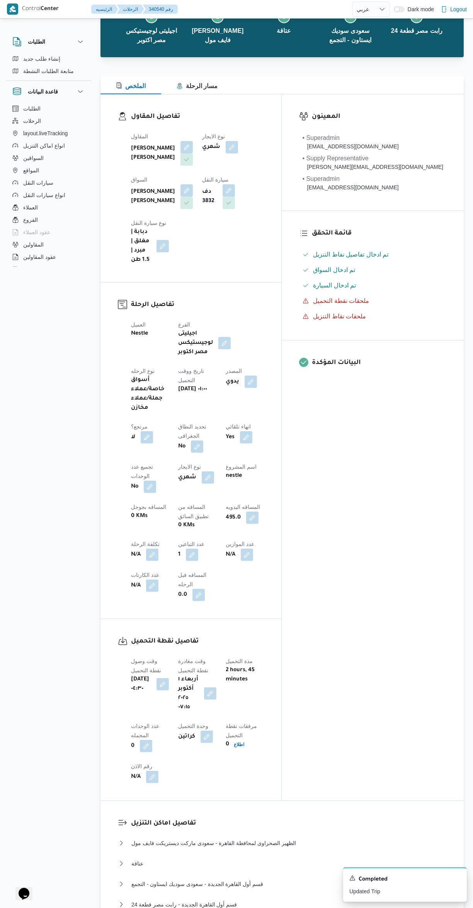
click at [246, 511] on button "button" at bounding box center [252, 517] width 12 height 12
click at [186, 452] on input "495.0" at bounding box center [206, 452] width 77 height 15
type input "445"
click at [269, 445] on span "تاكيد" at bounding box center [267, 448] width 43 height 15
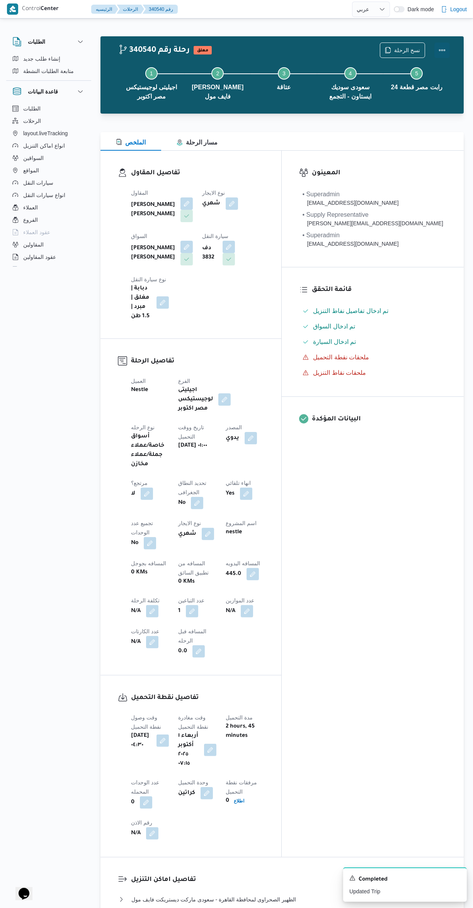
click at [441, 53] on button "Actions" at bounding box center [441, 49] width 15 height 15
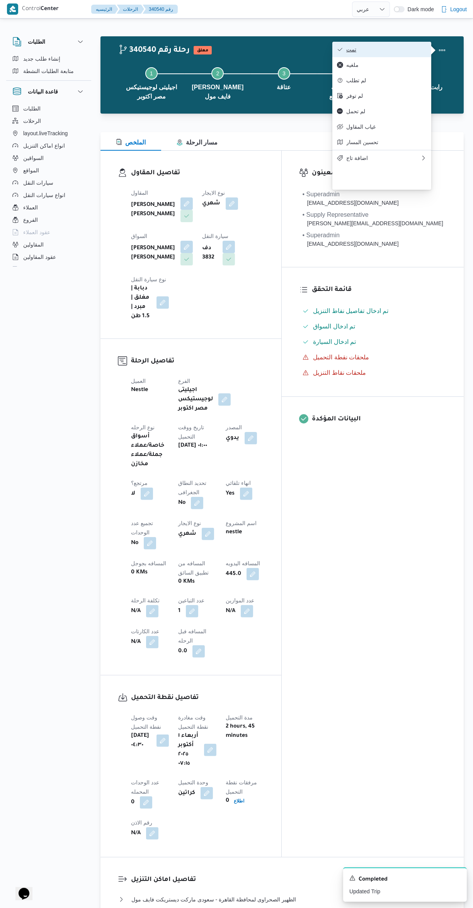
click at [339, 51] on icon "button" at bounding box center [340, 49] width 6 height 6
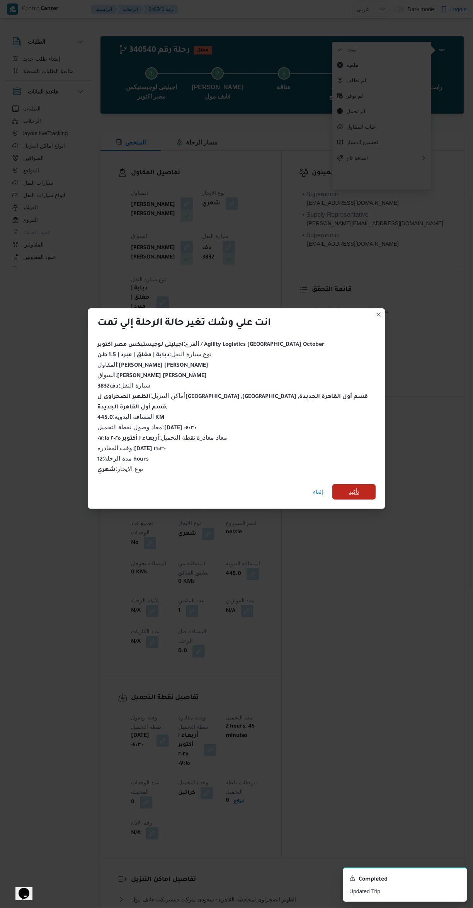
click at [372, 489] on span "تأكيد" at bounding box center [353, 491] width 43 height 15
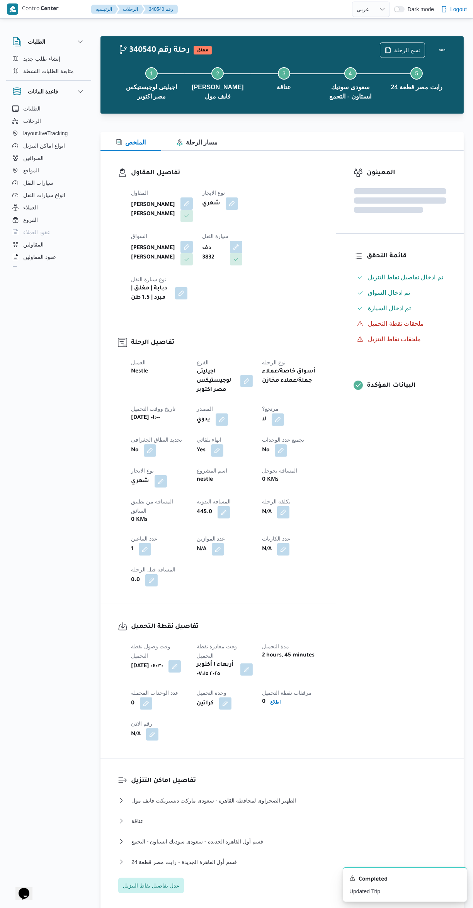
click at [406, 589] on div "المعينون قائمة التحقق تم ادخال تفاصيل نفاط التنزيل تم ادخال السواق تم ادخال الس…" at bounding box center [399, 454] width 127 height 607
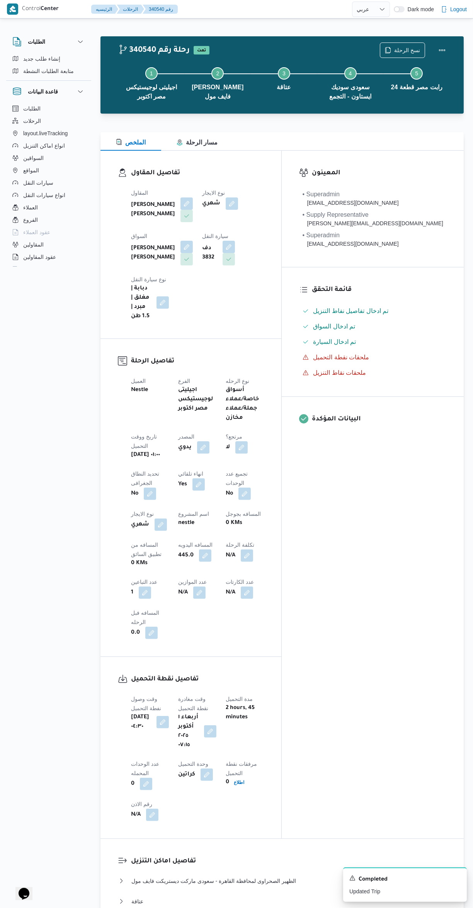
select select "ar"
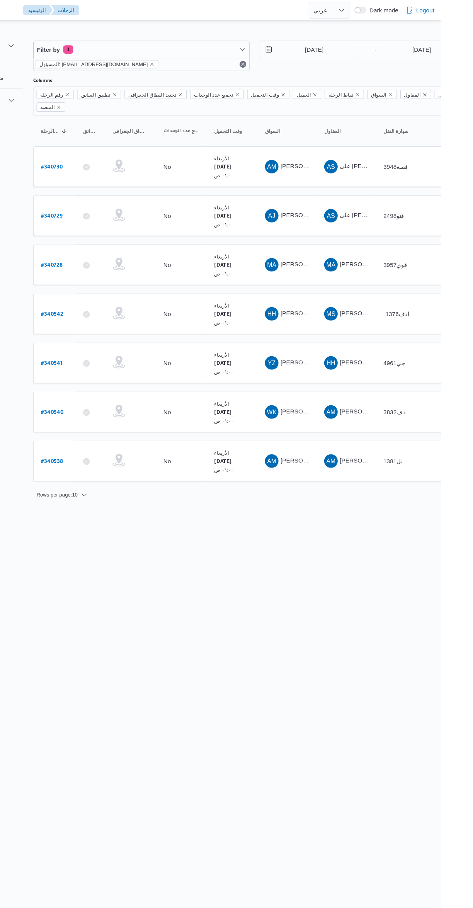
click at [119, 147] on link "# 340730" at bounding box center [118, 152] width 20 height 10
select select "ar"
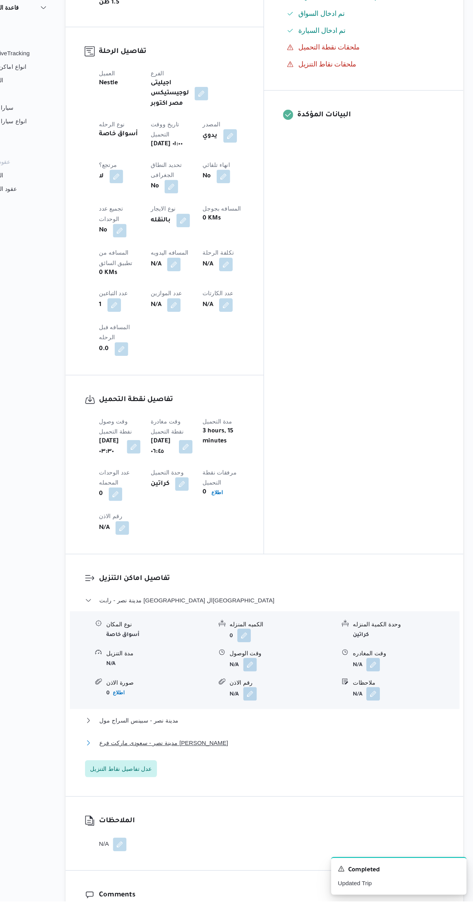
click at [180, 758] on span "مدينة نصر - سعودى ماركت فرع اسماعيل قبانى" at bounding box center [189, 762] width 117 height 9
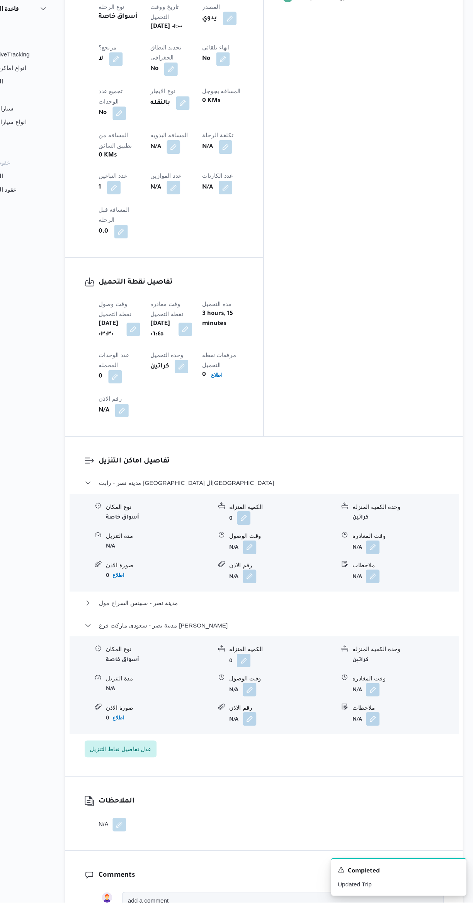
click at [386, 707] on button "button" at bounding box center [381, 713] width 12 height 12
click at [358, 596] on input "وقت المغادره" at bounding box center [361, 598] width 88 height 15
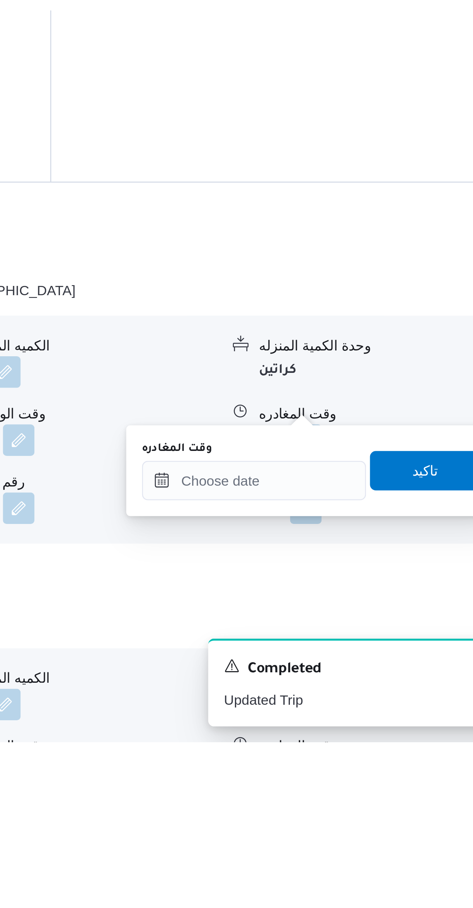
scroll to position [161, 0]
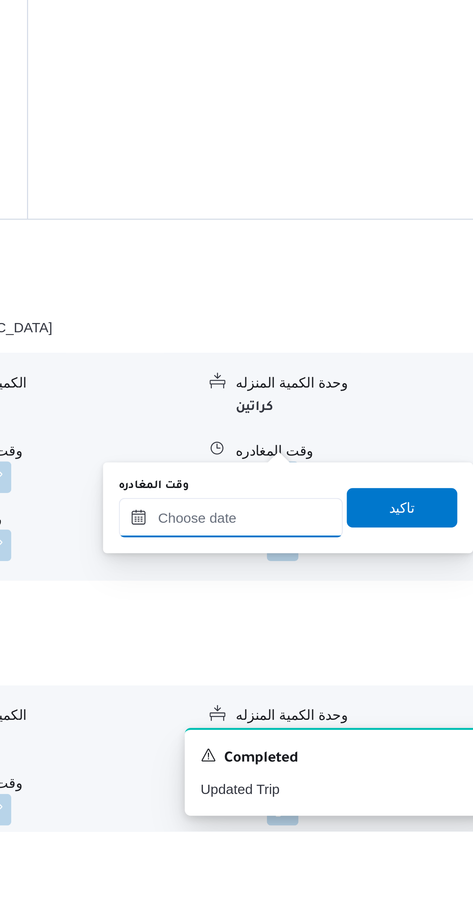
click at [362, 785] on input "وقت المغادره" at bounding box center [361, 784] width 88 height 15
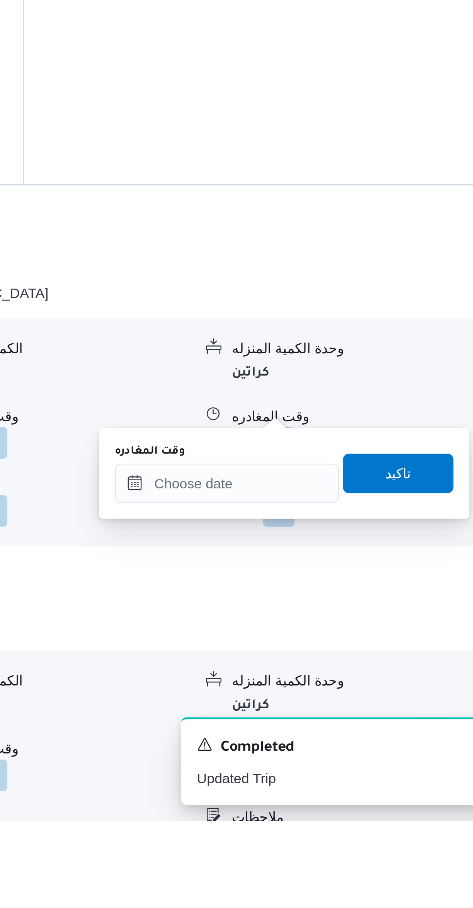
scroll to position [170, 0]
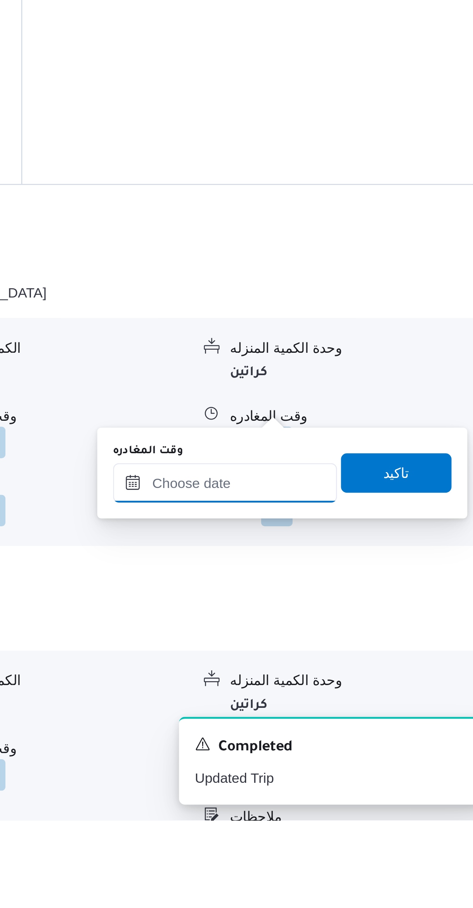
click at [353, 778] on input "وقت المغادره" at bounding box center [361, 775] width 88 height 15
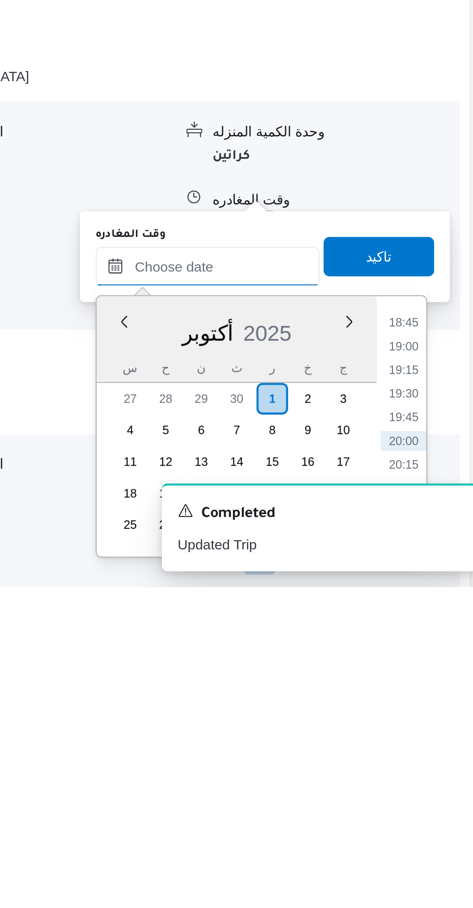
scroll to position [164, 0]
click at [437, 811] on li "19:00" at bounding box center [438, 813] width 18 height 8
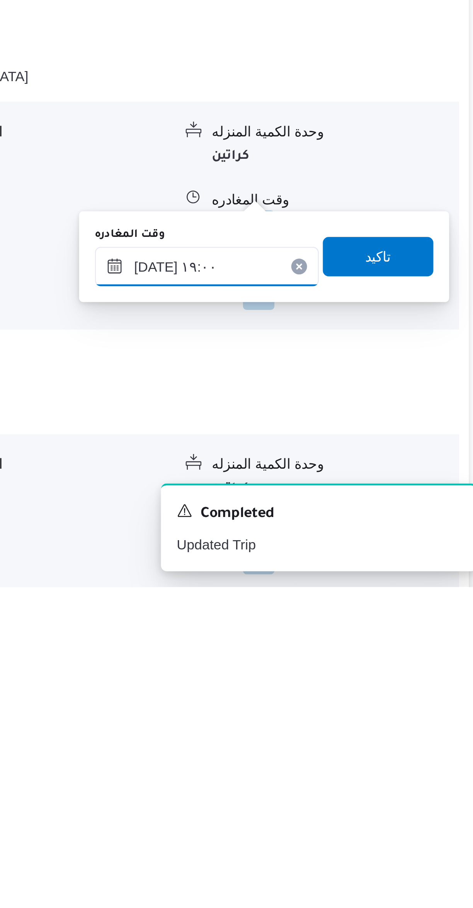
click at [356, 785] on input "٠١/١٠/٢٠٢٥ ١٩:٠٠" at bounding box center [361, 781] width 88 height 15
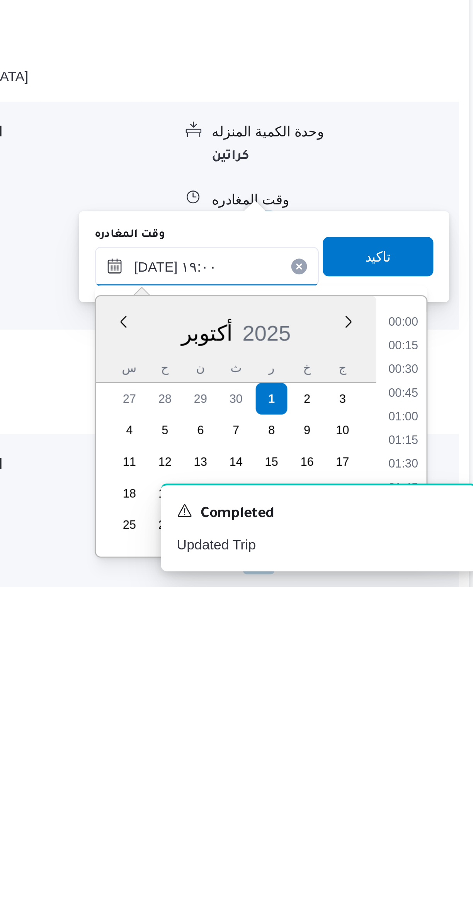
scroll to position [657, 0]
click at [436, 804] on li "17:45" at bounding box center [438, 805] width 18 height 8
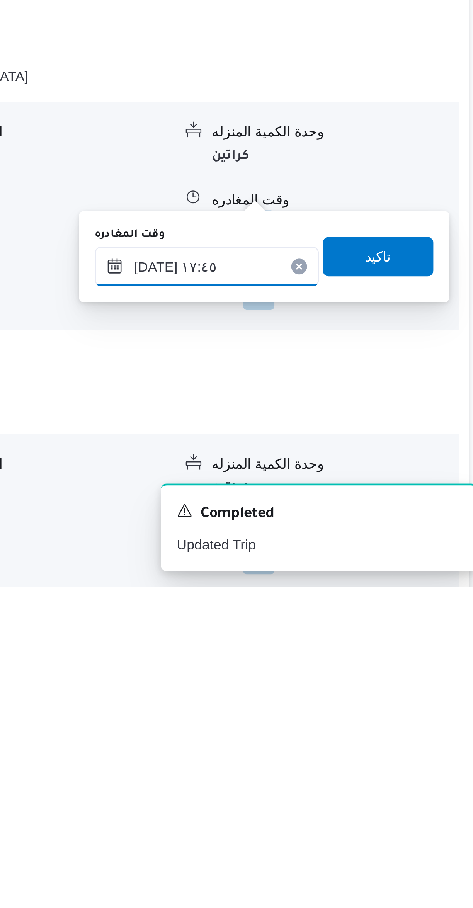
click at [347, 786] on input "٠١/١٠/٢٠٢٥ ١٧:٤٥" at bounding box center [361, 781] width 88 height 15
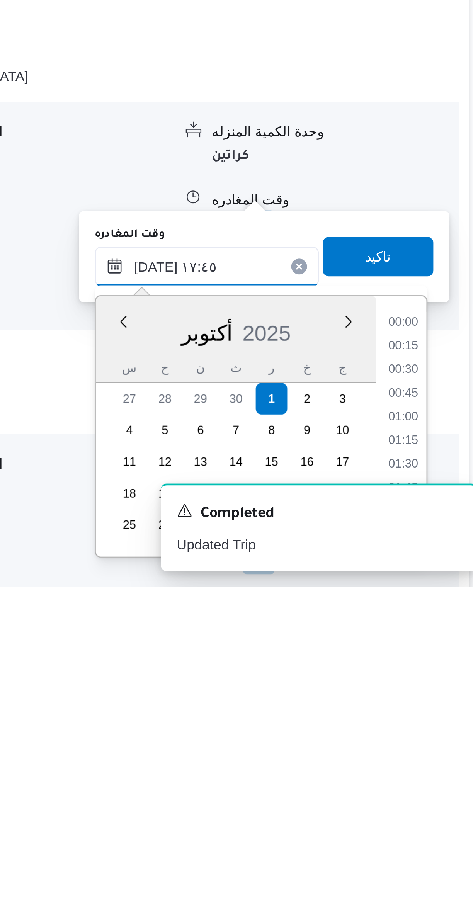
scroll to position [611, 0]
click at [434, 804] on li "16:30" at bounding box center [438, 805] width 18 height 8
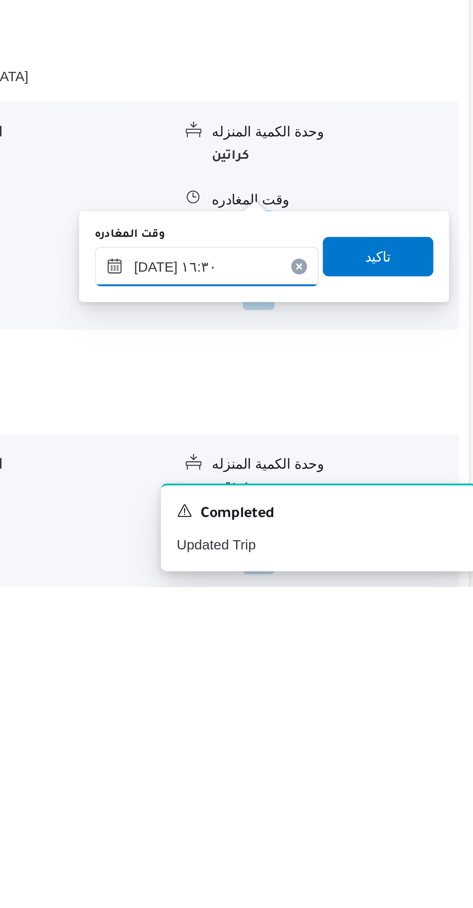
click at [342, 781] on input "٠١/١٠/٢٠٢٥ ١٦:٣٠" at bounding box center [361, 781] width 88 height 15
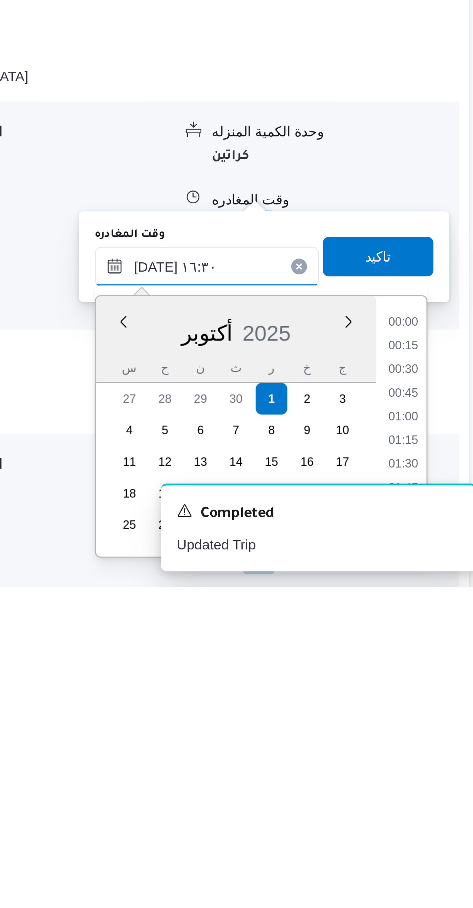
scroll to position [565, 0]
click at [437, 804] on li "15:15" at bounding box center [438, 805] width 18 height 8
type input "٠١/١٠/٢٠٢٥ ١٥:١٥"
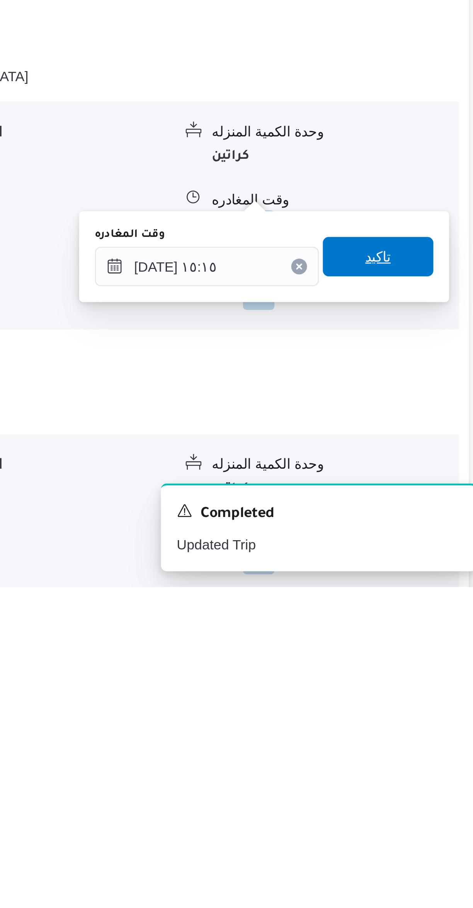
click at [436, 777] on span "تاكيد" at bounding box center [427, 777] width 43 height 15
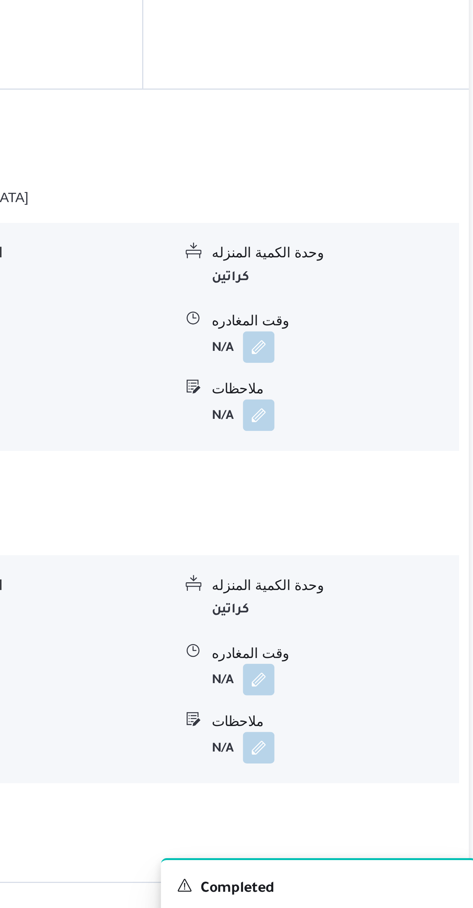
scroll to position [165, 0]
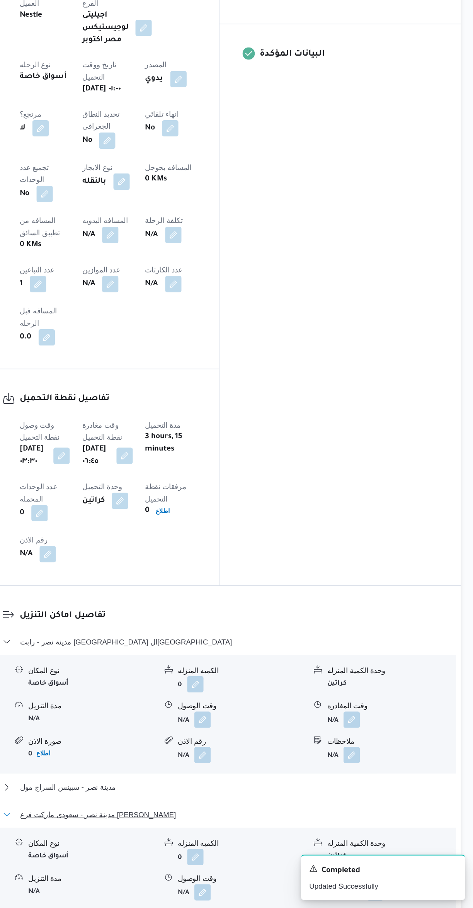
click at [323, 832] on button "مدينة نصر - سعودى ماركت فرع اسماعيل قبانى" at bounding box center [282, 836] width 328 height 9
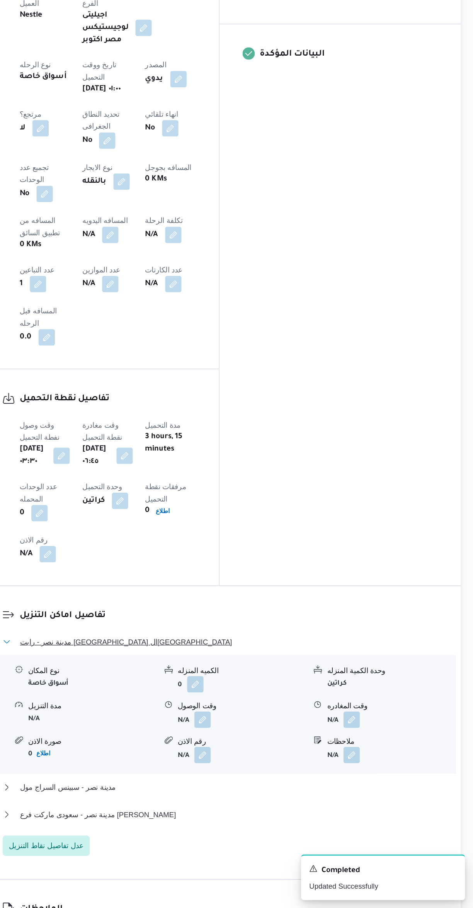
click at [162, 702] on span "مدينة نصر - رابت مصر القاهرة" at bounding box center [211, 706] width 160 height 9
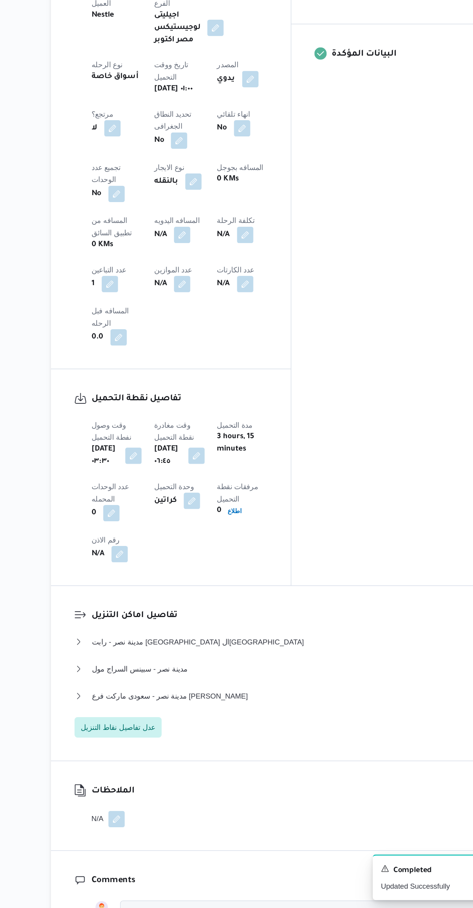
click at [178, 395] on b "N/A" at bounding box center [183, 399] width 10 height 9
click at [126, 353] on div "العميل Nestle الفرع اجيليتى لوجيستيكس مصر اكتوبر نوع الرحله أسواق خاصة تاريخ وو…" at bounding box center [197, 352] width 142 height 272
click at [193, 394] on button "button" at bounding box center [199, 400] width 12 height 12
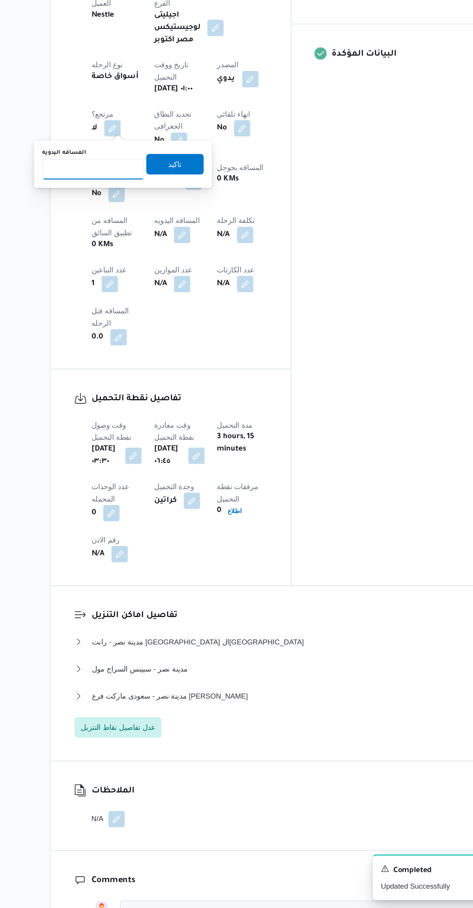
click at [133, 353] on input "المسافه اليدويه" at bounding box center [132, 350] width 77 height 15
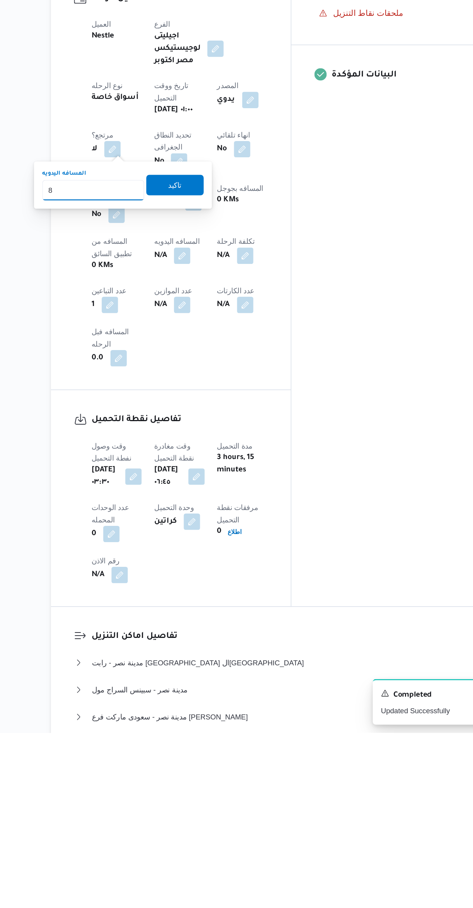
type input "82"
click at [189, 494] on span "تاكيد" at bounding box center [194, 494] width 10 height 9
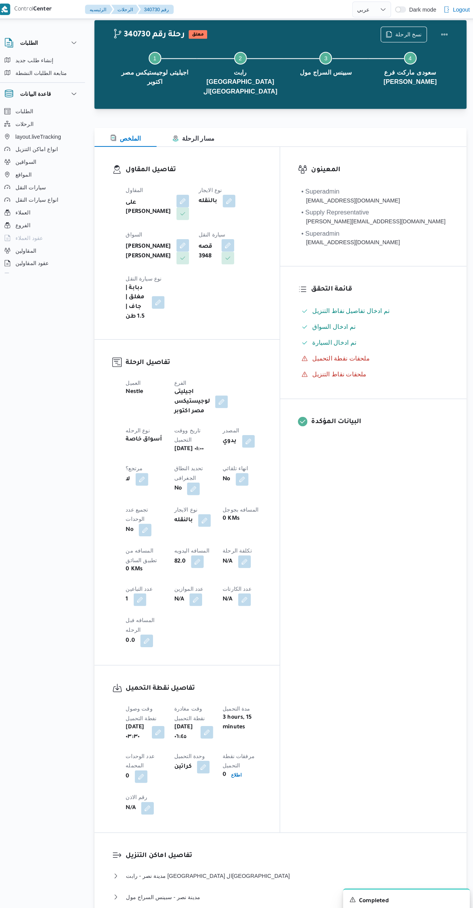
scroll to position [0, 0]
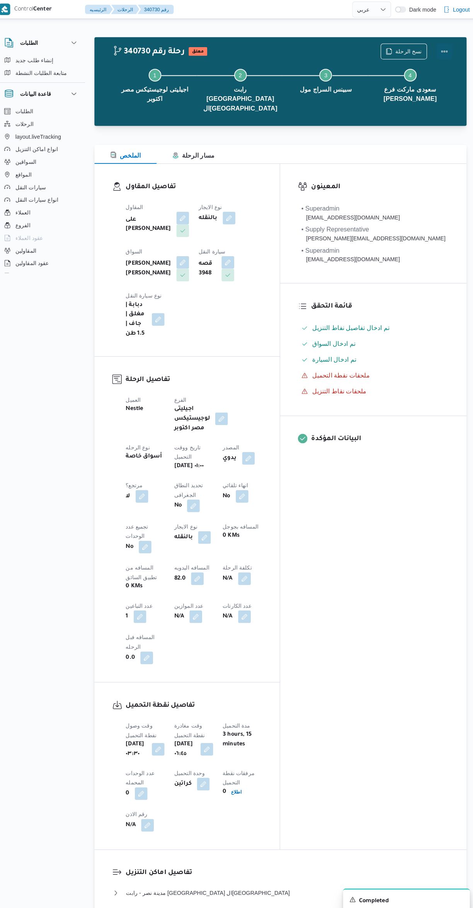
click at [440, 50] on button "Actions" at bounding box center [441, 49] width 15 height 15
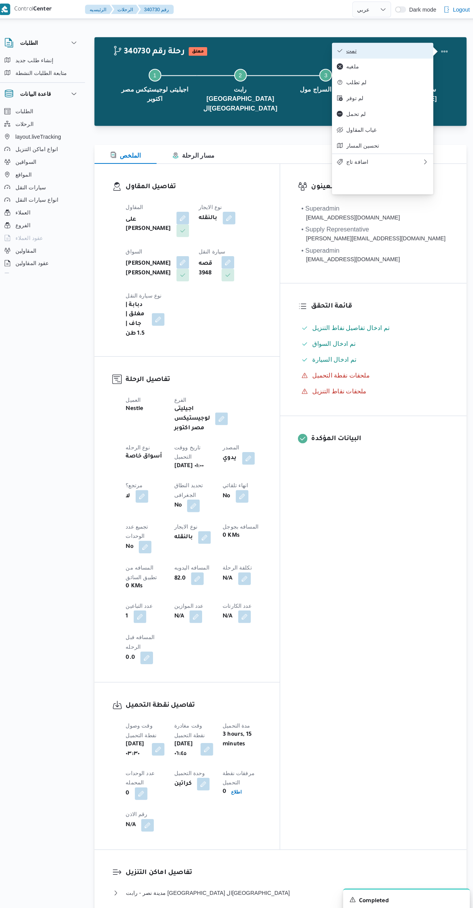
click at [340, 51] on icon "button" at bounding box center [340, 49] width 6 height 6
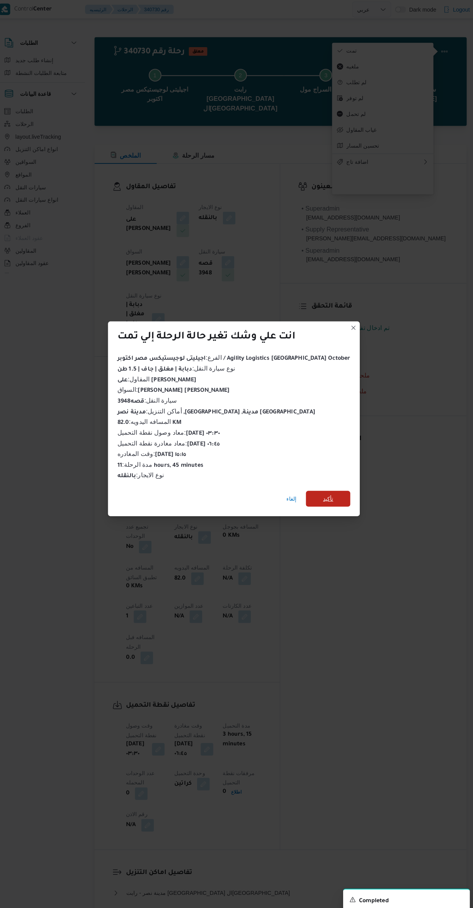
click at [324, 482] on span "تأكيد" at bounding box center [328, 486] width 43 height 15
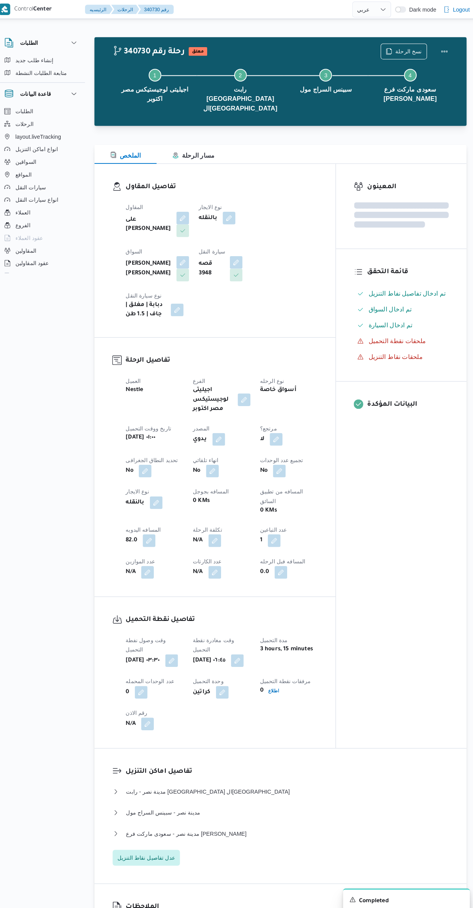
click at [410, 579] on div "المعينون قائمة التحقق تم ادخال تفاصيل نفاط التنزيل تم ادخال السواق تم ادخال الس…" at bounding box center [399, 445] width 127 height 570
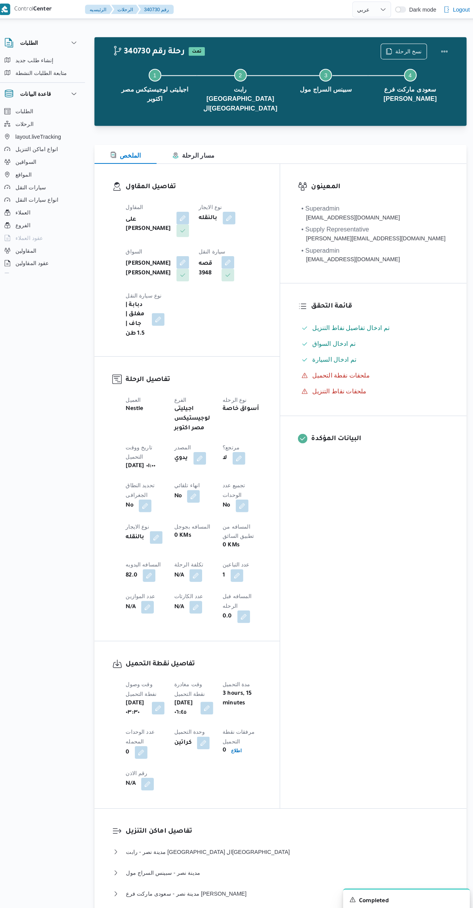
select select "ar"
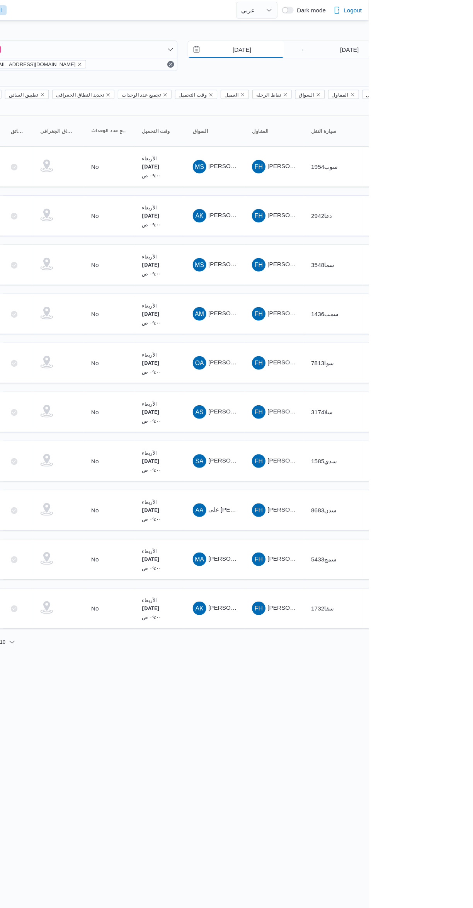
click at [350, 45] on input "1/10/2025" at bounding box center [352, 44] width 88 height 15
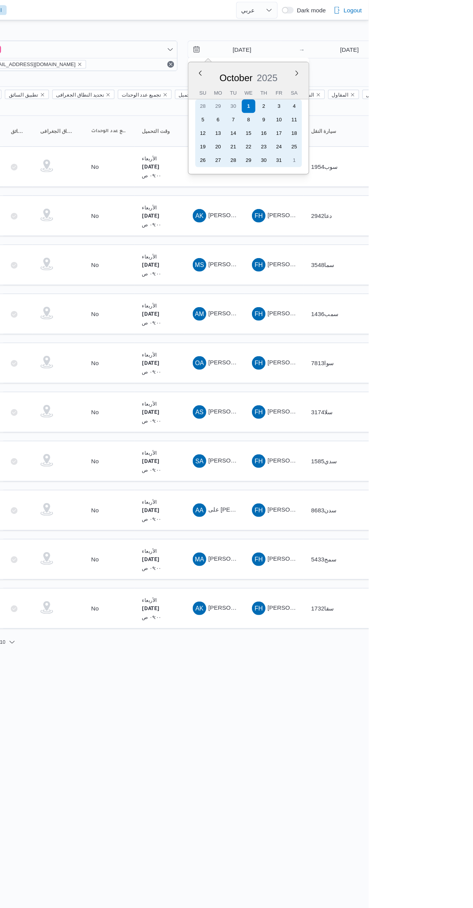
click at [379, 98] on div "2" at bounding box center [377, 97] width 12 height 12
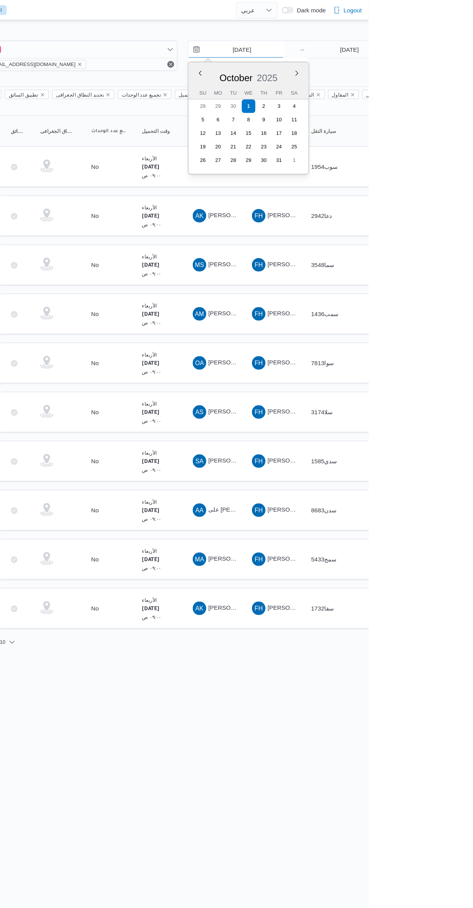
type input "[DATE]"
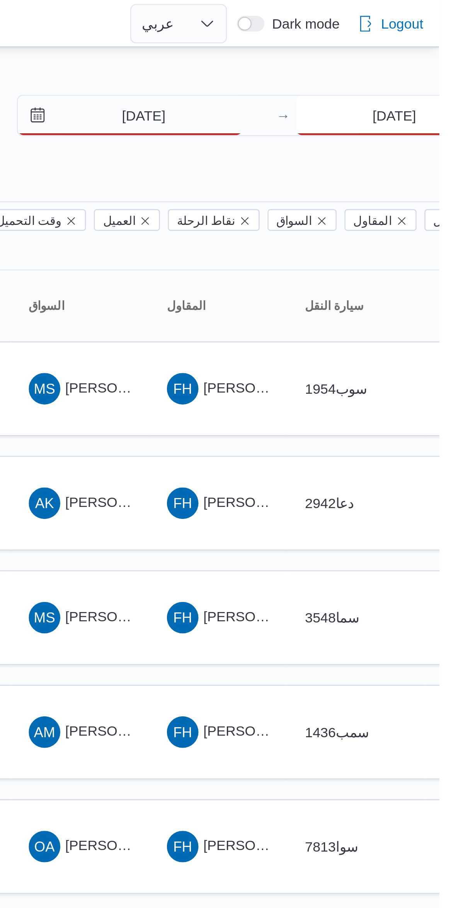
click at [430, 48] on input "1/10/2025" at bounding box center [455, 44] width 77 height 15
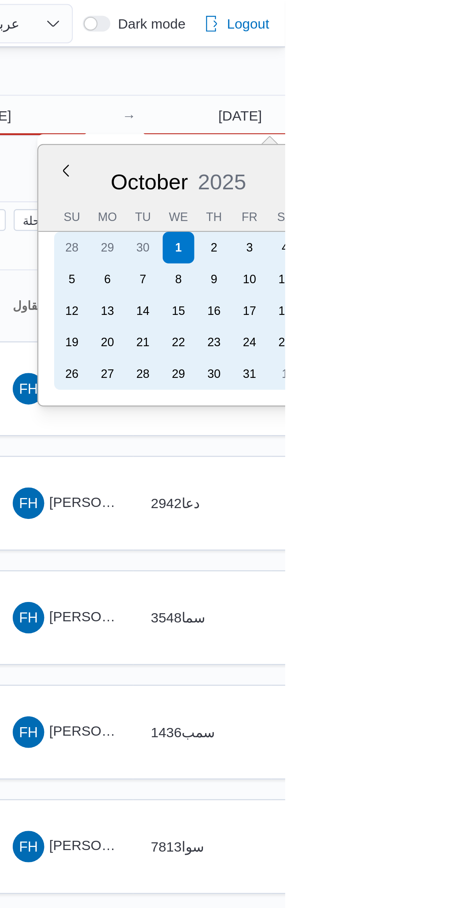
click at [445, 97] on div "2" at bounding box center [445, 97] width 12 height 12
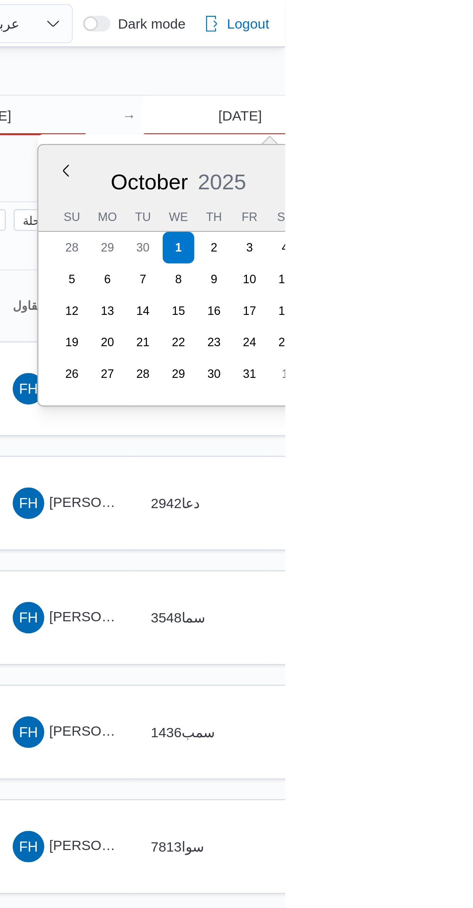
type input "[DATE]"
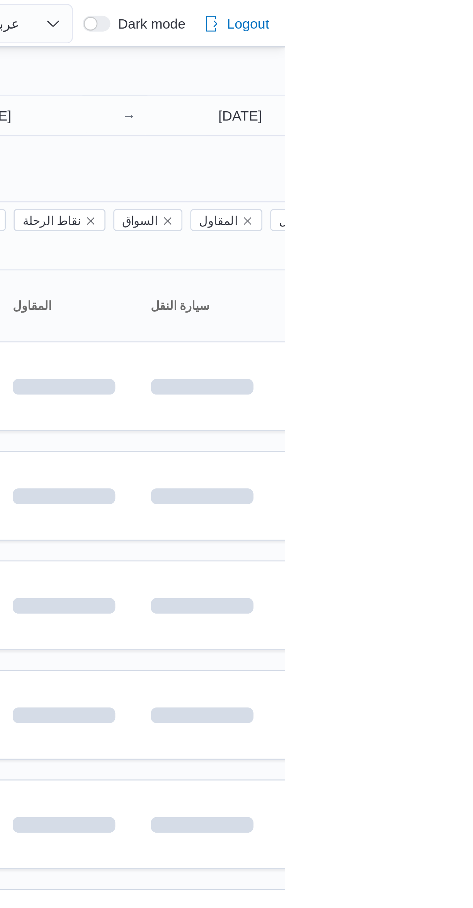
click at [394, 25] on div at bounding box center [331, 31] width 463 height 12
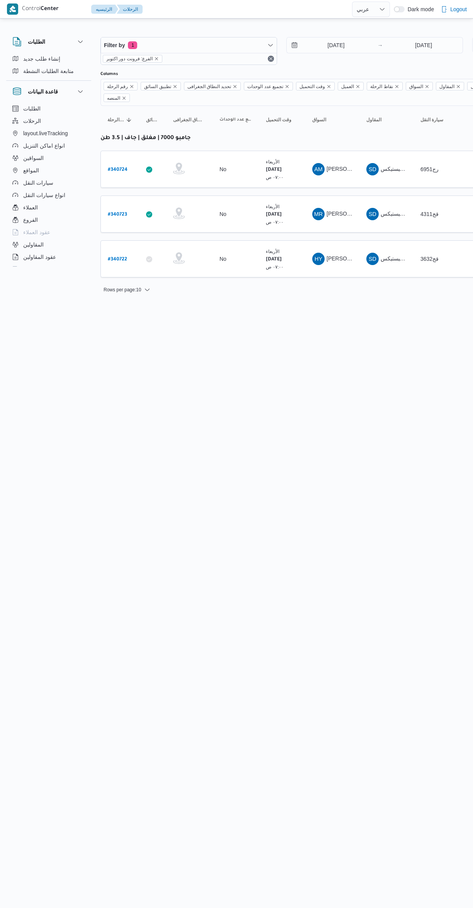
select select "ar"
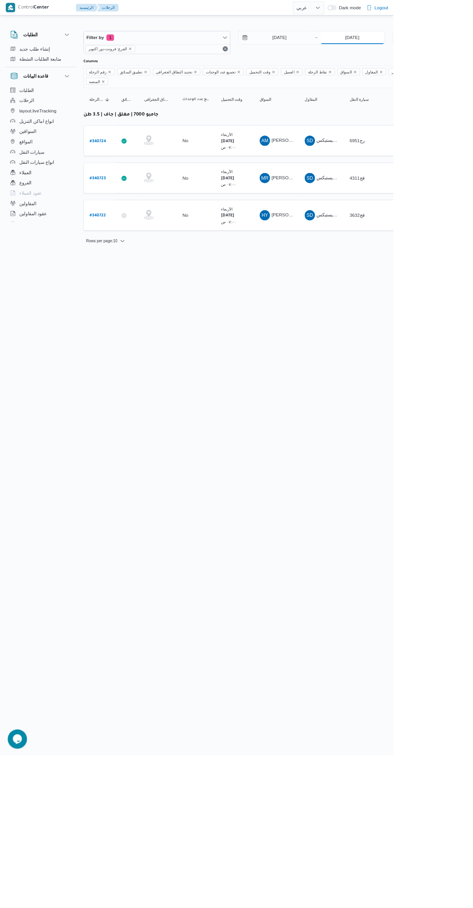
click at [410, 45] on input "[DATE]" at bounding box center [423, 44] width 77 height 15
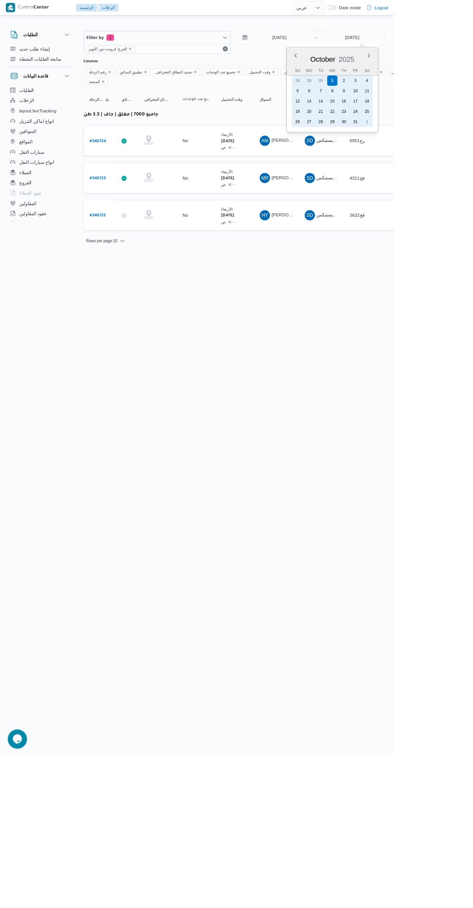
click at [413, 102] on div "28 29 30 1 2 3 4" at bounding box center [399, 97] width 97 height 12
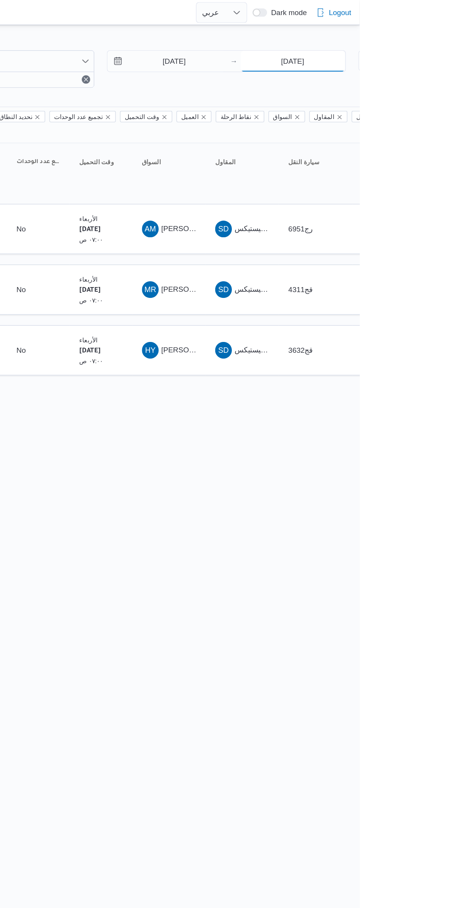
click at [416, 45] on input "1/10/2025" at bounding box center [423, 44] width 77 height 15
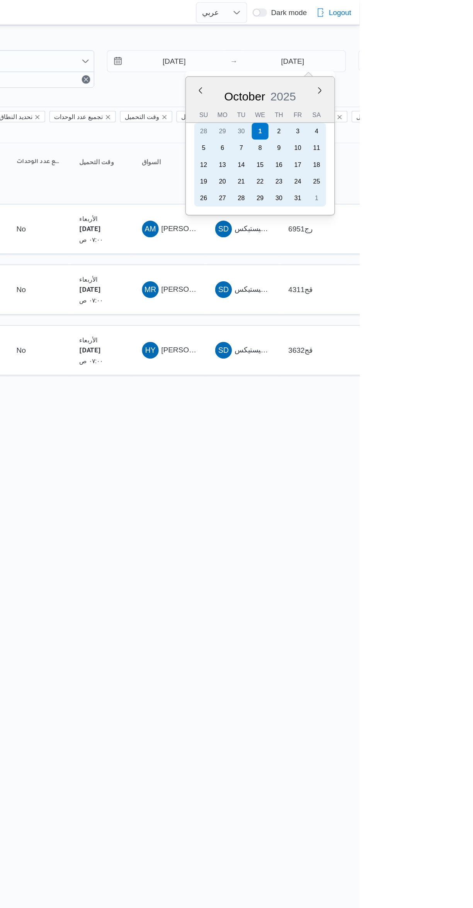
click at [419, 96] on div "2" at bounding box center [413, 97] width 12 height 12
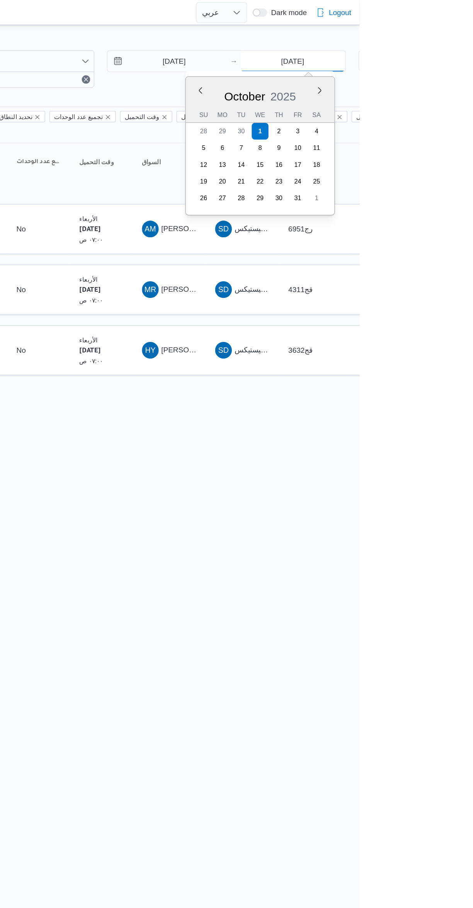
type input "[DATE]"
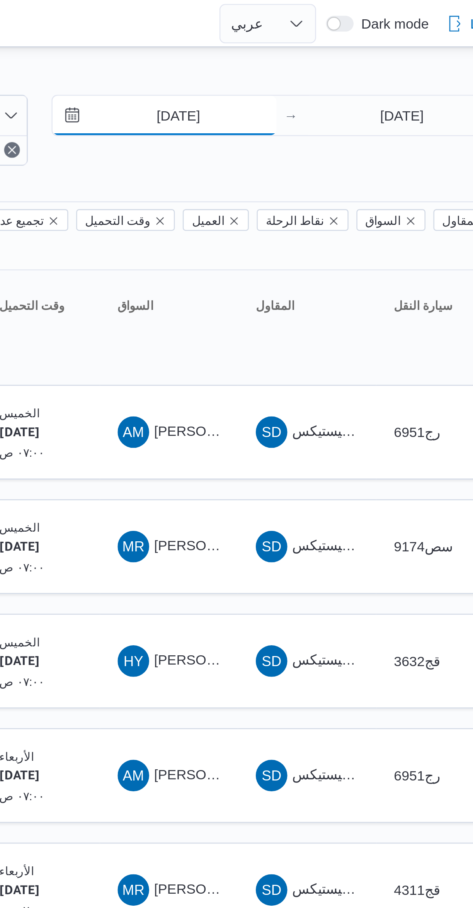
click at [335, 46] on input "1/10/2025" at bounding box center [331, 44] width 88 height 15
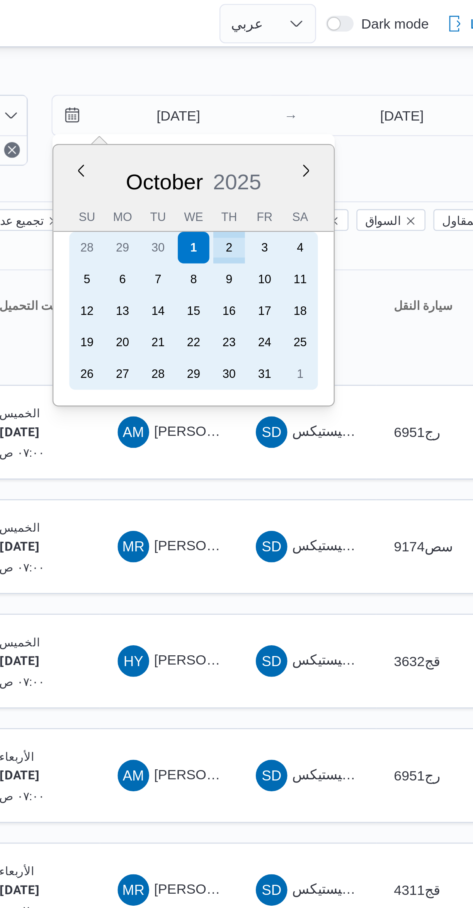
click at [359, 97] on div "2" at bounding box center [356, 97] width 12 height 12
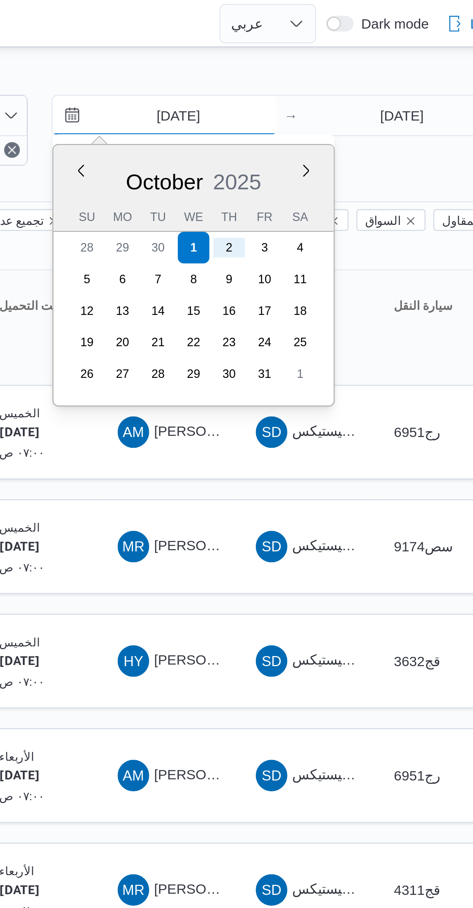
type input "[DATE]"
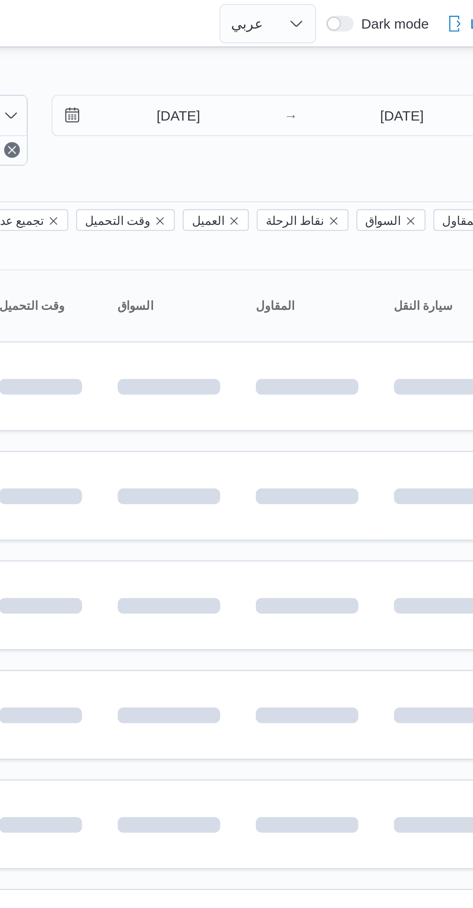
click at [311, 22] on div "Filter by 1 الفرع: فرونت دور اكتوبر 2/10/2025 → 2/10/2025 Group By نوع سيارة ال…" at bounding box center [231, 215] width 473 height 390
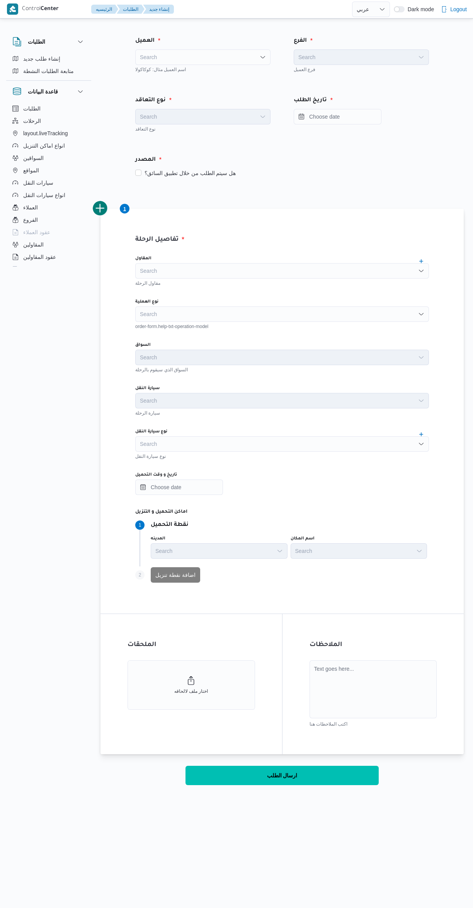
select select "ar"
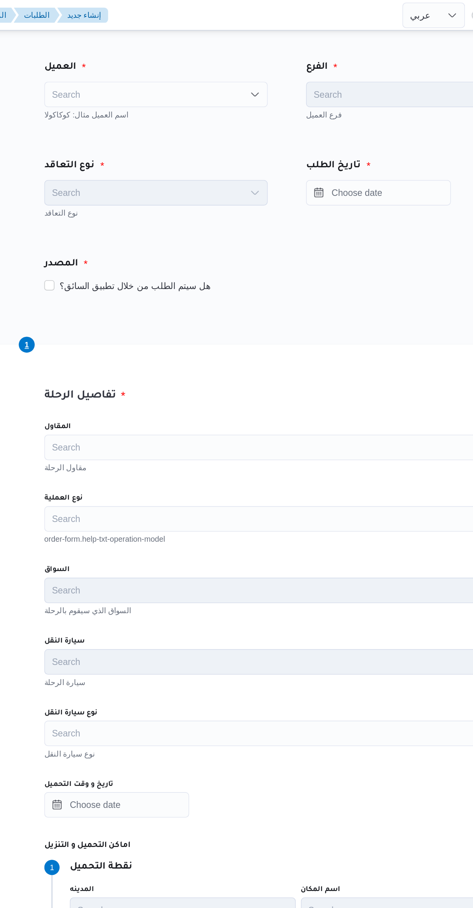
click at [161, 60] on div "Search" at bounding box center [202, 56] width 135 height 15
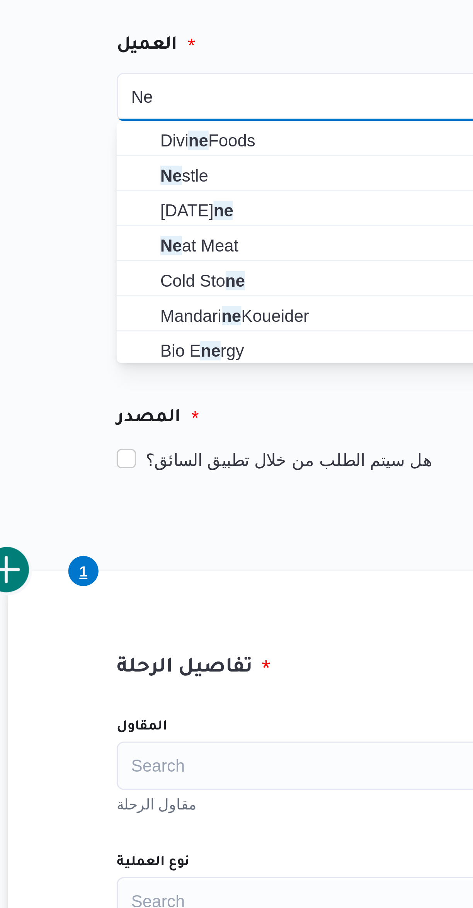
type input "Ne"
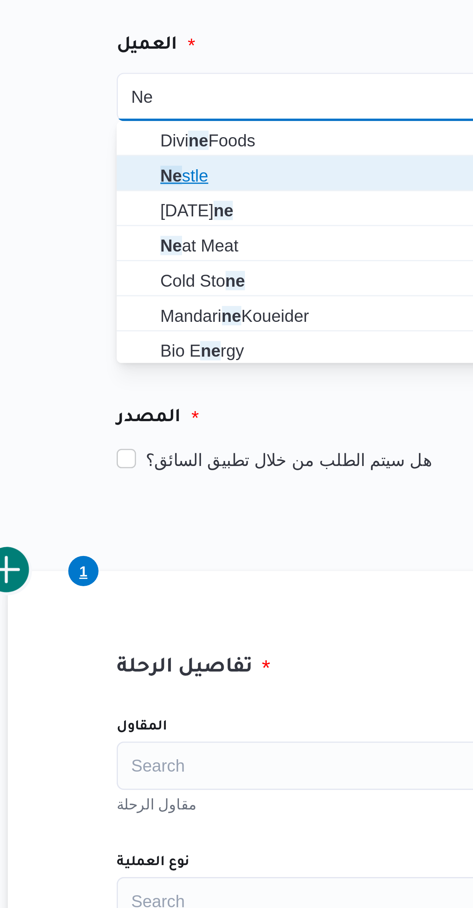
click at [148, 81] on span "Ne stle" at bounding box center [202, 82] width 129 height 12
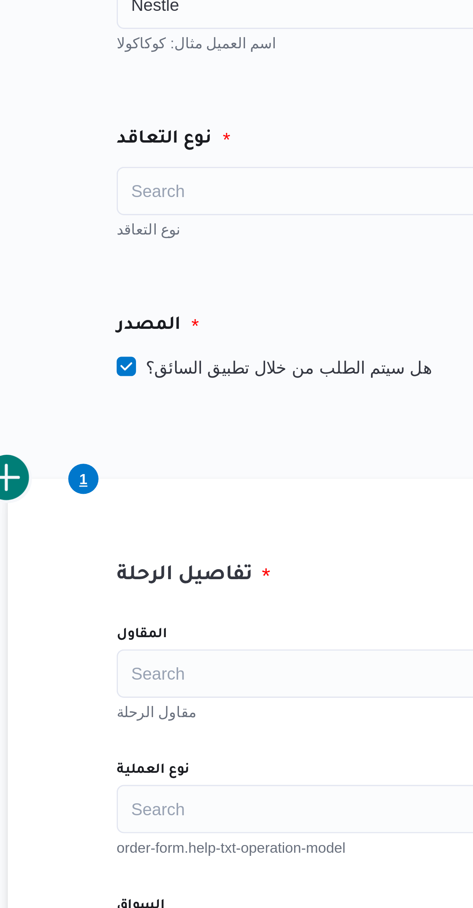
click at [146, 120] on div "Search" at bounding box center [202, 116] width 135 height 15
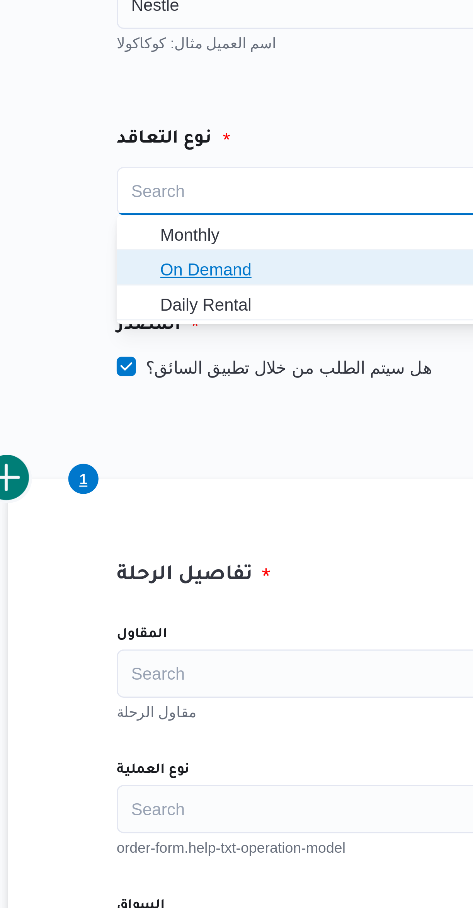
click at [149, 142] on span "On Demand" at bounding box center [207, 141] width 117 height 9
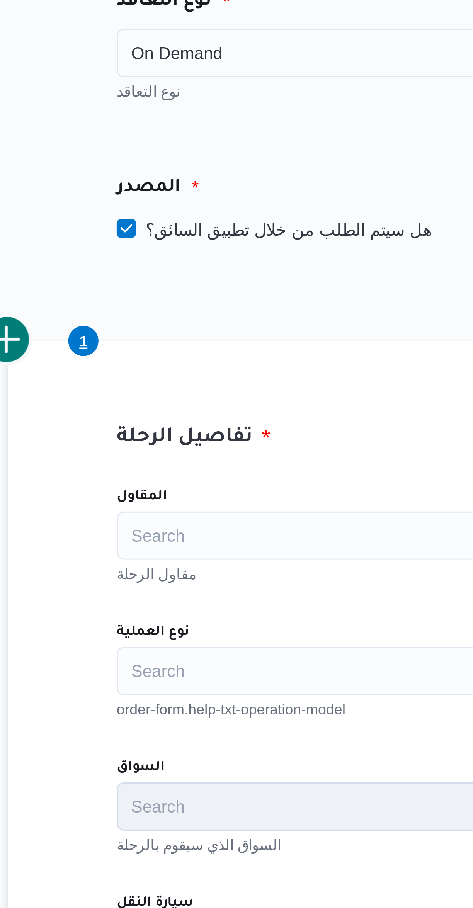
click at [149, 176] on label "هل سيتم الطلب من خلال تطبيق السائق؟" at bounding box center [185, 172] width 100 height 9
checkbox input "false"
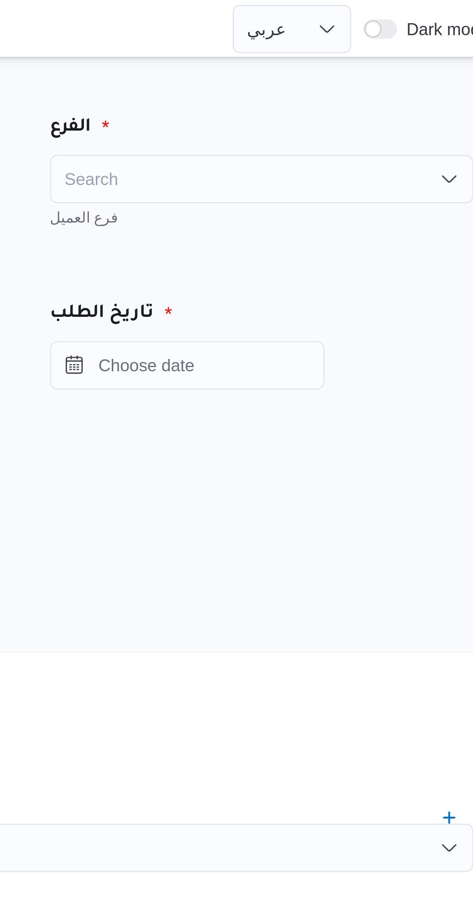
click at [321, 58] on div "Search" at bounding box center [361, 56] width 135 height 15
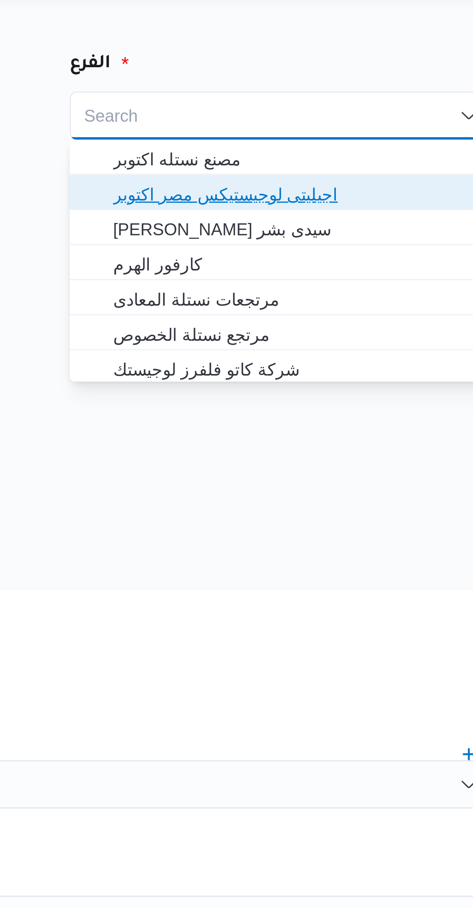
click at [316, 81] on span "اجيليتى لوجيستيكس مصر اكتوبر" at bounding box center [365, 82] width 117 height 9
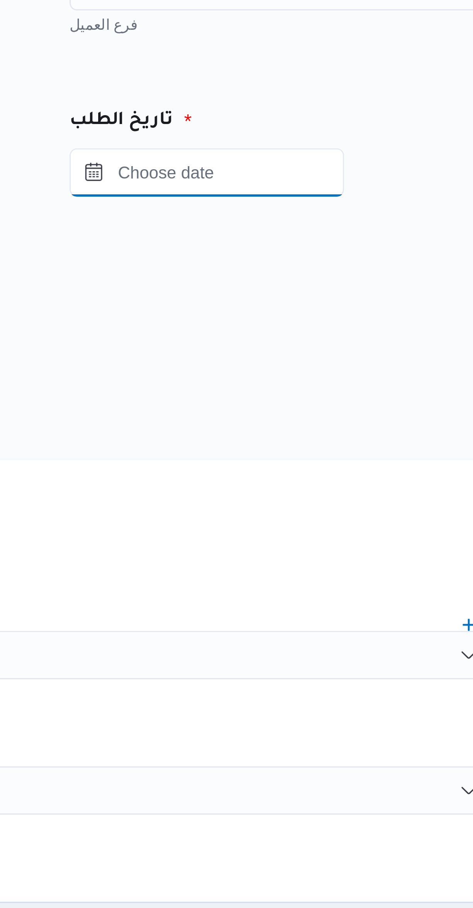
click at [325, 117] on input "Press the down key to open a popover containing a calendar." at bounding box center [338, 116] width 88 height 15
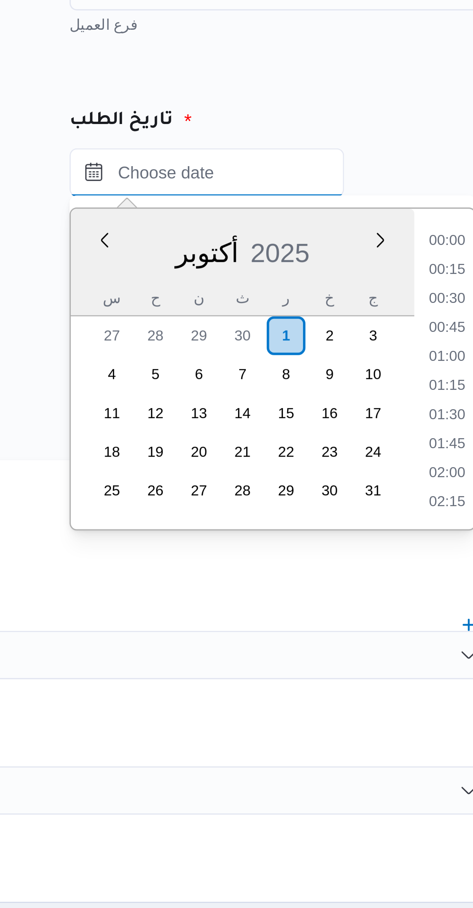
scroll to position [694, 0]
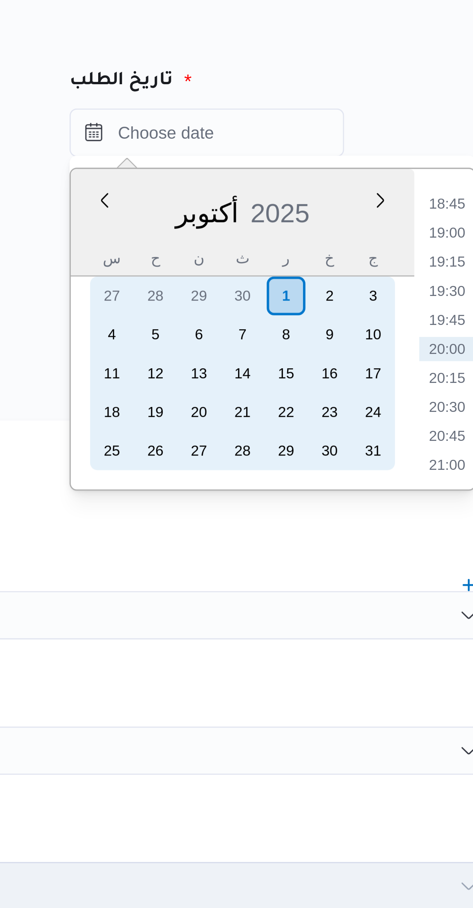
click at [376, 168] on div "2" at bounding box center [376, 169] width 12 height 12
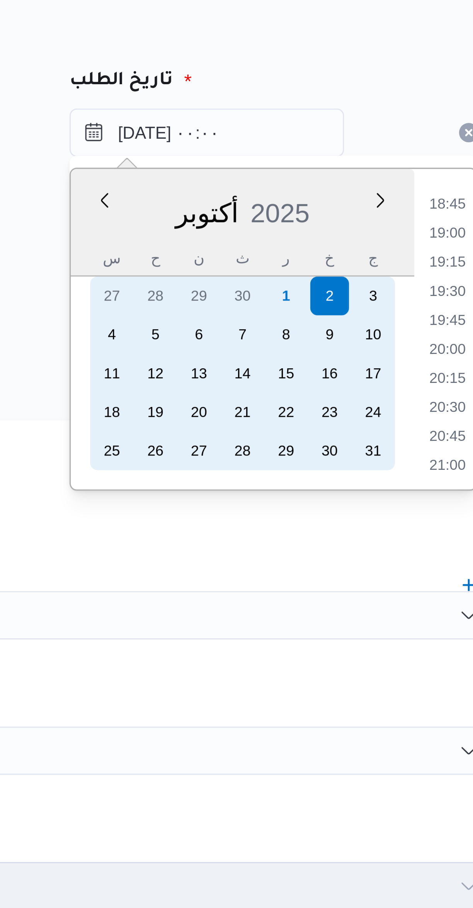
scroll to position [0, 0]
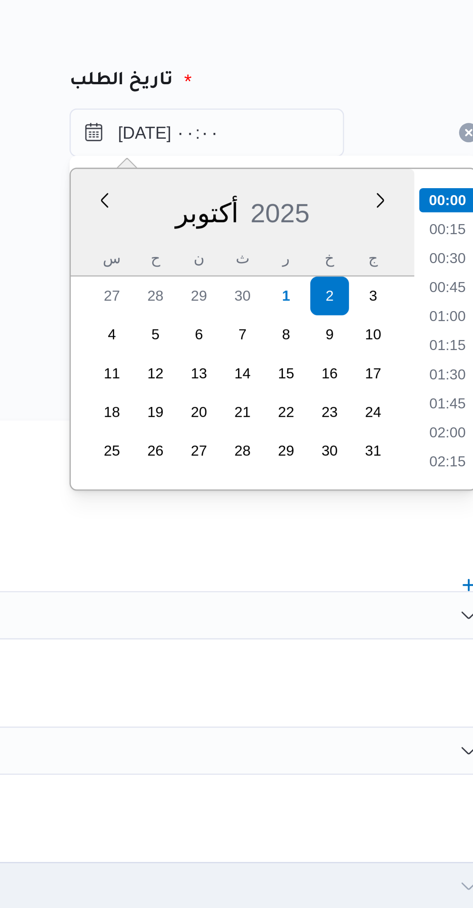
click at [411, 173] on li "01:00" at bounding box center [414, 175] width 18 height 8
type input "٠٢/١٠/٢٠٢٥ ٠١:٠٠"
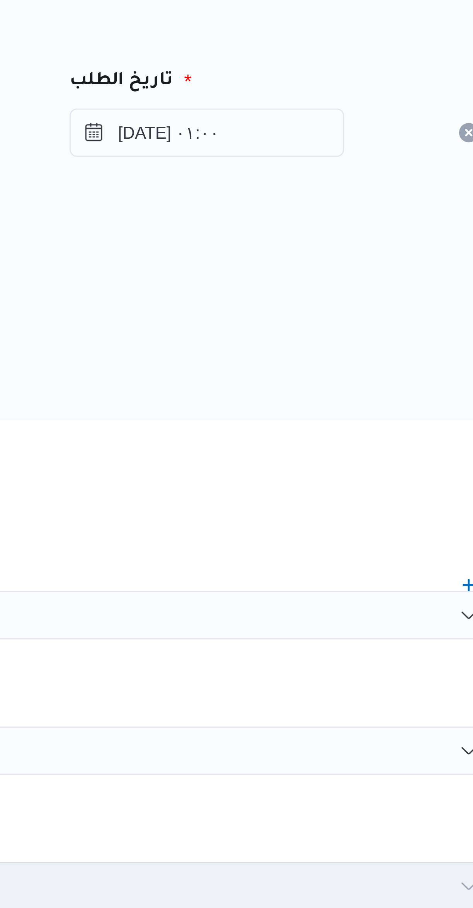
click at [306, 151] on div "المصدر" at bounding box center [282, 160] width 303 height 19
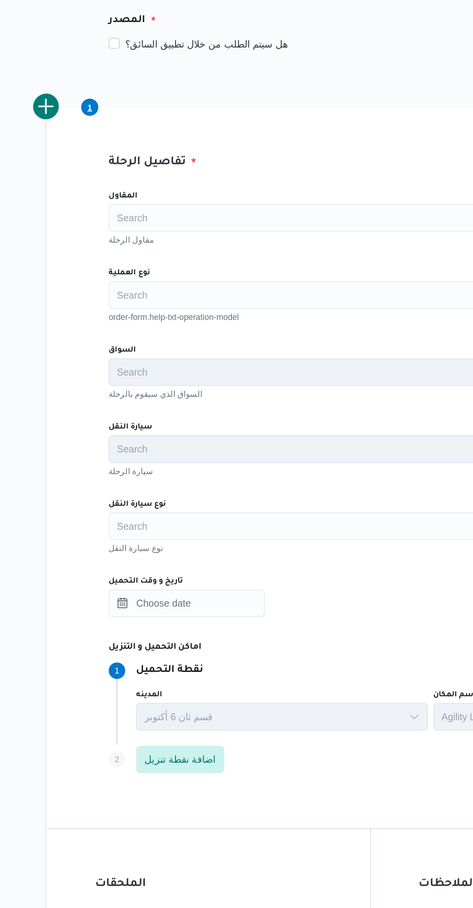
click at [156, 269] on div "Search" at bounding box center [282, 270] width 294 height 15
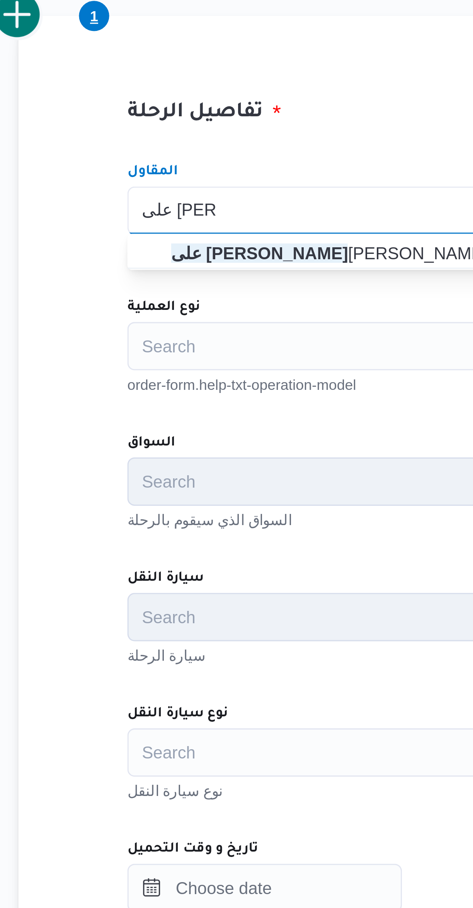
type input "على سليمان"
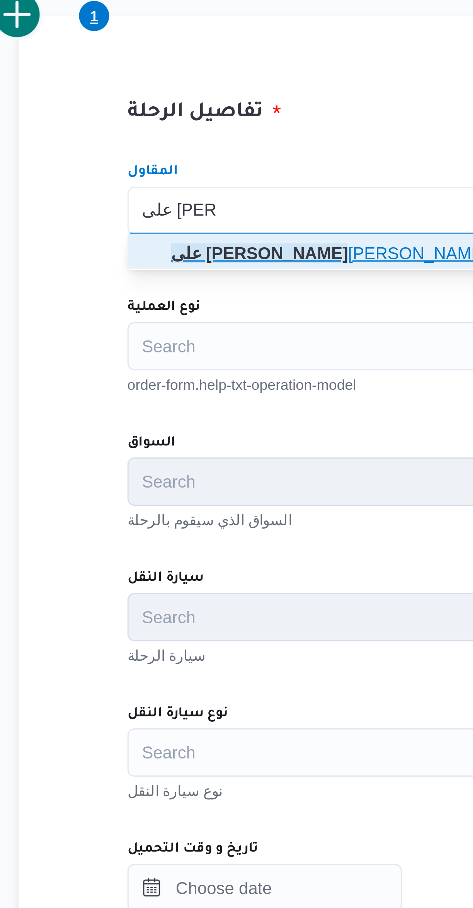
click at [154, 280] on span "على سليمان محمد سليمان مسلم" at bounding box center [286, 284] width 275 height 9
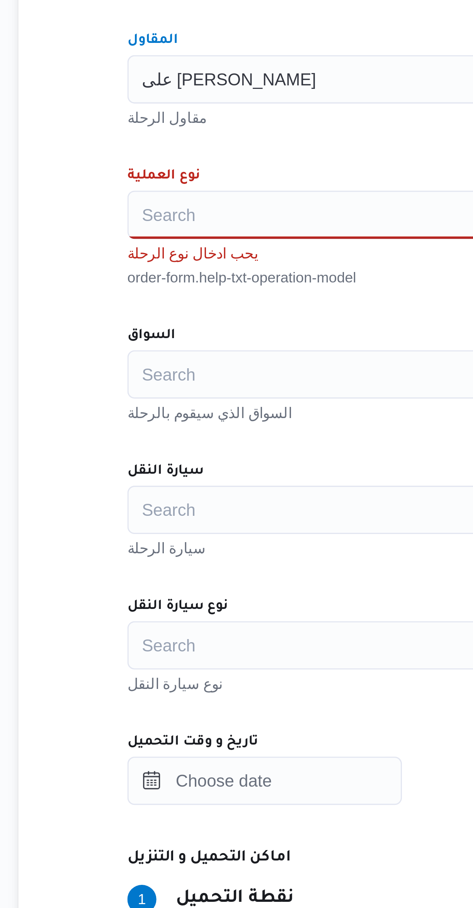
click at [147, 316] on div "Search" at bounding box center [282, 313] width 294 height 15
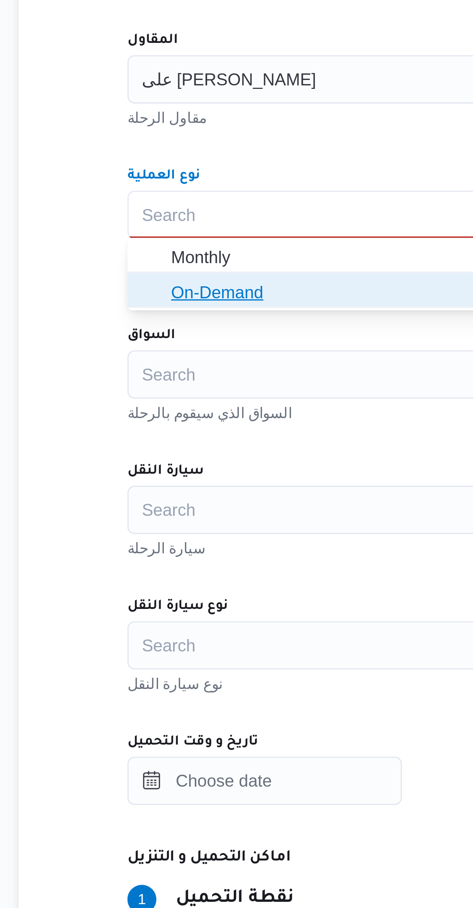
click at [146, 338] on span "On-Demand" at bounding box center [281, 339] width 287 height 12
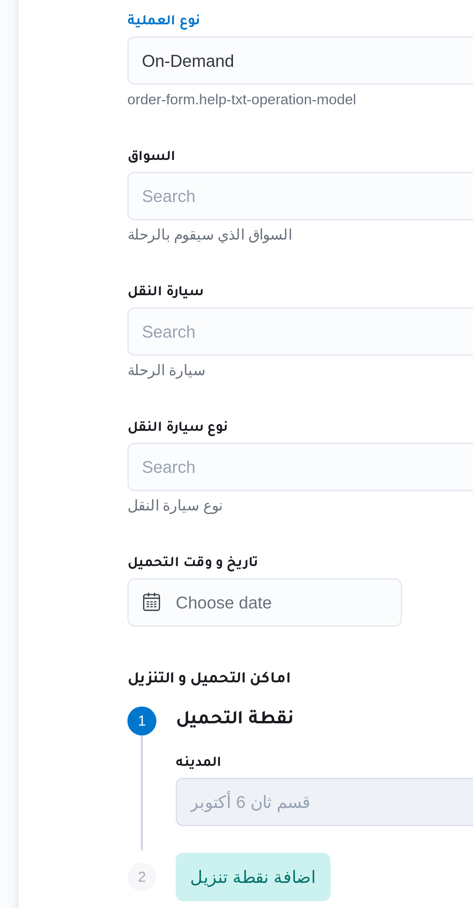
click at [140, 357] on input "السواق" at bounding box center [140, 357] width 1 height 9
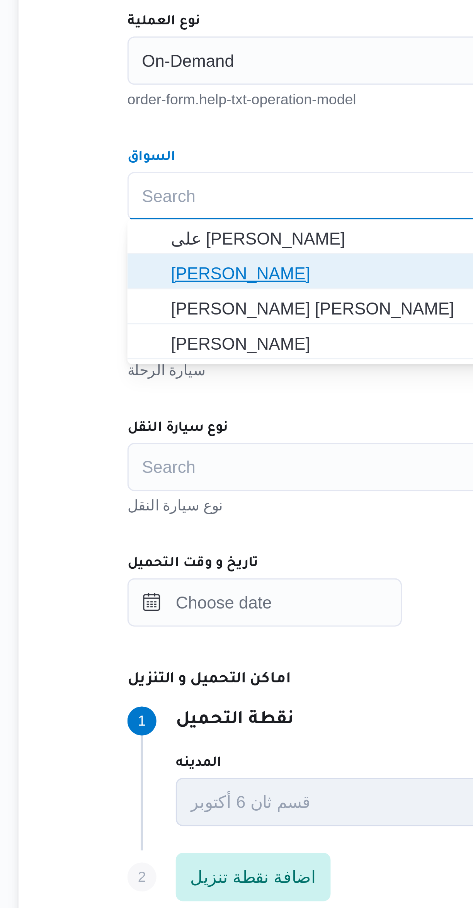
click at [149, 382] on span "[PERSON_NAME]" at bounding box center [286, 381] width 275 height 9
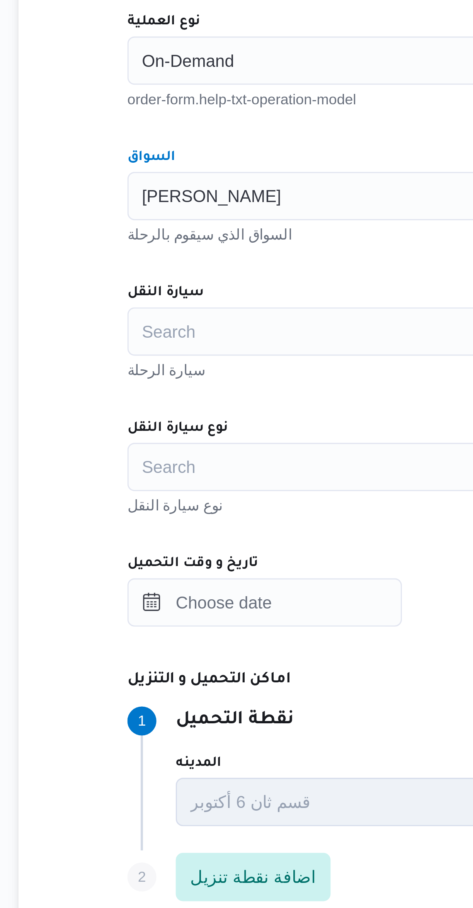
click at [150, 399] on div "Search" at bounding box center [282, 400] width 294 height 15
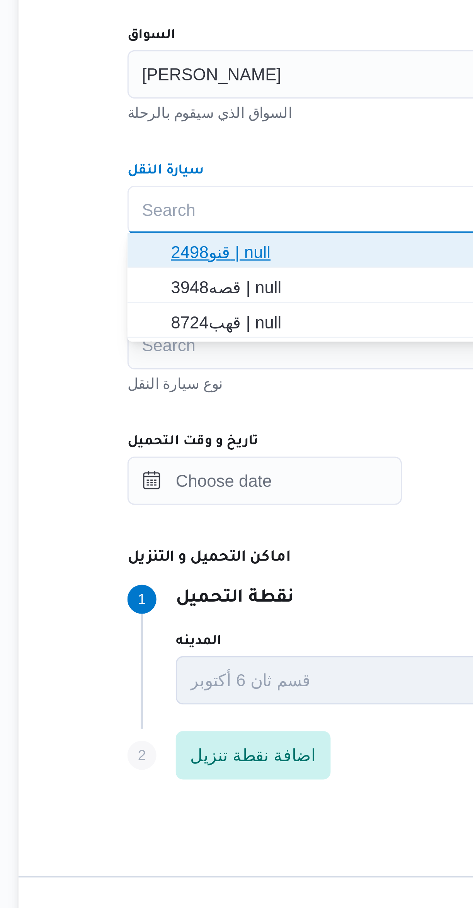
click at [143, 410] on span "قنو2498 | null" at bounding box center [281, 414] width 287 height 12
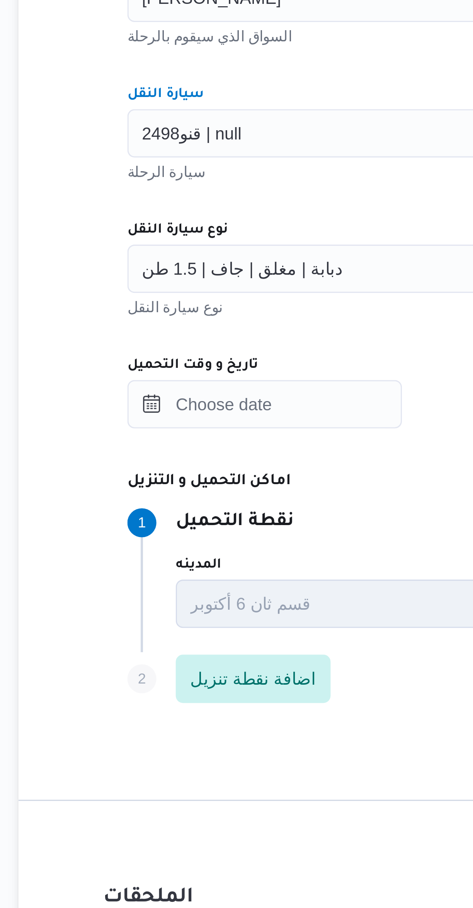
click at [153, 444] on span "دبابة | مغلق | جاف | 1.5 طن" at bounding box center [172, 443] width 64 height 8
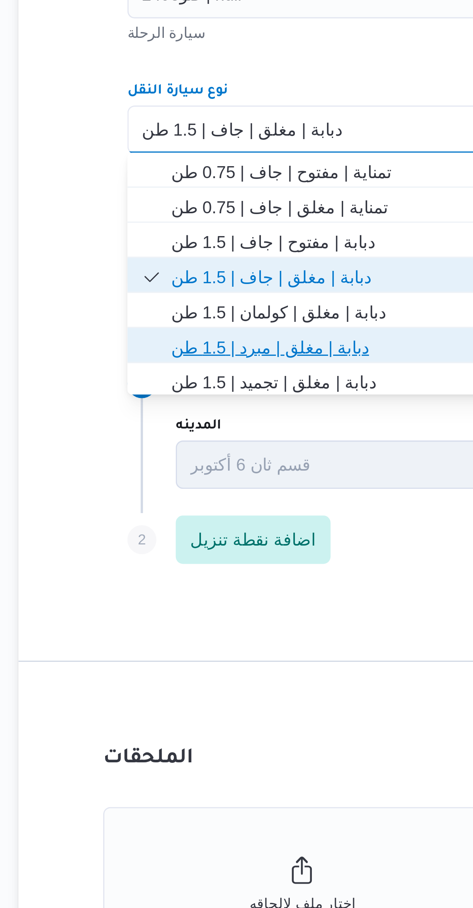
click at [161, 514] on span "دبابة | مغلق | مبرد | 1.5 طن" at bounding box center [286, 513] width 275 height 9
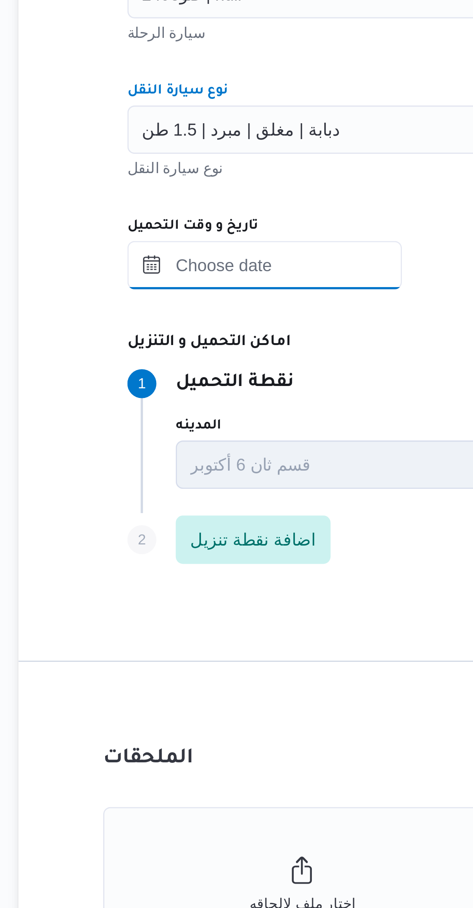
click at [166, 489] on input "تاريخ و وقت التحميل" at bounding box center [179, 486] width 88 height 15
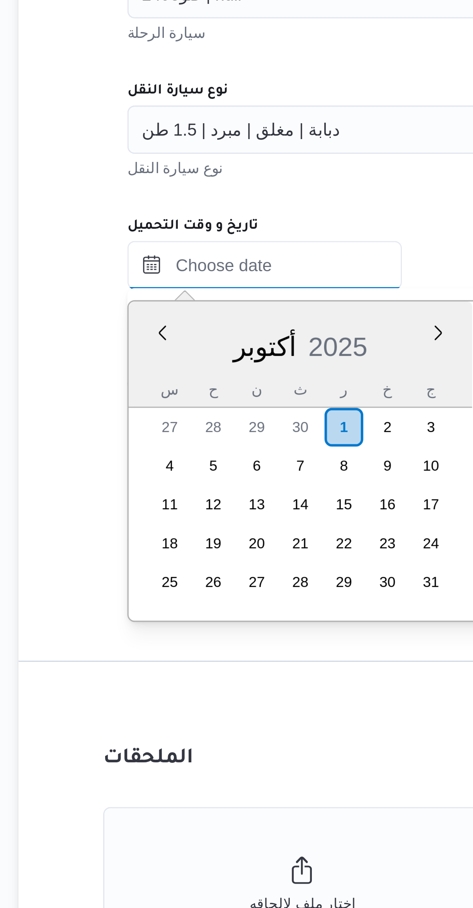
scroll to position [695, 0]
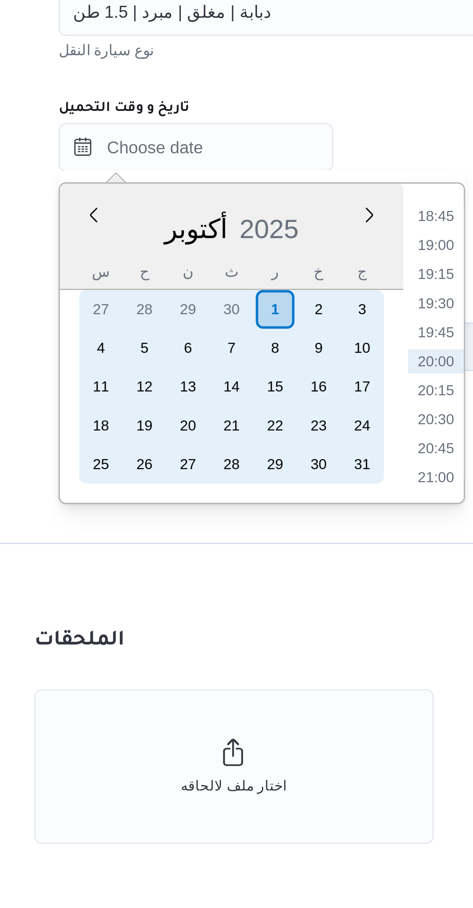
click at [216, 539] on div "2" at bounding box center [218, 539] width 12 height 12
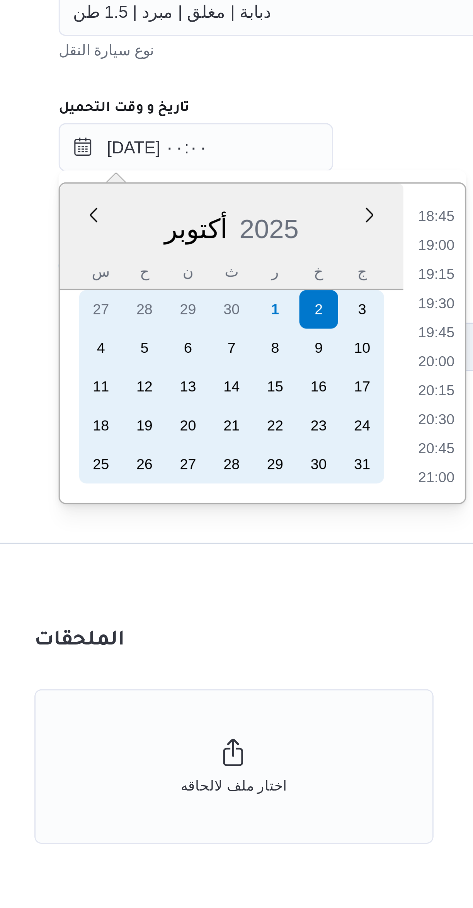
scroll to position [0, 0]
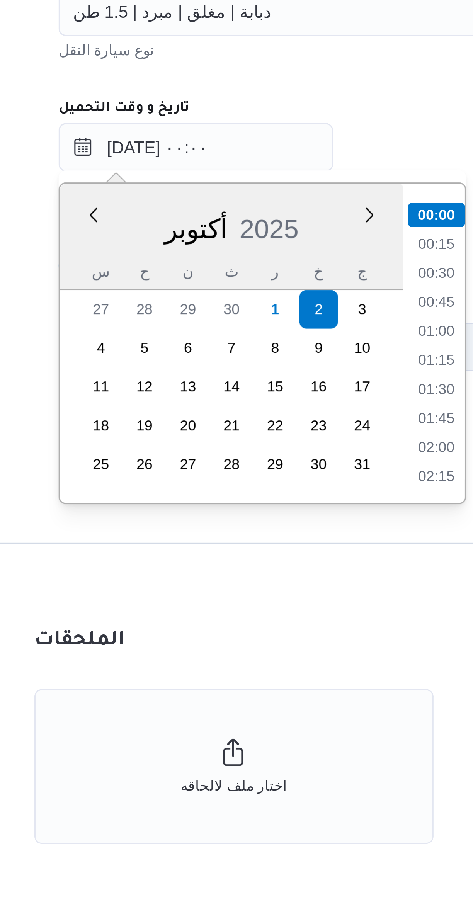
click at [252, 546] on li "01:00" at bounding box center [256, 546] width 18 height 8
type input "٠٢/١٠/٢٠٢٥ ٠١:٠٠"
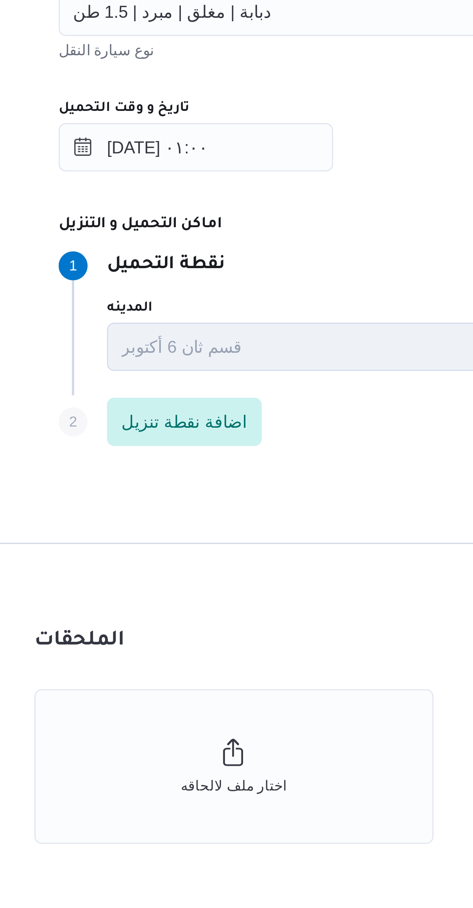
click at [207, 519] on div "Step 1 1 نقطة التحميل المدينه قسم ثان 6 أكتوبر اسم المكان Agility Logistics Egy…" at bounding box center [309, 541] width 348 height 50
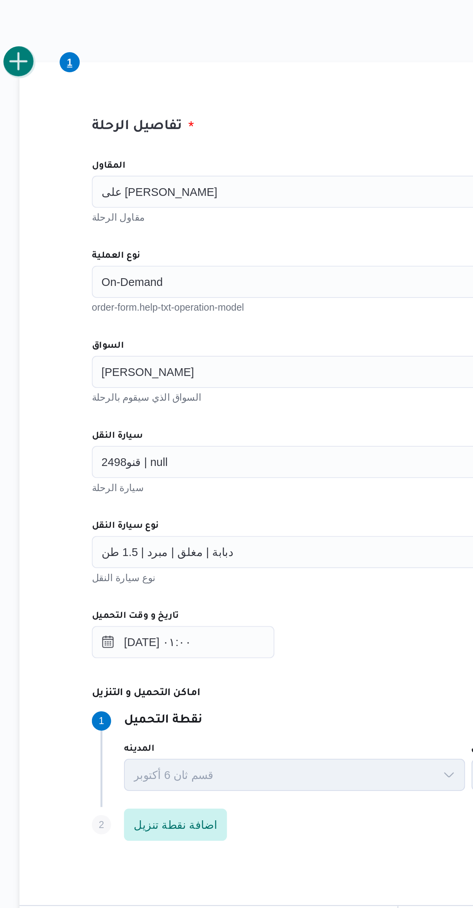
click at [106, 210] on button "add trip" at bounding box center [100, 208] width 15 height 15
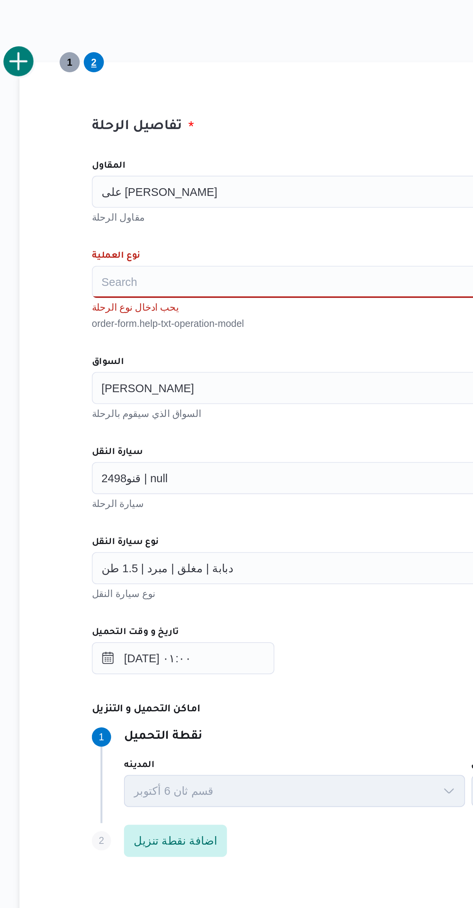
click at [199, 272] on input "المقاول" at bounding box center [199, 270] width 1 height 9
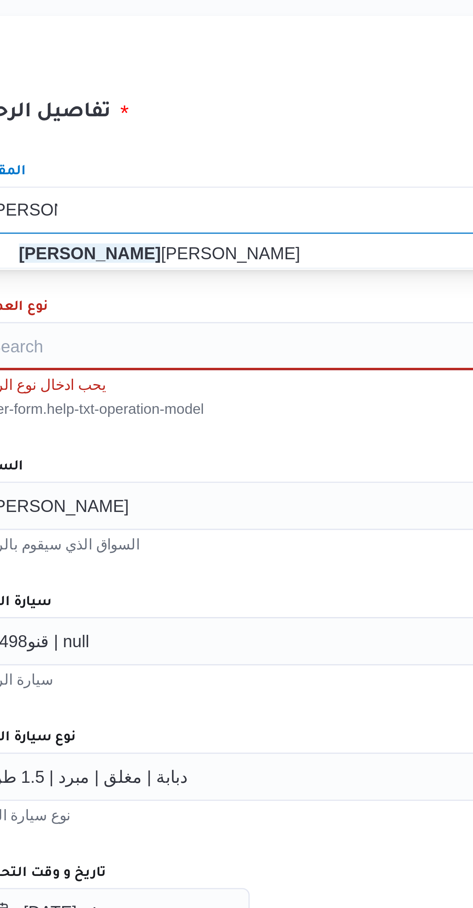
type input "عيسى رزق"
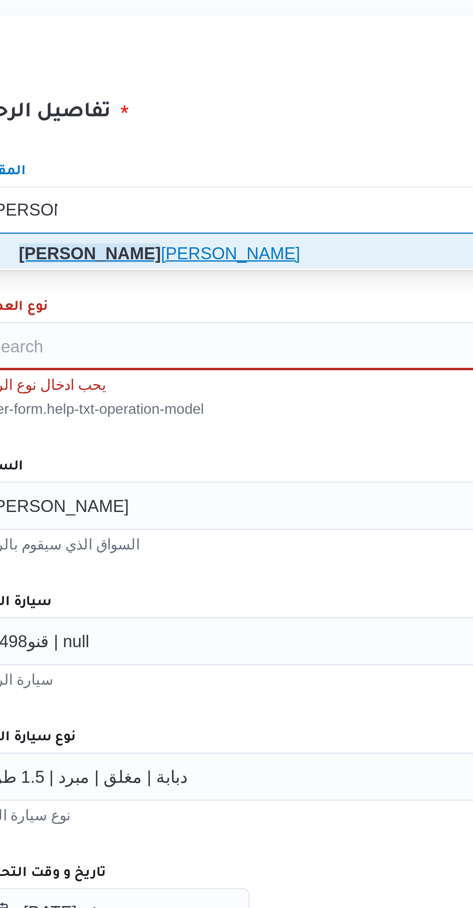
click at [165, 284] on span "عيسى رزق سلامه سليمان" at bounding box center [286, 284] width 275 height 9
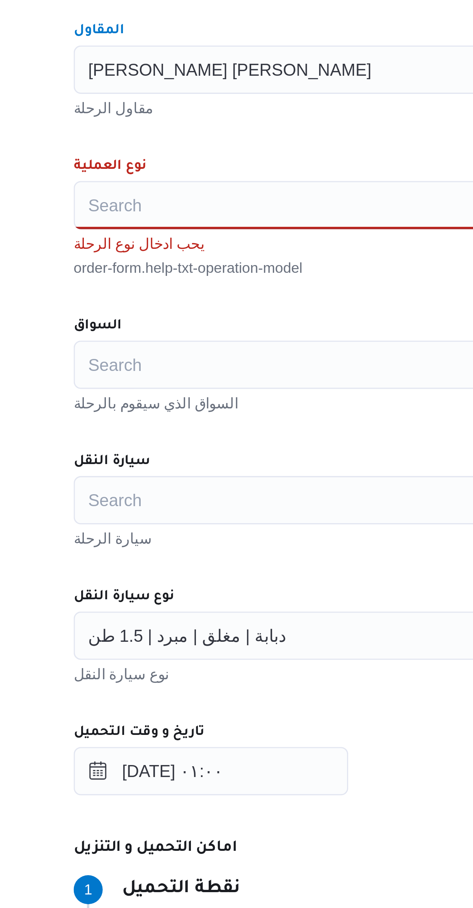
click at [153, 312] on div "Search" at bounding box center [282, 313] width 294 height 15
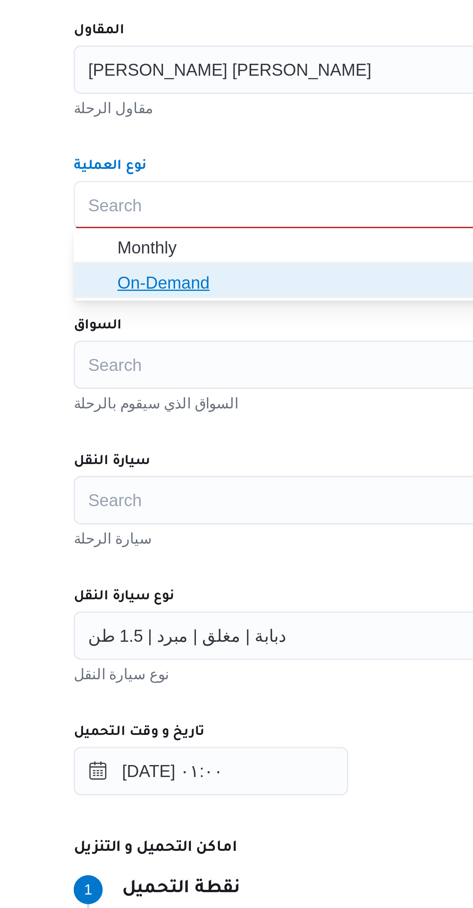
click at [148, 342] on span "On-Demand" at bounding box center [281, 339] width 287 height 12
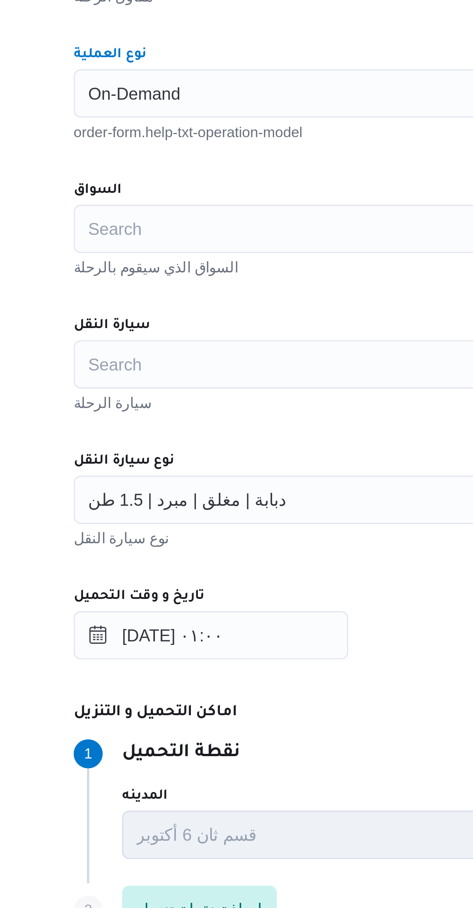
click at [151, 358] on div "Search" at bounding box center [282, 357] width 294 height 15
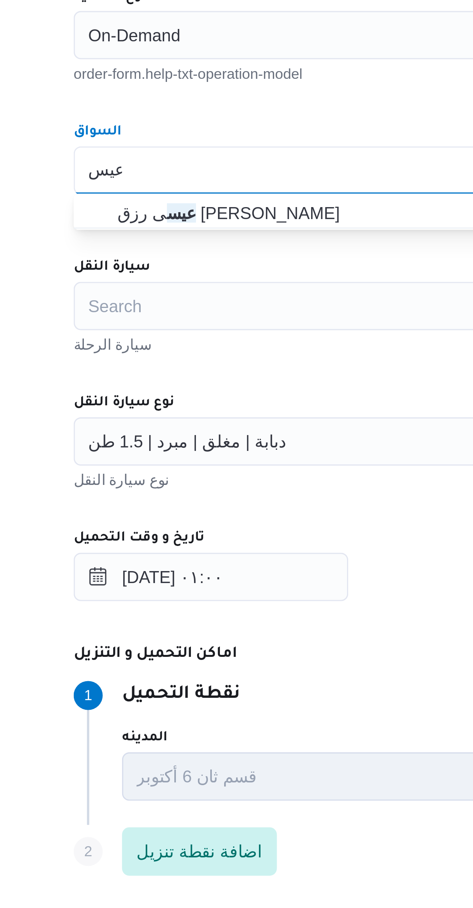
type input "عيس"
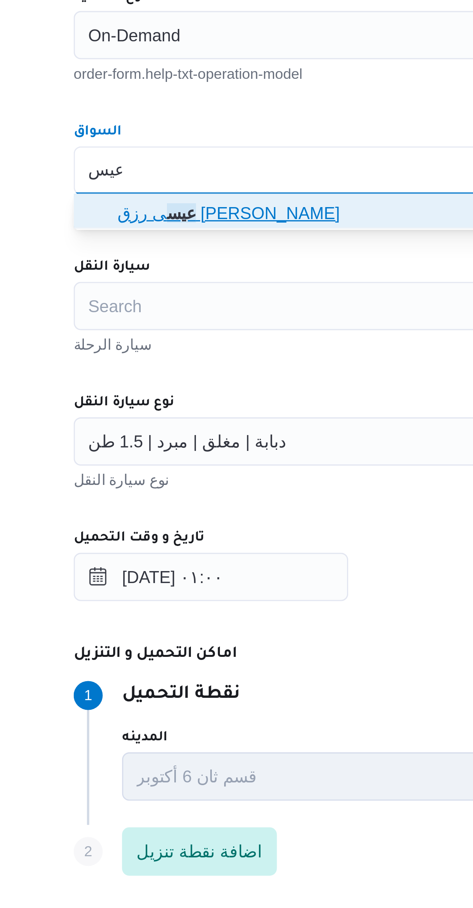
click at [152, 372] on span "عيس ى رزق سلامه سليمان" at bounding box center [286, 370] width 275 height 9
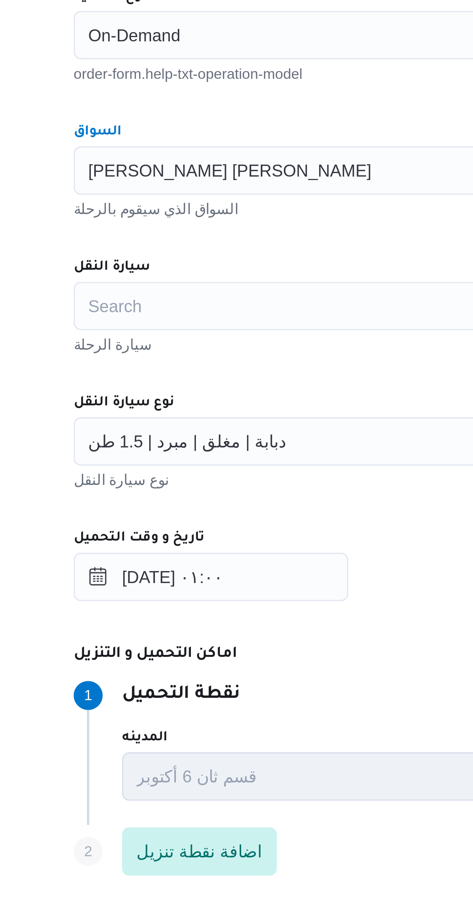
click at [152, 400] on div "Search" at bounding box center [282, 400] width 294 height 15
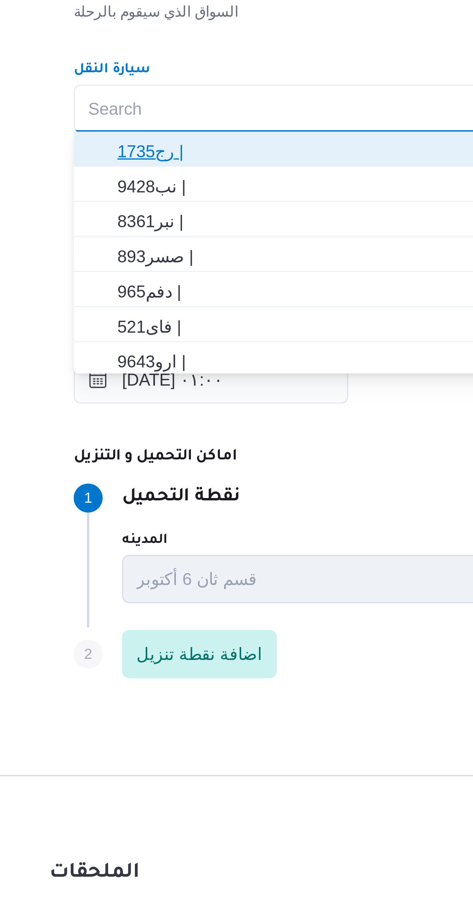
click at [147, 414] on span "1735رج |" at bounding box center [281, 414] width 287 height 12
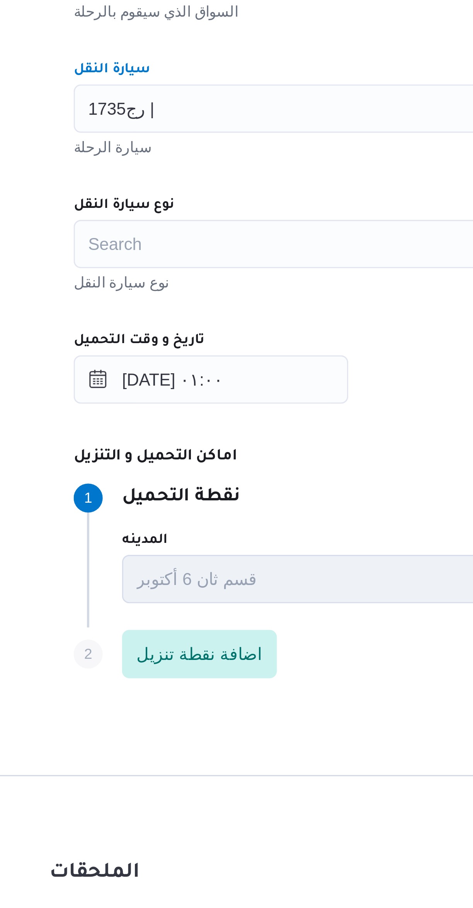
click at [153, 445] on div "Search" at bounding box center [282, 443] width 294 height 15
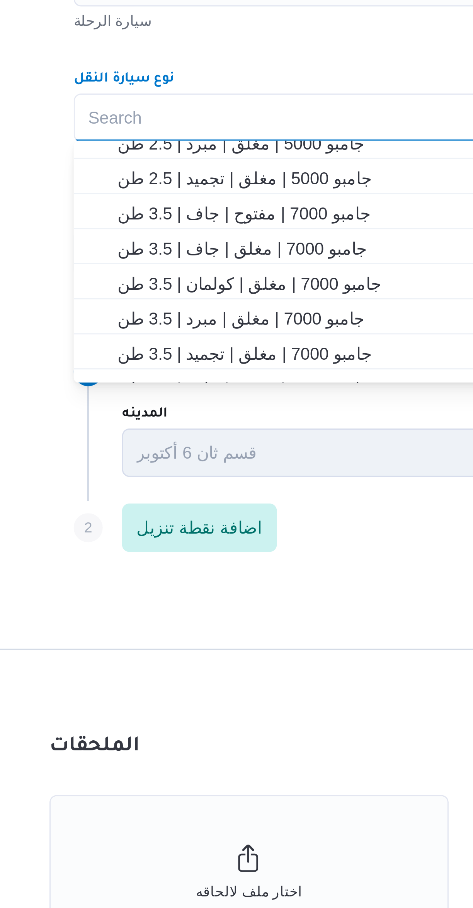
scroll to position [118, 0]
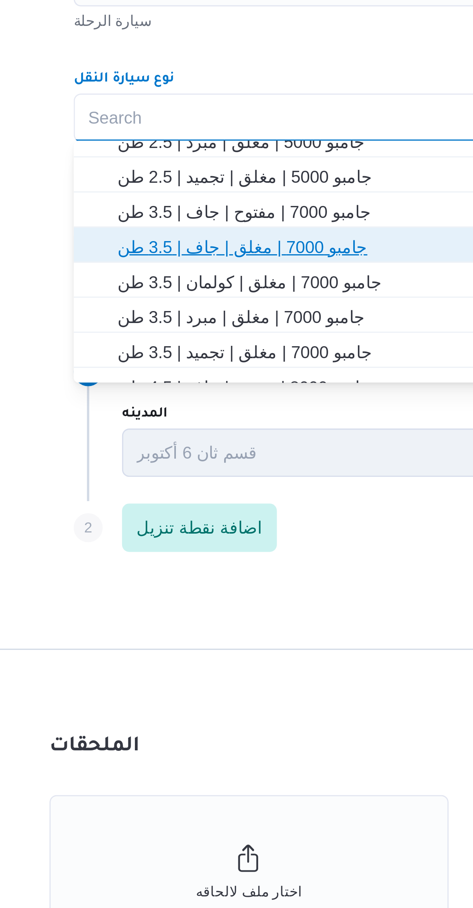
click at [161, 485] on span "جامبو 7000 | مغلق | جاف | 3.5 طن" at bounding box center [286, 484] width 275 height 9
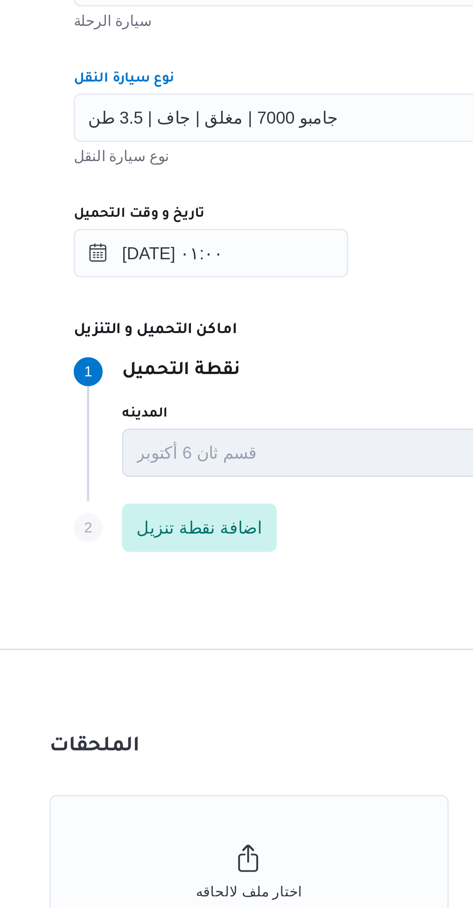
click at [161, 445] on span "جامبو 7000 | مغلق | جاف | 3.5 طن" at bounding box center [180, 443] width 80 height 8
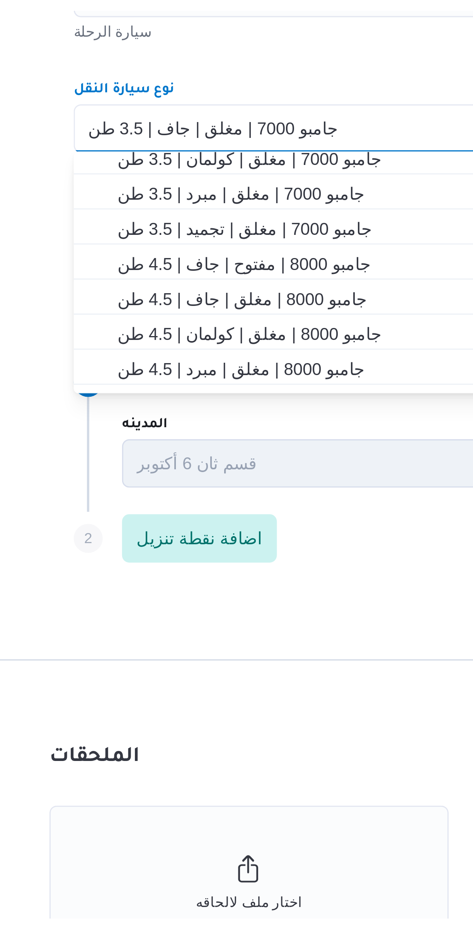
scroll to position [162, 0]
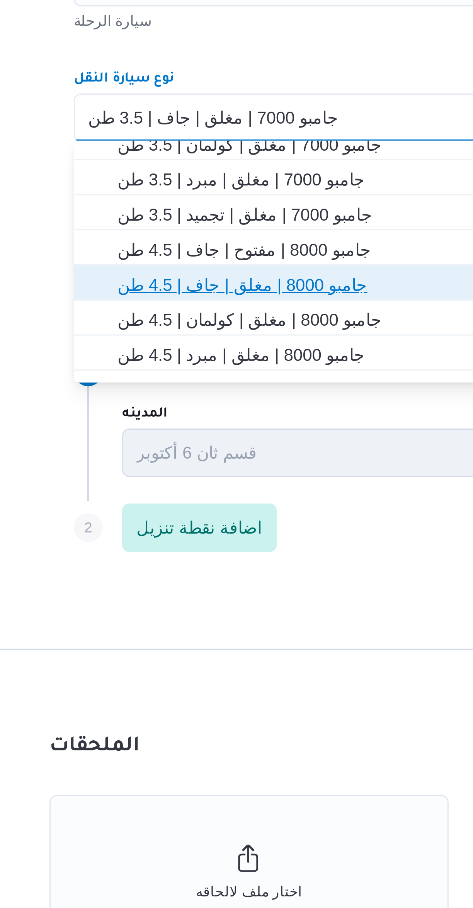
click at [160, 496] on span "جامبو 8000 | مغلق | جاف | 4.5 طن" at bounding box center [286, 496] width 275 height 9
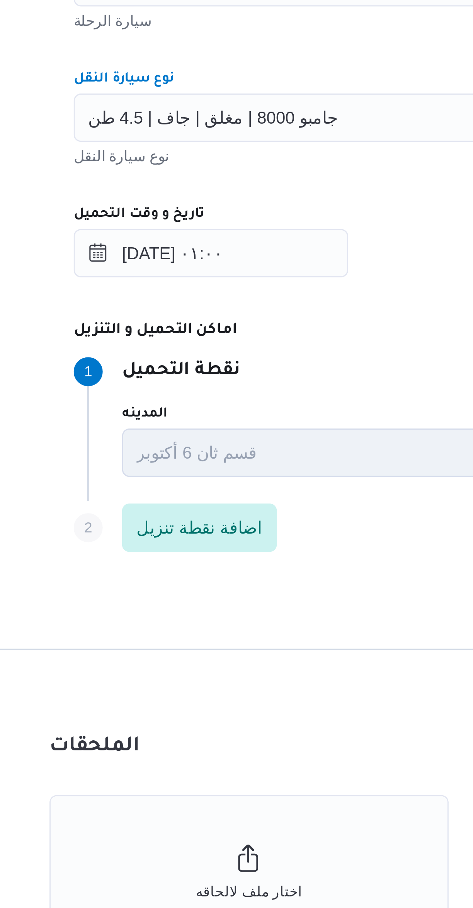
click at [218, 512] on dt "اماكن التحميل و التنزيل" at bounding box center [309, 511] width 348 height 9
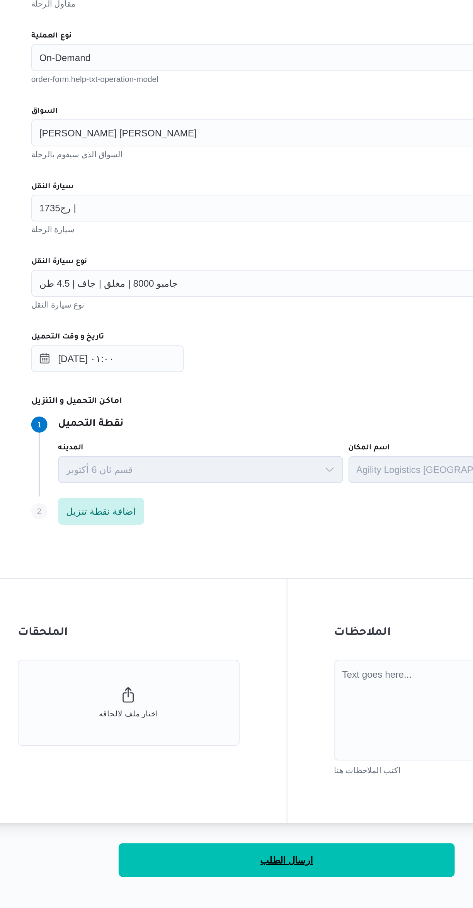
click at [290, 770] on button "ارسال الطلب" at bounding box center [281, 774] width 193 height 19
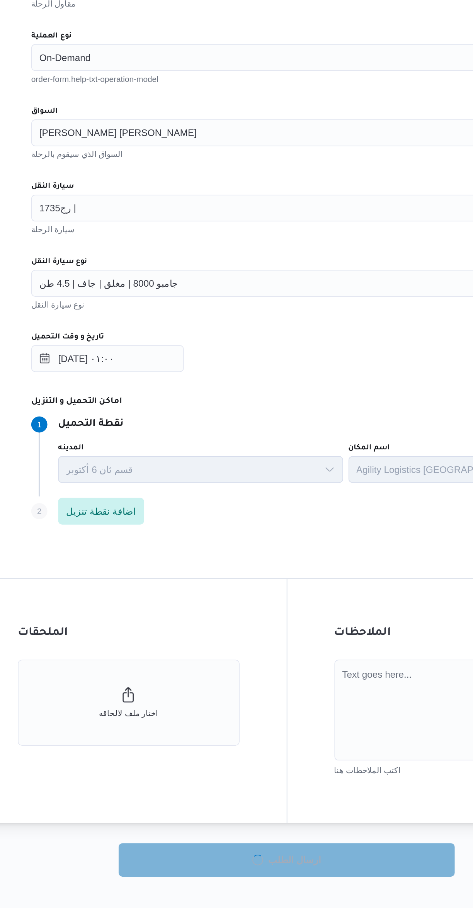
select select "ar"
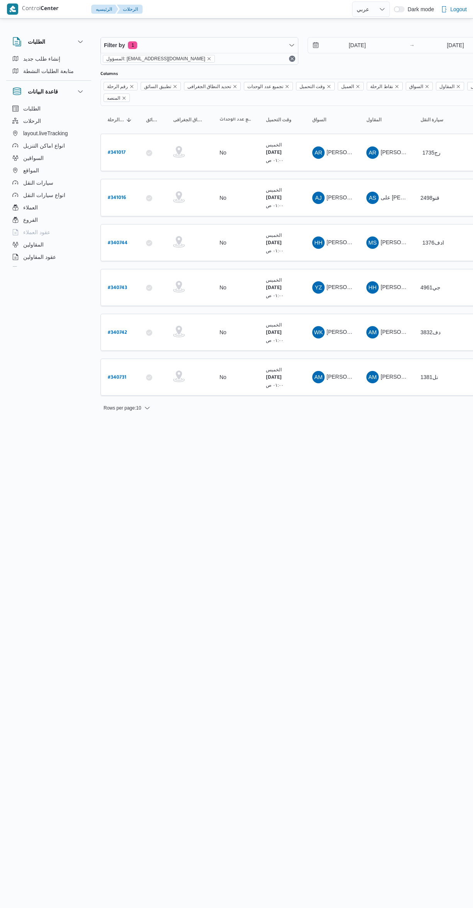
select select "ar"
